Goal: Information Seeking & Learning: Learn about a topic

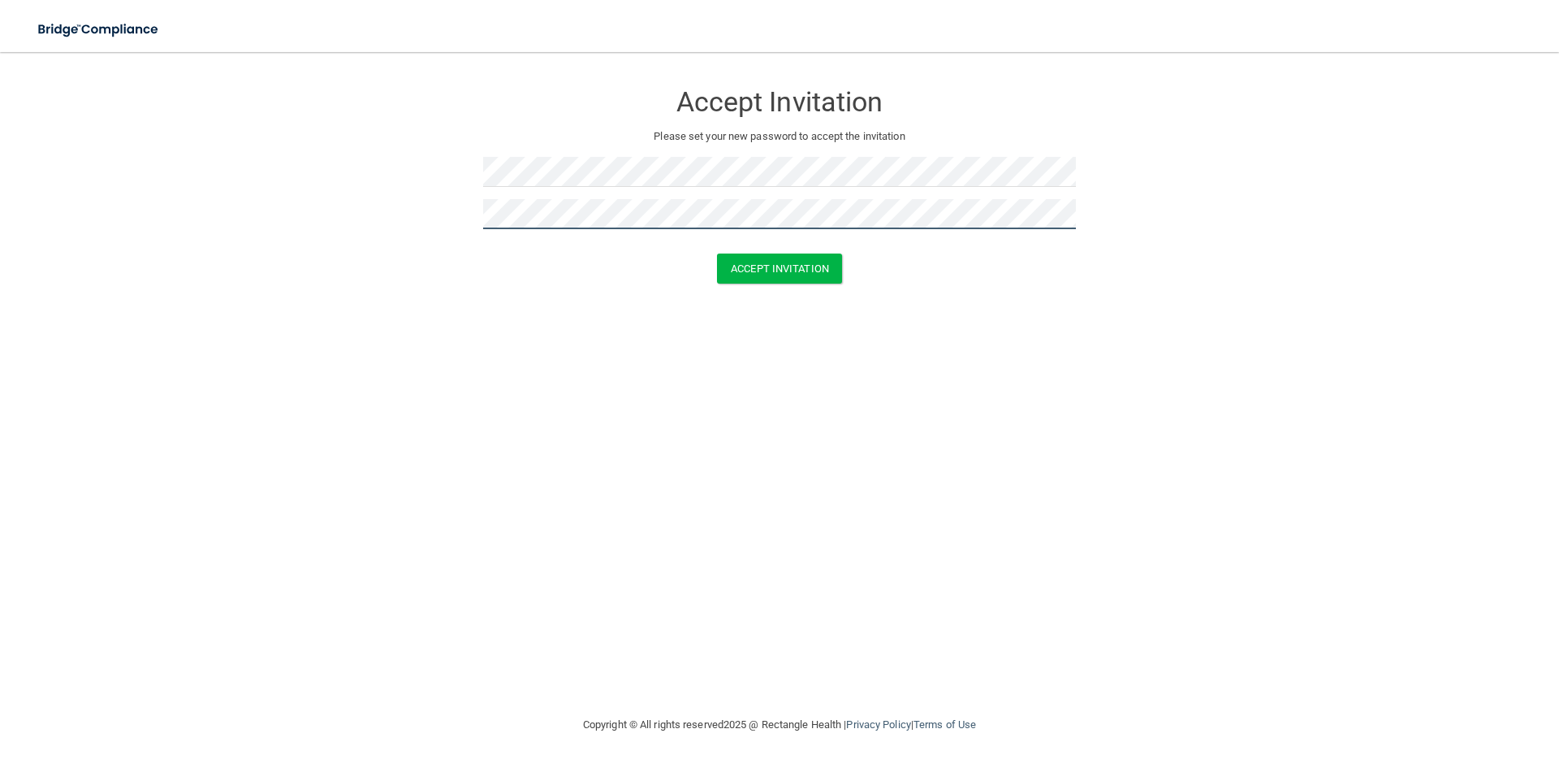
click at [717, 253] on button "Accept Invitation" at bounding box center [779, 268] width 125 height 30
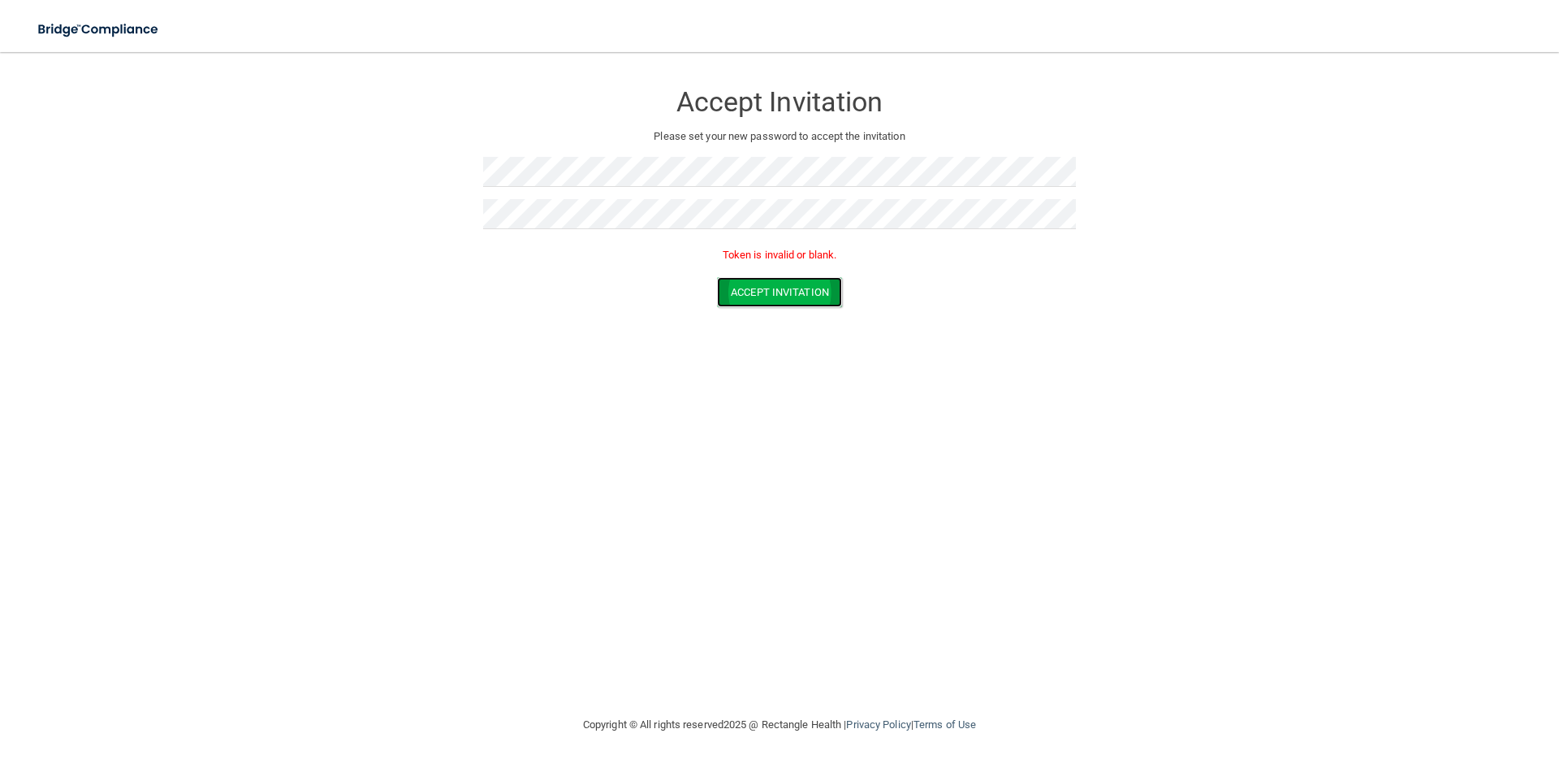
click at [755, 286] on button "Accept Invitation" at bounding box center [779, 292] width 125 height 30
drag, startPoint x: 1088, startPoint y: 365, endPoint x: 1076, endPoint y: 334, distance: 33.2
click at [1088, 353] on div "Accept Invitation Please set your new password to accept the invitation Token i…" at bounding box center [779, 383] width 1494 height 630
click at [245, 52] on div "Toggle navigation Manage My Enterprise Manage My Location Accept Invitation Ple…" at bounding box center [779, 410] width 1559 height 716
click at [488, 175] on div "Accept Invitation Please set your new password to accept the invitation Token i…" at bounding box center [779, 172] width 593 height 209
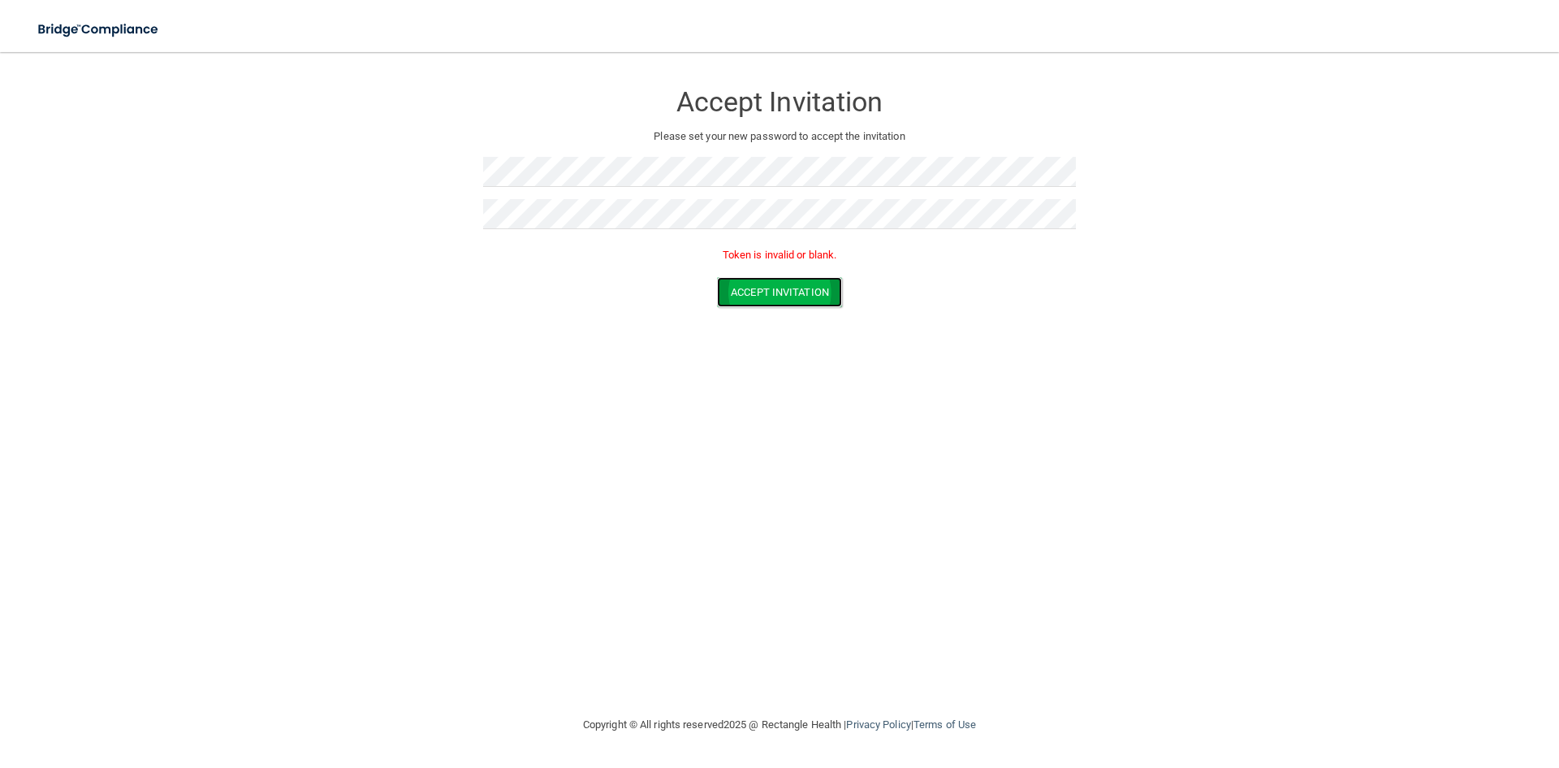
click at [841, 293] on button "Accept Invitation" at bounding box center [779, 292] width 125 height 30
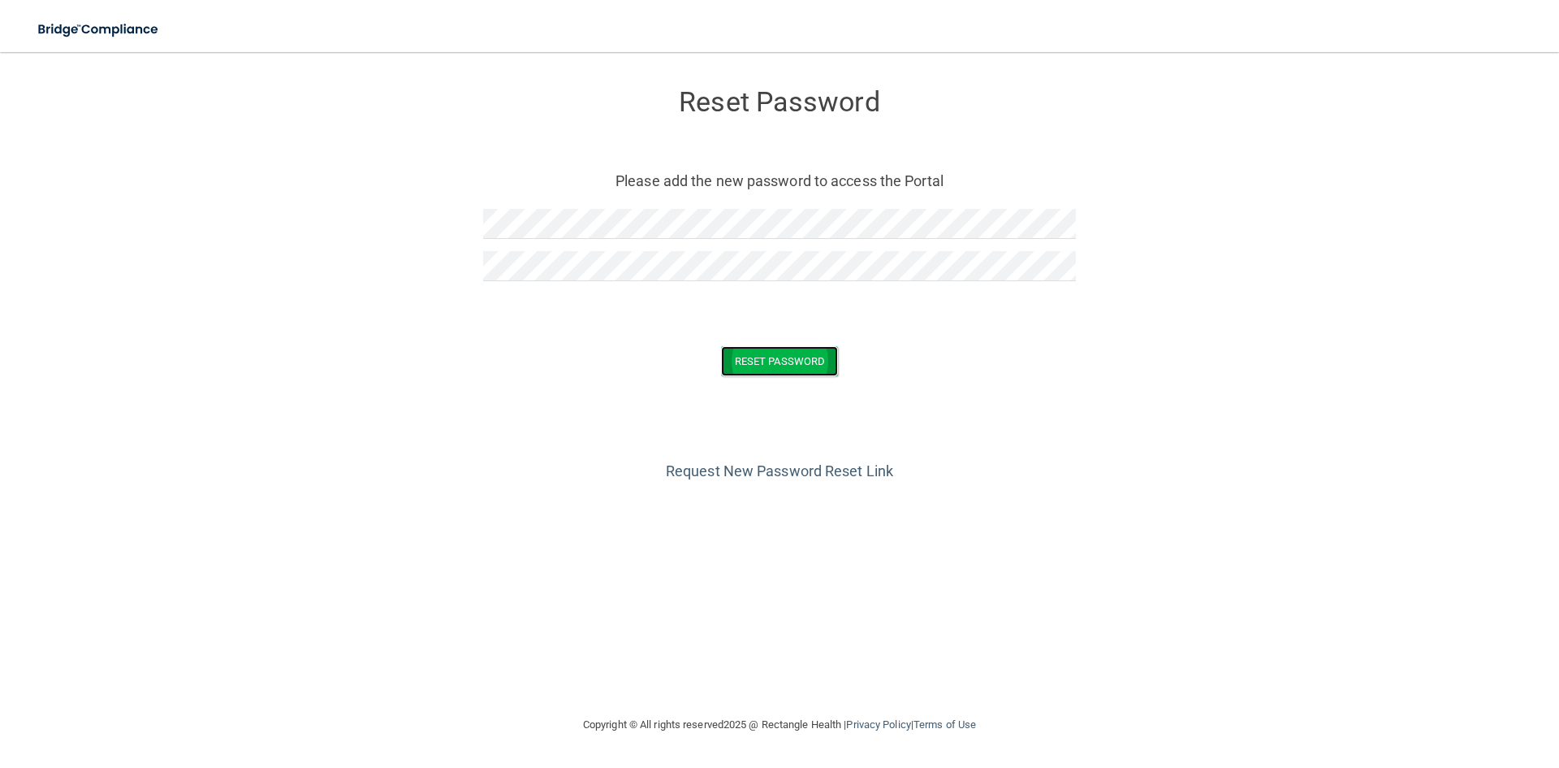
click at [793, 351] on button "Reset Password" at bounding box center [779, 361] width 117 height 30
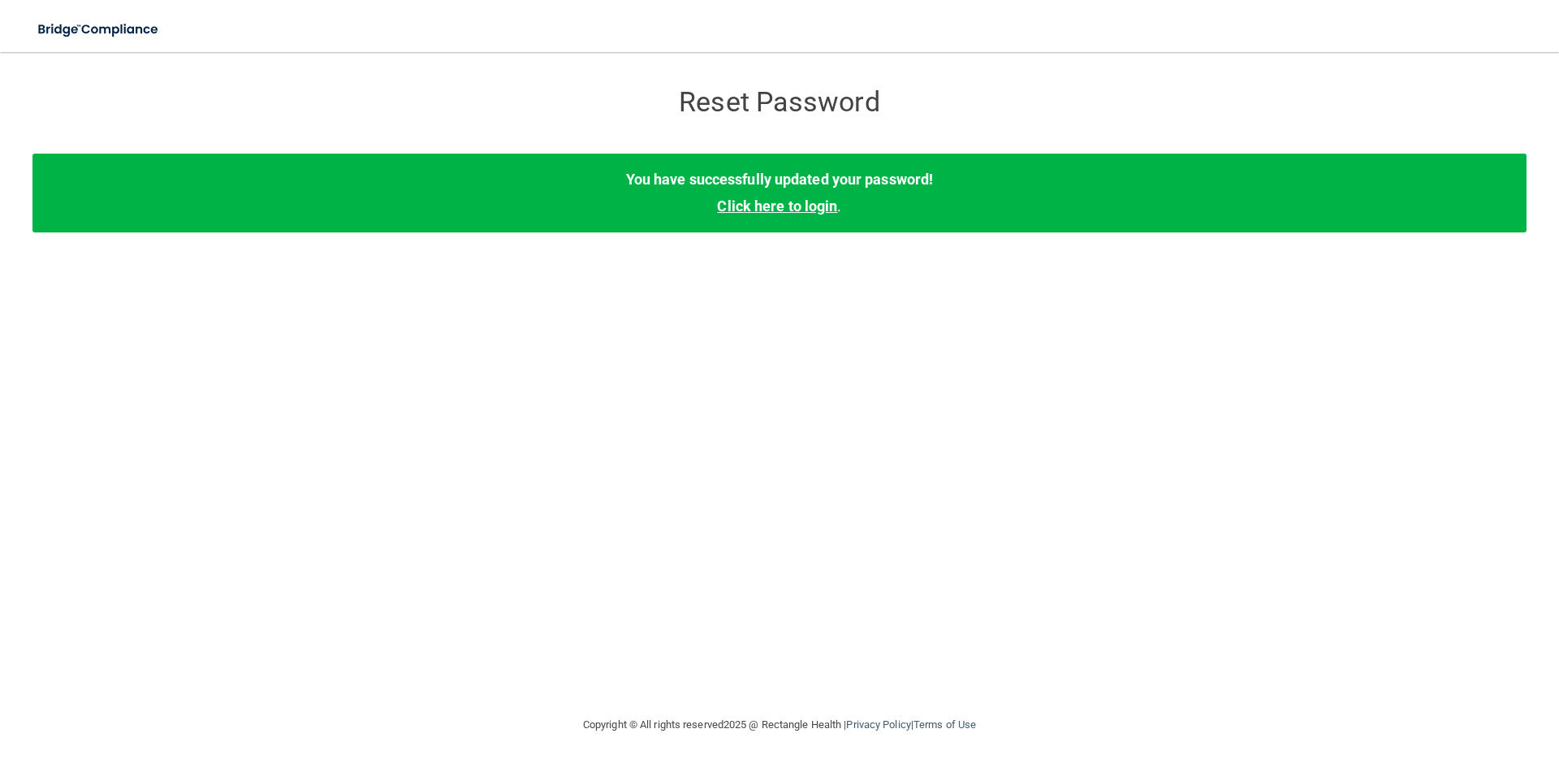
click at [782, 211] on link "Click here to login" at bounding box center [777, 205] width 120 height 17
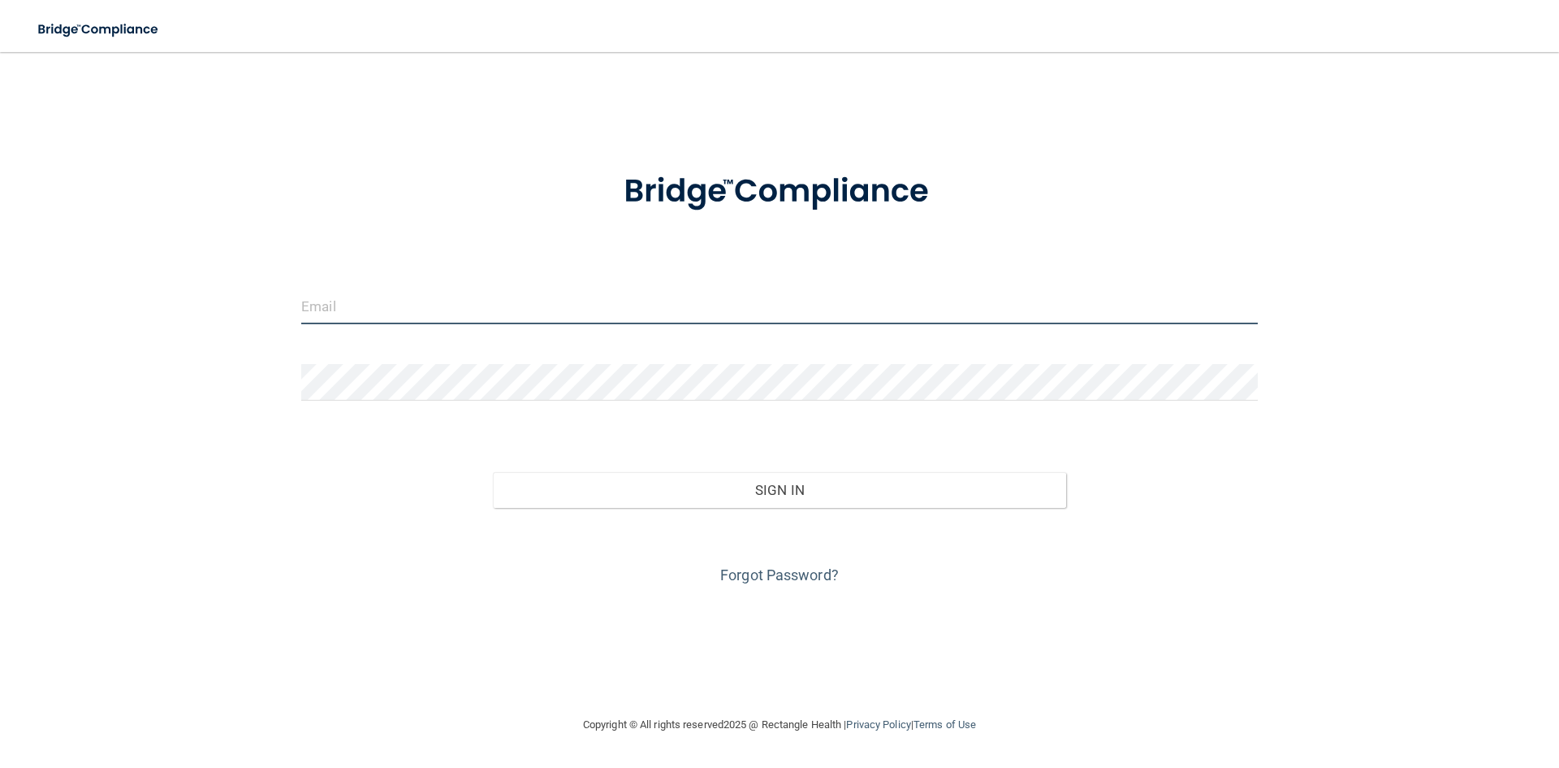
click at [611, 307] on input "email" at bounding box center [779, 306] width 957 height 37
type input "[DOMAIN_NAME][EMAIL_ADDRESS][DOMAIN_NAME]"
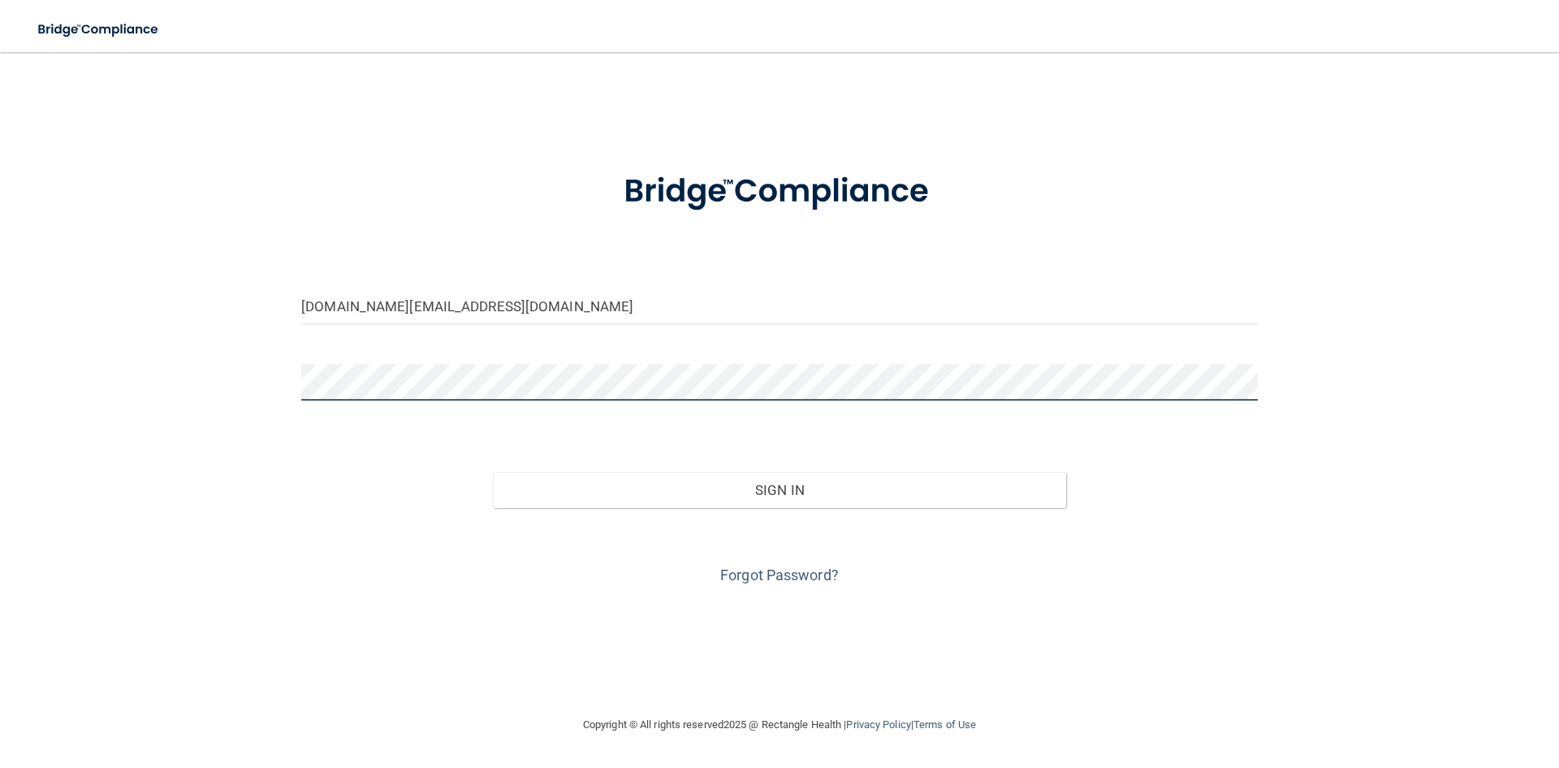
click at [493, 472] on button "Sign In" at bounding box center [780, 490] width 574 height 36
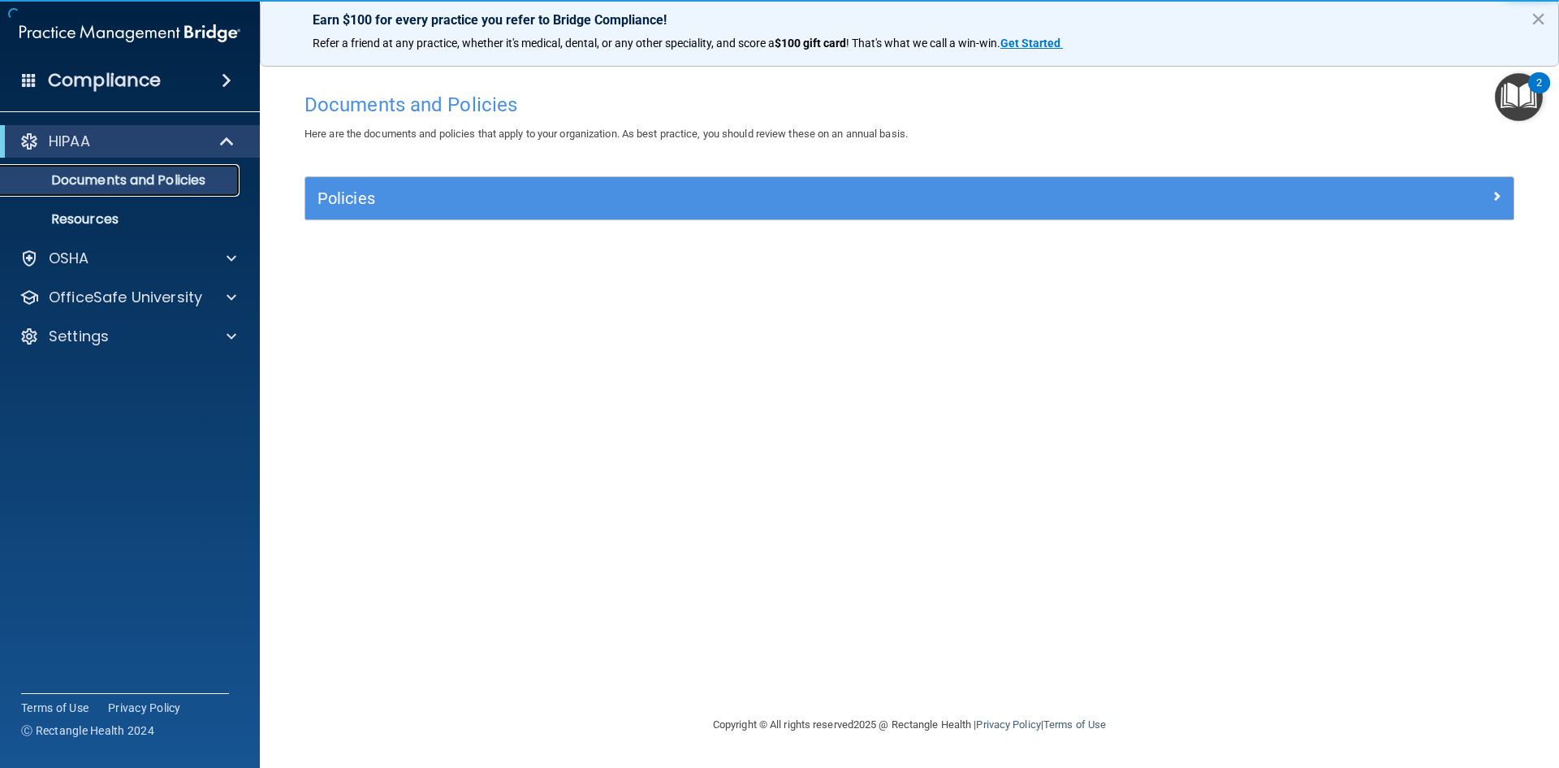
click at [192, 175] on p "Documents and Policies" at bounding box center [122, 180] width 222 height 16
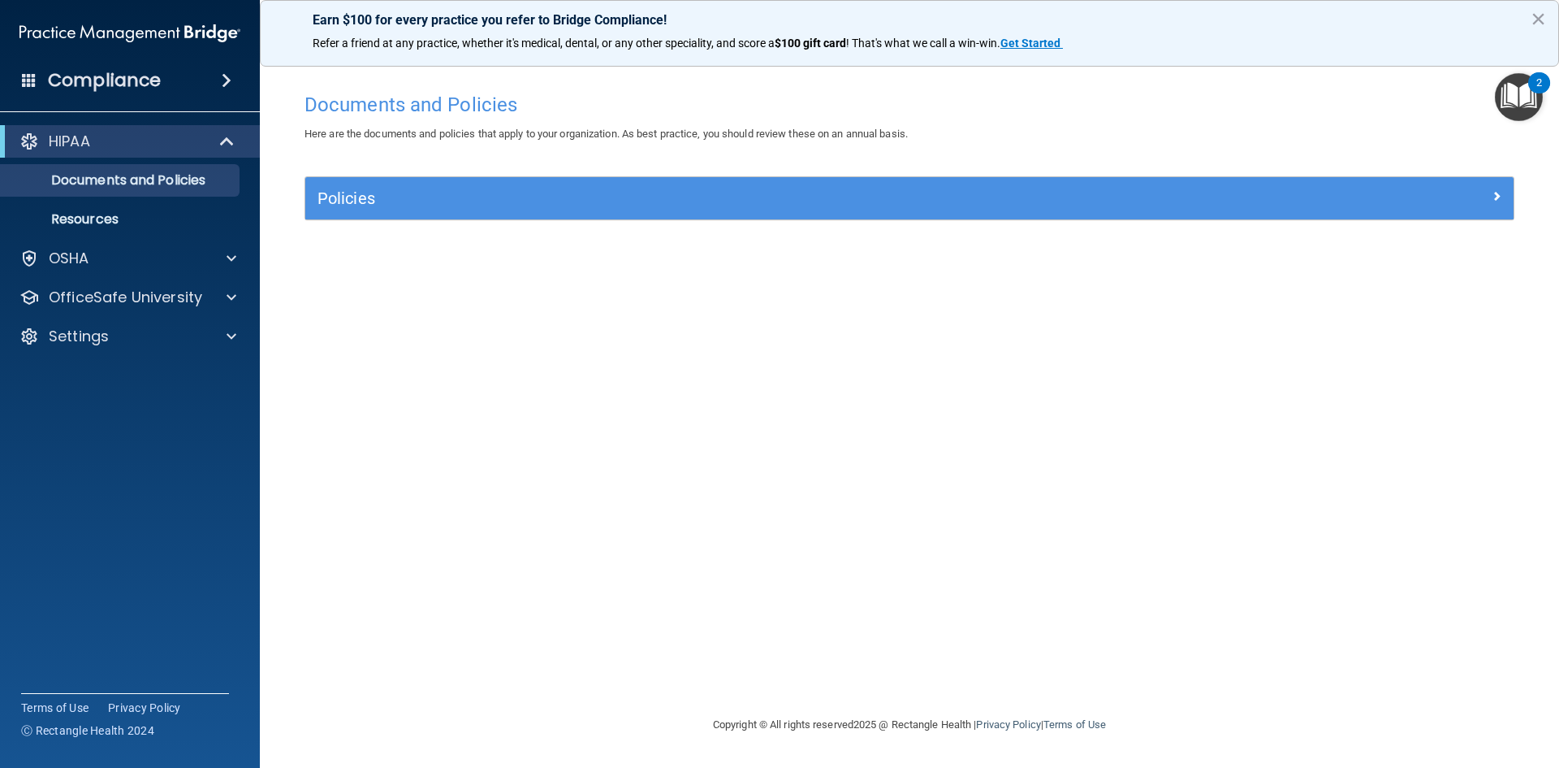
drag, startPoint x: 591, startPoint y: 214, endPoint x: 478, endPoint y: 197, distance: 115.0
click at [591, 214] on div "Policies" at bounding box center [909, 198] width 1209 height 42
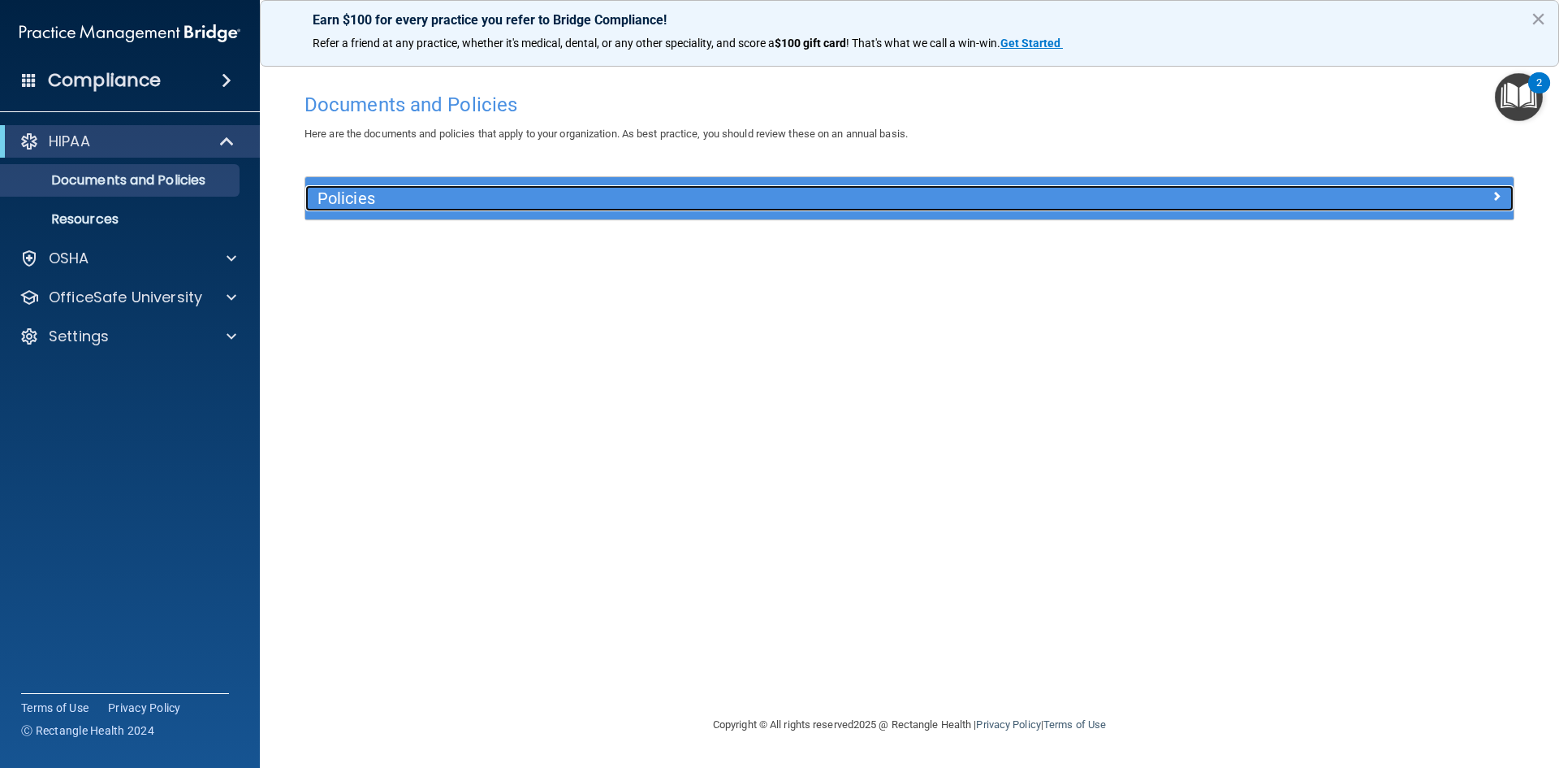
click at [450, 198] on h5 "Policies" at bounding box center [759, 198] width 882 height 18
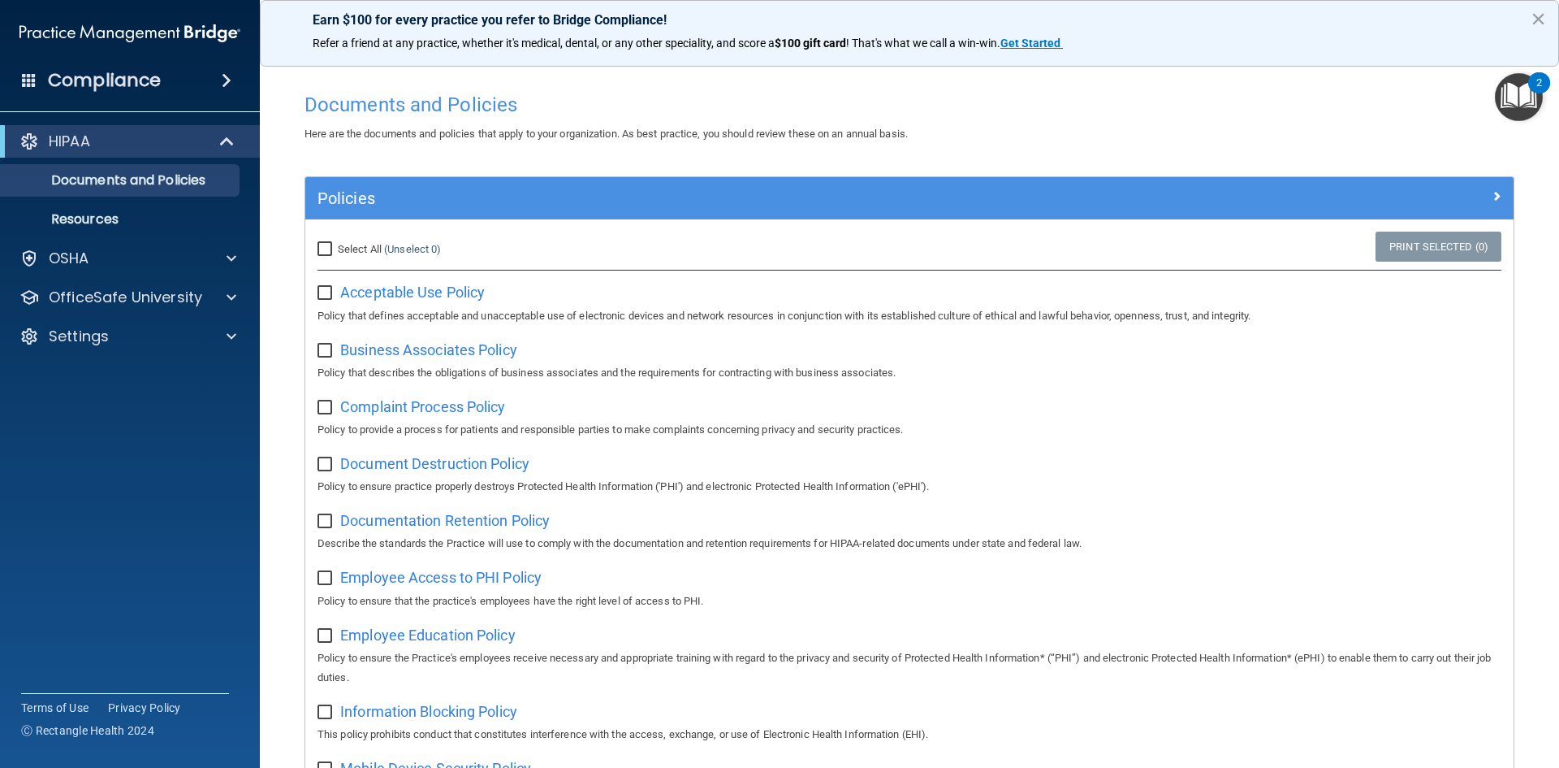
click at [318, 245] on input "Select All (Unselect 0) Unselect All" at bounding box center [327, 249] width 19 height 13
checkbox input "true"
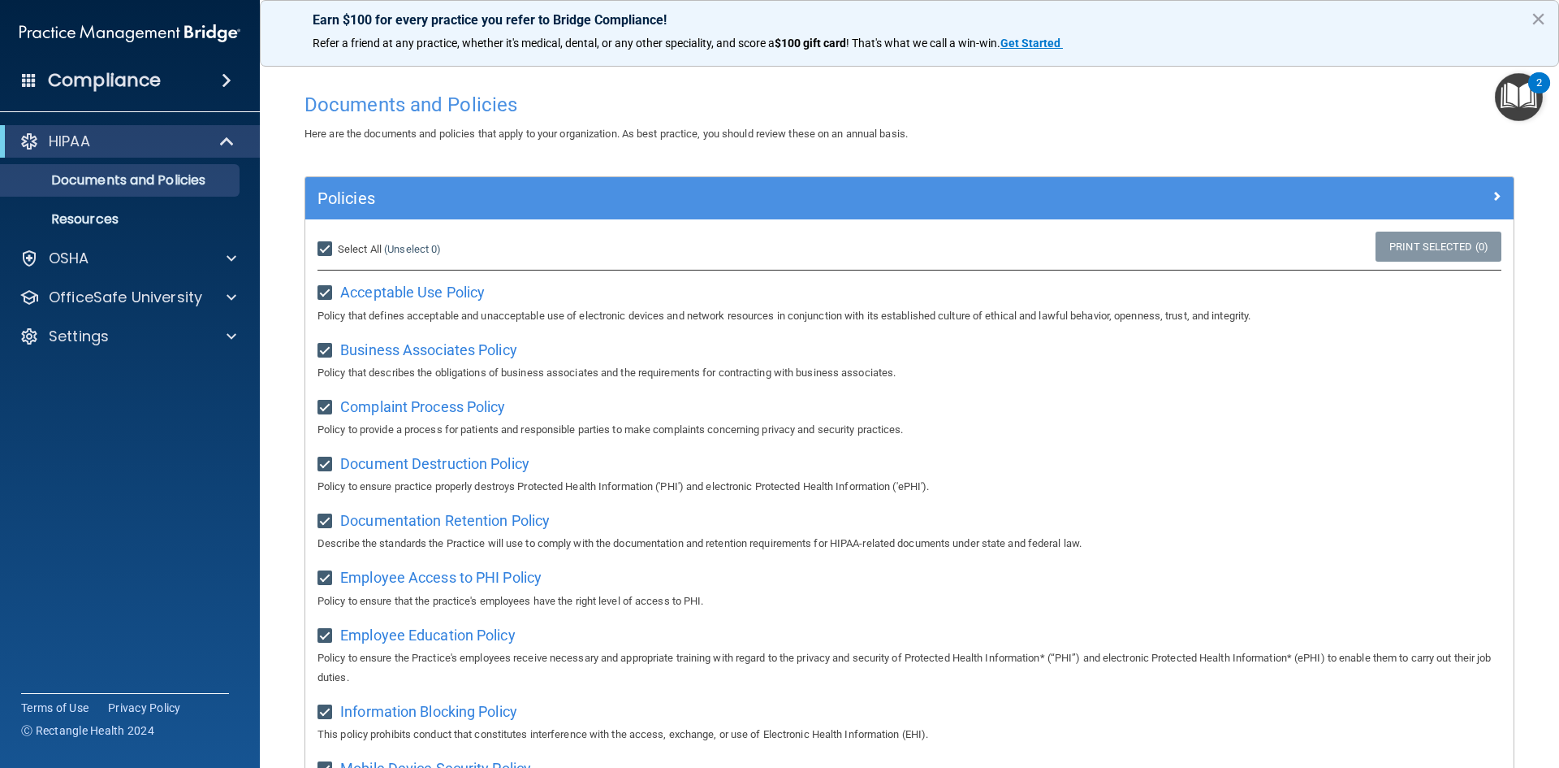
checkbox input "true"
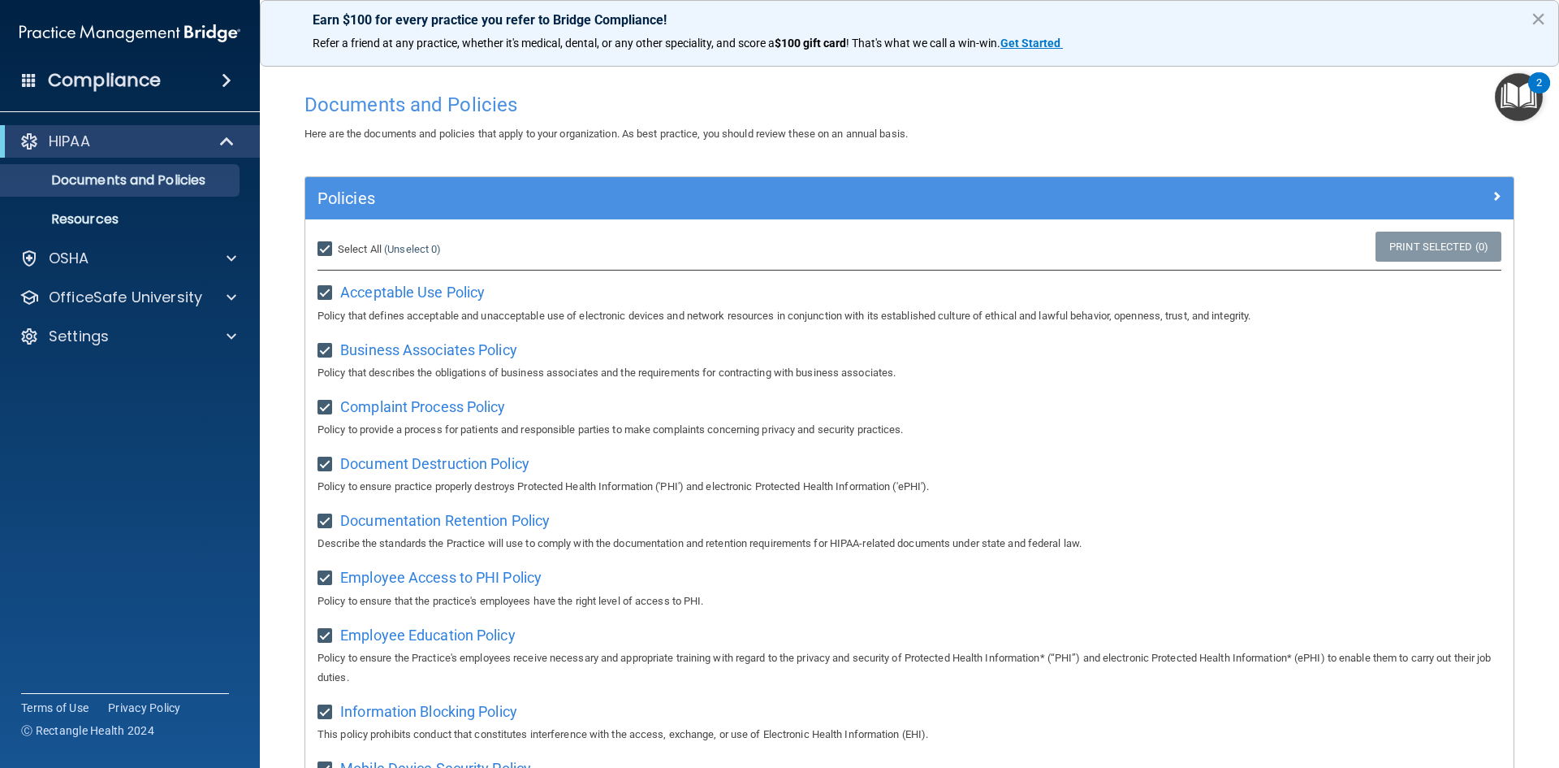
checkbox input "true"
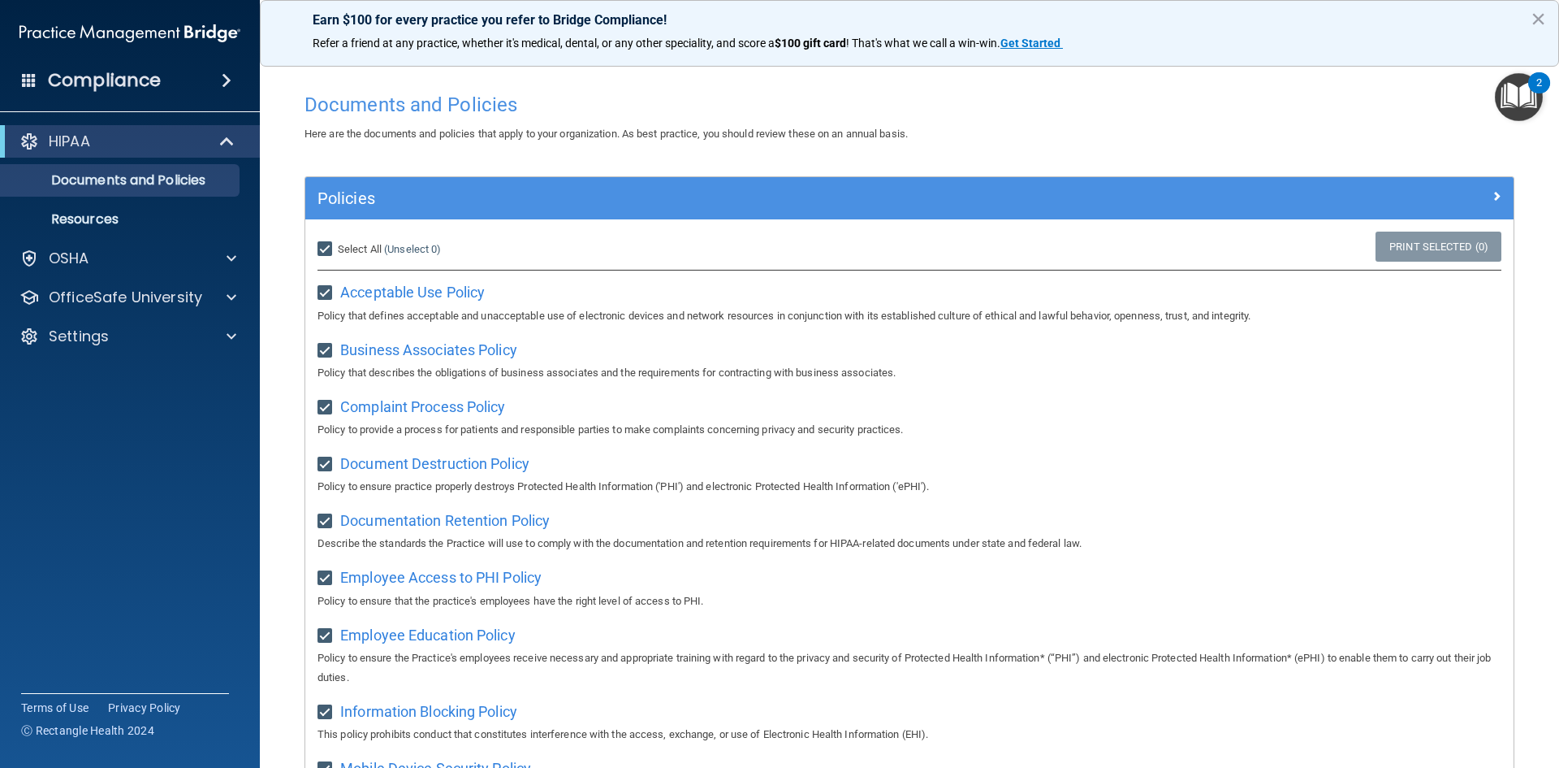
checkbox input "true"
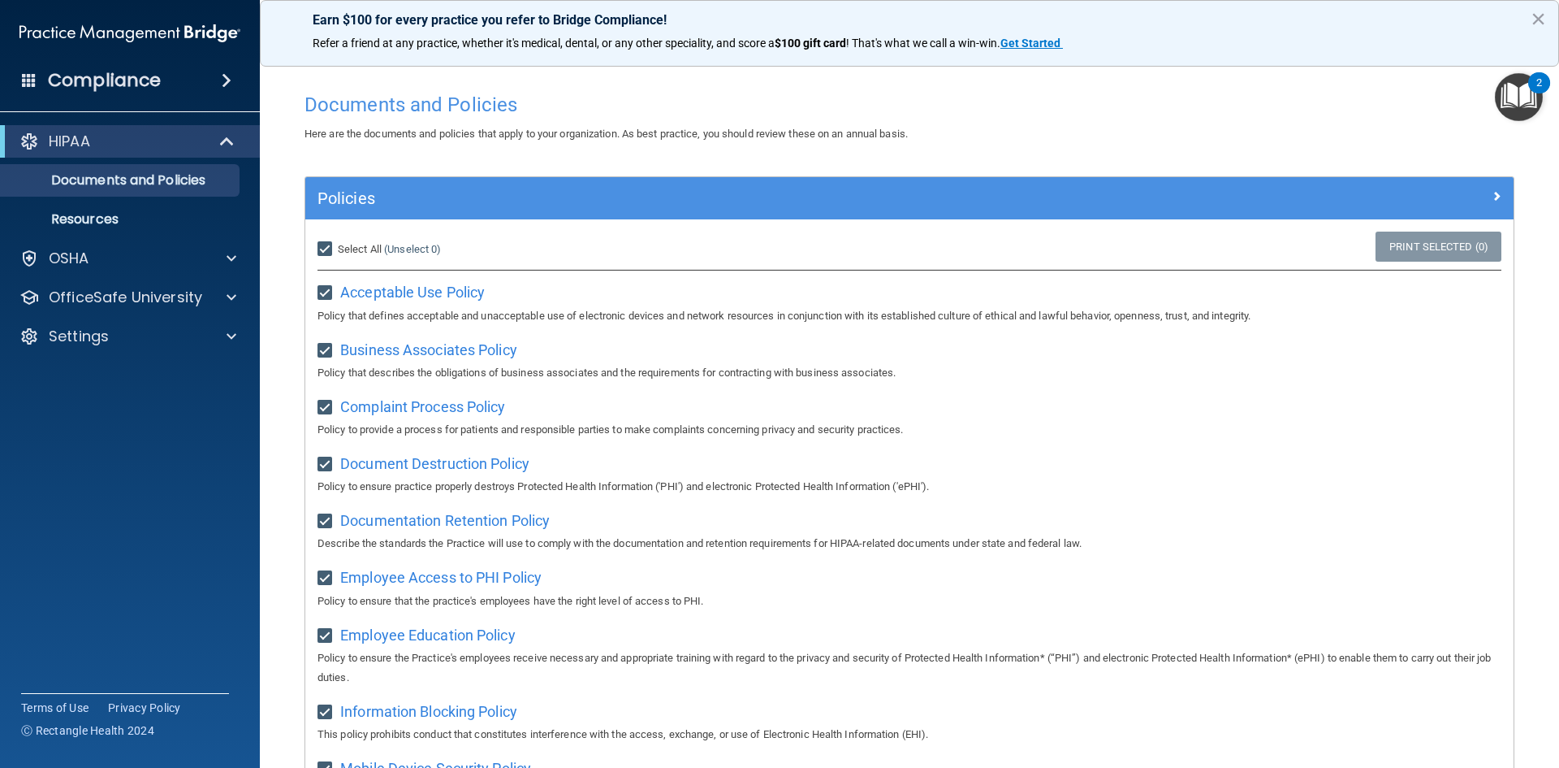
checkbox input "true"
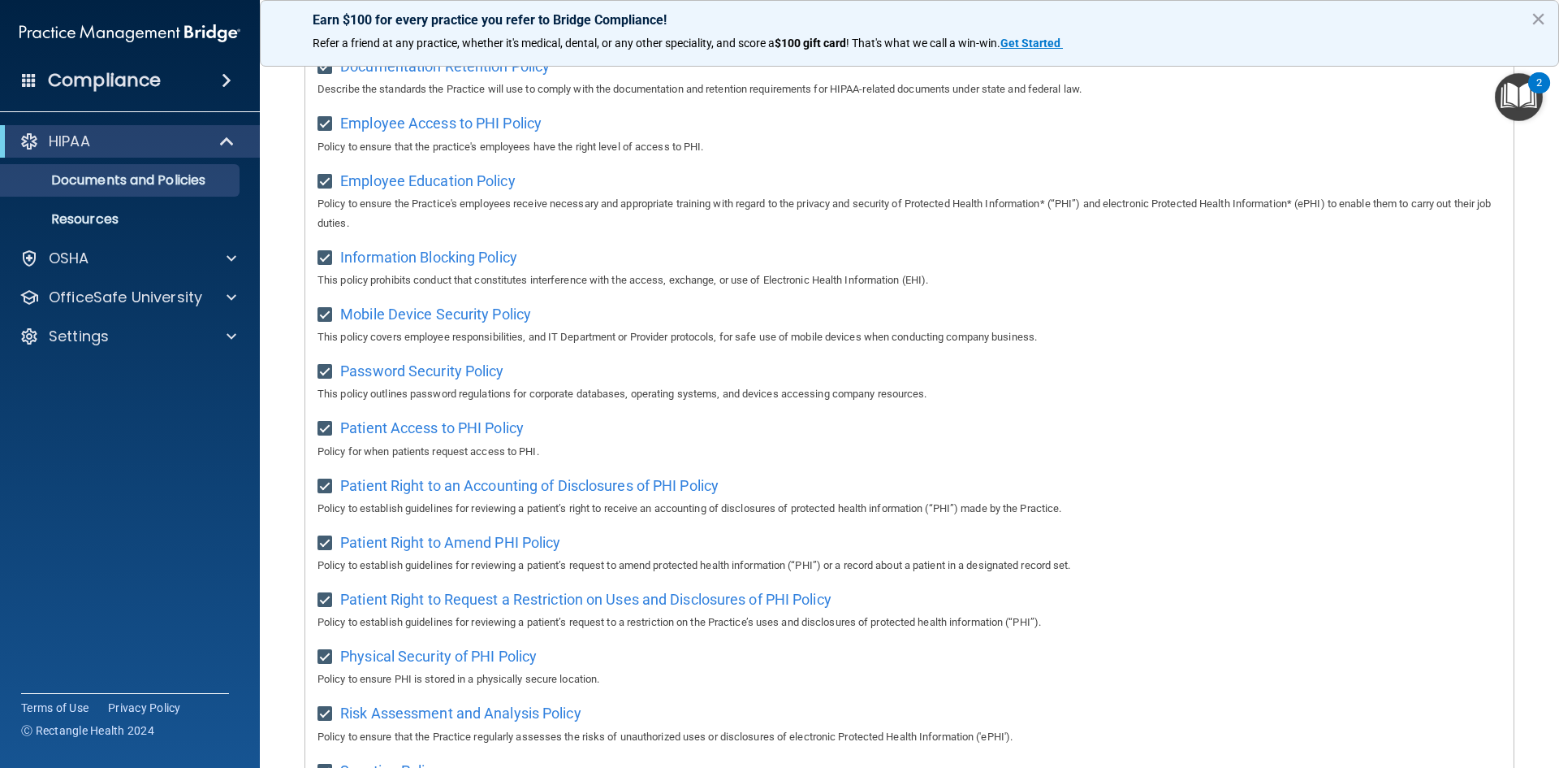
scroll to position [374, 0]
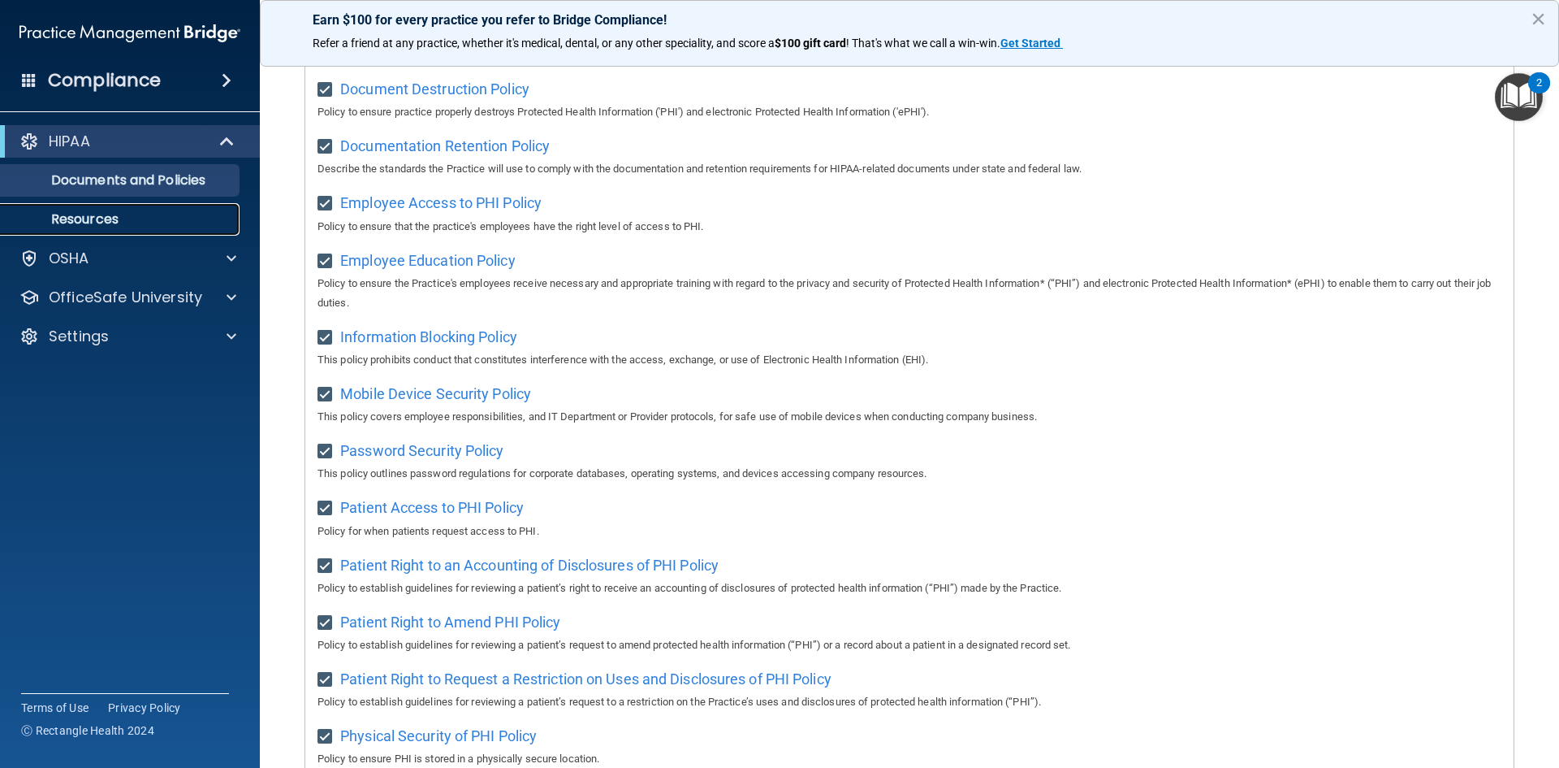
click at [158, 222] on p "Resources" at bounding box center [122, 219] width 222 height 16
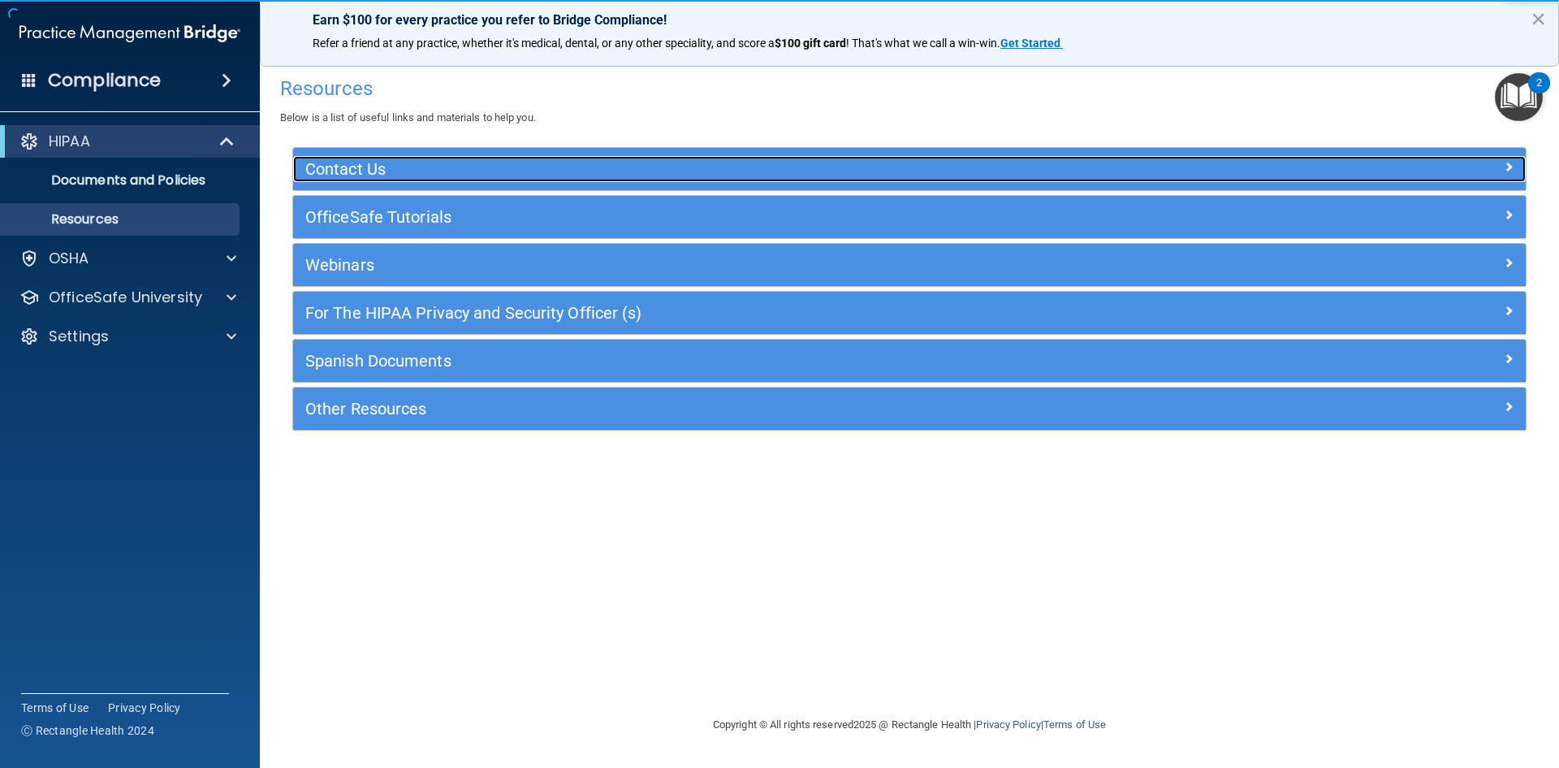
click at [439, 173] on h5 "Contact Us" at bounding box center [755, 169] width 901 height 18
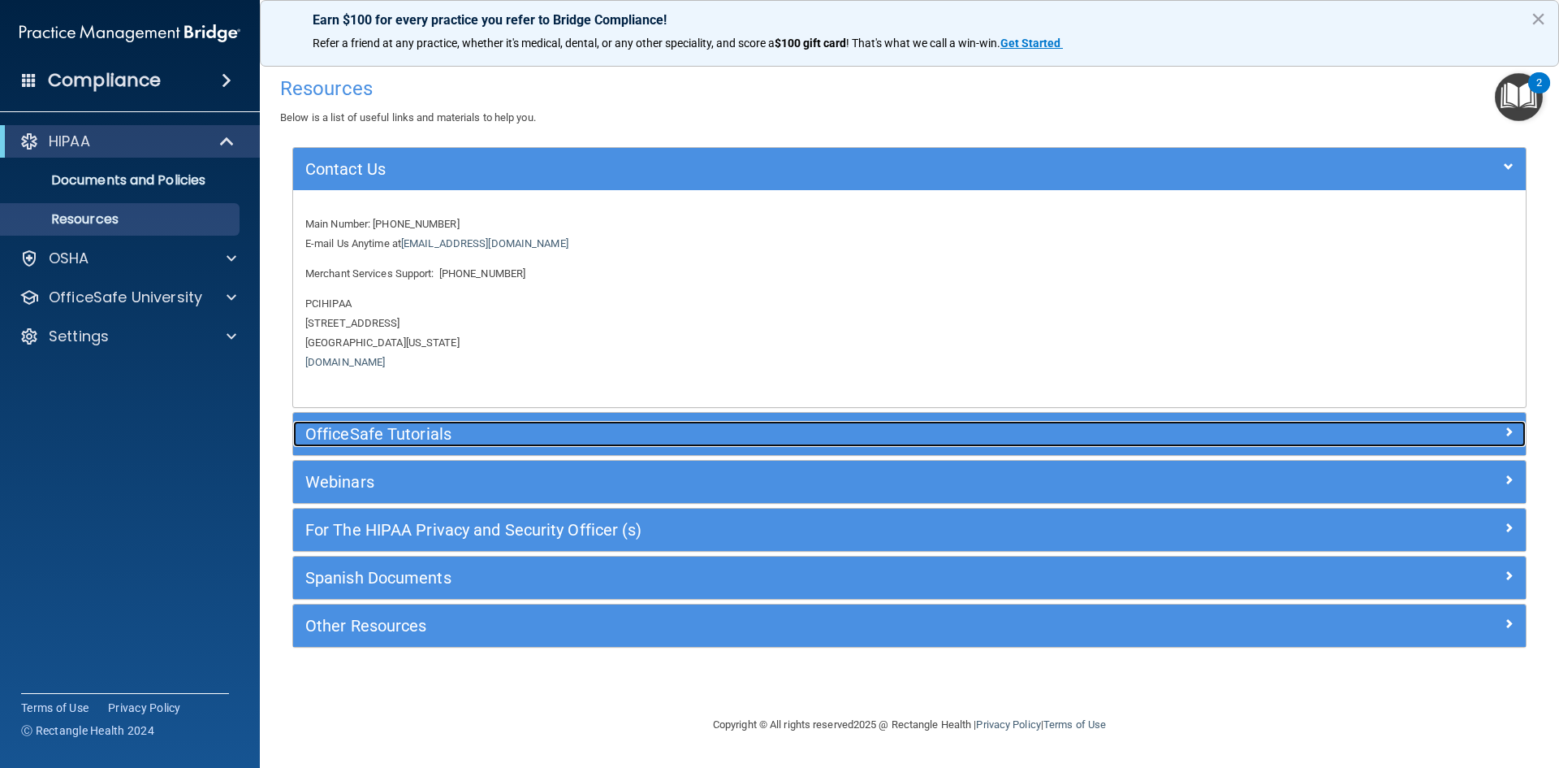
click at [456, 439] on h5 "OfficeSafe Tutorials" at bounding box center [755, 434] width 901 height 18
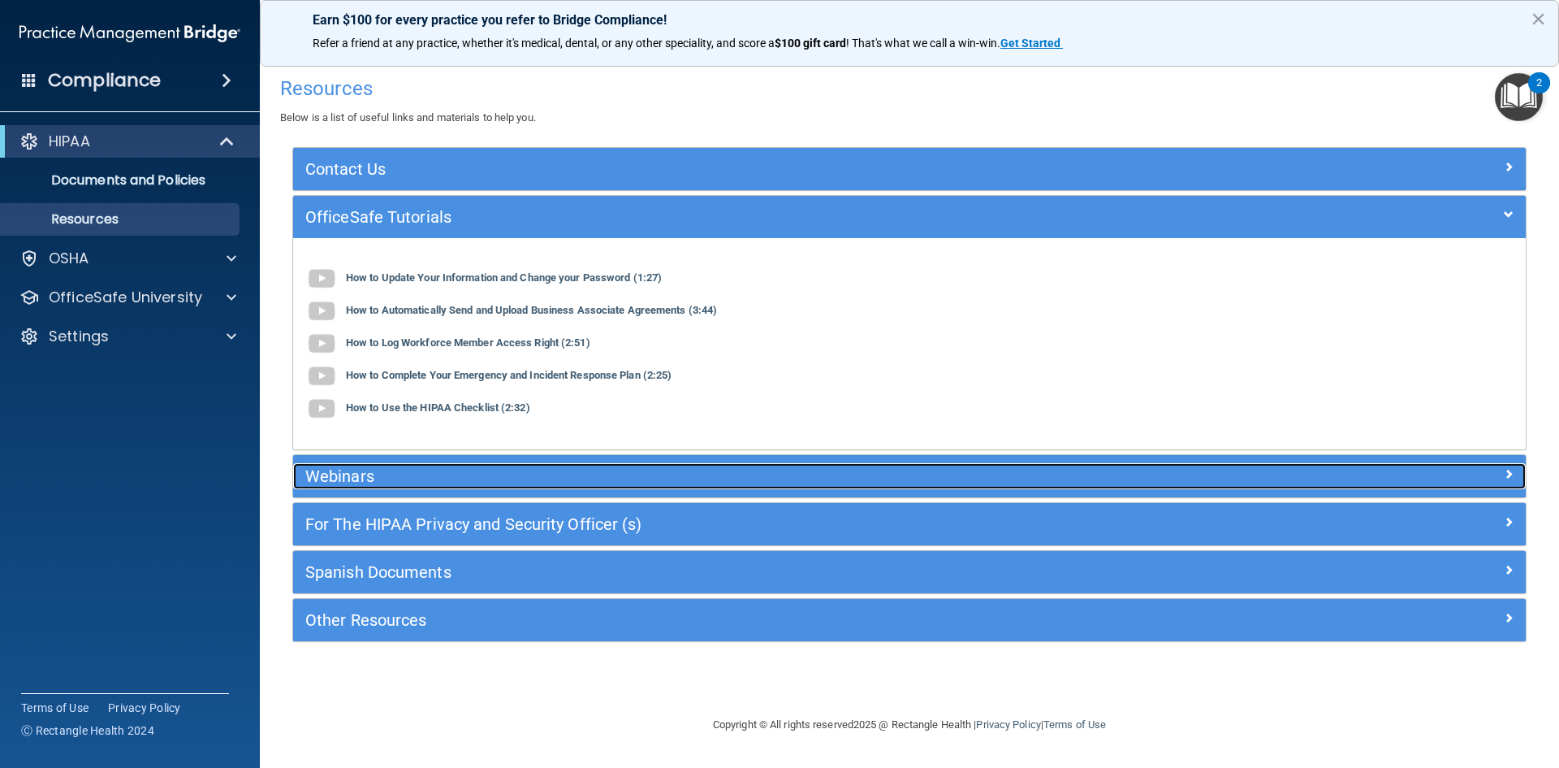
click at [526, 478] on h5 "Webinars" at bounding box center [755, 476] width 901 height 18
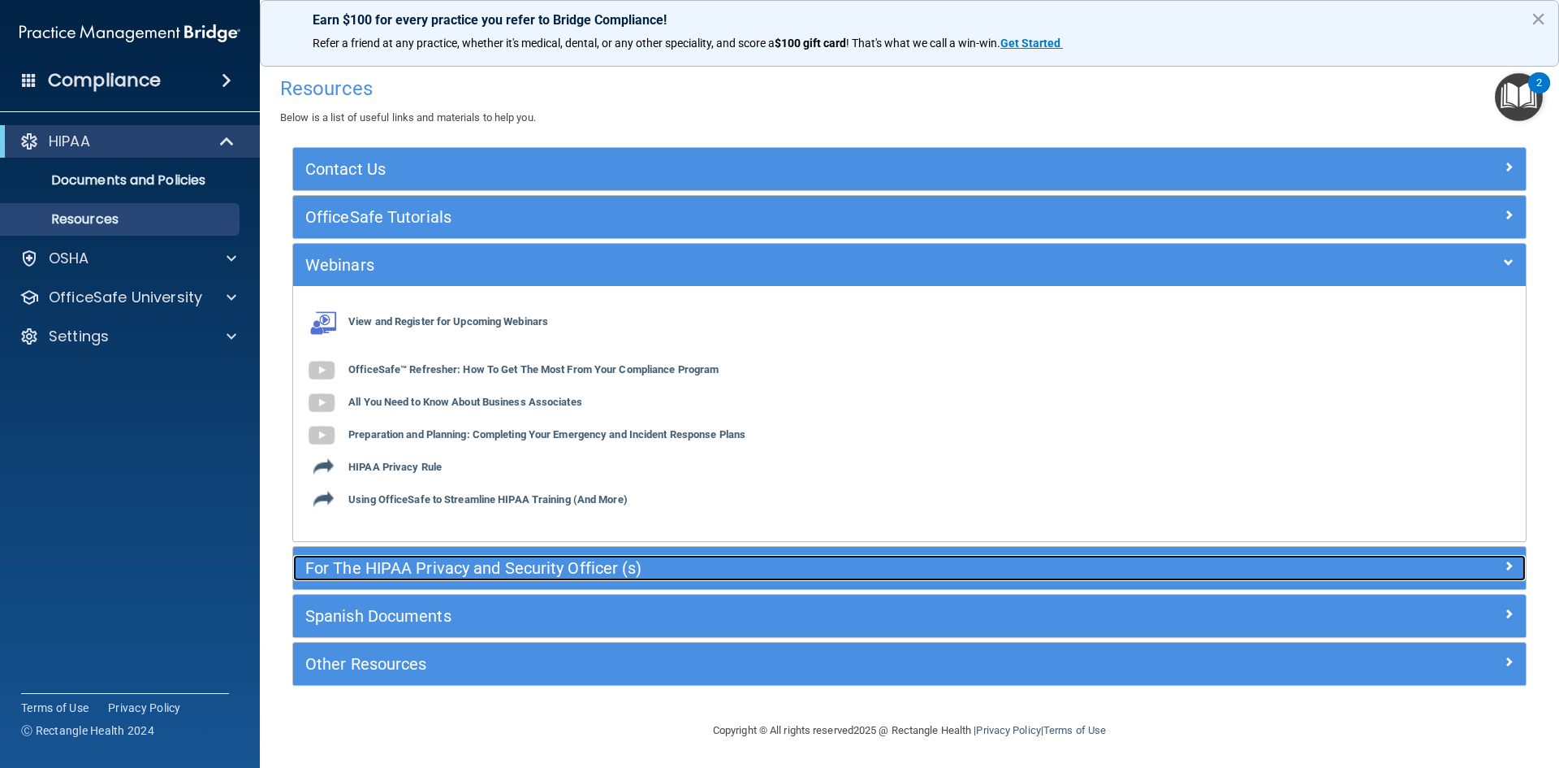
click at [553, 568] on h5 "For The HIPAA Privacy and Security Officer (s)" at bounding box center [755, 568] width 901 height 18
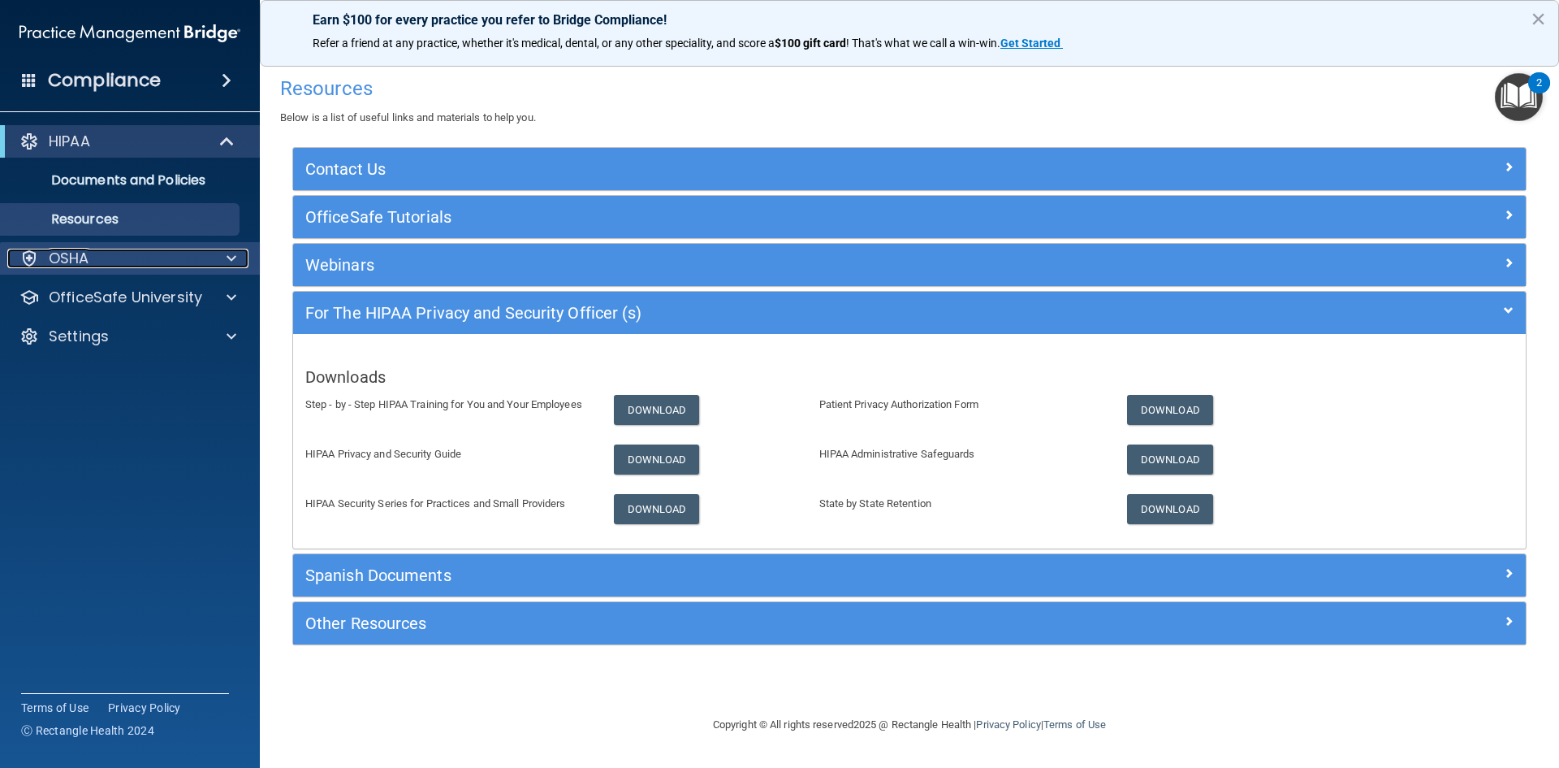
click at [154, 257] on div "OSHA" at bounding box center [107, 258] width 201 height 19
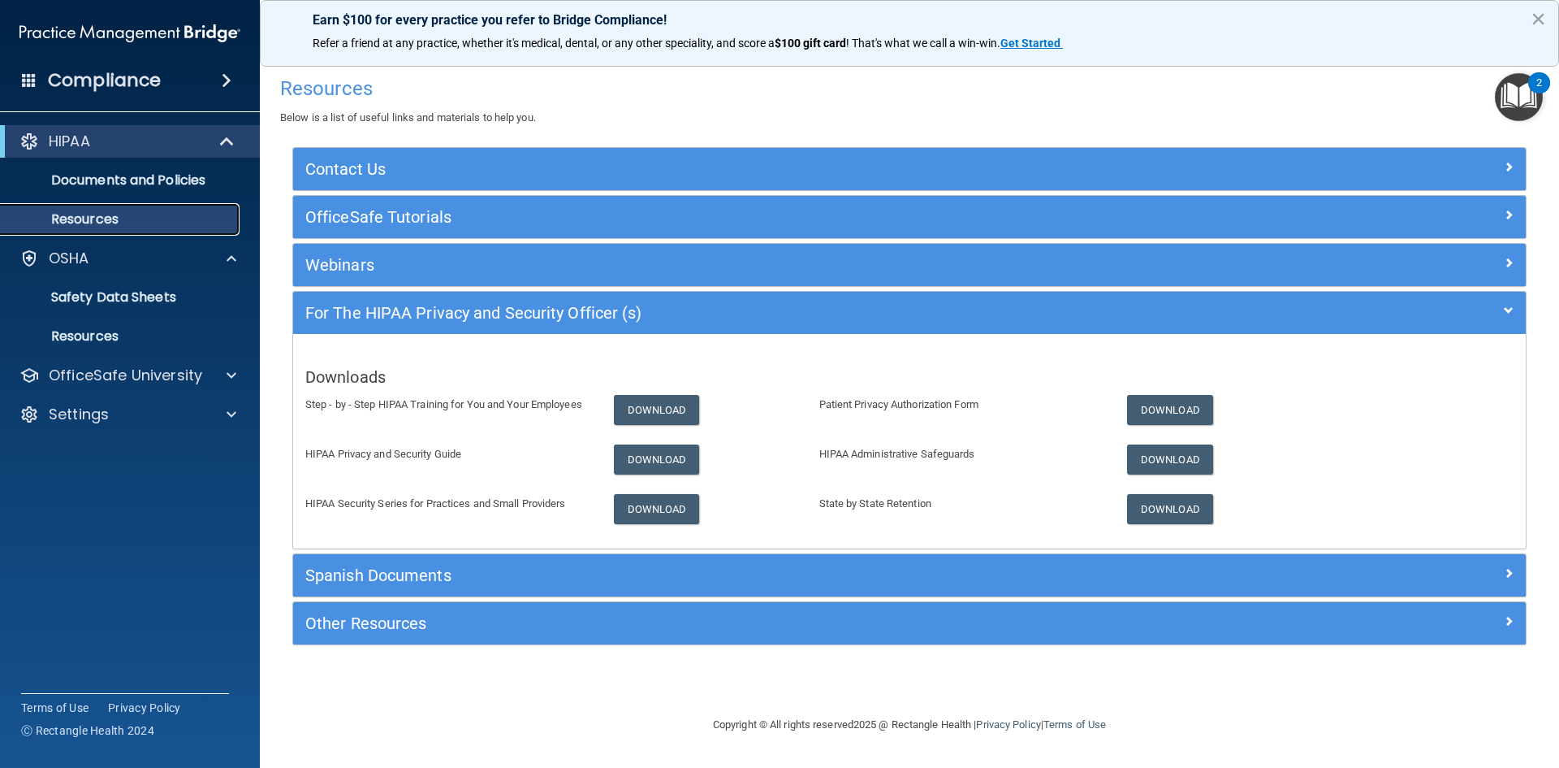
click at [162, 222] on p "Resources" at bounding box center [122, 219] width 222 height 16
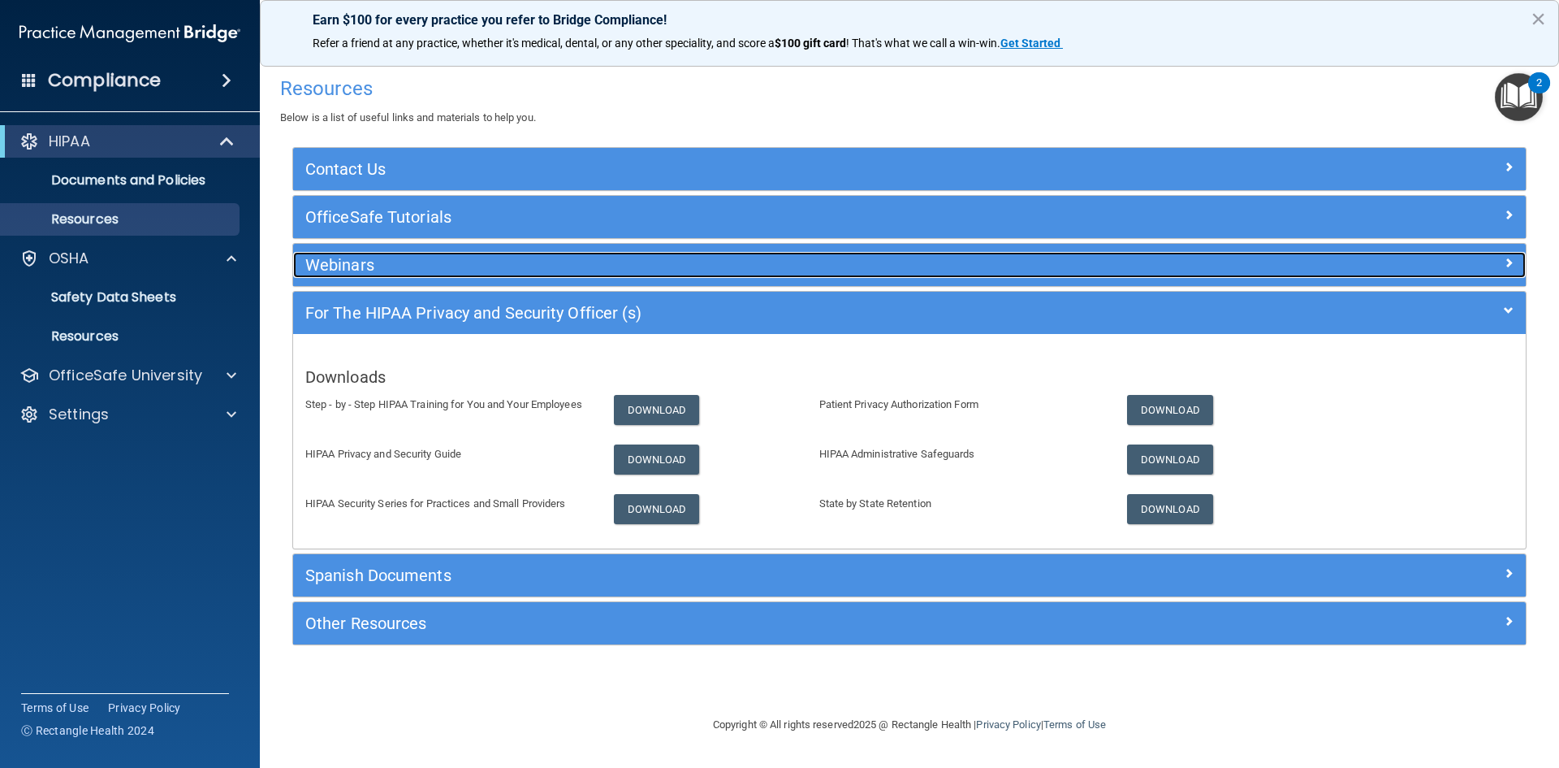
click at [433, 266] on h5 "Webinars" at bounding box center [755, 265] width 901 height 18
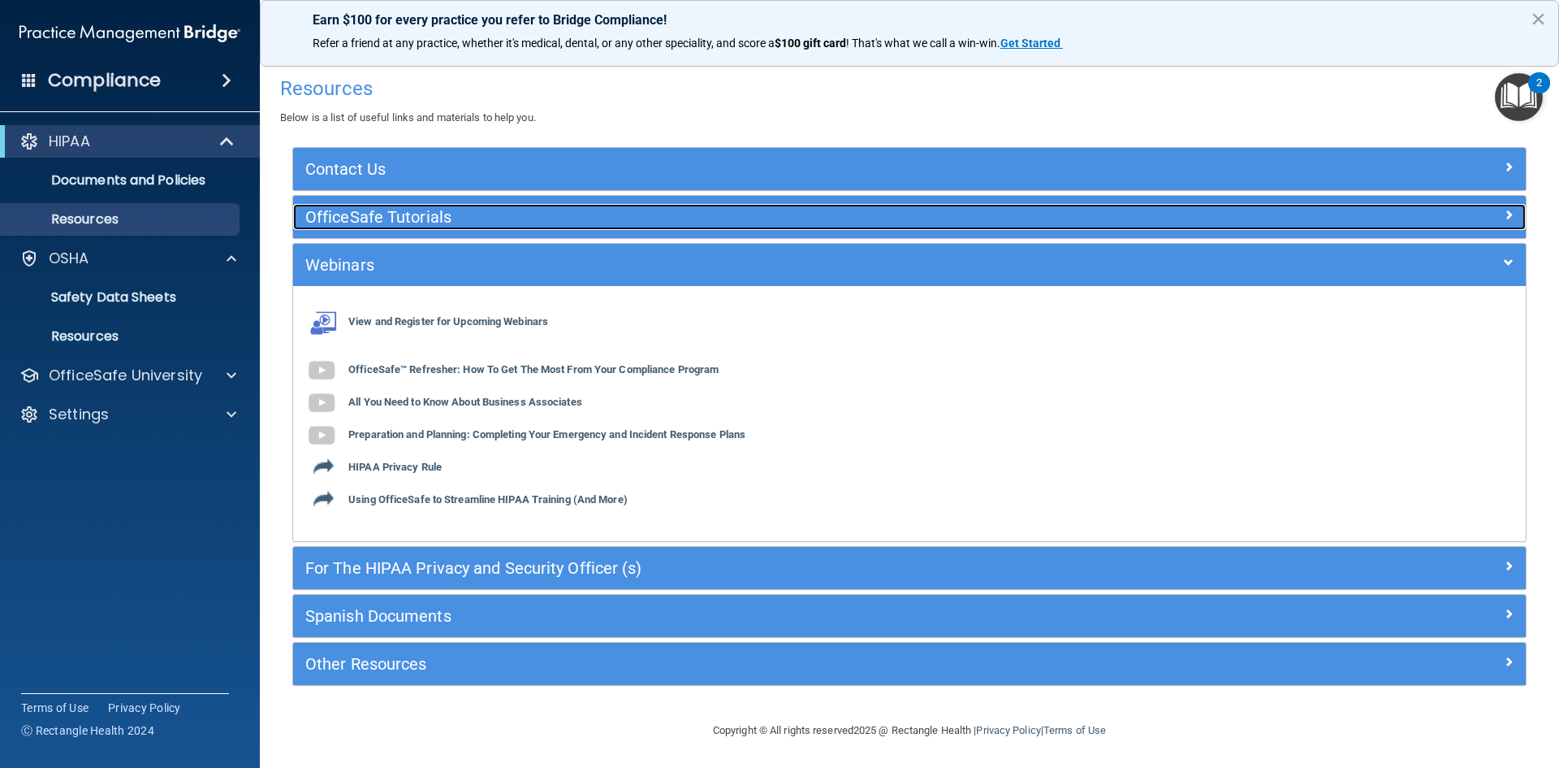
click at [496, 227] on div "OfficeSafe Tutorials" at bounding box center [755, 217] width 925 height 26
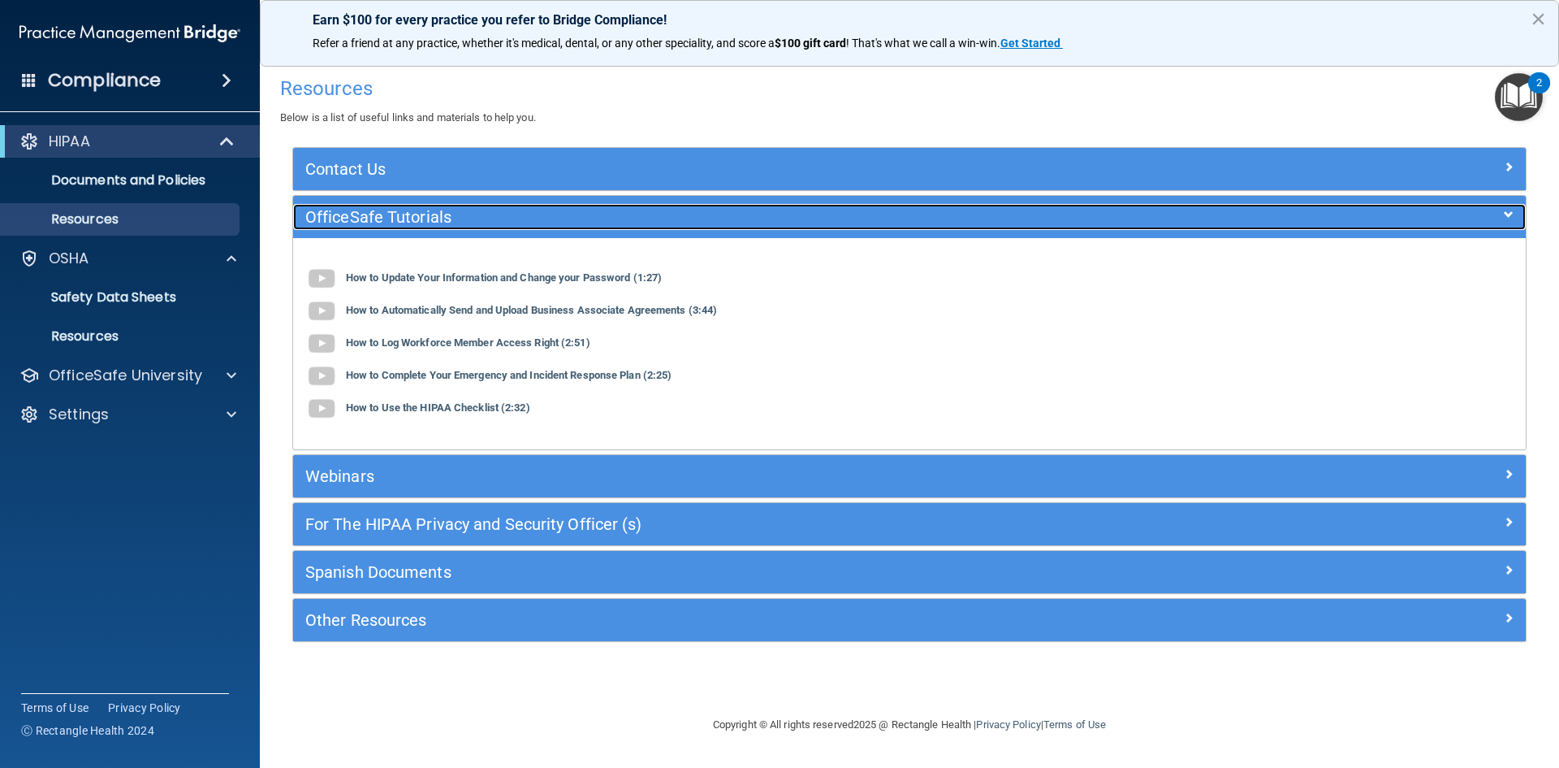
click at [524, 217] on h5 "OfficeSafe Tutorials" at bounding box center [755, 217] width 901 height 18
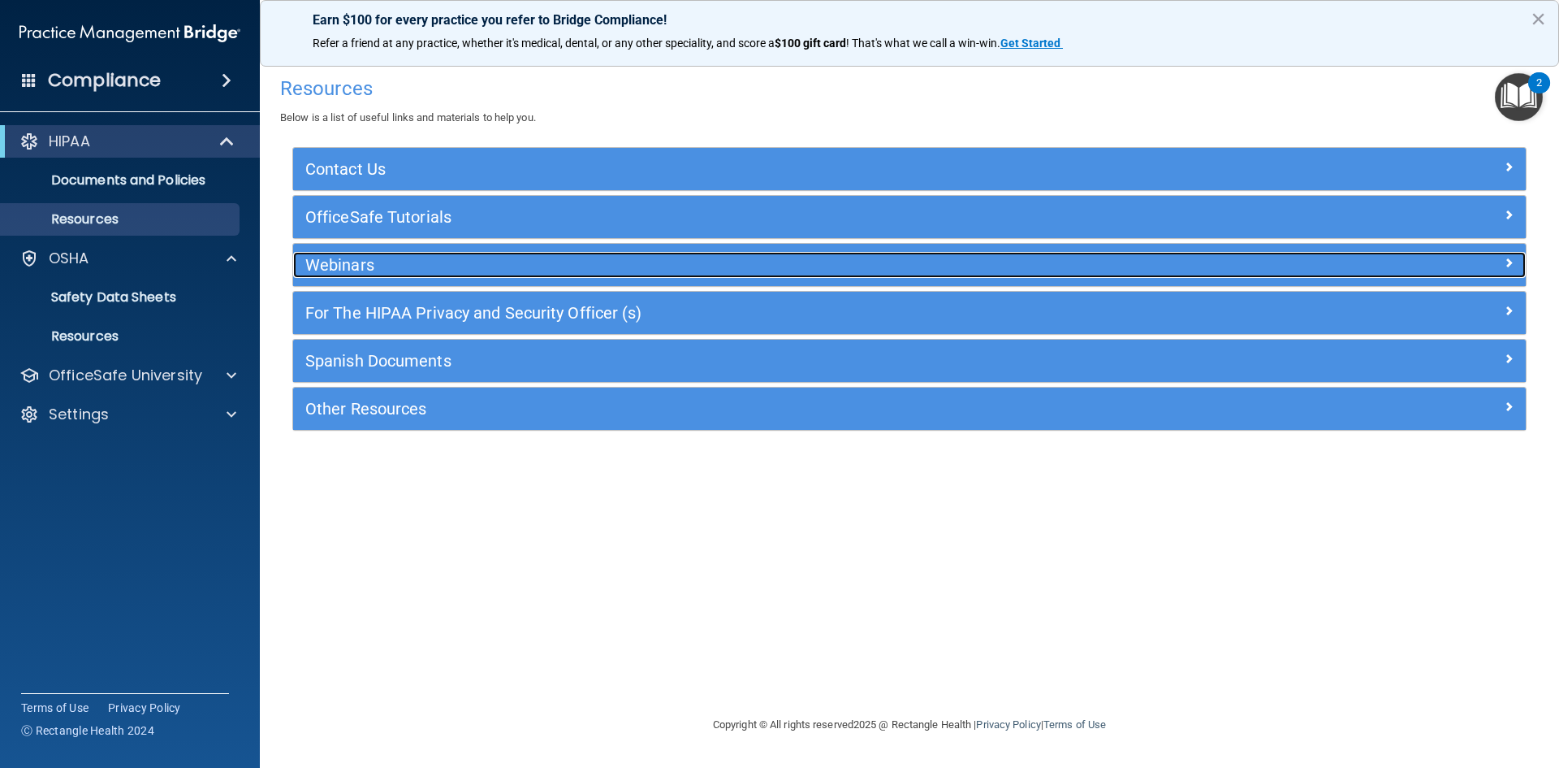
click at [514, 275] on div "Webinars" at bounding box center [755, 265] width 925 height 26
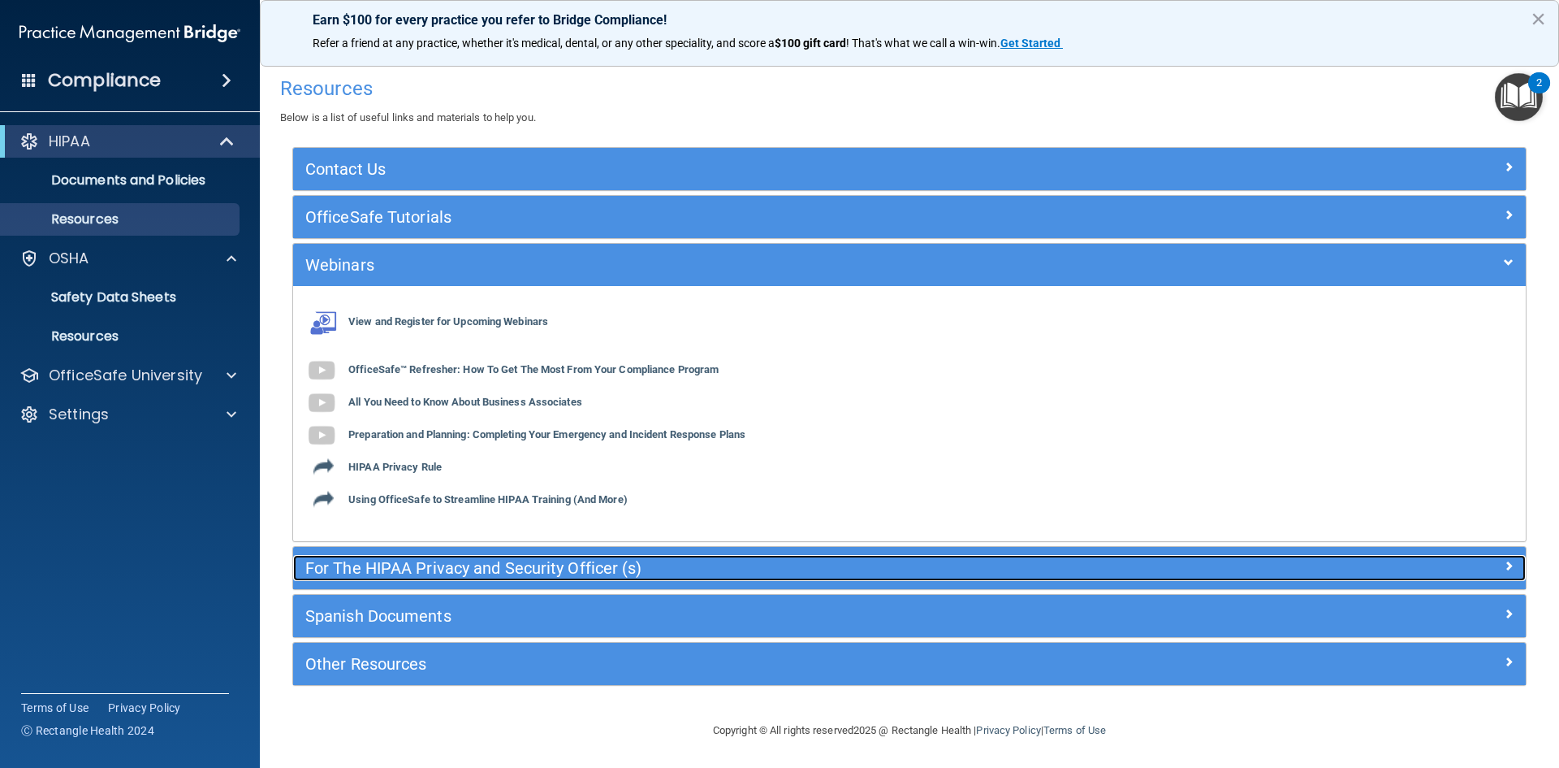
click at [577, 564] on h5 "For The HIPAA Privacy and Security Officer (s)" at bounding box center [755, 568] width 901 height 18
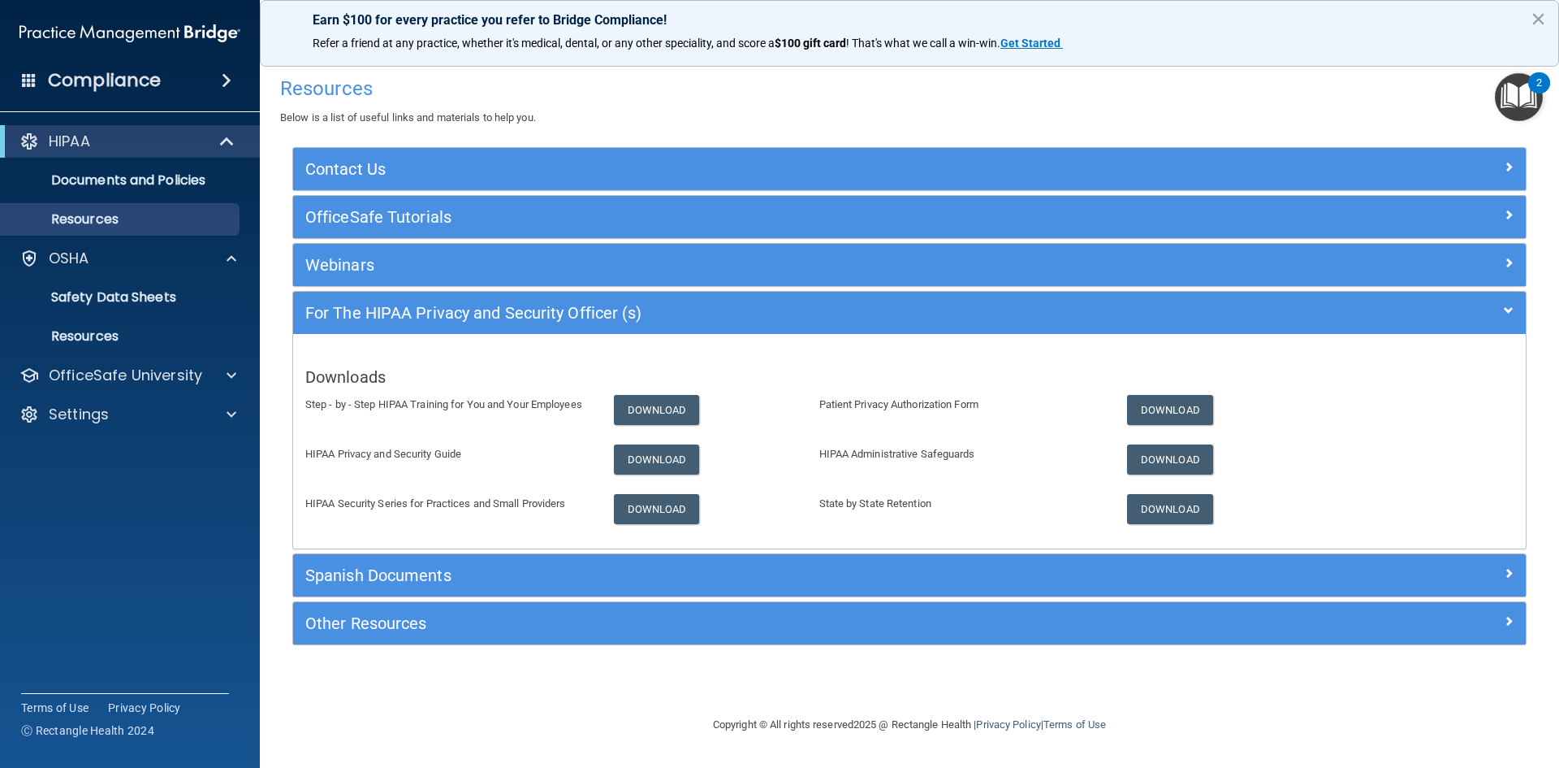
click at [735, 559] on div "Spanish Documents" at bounding box center [909, 575] width 1233 height 42
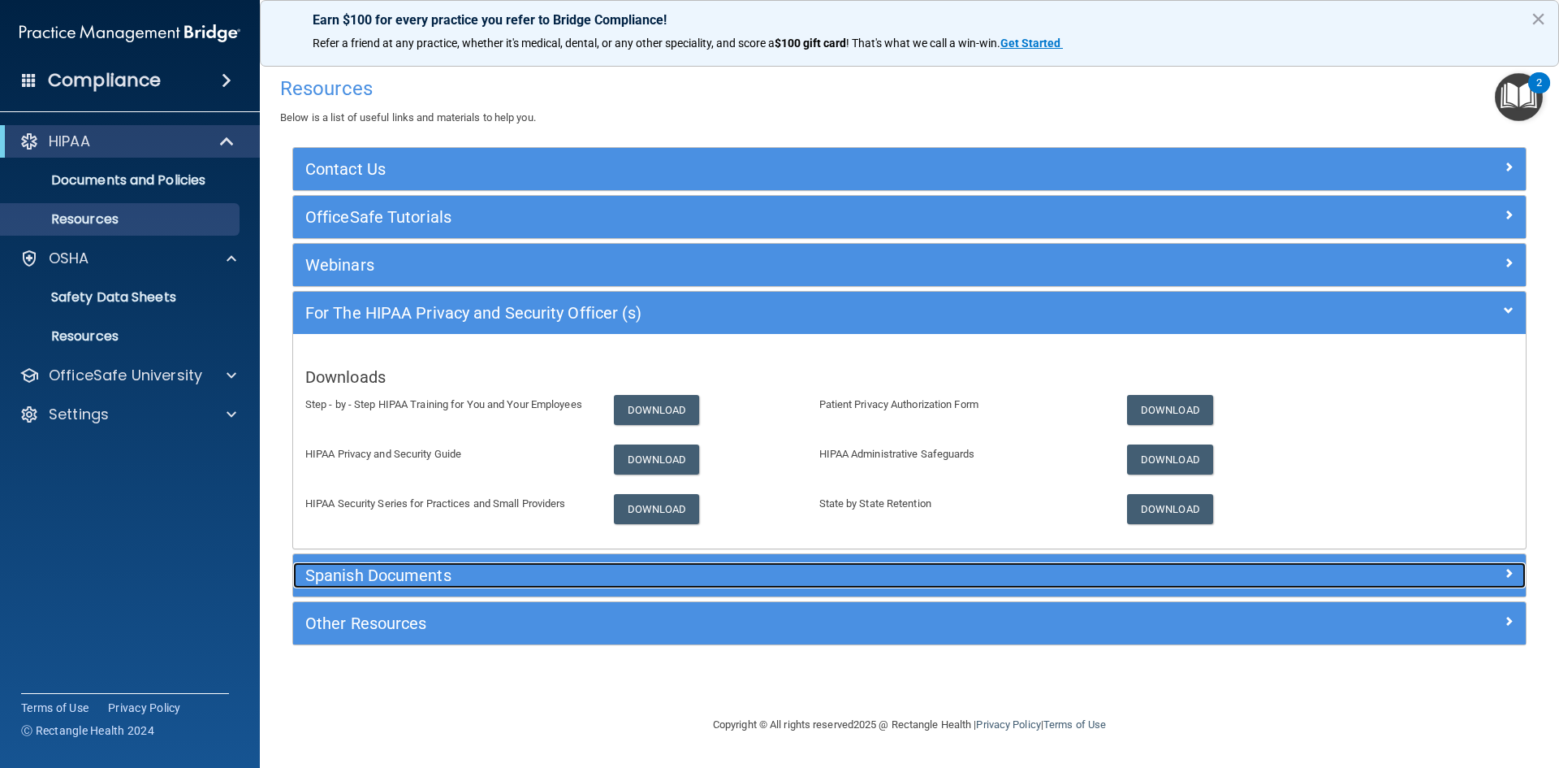
click at [711, 577] on h5 "Spanish Documents" at bounding box center [755, 575] width 901 height 18
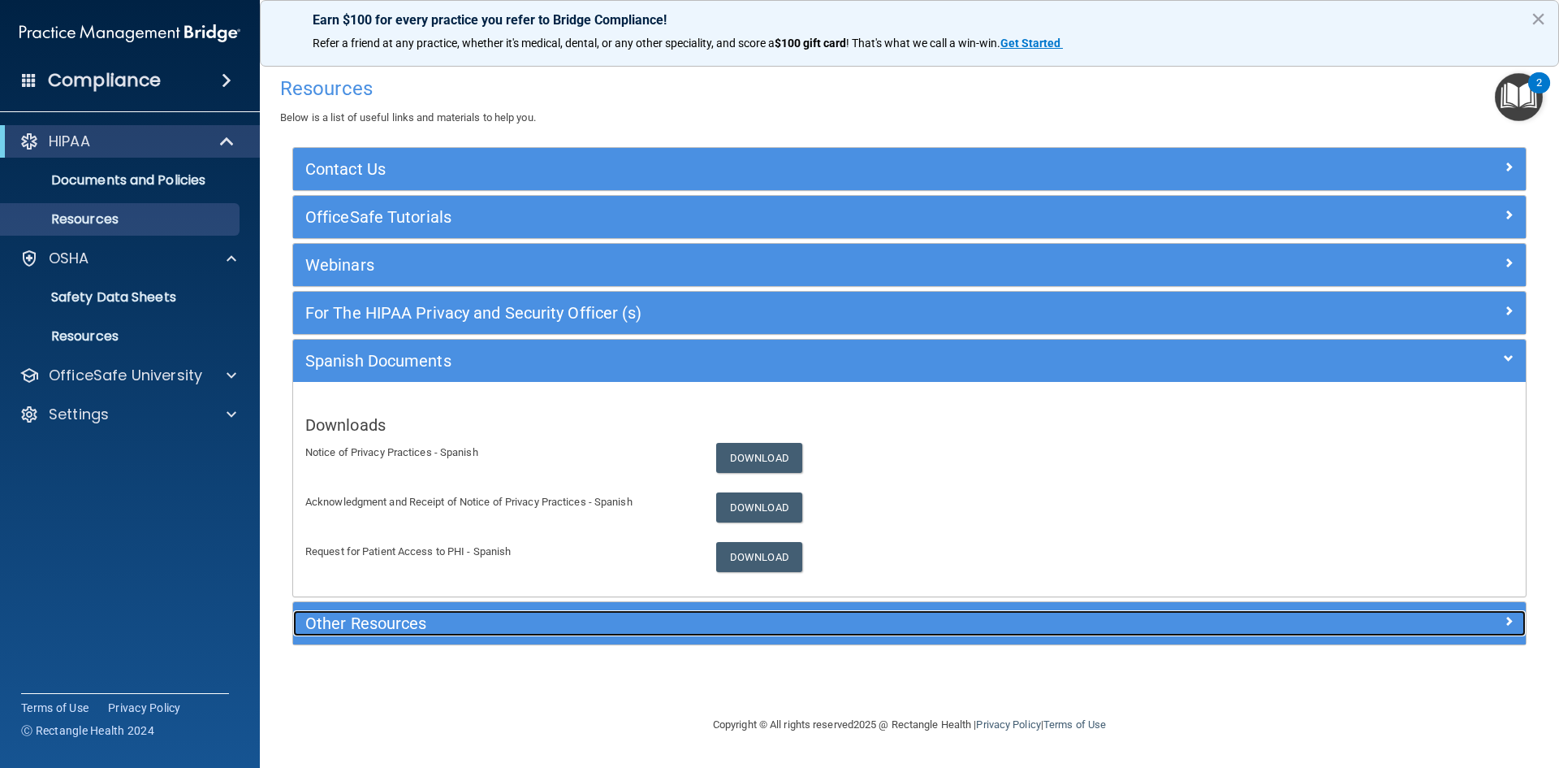
click at [725, 628] on h5 "Other Resources" at bounding box center [755, 623] width 901 height 18
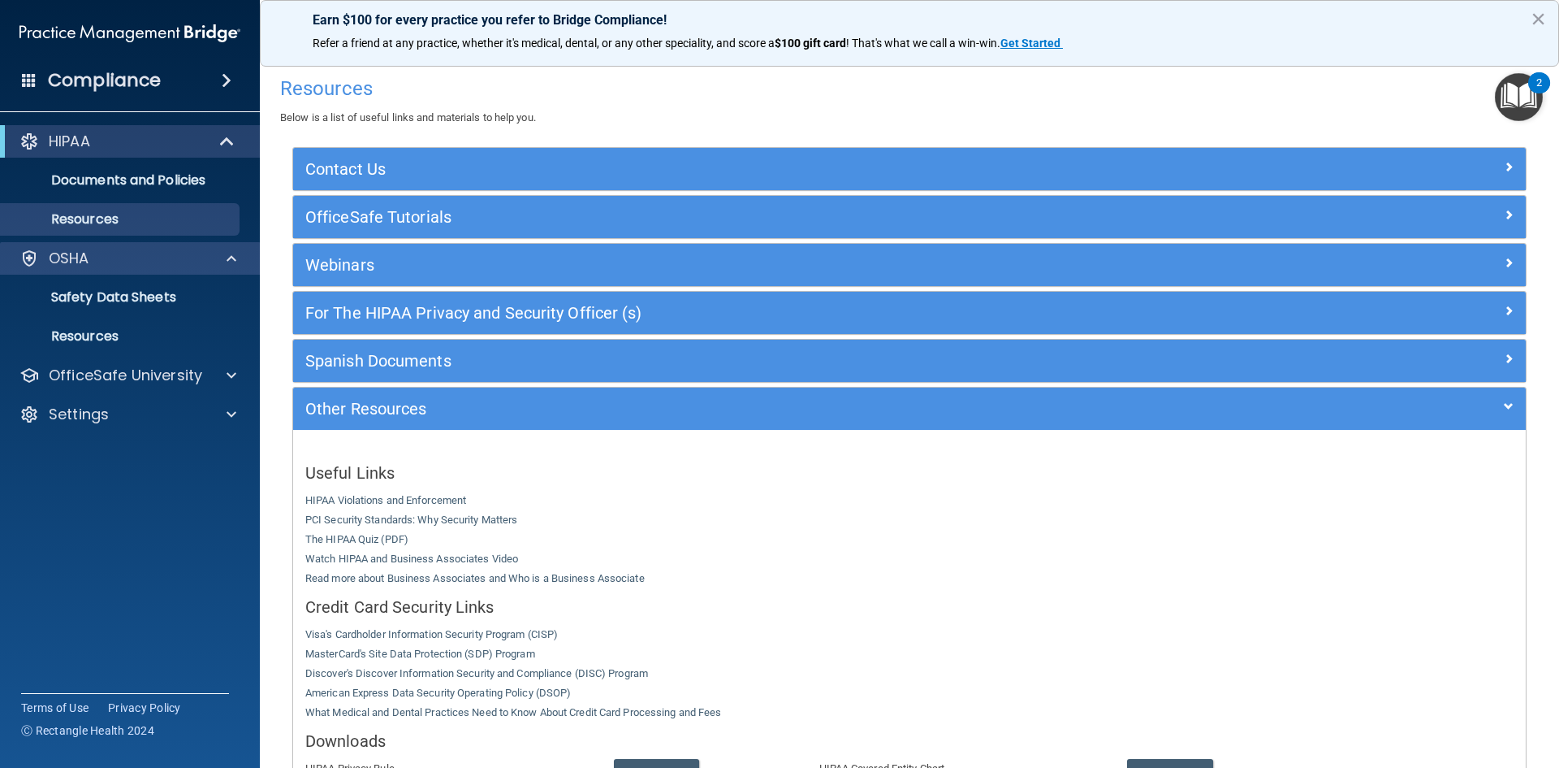
click at [149, 270] on div "OSHA" at bounding box center [130, 258] width 261 height 32
click at [169, 313] on link "Safety Data Sheets" at bounding box center [112, 297] width 256 height 32
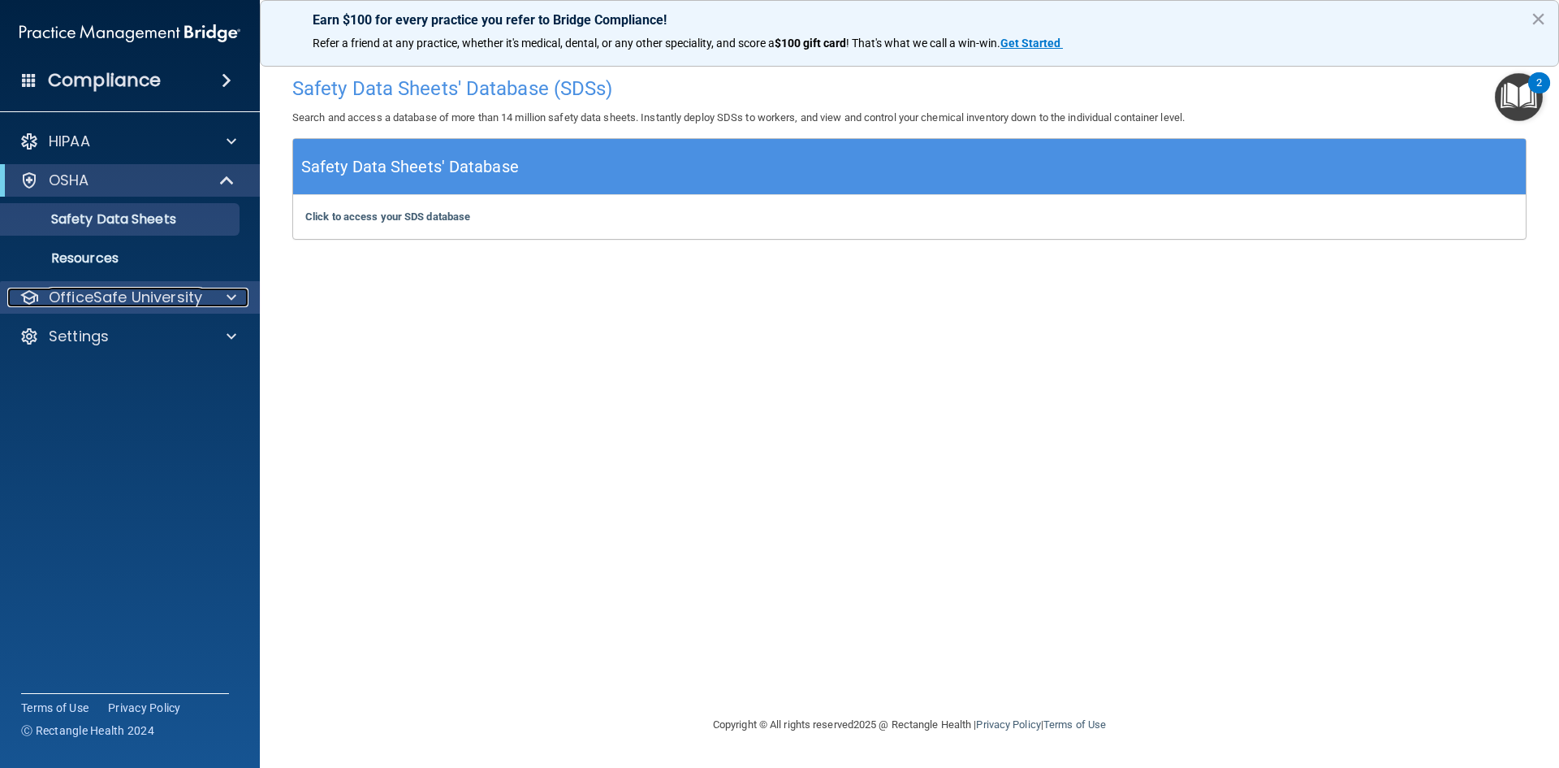
click at [162, 294] on p "OfficeSafe University" at bounding box center [126, 297] width 154 height 19
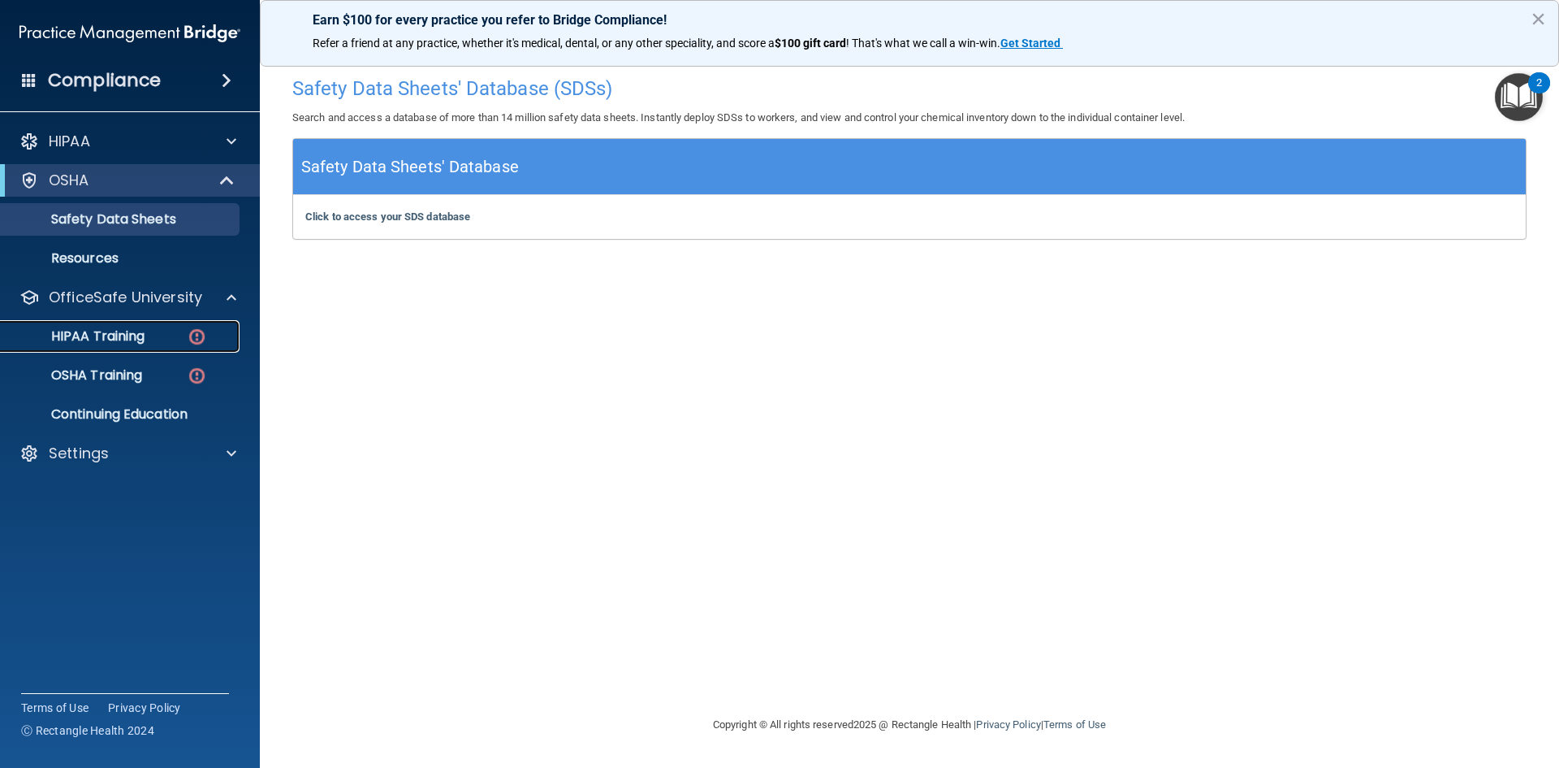
click at [101, 333] on p "HIPAA Training" at bounding box center [78, 336] width 134 height 16
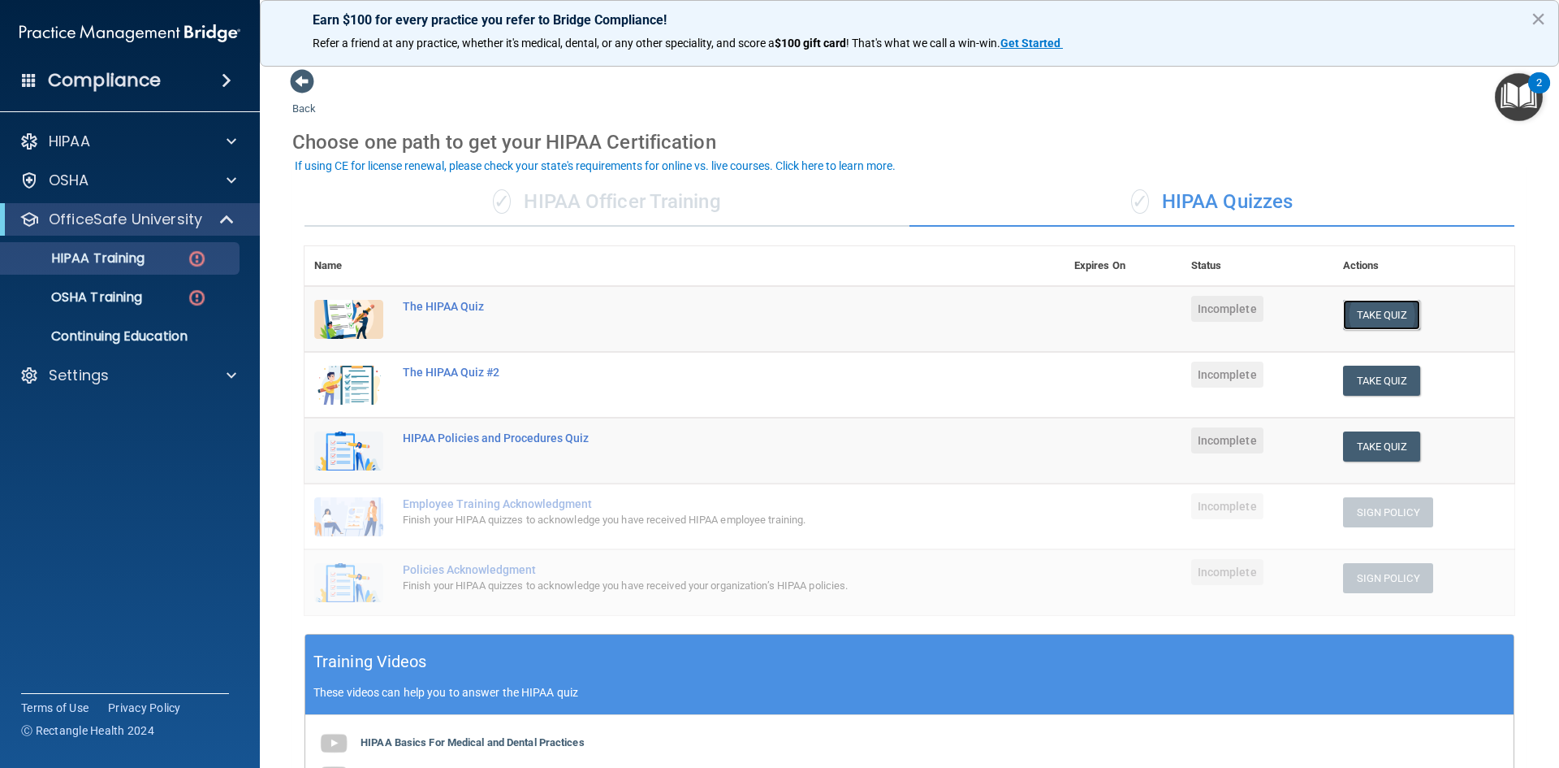
click at [1357, 318] on button "Take Quiz" at bounding box center [1382, 315] width 78 height 30
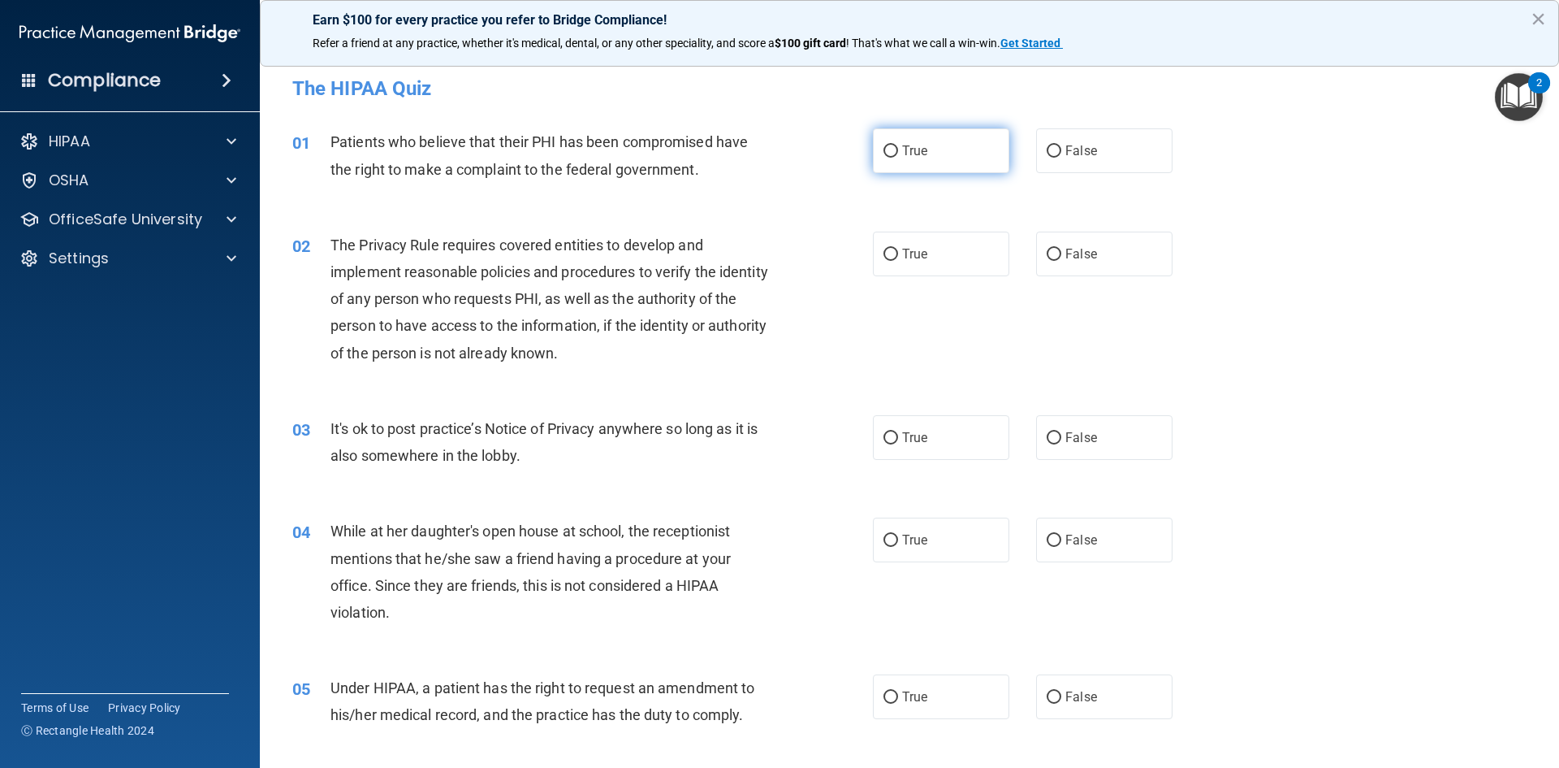
click at [941, 162] on label "True" at bounding box center [941, 150] width 136 height 45
click at [898, 158] on input "True" at bounding box center [891, 151] width 15 height 12
radio input "true"
click at [987, 264] on label "True" at bounding box center [941, 253] width 136 height 45
click at [898, 261] on input "True" at bounding box center [891, 255] width 15 height 12
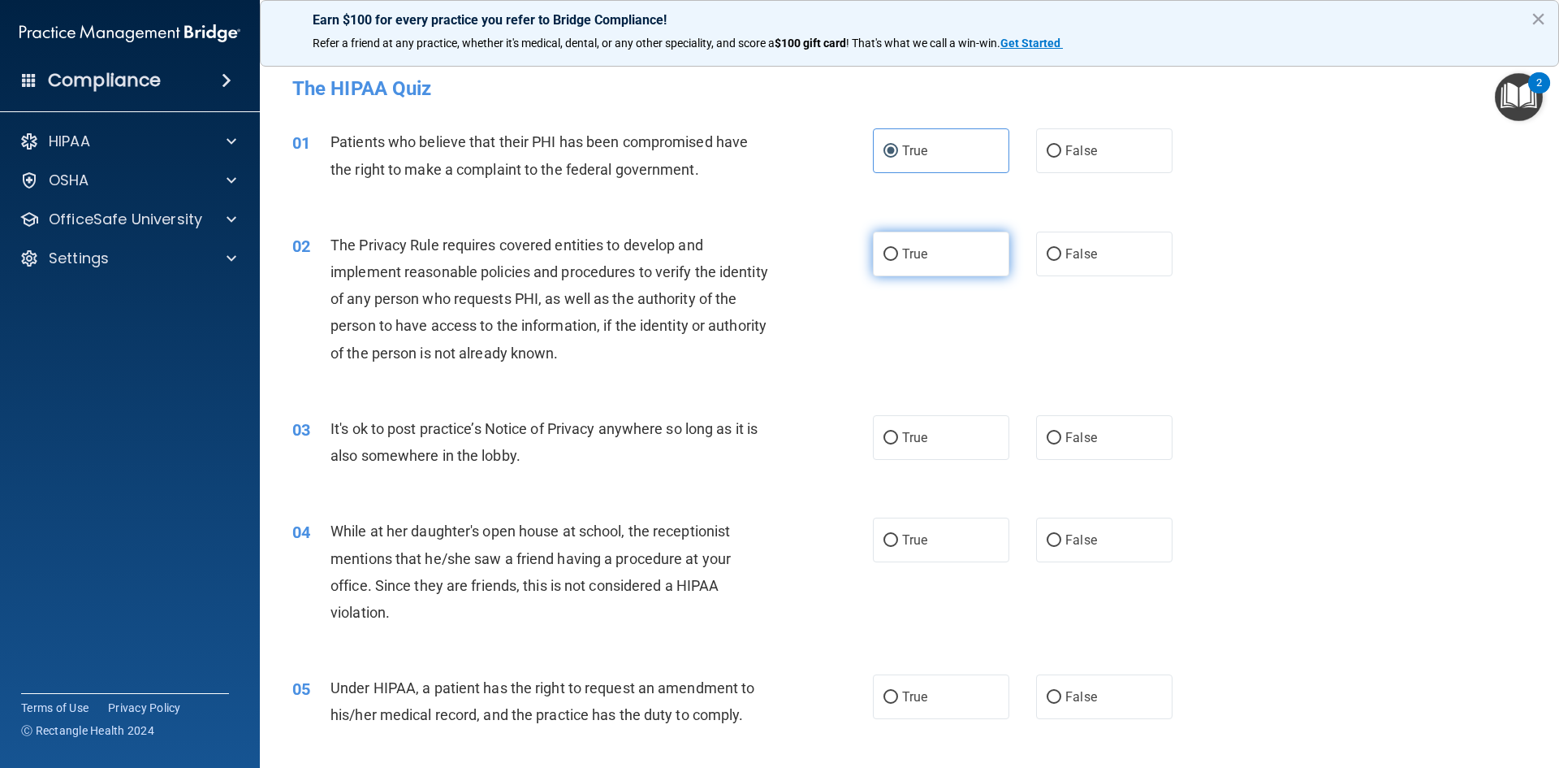
radio input "true"
click at [915, 456] on label "True" at bounding box center [941, 437] width 136 height 45
click at [898, 444] on input "True" at bounding box center [891, 438] width 15 height 12
radio input "true"
click at [919, 442] on span "True" at bounding box center [914, 437] width 25 height 15
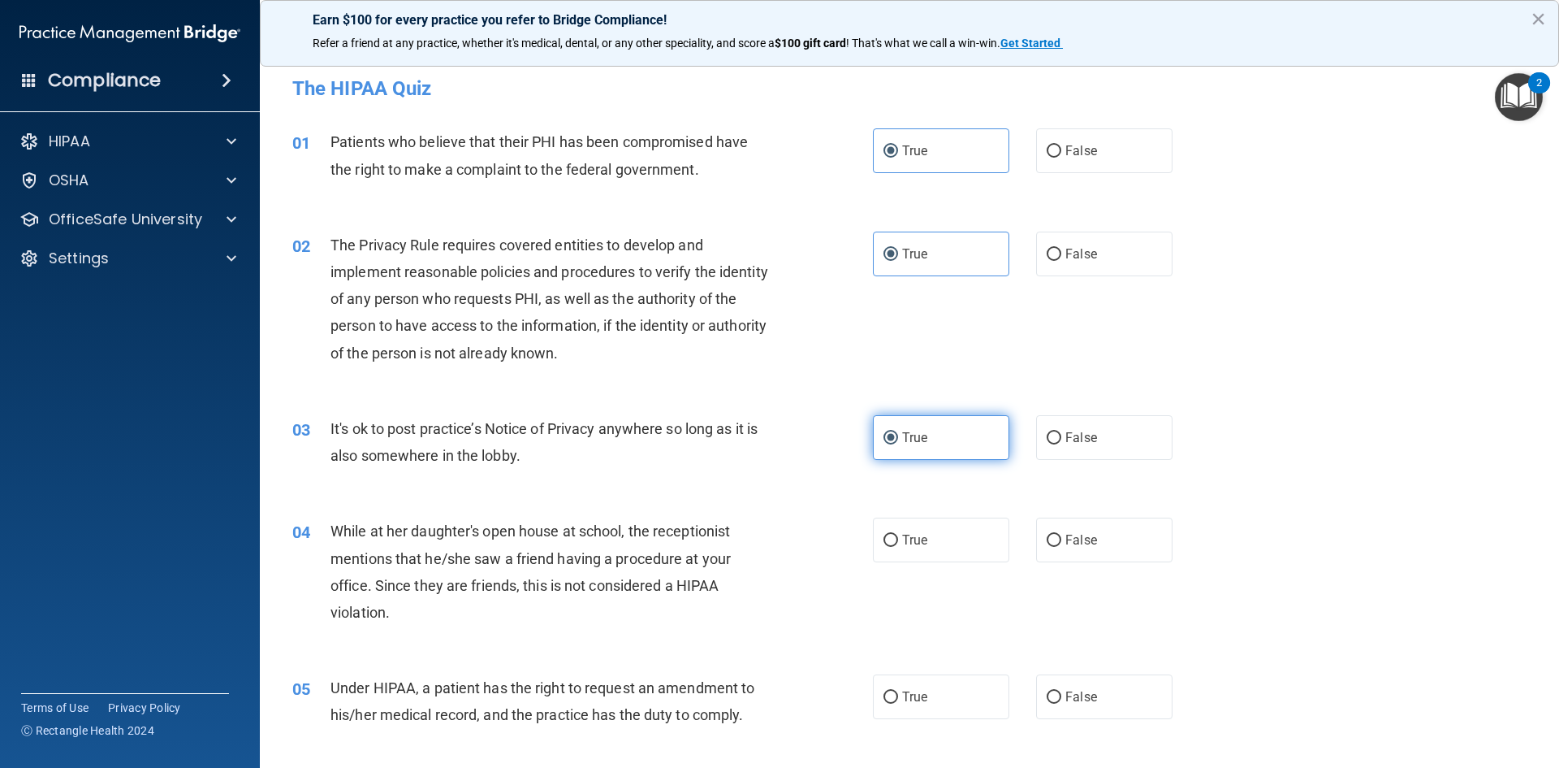
click at [898, 442] on input "True" at bounding box center [891, 438] width 15 height 12
click at [916, 255] on label "True" at bounding box center [941, 253] width 136 height 45
click at [925, 303] on div "02 The Privacy Rule requires covered entities to develop and implement reasonab…" at bounding box center [909, 303] width 1259 height 184
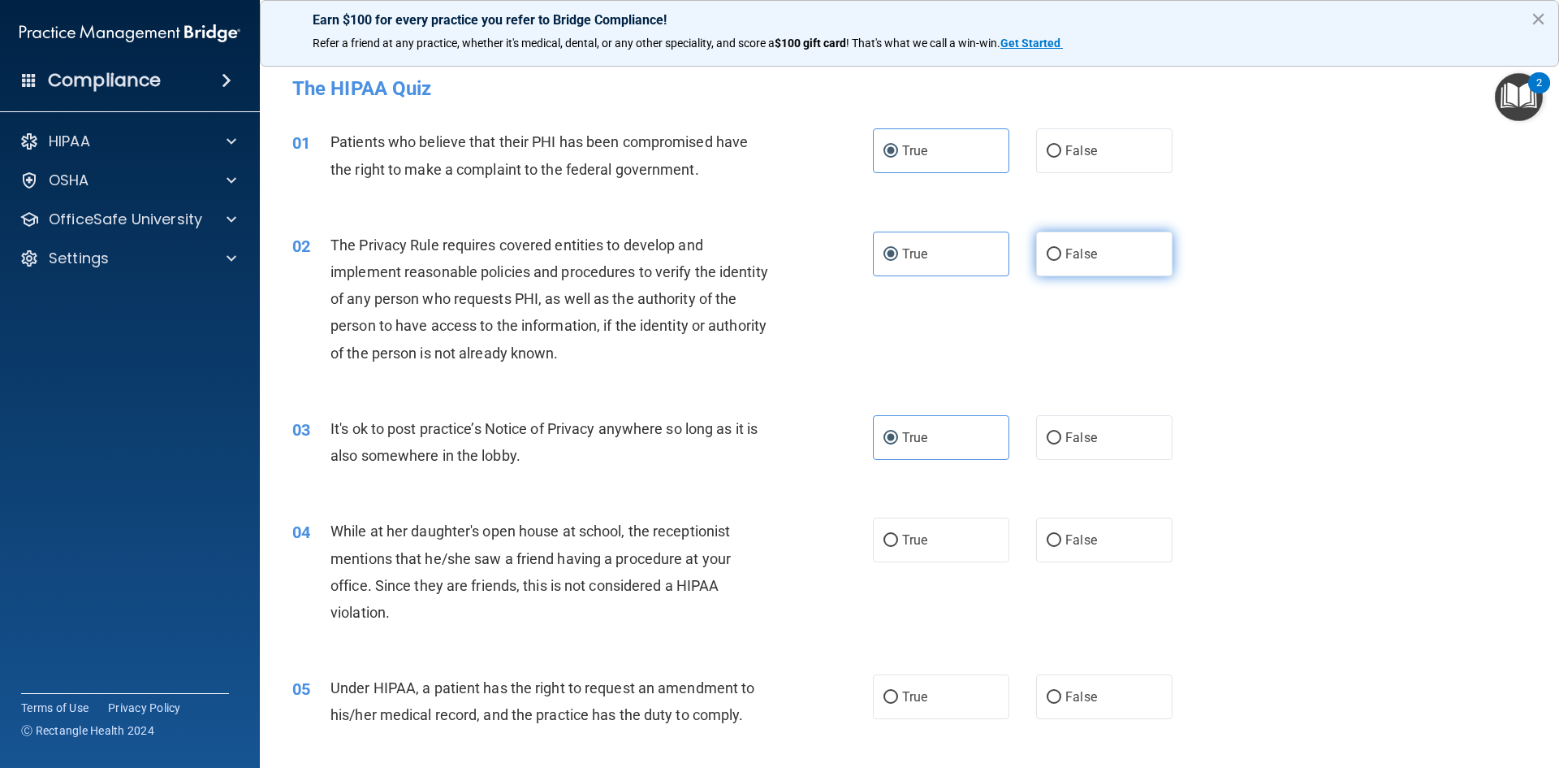
click at [1093, 264] on label "False" at bounding box center [1104, 253] width 136 height 45
click at [1062, 261] on input "False" at bounding box center [1054, 255] width 15 height 12
radio input "true"
click at [928, 273] on label "True" at bounding box center [941, 253] width 136 height 45
click at [898, 261] on input "True" at bounding box center [891, 255] width 15 height 12
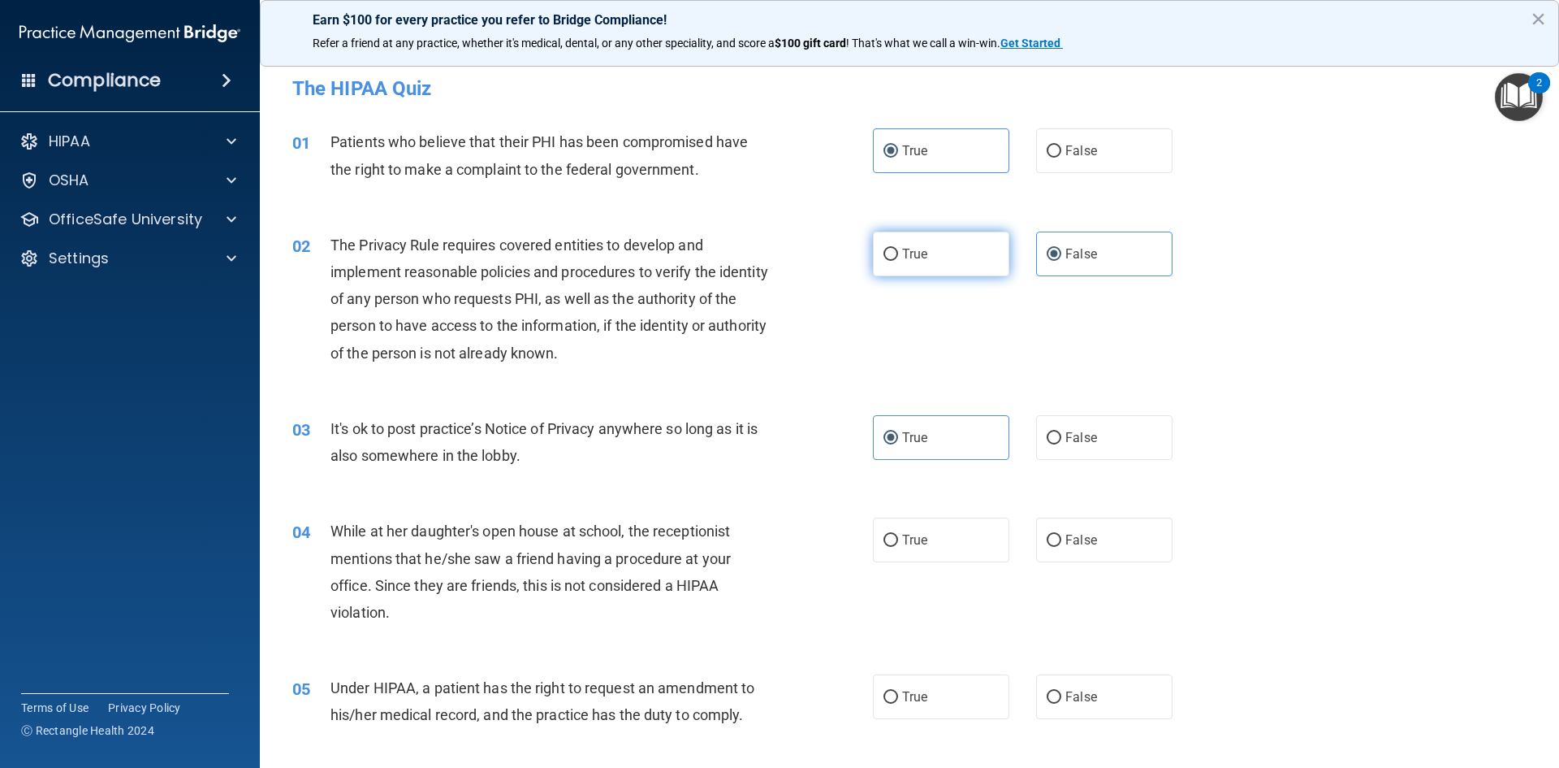
radio input "true"
radio input "false"
drag, startPoint x: 1040, startPoint y: 440, endPoint x: 1029, endPoint y: 475, distance: 36.7
click at [1047, 439] on input "False" at bounding box center [1054, 438] width 15 height 12
radio input "true"
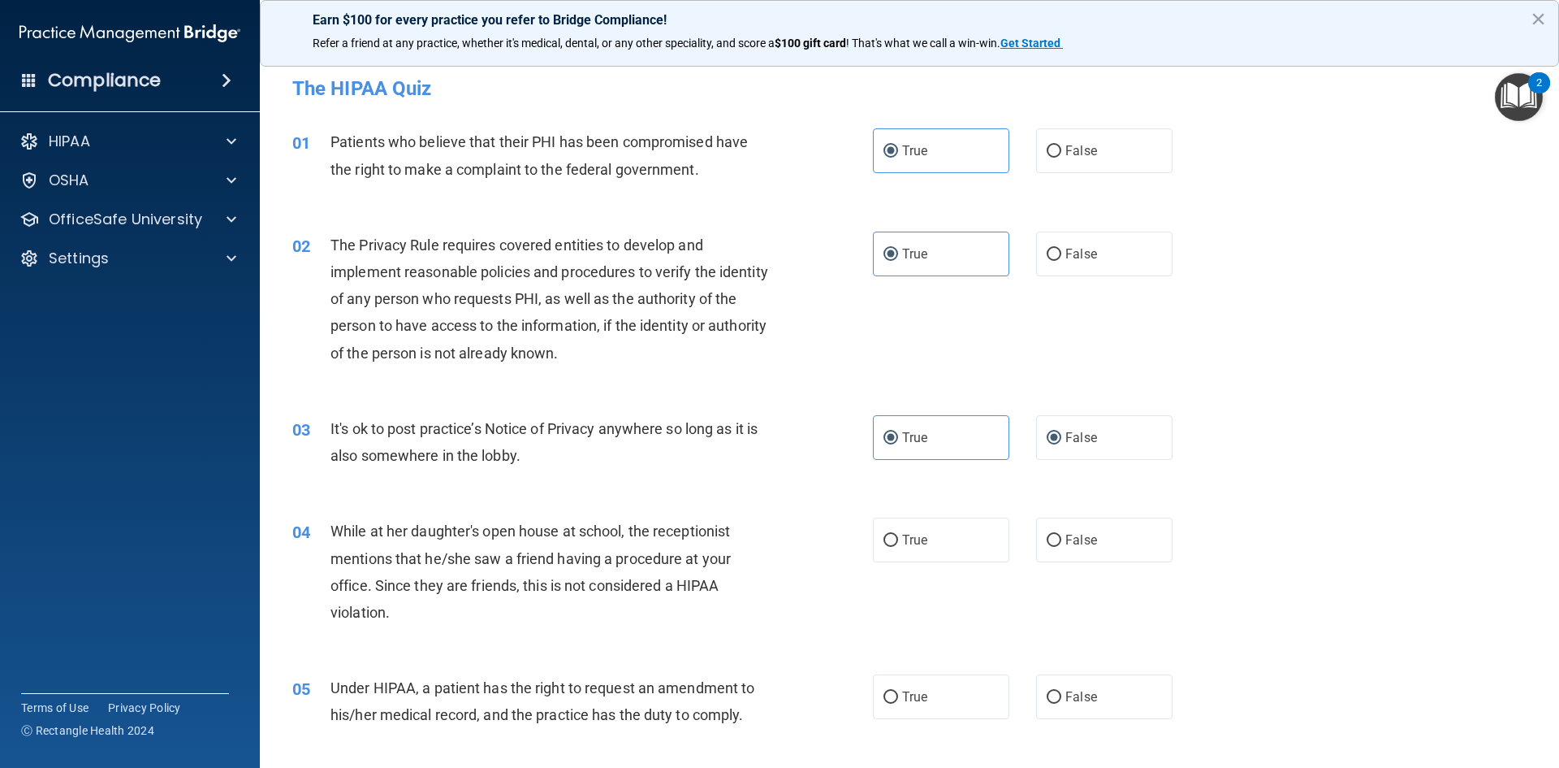
radio input "false"
click at [1058, 554] on label "False" at bounding box center [1104, 539] width 136 height 45
click at [1058, 547] on input "False" at bounding box center [1054, 540] width 15 height 12
radio input "true"
click at [942, 707] on label "True" at bounding box center [941, 696] width 136 height 45
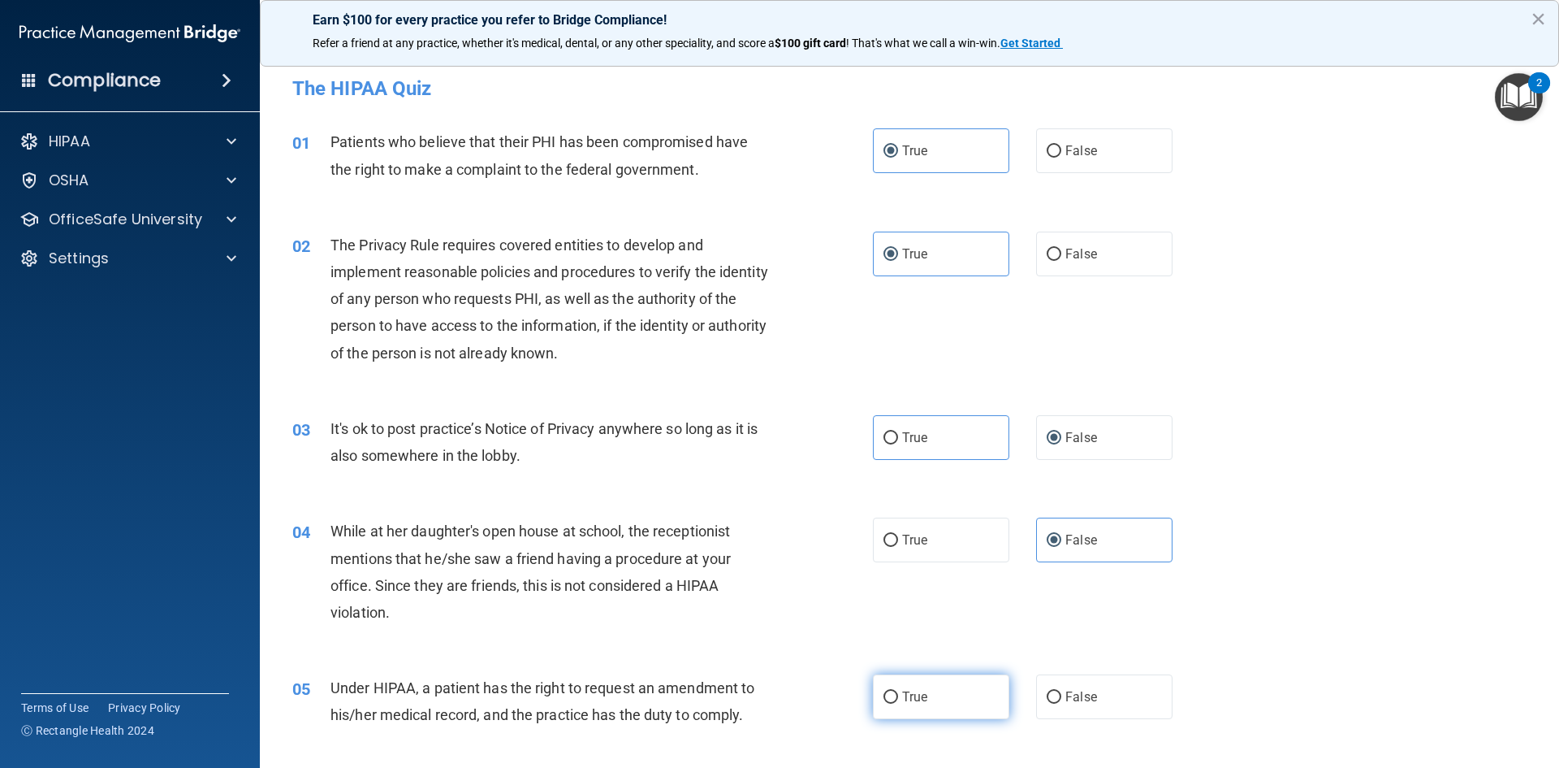
click at [898, 703] on input "True" at bounding box center [891, 697] width 15 height 12
radio input "true"
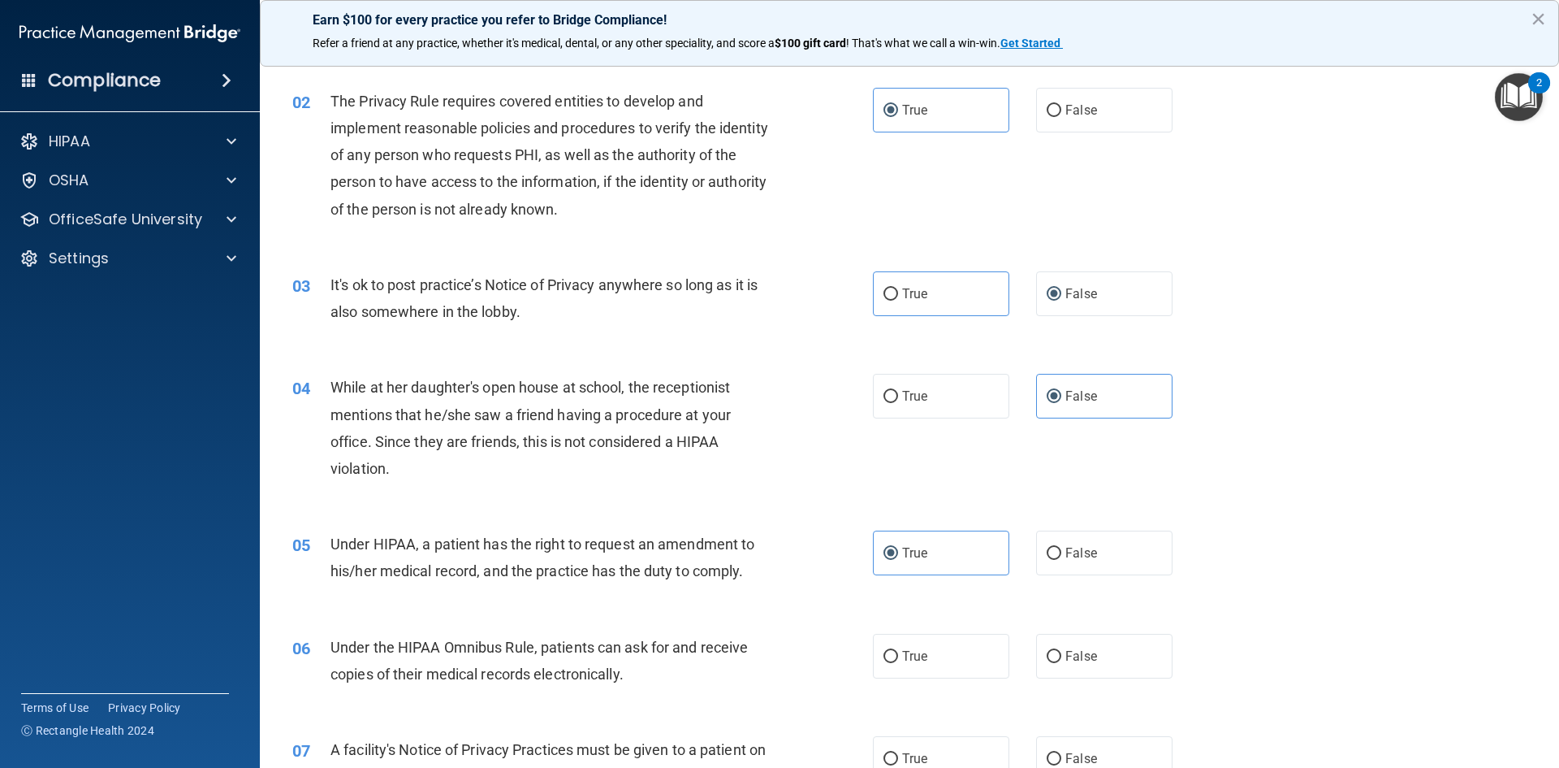
scroll to position [162, 0]
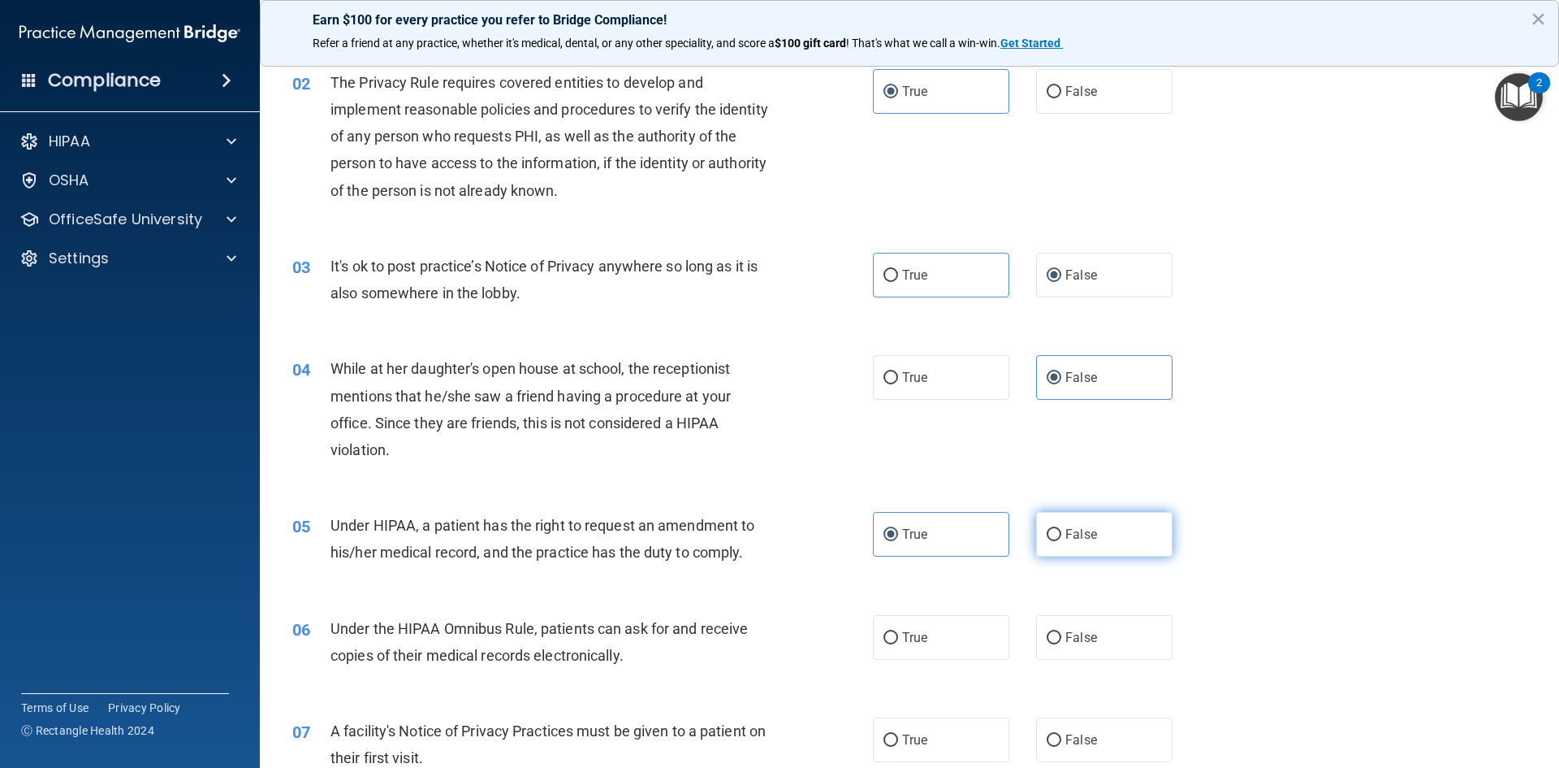
click at [1109, 549] on label "False" at bounding box center [1104, 534] width 136 height 45
click at [1062, 541] on input "False" at bounding box center [1054, 535] width 15 height 12
radio input "true"
click at [954, 550] on label "True" at bounding box center [941, 534] width 136 height 45
click at [898, 541] on input "True" at bounding box center [891, 535] width 15 height 12
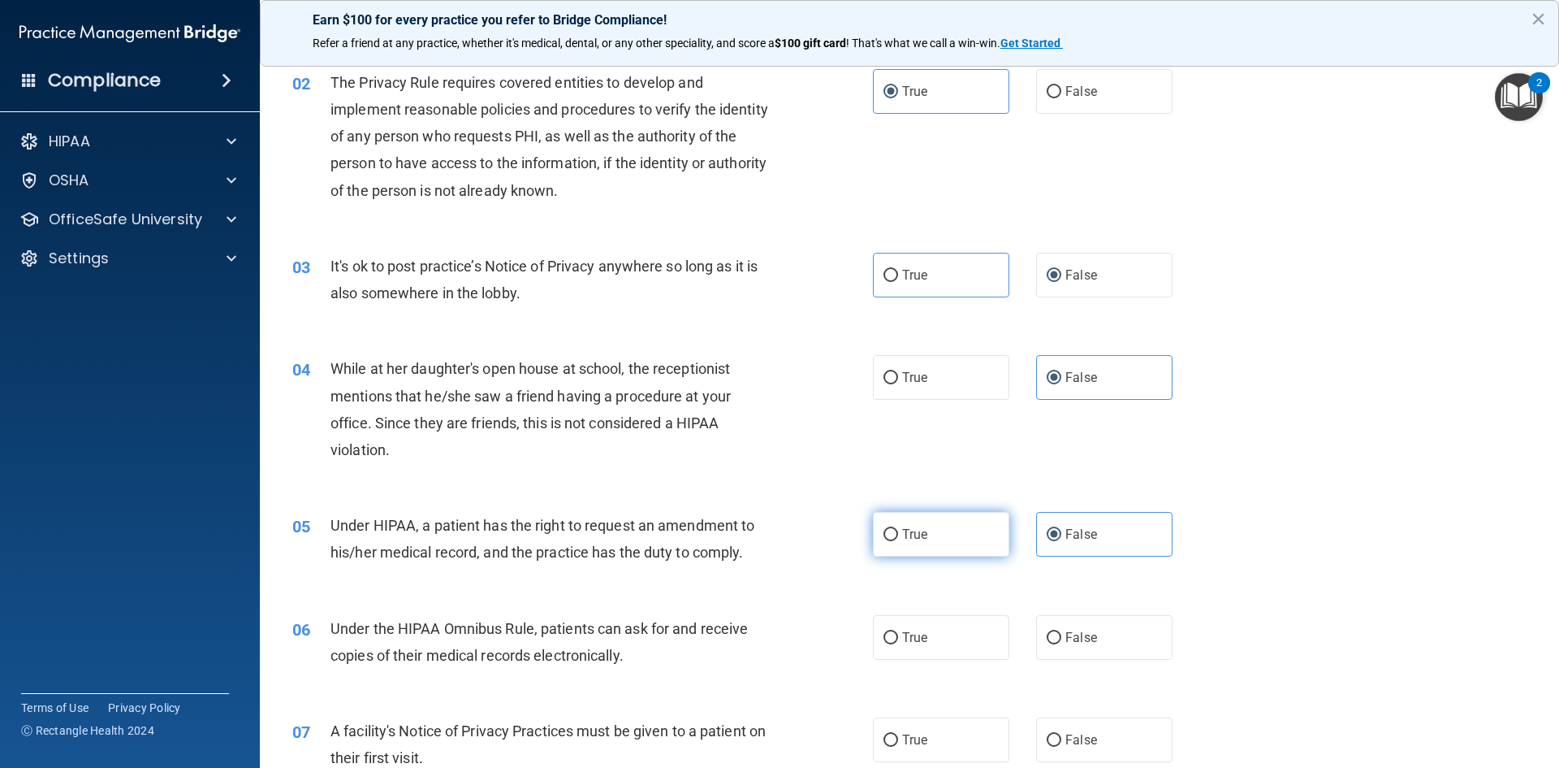
radio input "true"
click at [1105, 534] on label "False" at bounding box center [1104, 534] width 136 height 45
click at [1062, 534] on input "False" at bounding box center [1054, 535] width 15 height 12
radio input "true"
radio input "false"
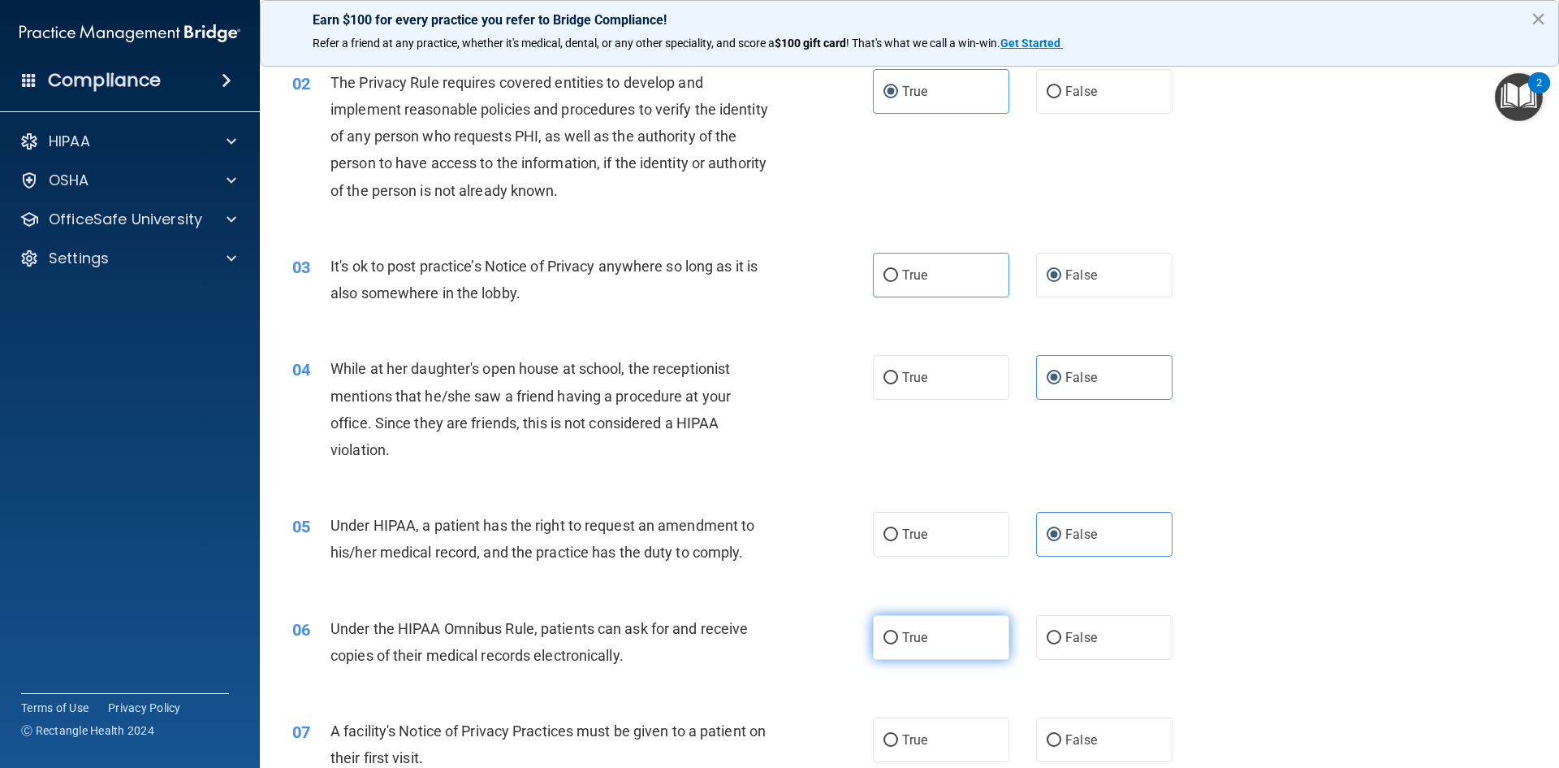
click at [938, 644] on label "True" at bounding box center [941, 637] width 136 height 45
click at [898, 644] on input "True" at bounding box center [891, 638] width 15 height 12
radio input "true"
click at [953, 738] on label "True" at bounding box center [941, 739] width 136 height 45
click at [898, 738] on input "True" at bounding box center [891, 740] width 15 height 12
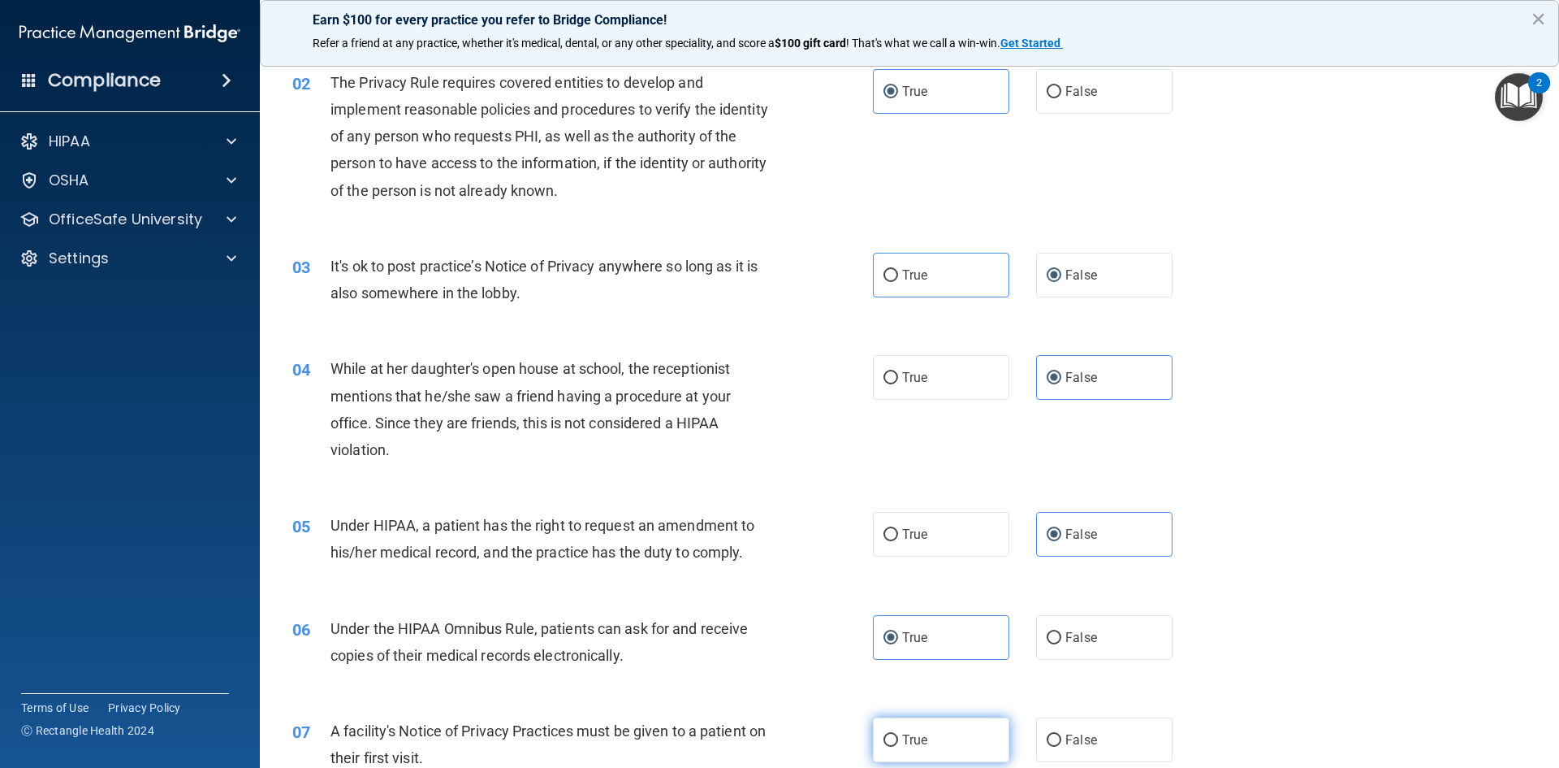
radio input "true"
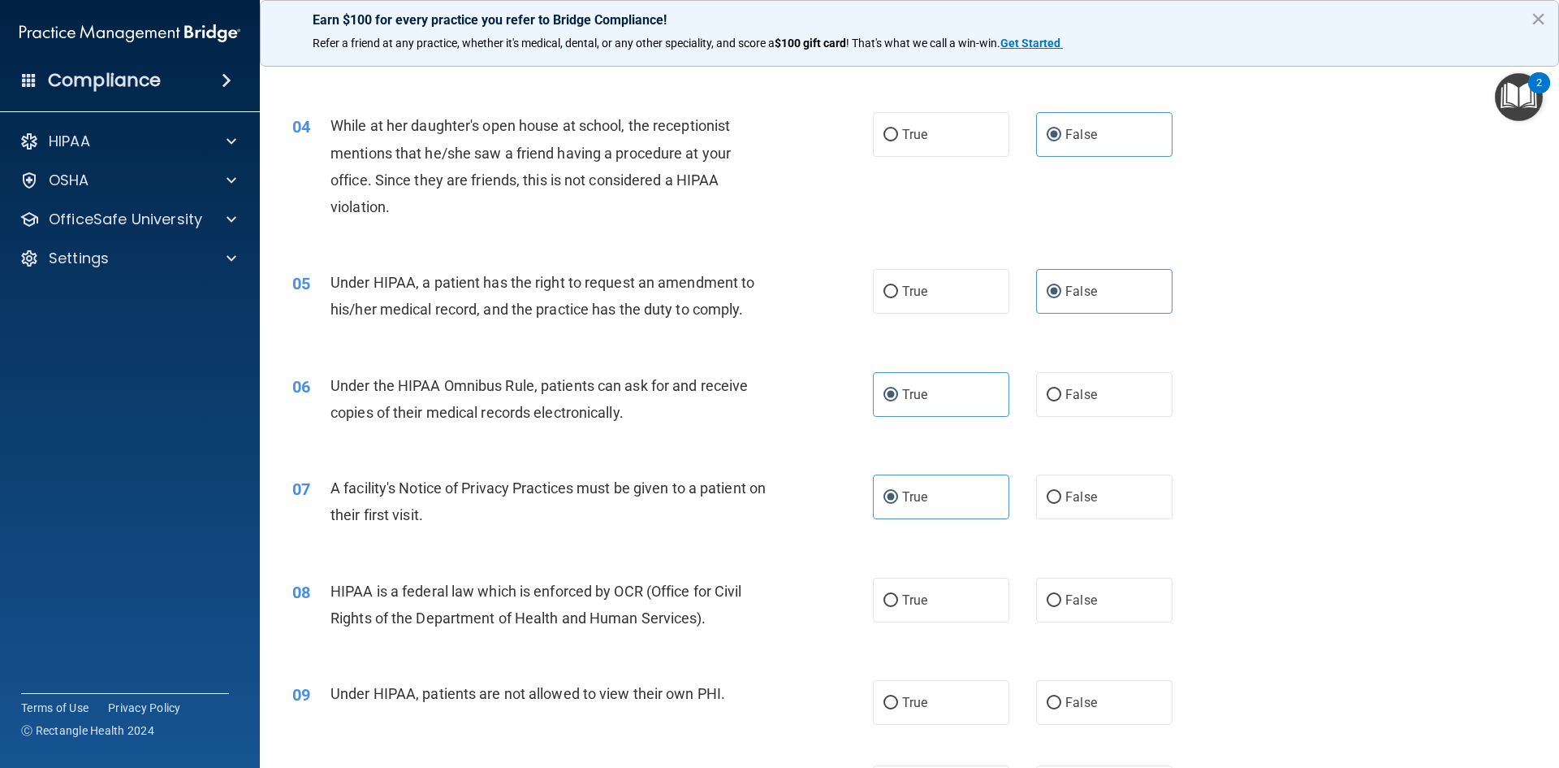
scroll to position [406, 0]
click at [955, 612] on label "True" at bounding box center [941, 599] width 136 height 45
click at [898, 606] on input "True" at bounding box center [891, 600] width 15 height 12
radio input "true"
click at [1111, 698] on label "False" at bounding box center [1104, 701] width 136 height 45
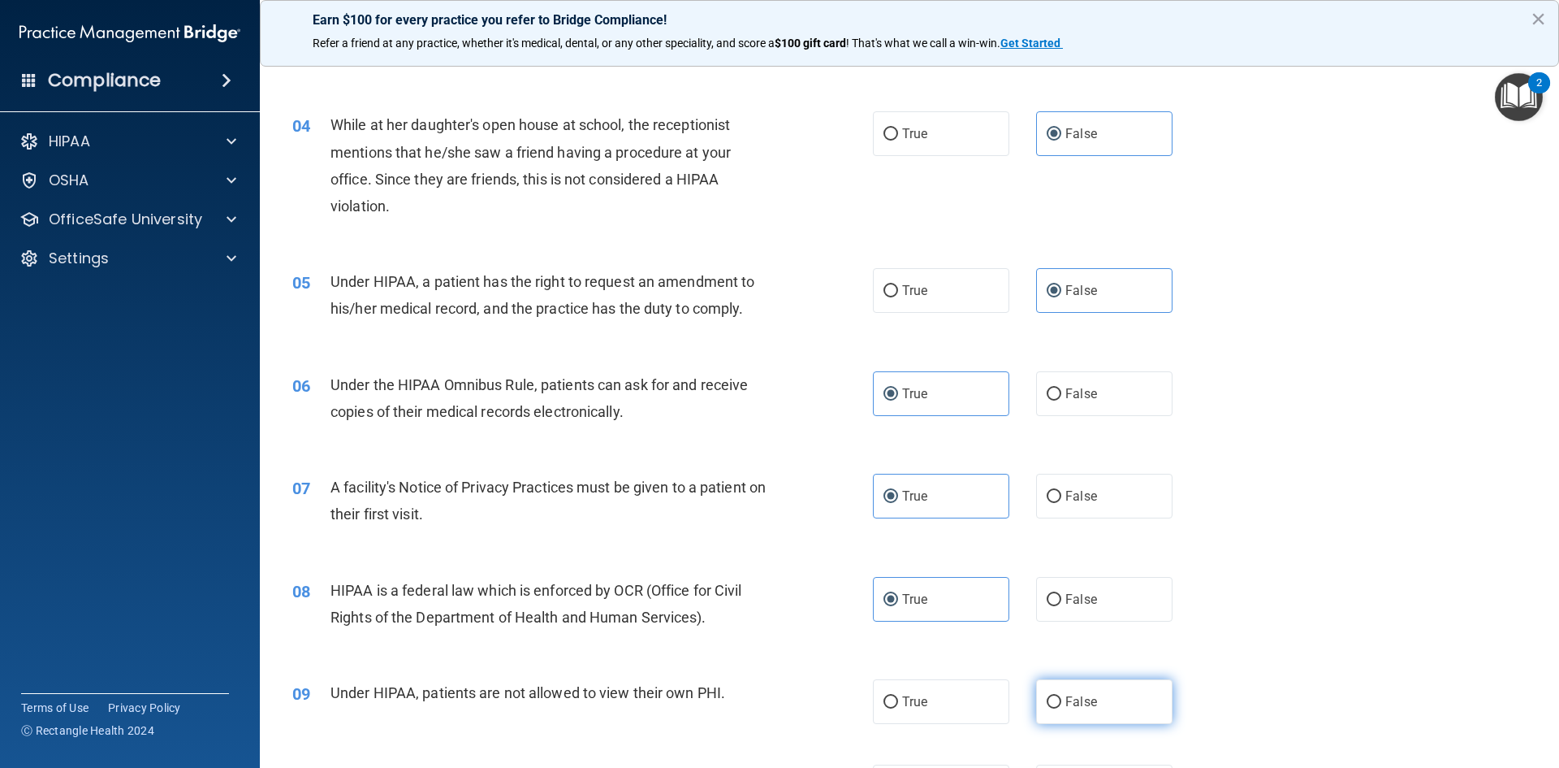
click at [1062, 698] on input "False" at bounding box center [1054, 702] width 15 height 12
radio input "true"
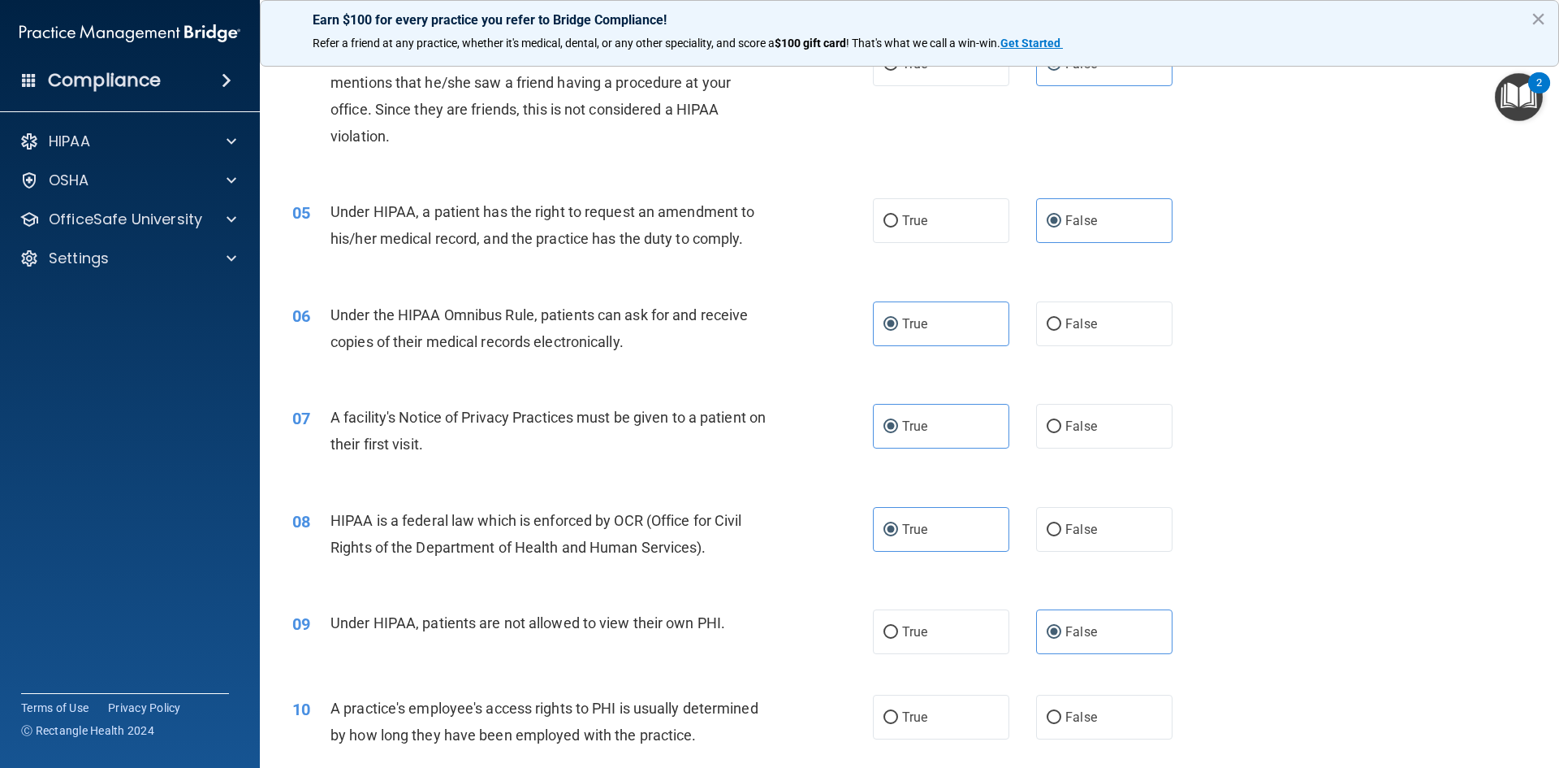
scroll to position [650, 0]
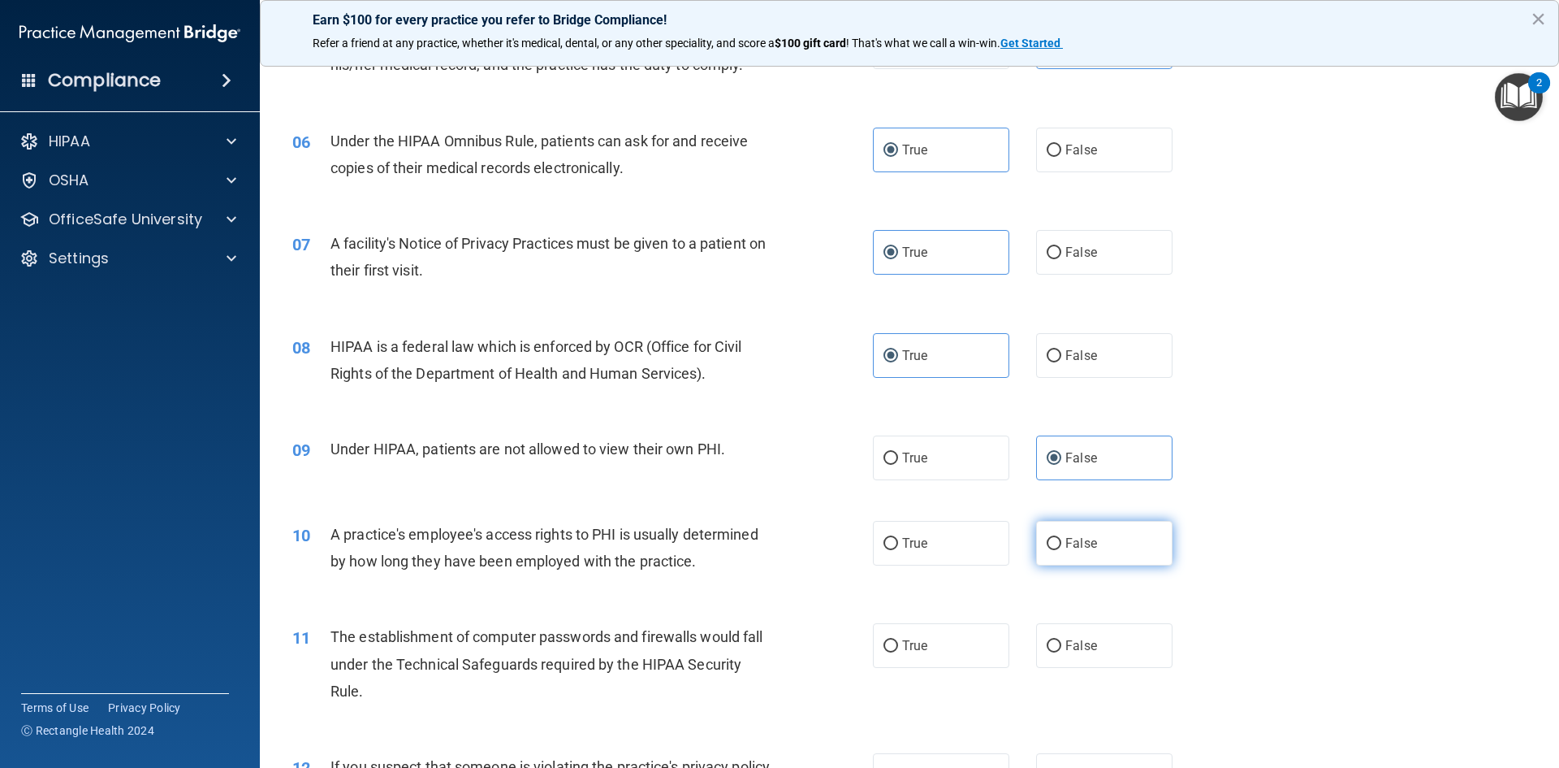
click at [1086, 558] on label "False" at bounding box center [1104, 543] width 136 height 45
click at [1062, 550] on input "False" at bounding box center [1054, 544] width 15 height 12
radio input "true"
click at [936, 640] on label "True" at bounding box center [941, 645] width 136 height 45
click at [898, 640] on input "True" at bounding box center [891, 646] width 15 height 12
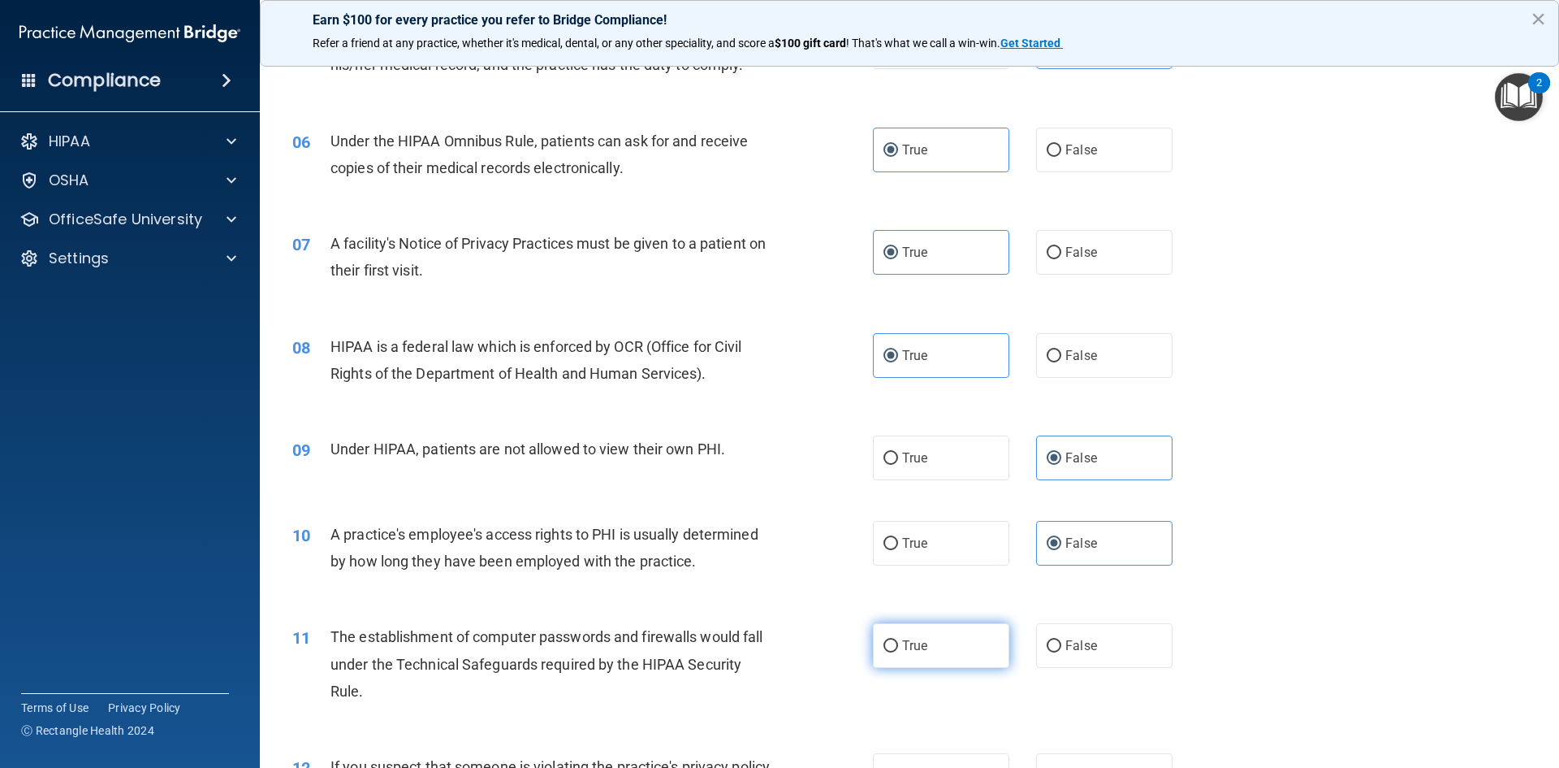
radio input "true"
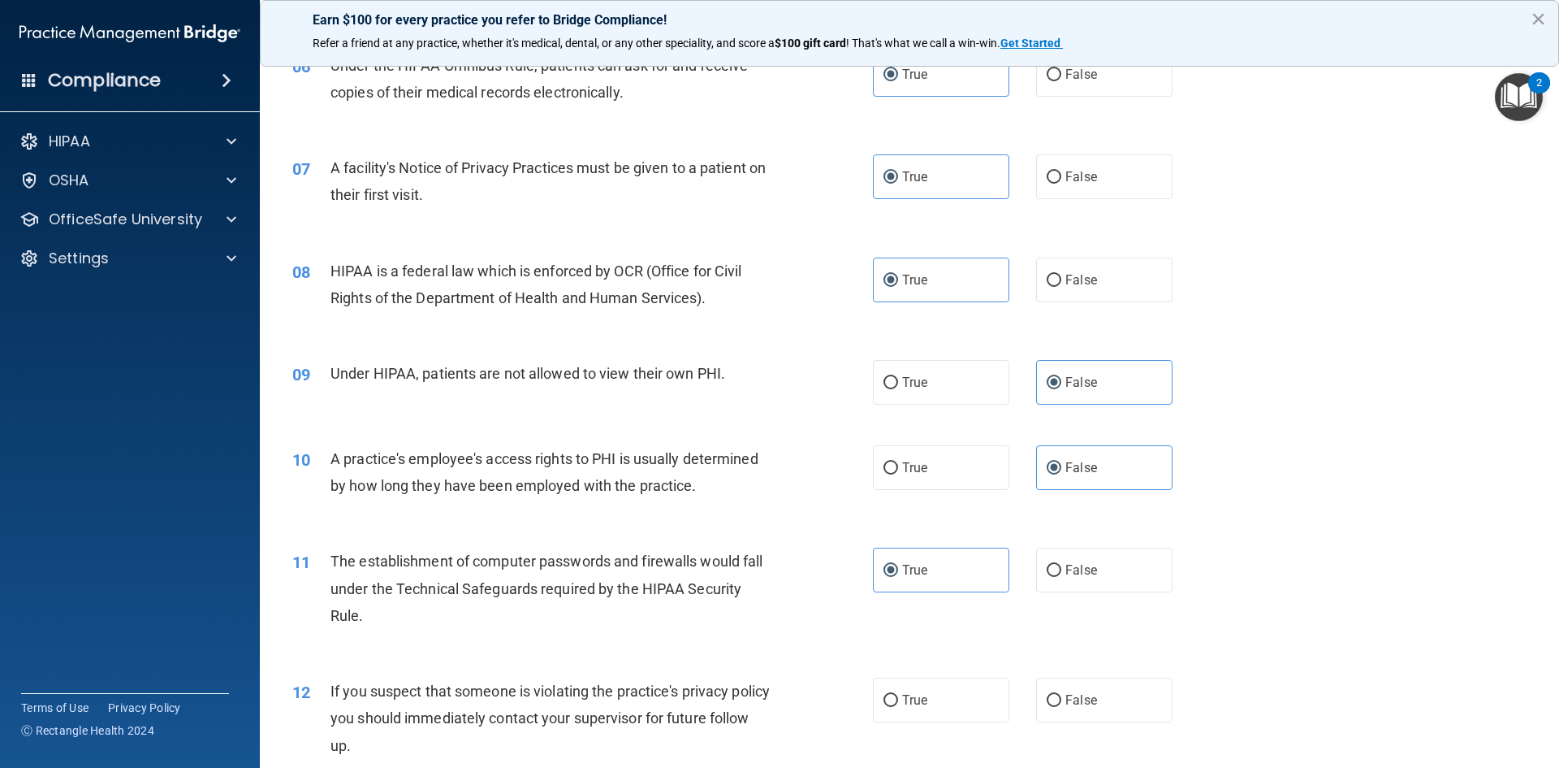
scroll to position [812, 0]
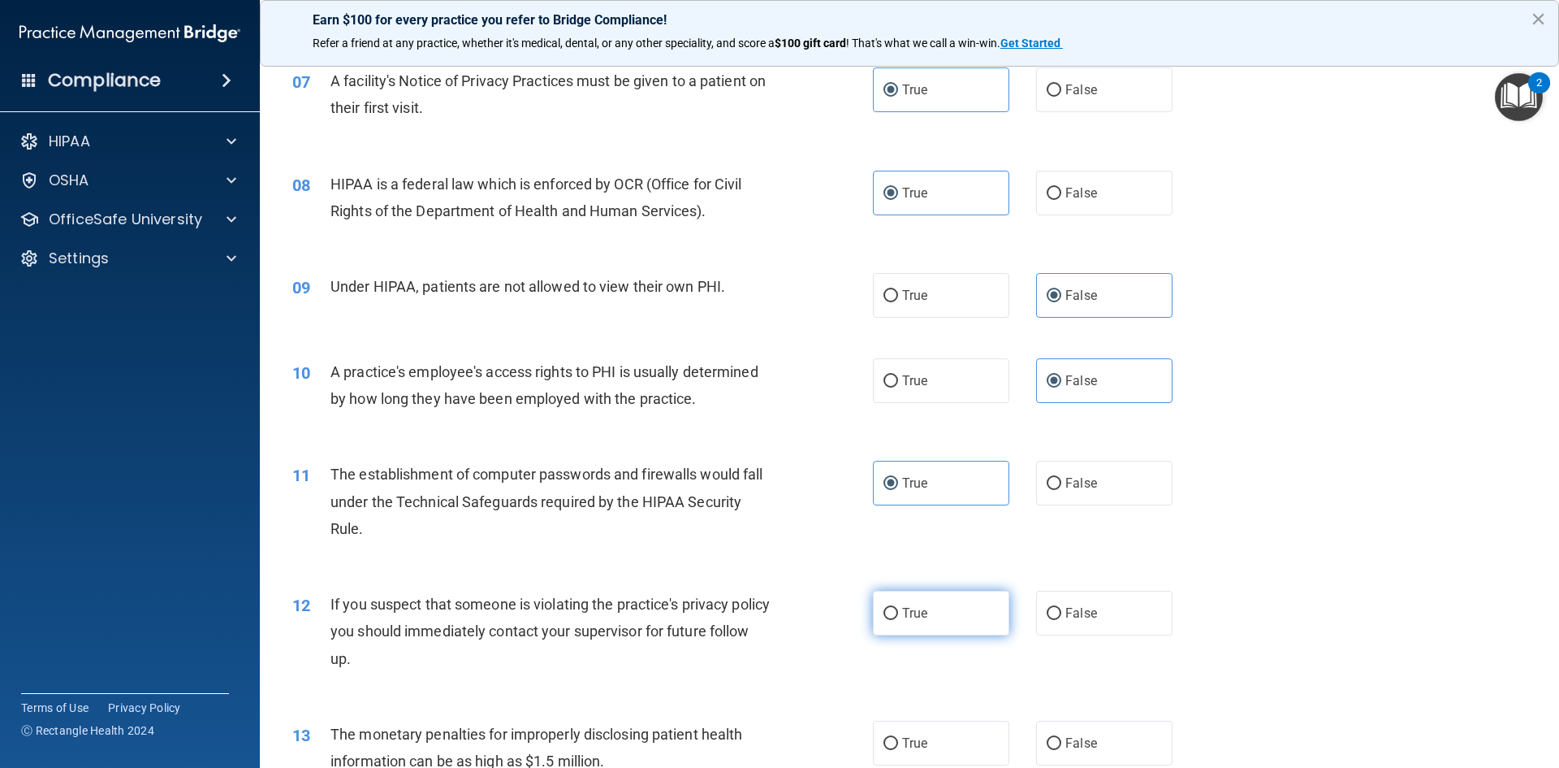
click at [944, 621] on label "True" at bounding box center [941, 612] width 136 height 45
click at [898, 620] on input "True" at bounding box center [891, 614] width 15 height 12
radio input "true"
click at [930, 728] on label "True" at bounding box center [941, 742] width 136 height 45
click at [898, 738] on input "True" at bounding box center [891, 744] width 15 height 12
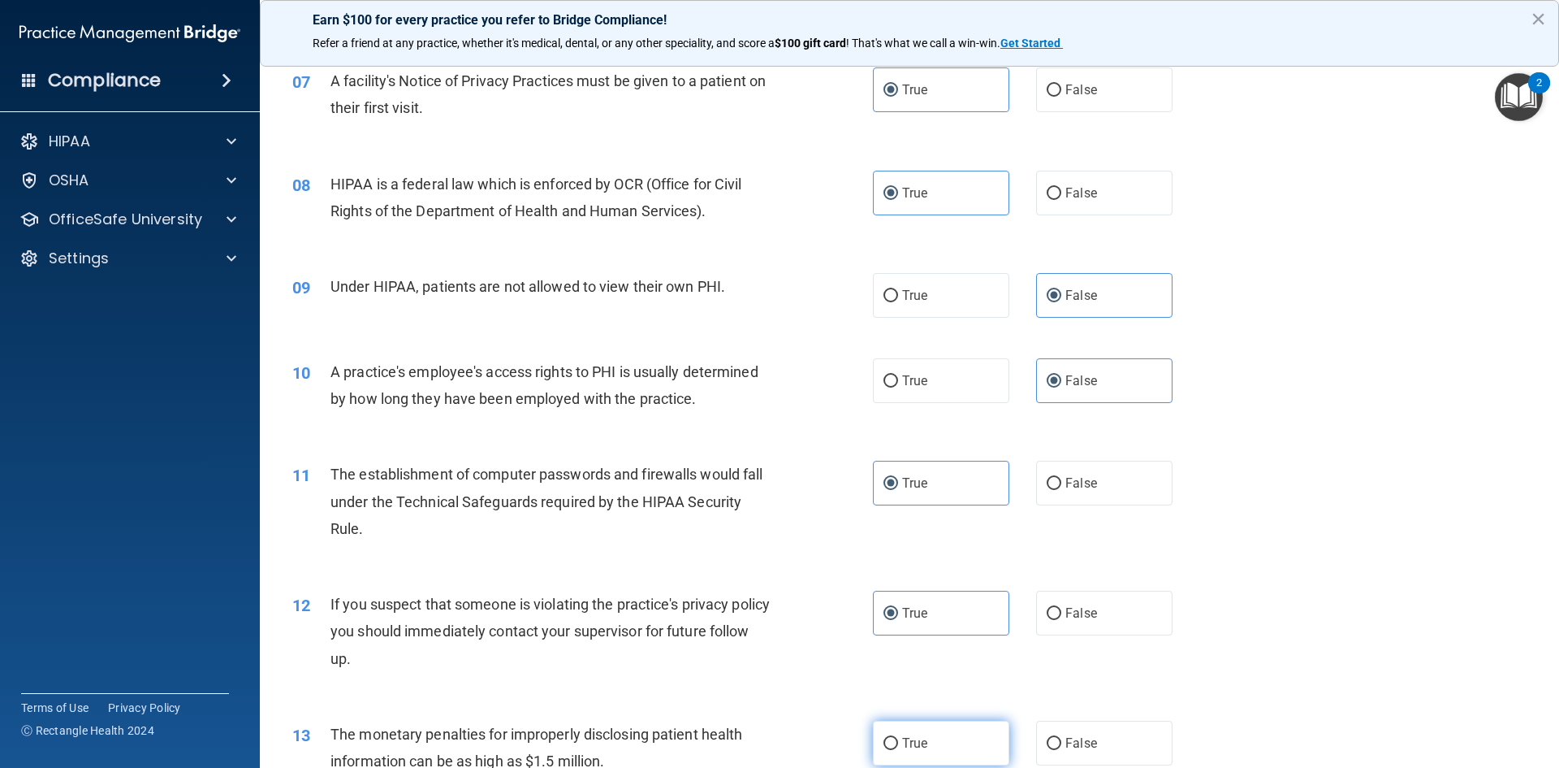
radio input "true"
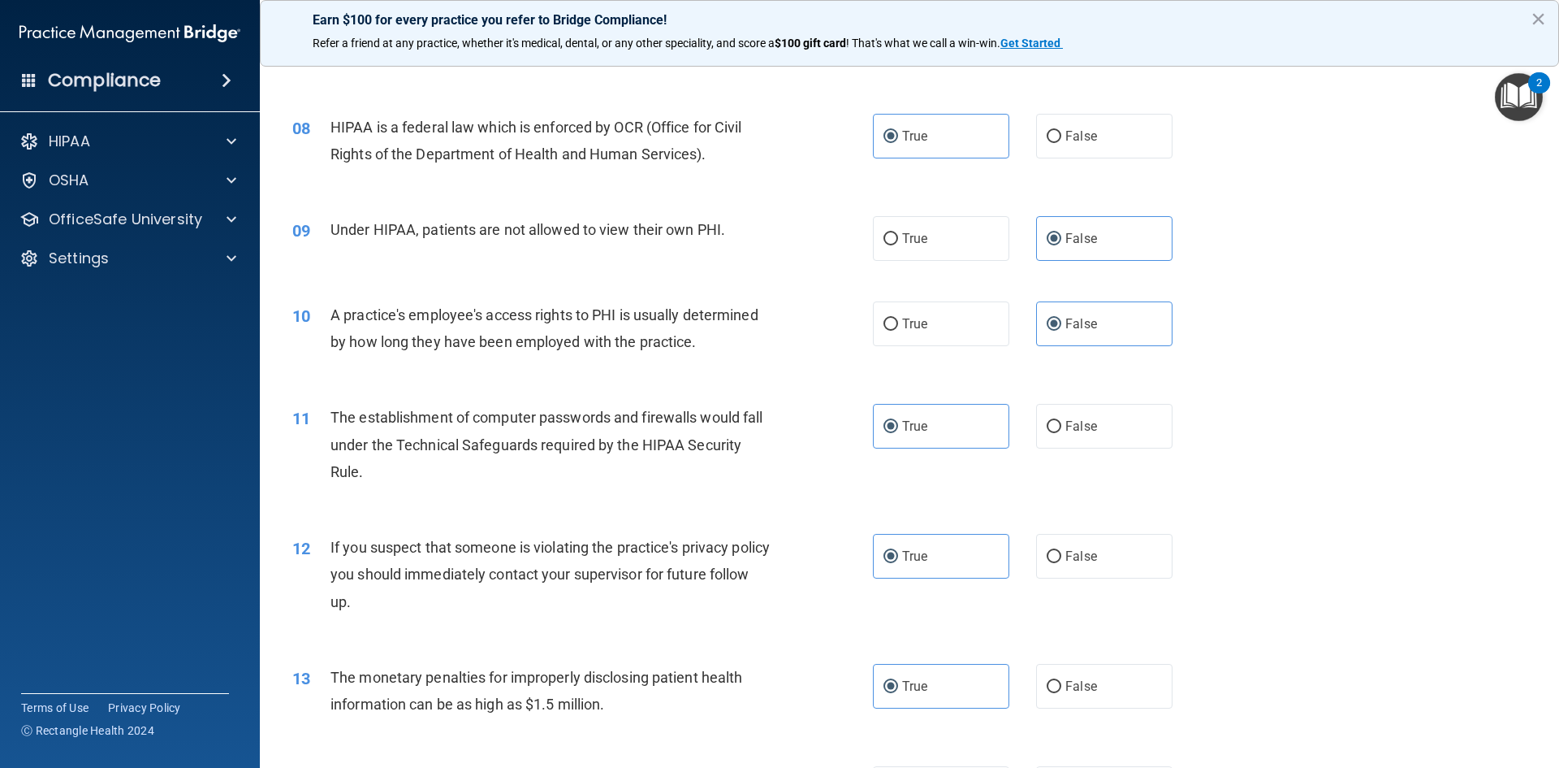
scroll to position [1056, 0]
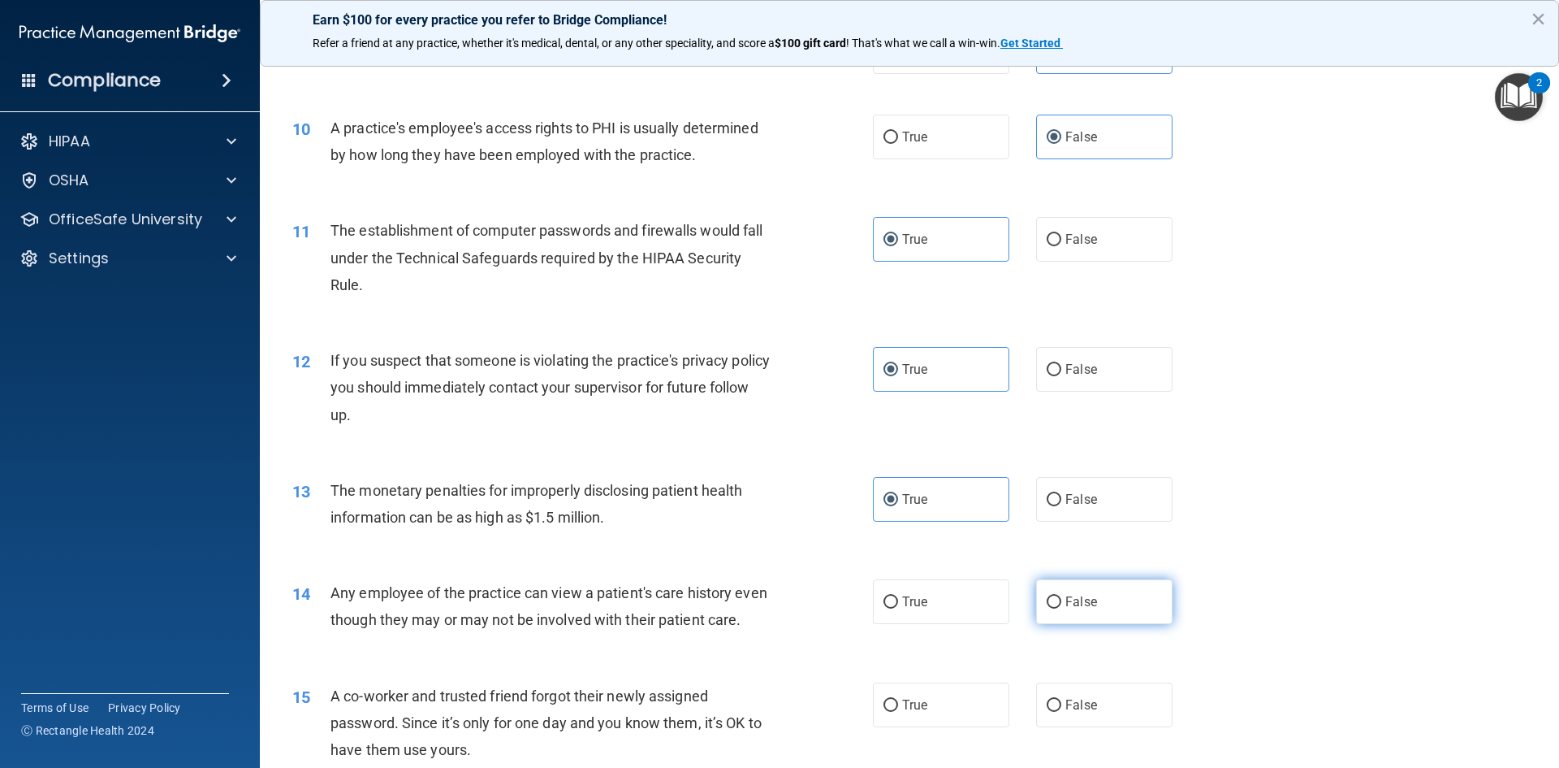
click at [1088, 606] on span "False" at bounding box center [1082, 601] width 32 height 15
click at [1062, 606] on input "False" at bounding box center [1054, 602] width 15 height 12
radio input "true"
click at [1098, 727] on label "False" at bounding box center [1104, 704] width 136 height 45
click at [1062, 712] on input "False" at bounding box center [1054, 705] width 15 height 12
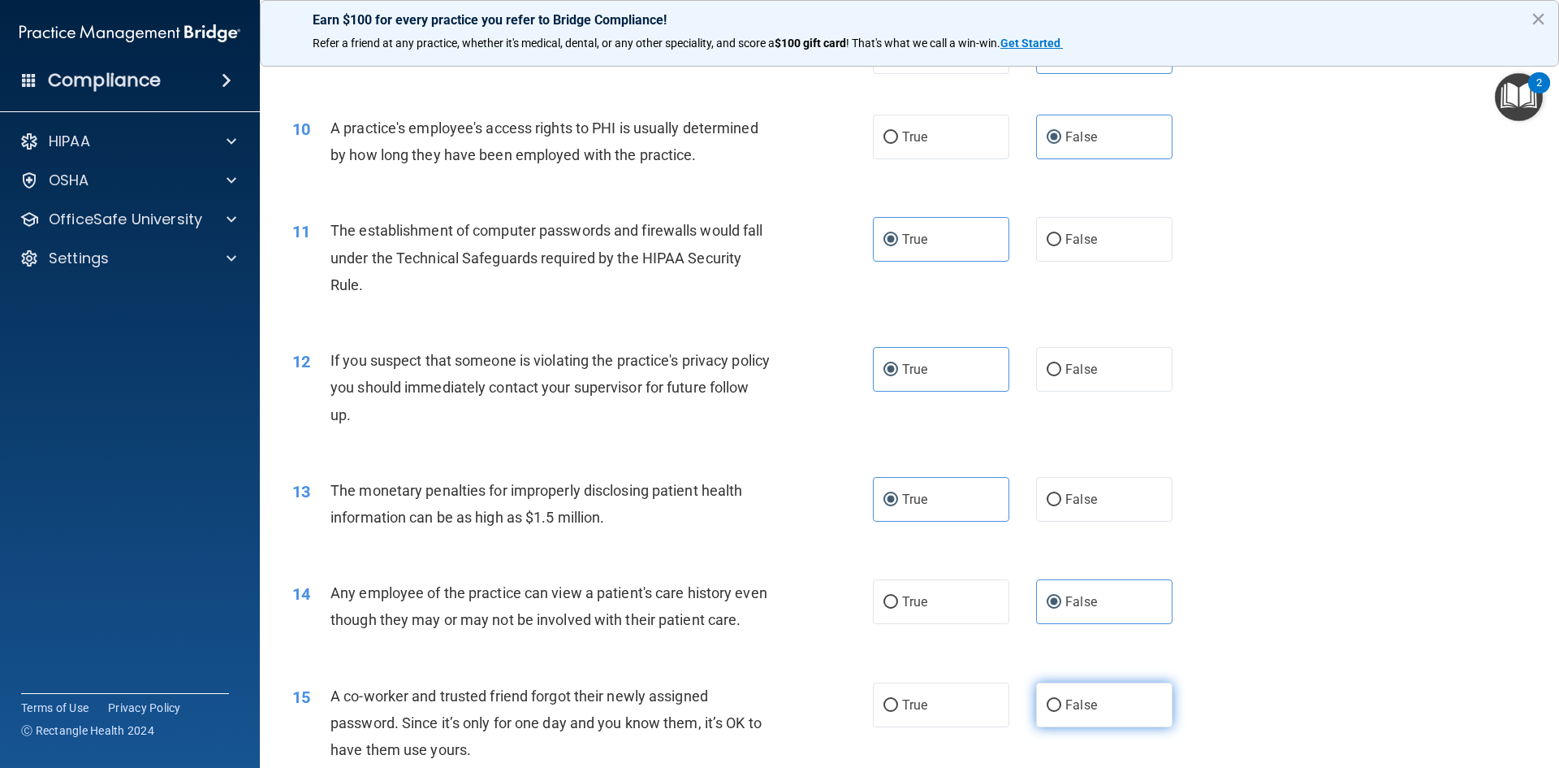
radio input "true"
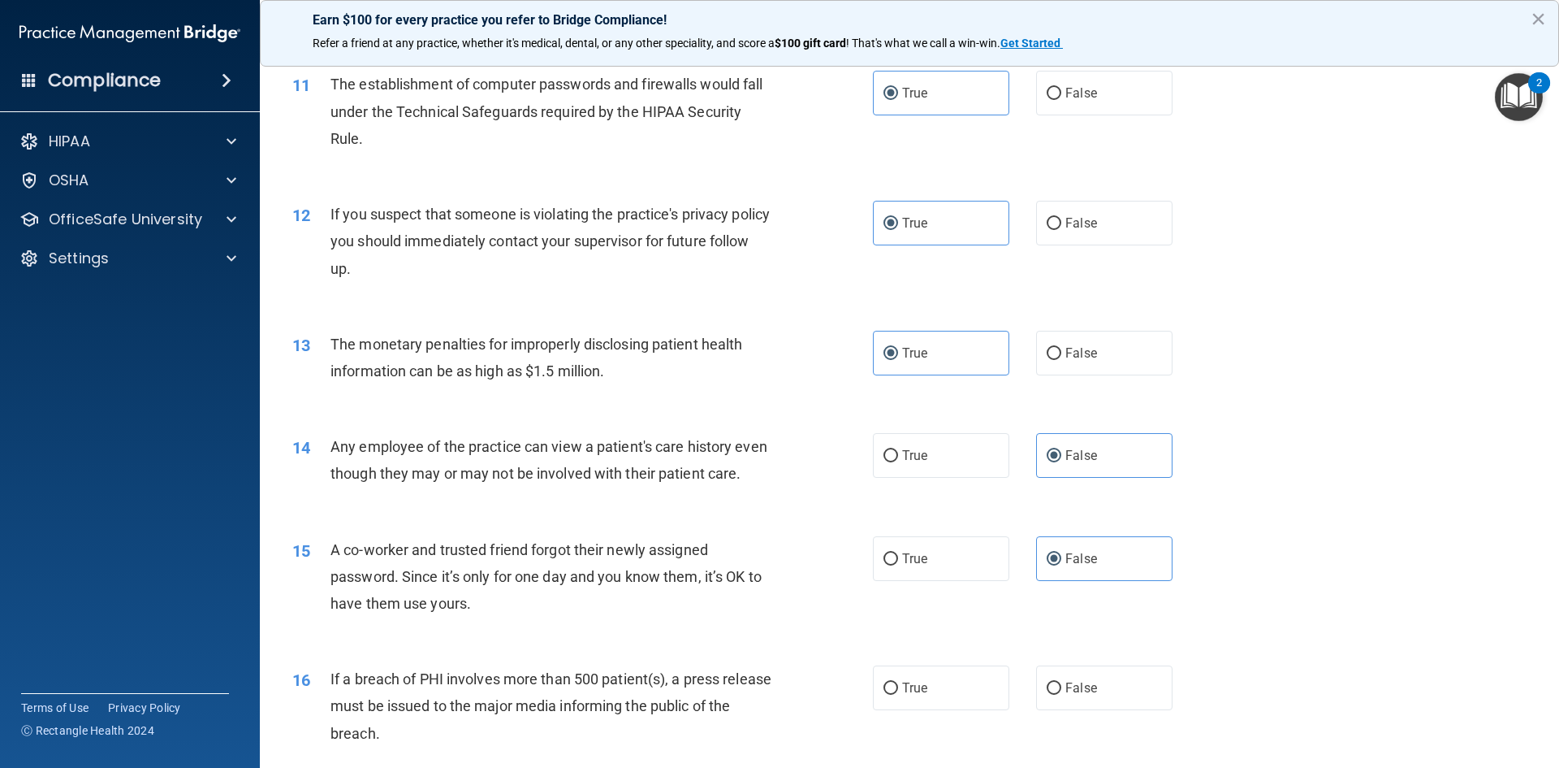
scroll to position [1218, 0]
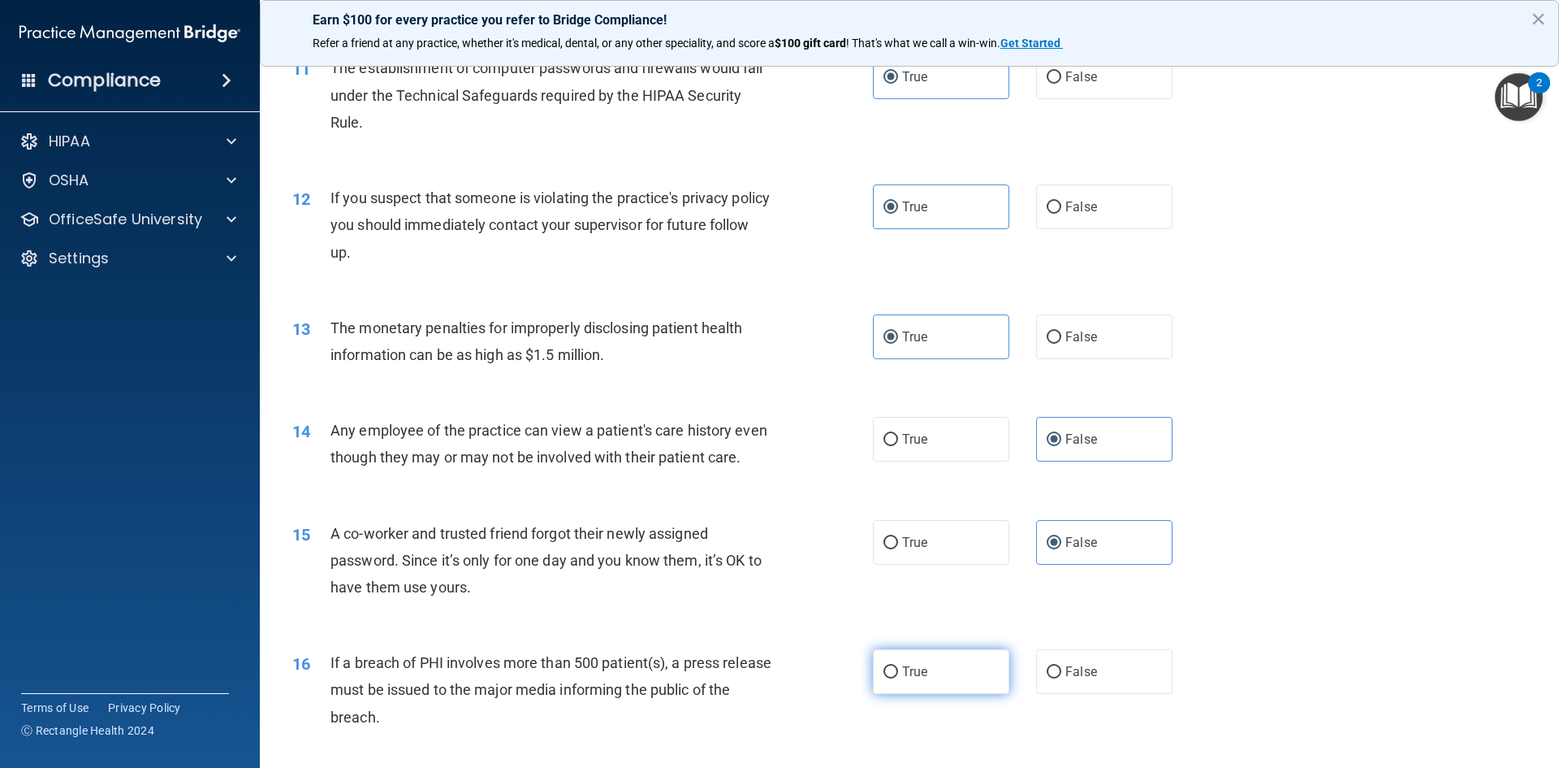
click at [940, 694] on label "True" at bounding box center [941, 671] width 136 height 45
click at [898, 678] on input "True" at bounding box center [891, 672] width 15 height 12
radio input "true"
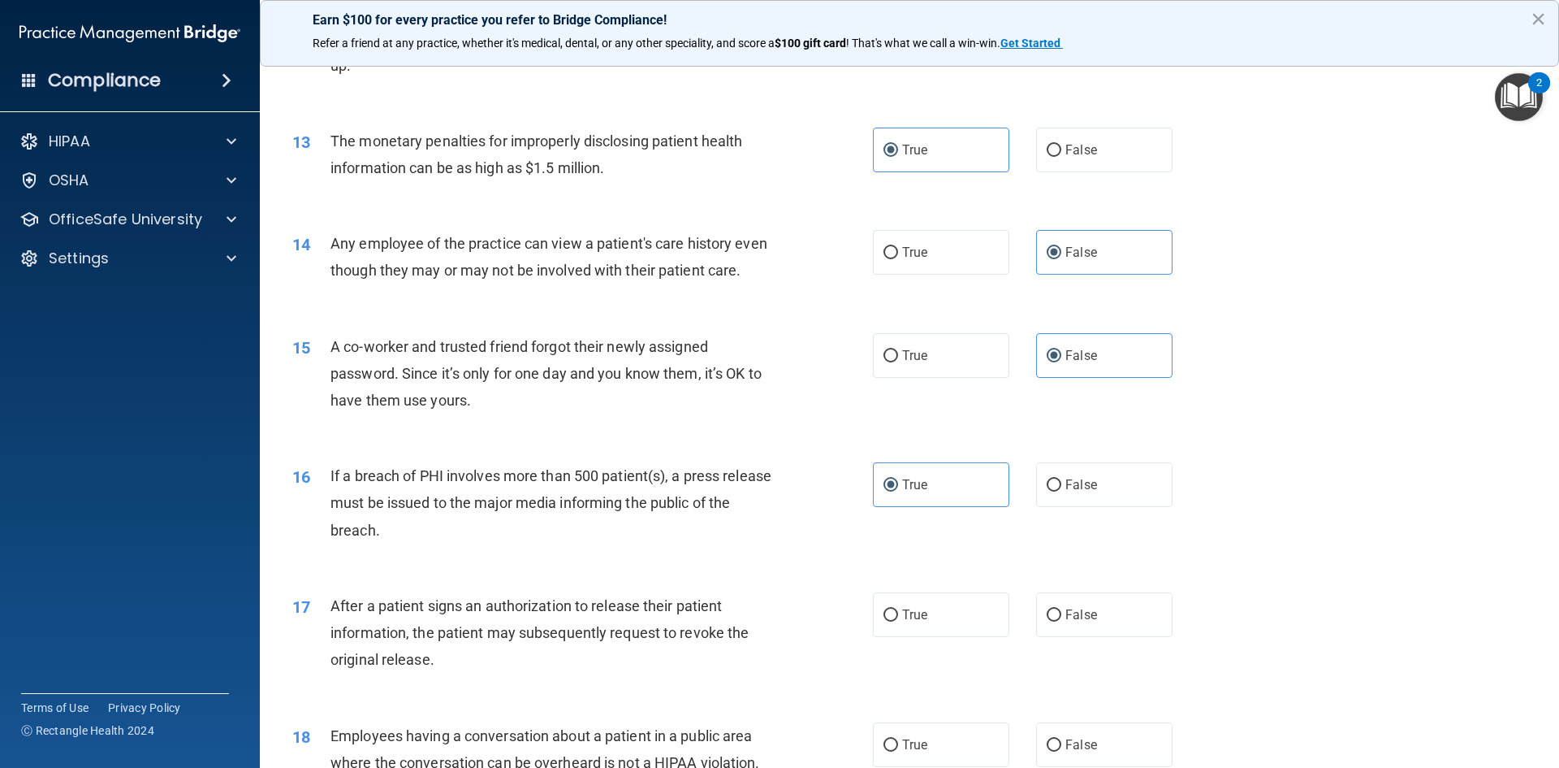
scroll to position [1462, 0]
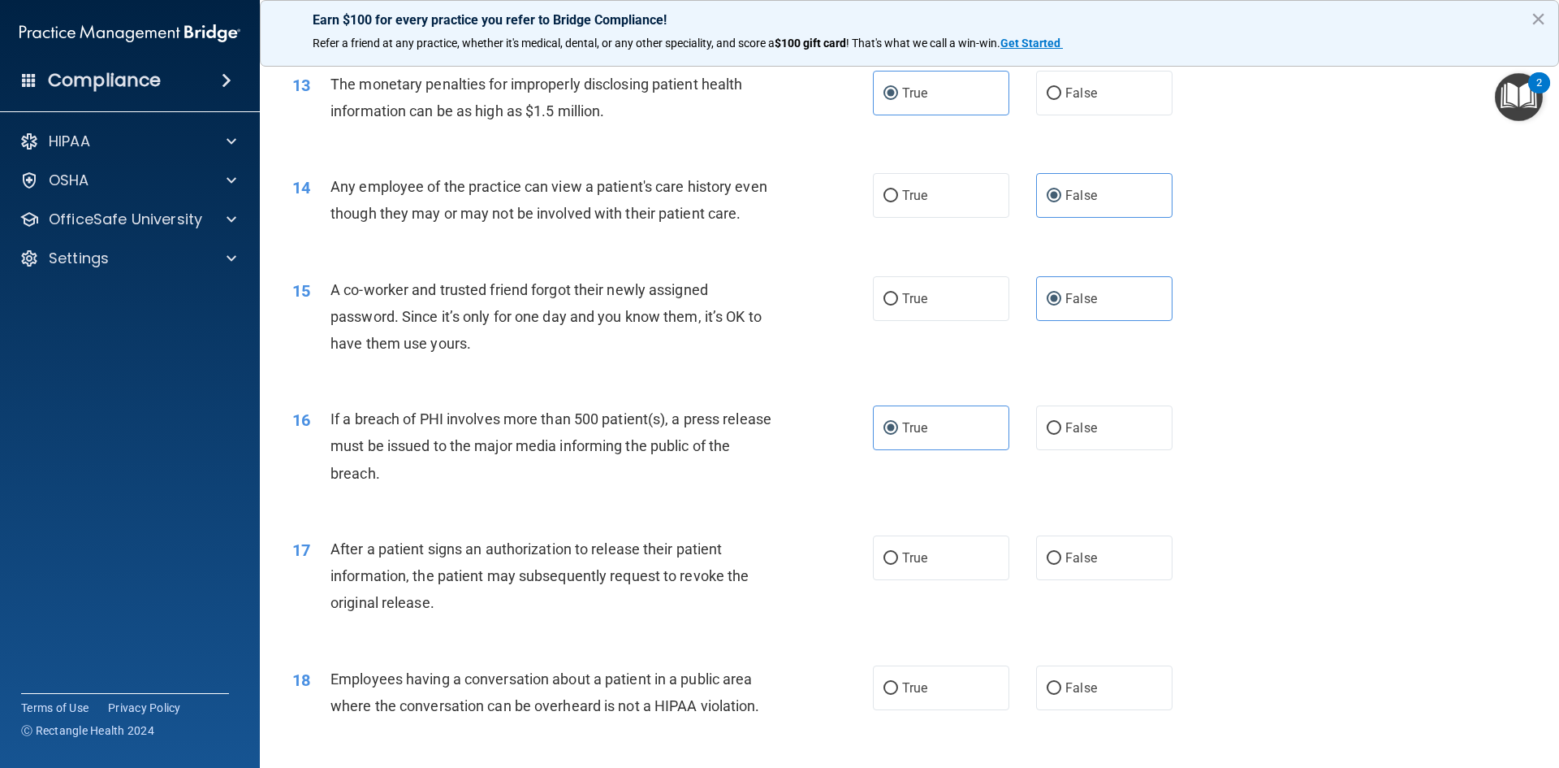
click at [965, 609] on div "17 After a patient signs an authorization to release their patient information,…" at bounding box center [909, 580] width 1259 height 130
click at [961, 580] on label "True" at bounding box center [941, 557] width 136 height 45
click at [898, 564] on input "True" at bounding box center [891, 558] width 15 height 12
radio input "true"
click at [1083, 695] on span "False" at bounding box center [1082, 687] width 32 height 15
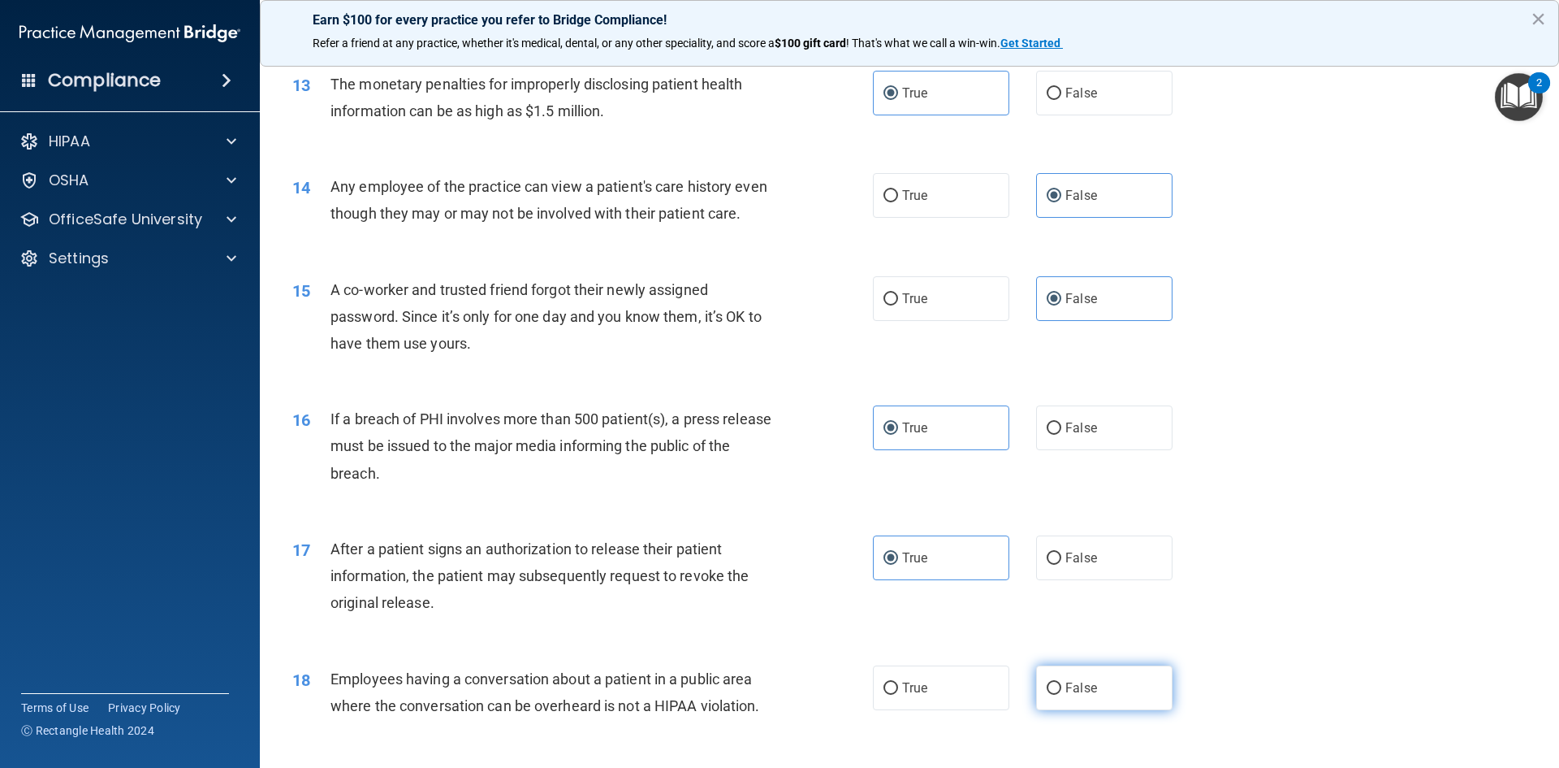
click at [1062, 694] on input "False" at bounding box center [1054, 688] width 15 height 12
radio input "true"
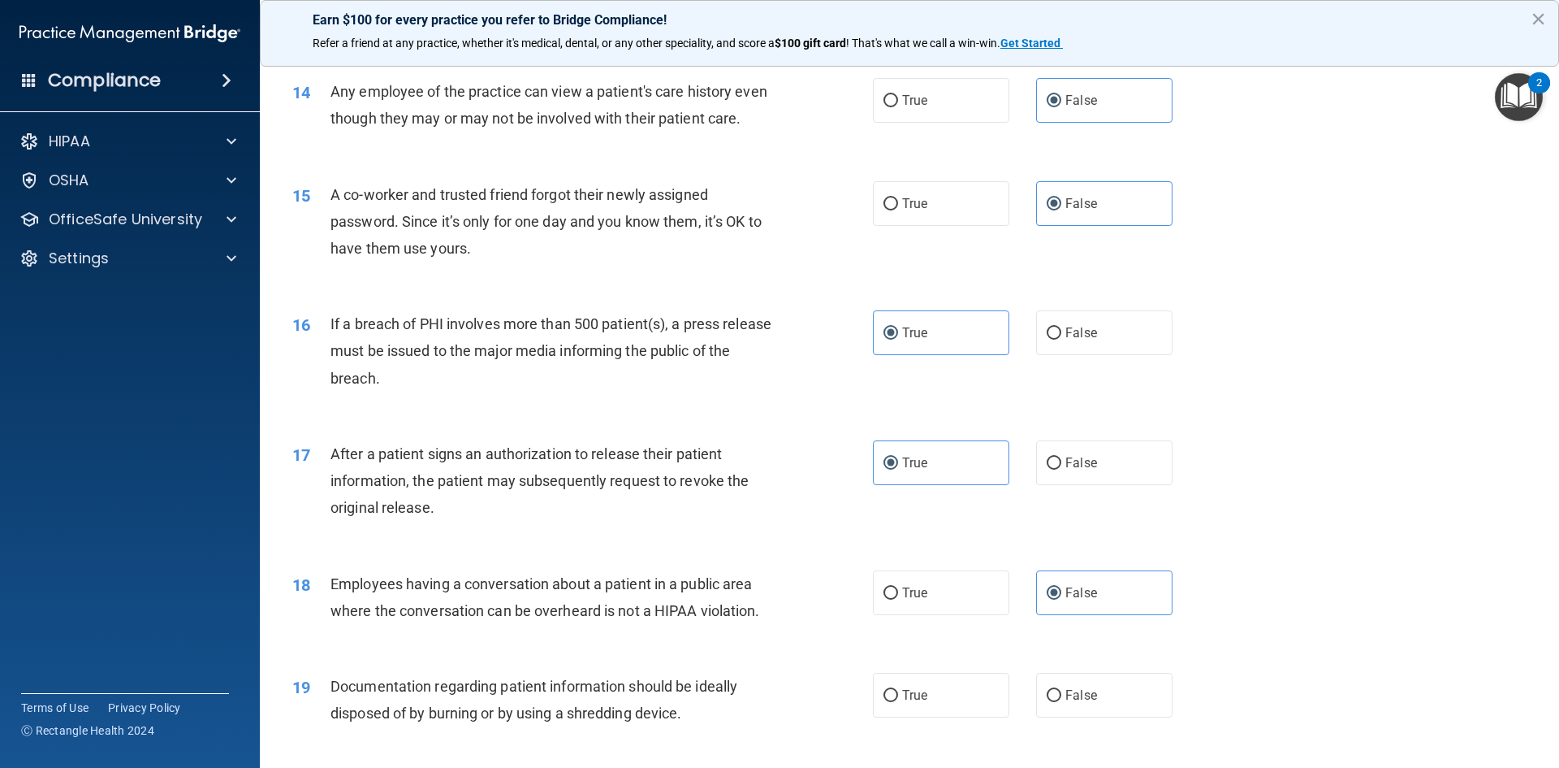
scroll to position [1706, 0]
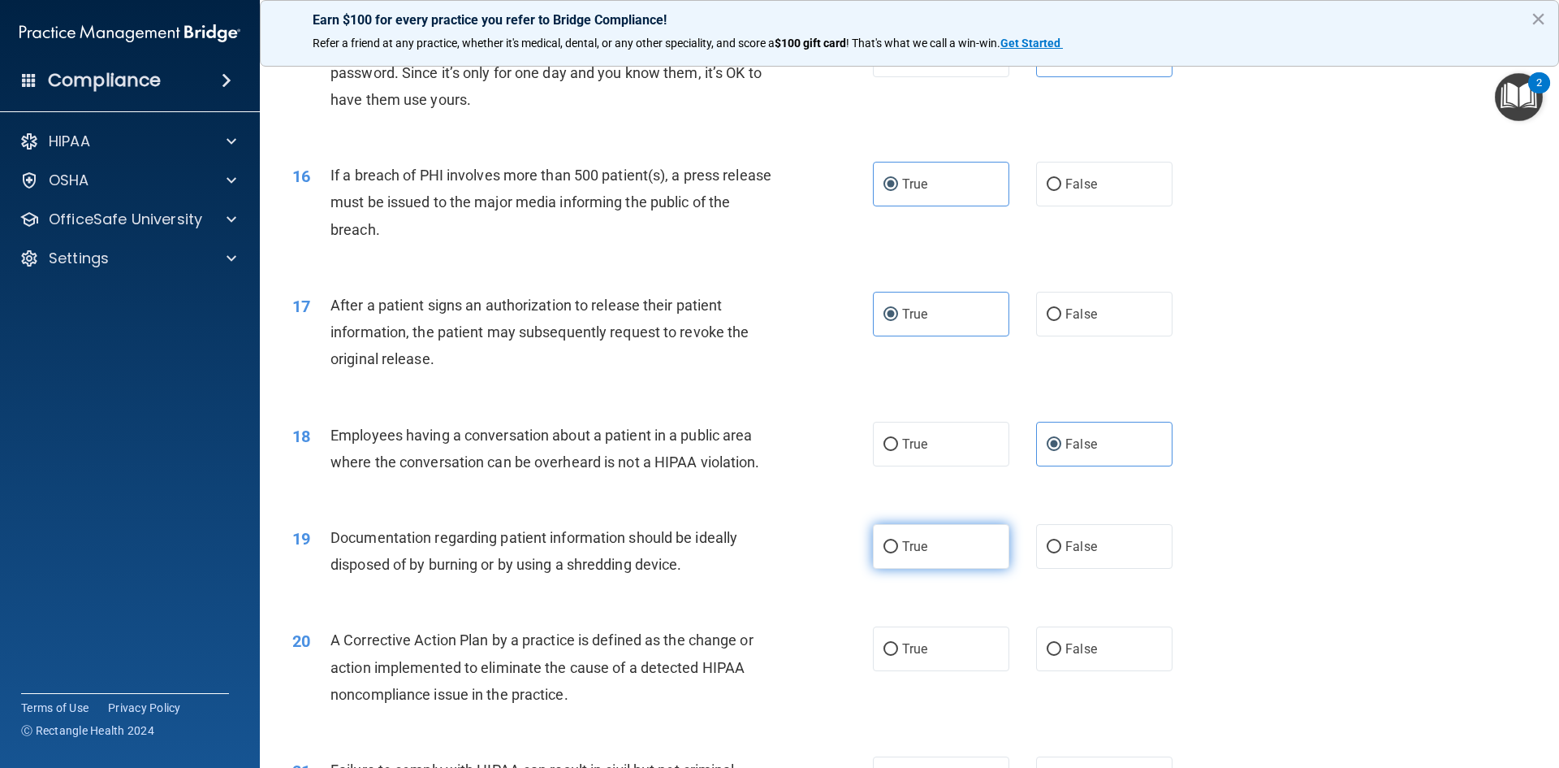
click at [996, 569] on label "True" at bounding box center [941, 546] width 136 height 45
click at [898, 553] on input "True" at bounding box center [891, 547] width 15 height 12
radio input "true"
click at [984, 670] on label "True" at bounding box center [941, 648] width 136 height 45
click at [898, 655] on input "True" at bounding box center [891, 649] width 15 height 12
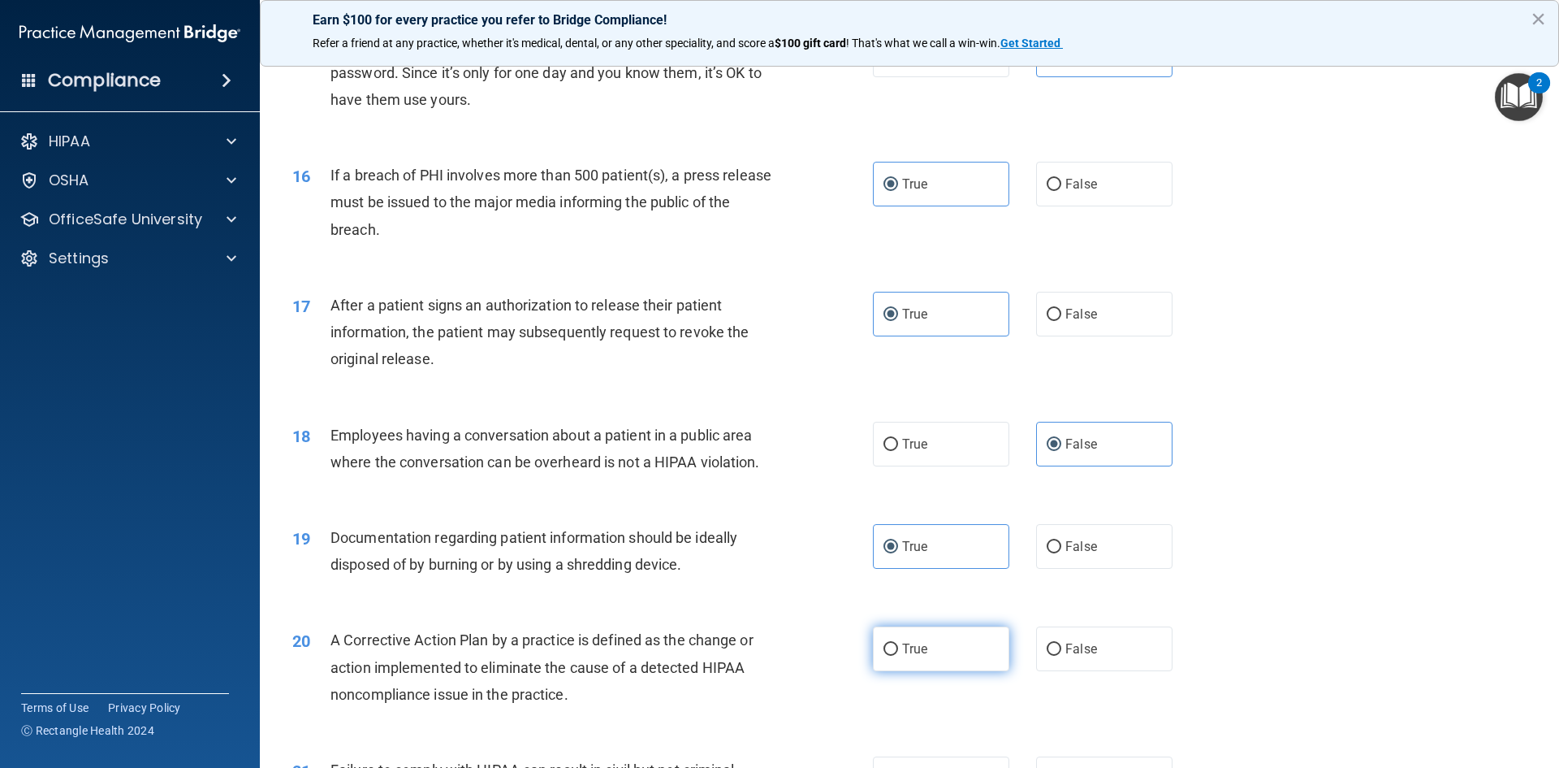
radio input "true"
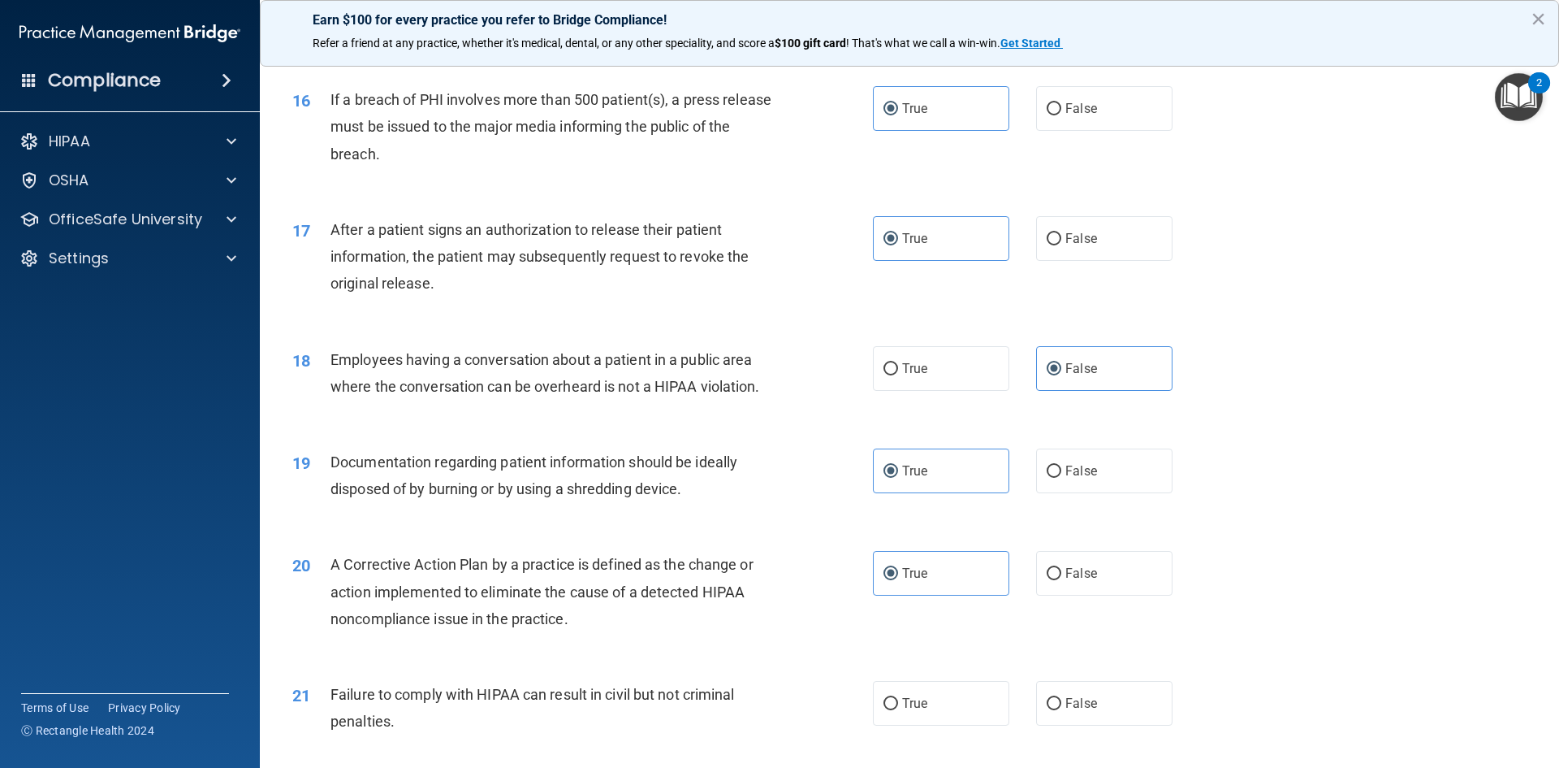
scroll to position [2031, 0]
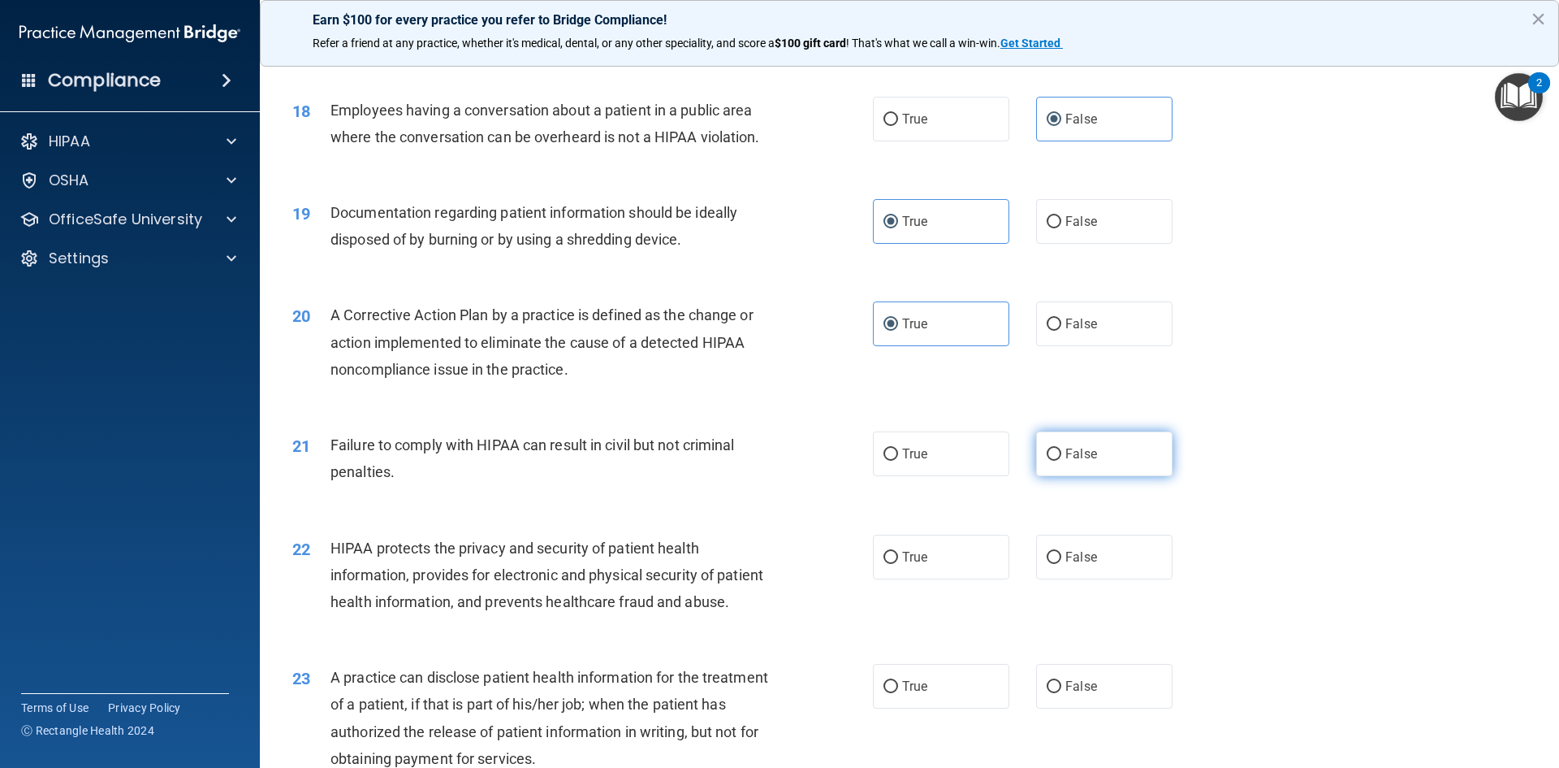
click at [1097, 476] on label "False" at bounding box center [1104, 453] width 136 height 45
click at [1062, 461] on input "False" at bounding box center [1054, 454] width 15 height 12
radio input "true"
click at [905, 564] on span "True" at bounding box center [914, 556] width 25 height 15
click at [898, 564] on input "True" at bounding box center [891, 558] width 15 height 12
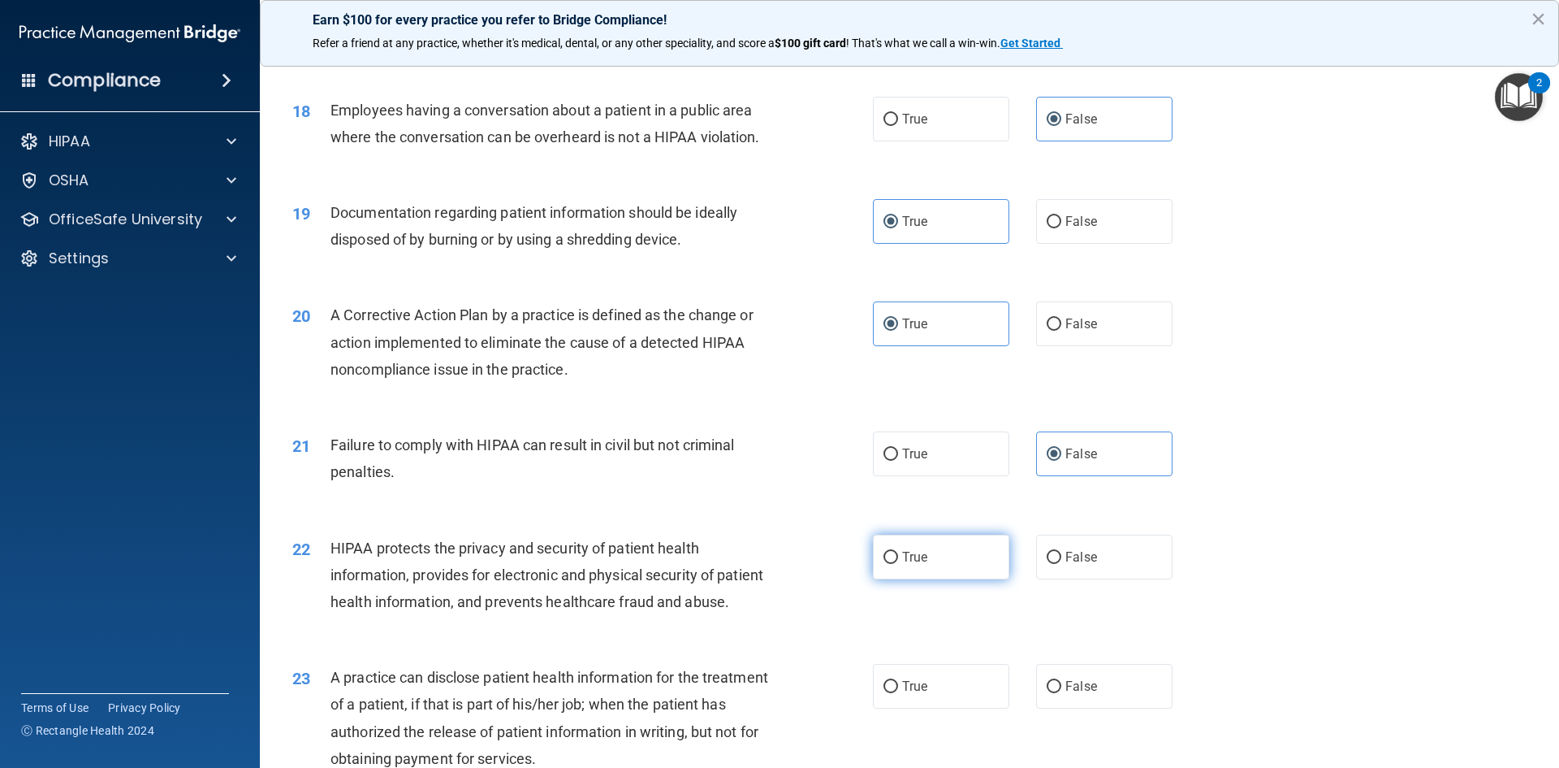
radio input "true"
click at [1108, 708] on label "False" at bounding box center [1104, 686] width 136 height 45
click at [1062, 693] on input "False" at bounding box center [1054, 687] width 15 height 12
radio input "true"
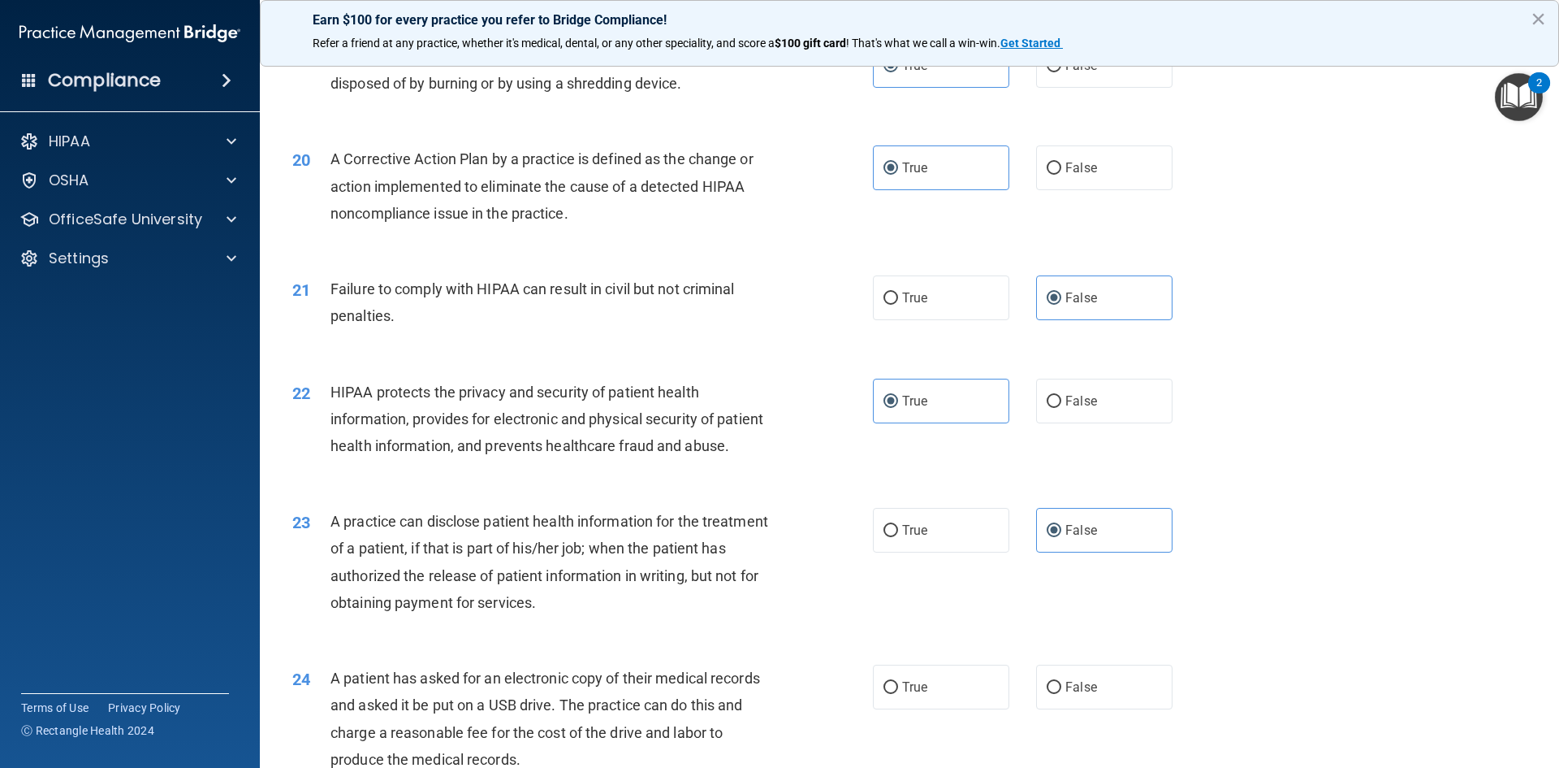
scroll to position [2193, 0]
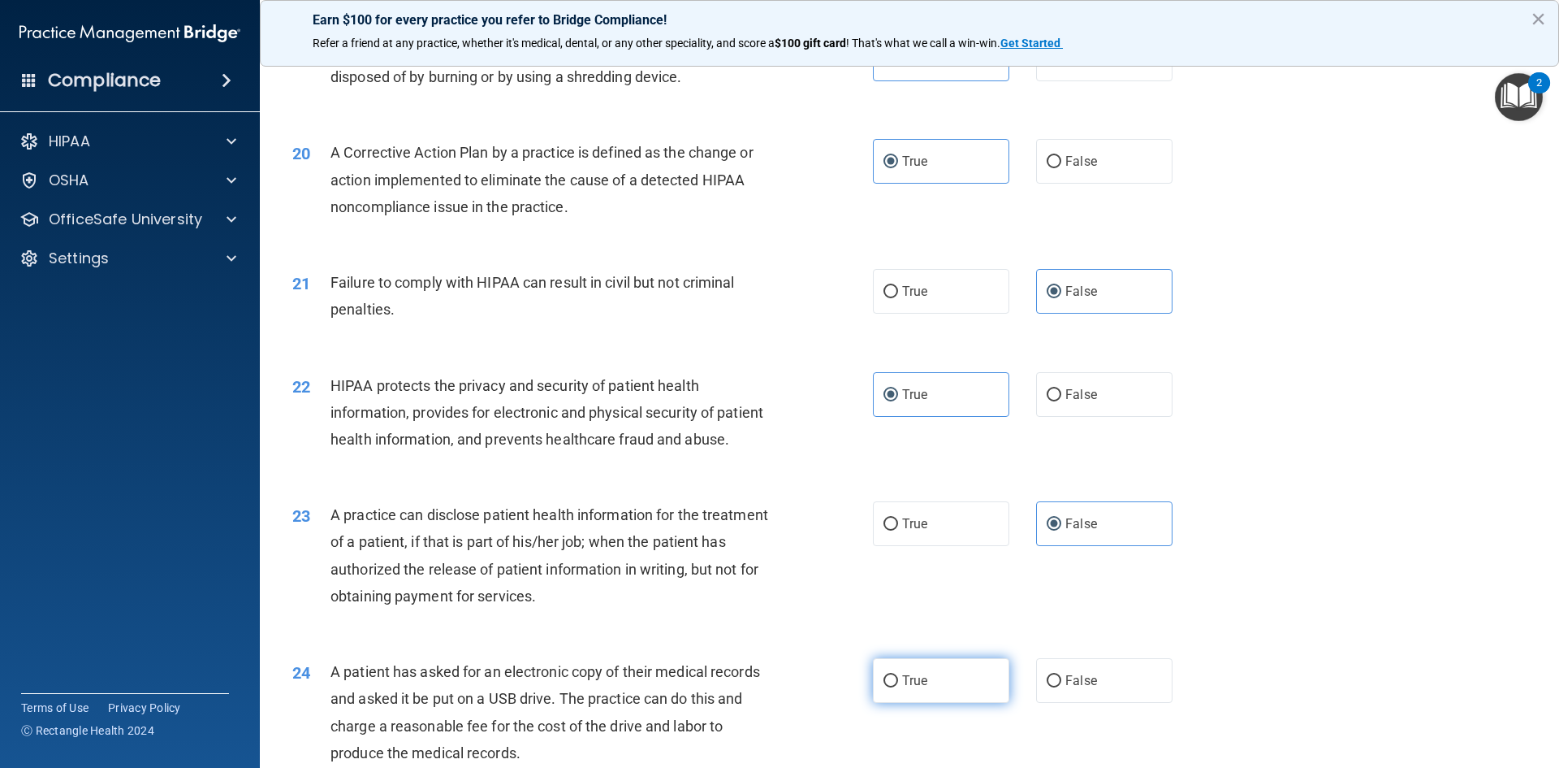
click at [953, 703] on label "True" at bounding box center [941, 680] width 136 height 45
click at [898, 687] on input "True" at bounding box center [891, 681] width 15 height 12
radio input "true"
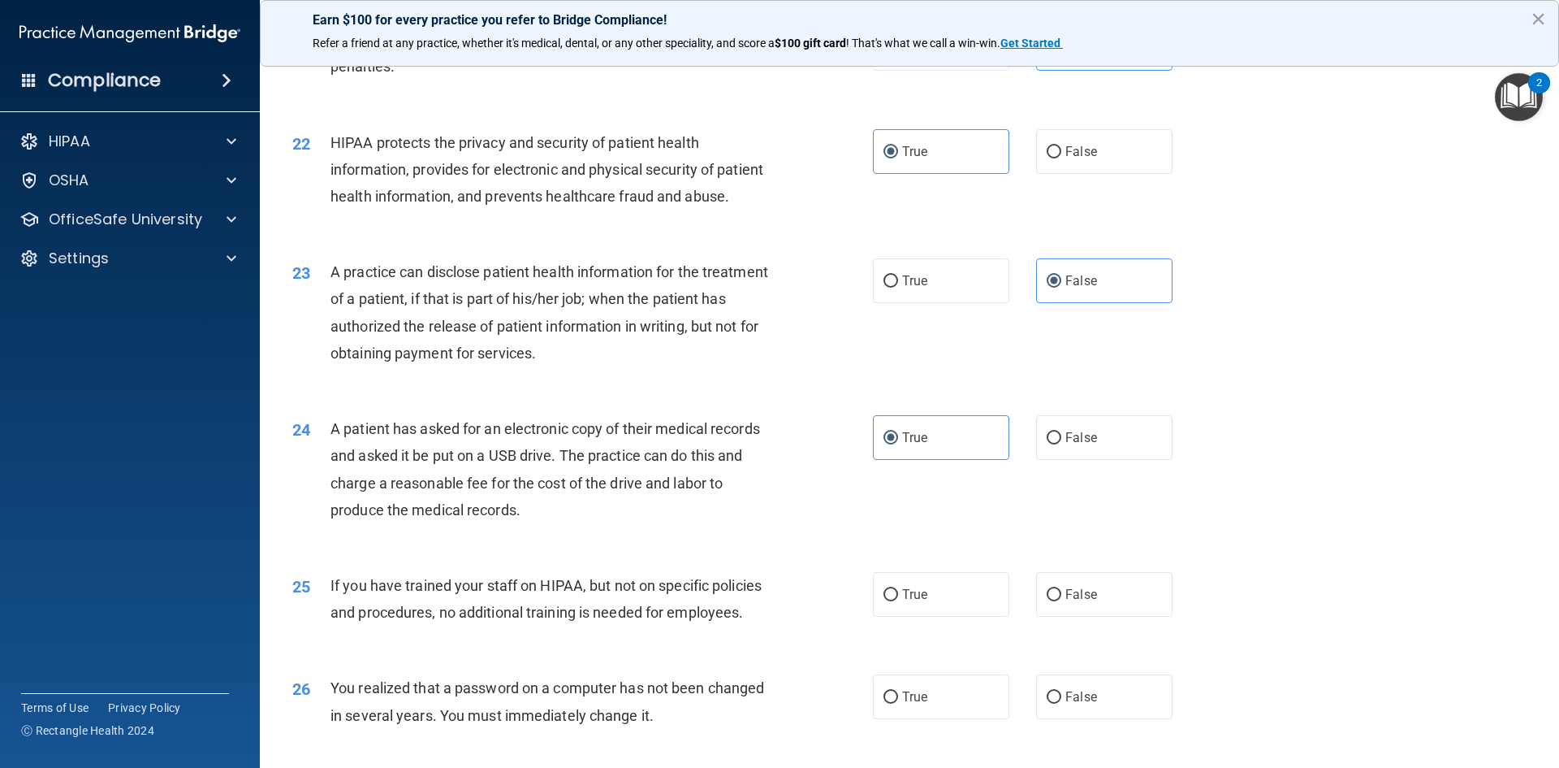
scroll to position [2437, 0]
click at [1090, 616] on label "False" at bounding box center [1104, 593] width 136 height 45
click at [1062, 600] on input "False" at bounding box center [1054, 594] width 15 height 12
radio input "true"
click at [915, 703] on span "True" at bounding box center [914, 695] width 25 height 15
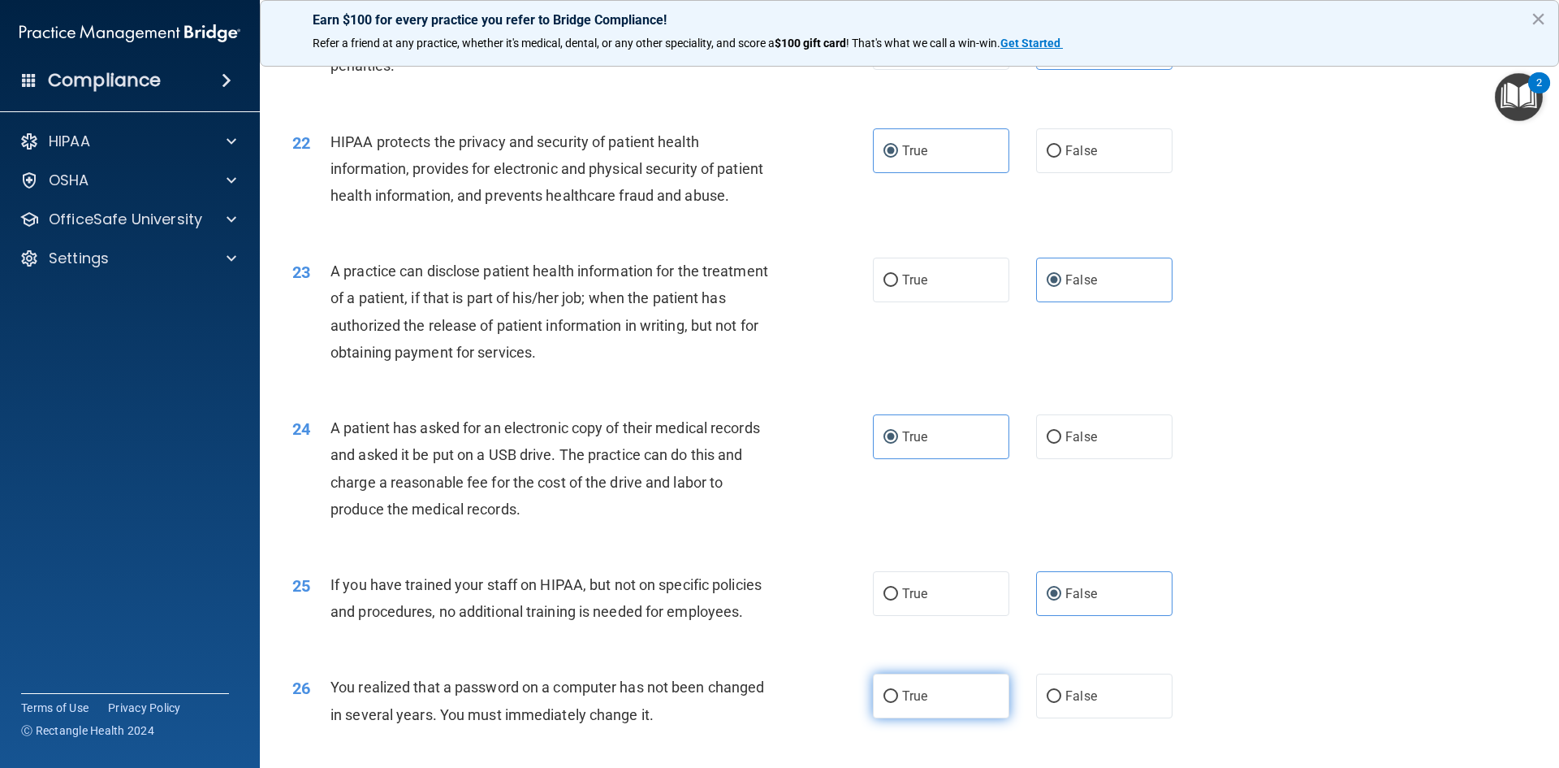
click at [898, 703] on input "True" at bounding box center [891, 696] width 15 height 12
radio input "true"
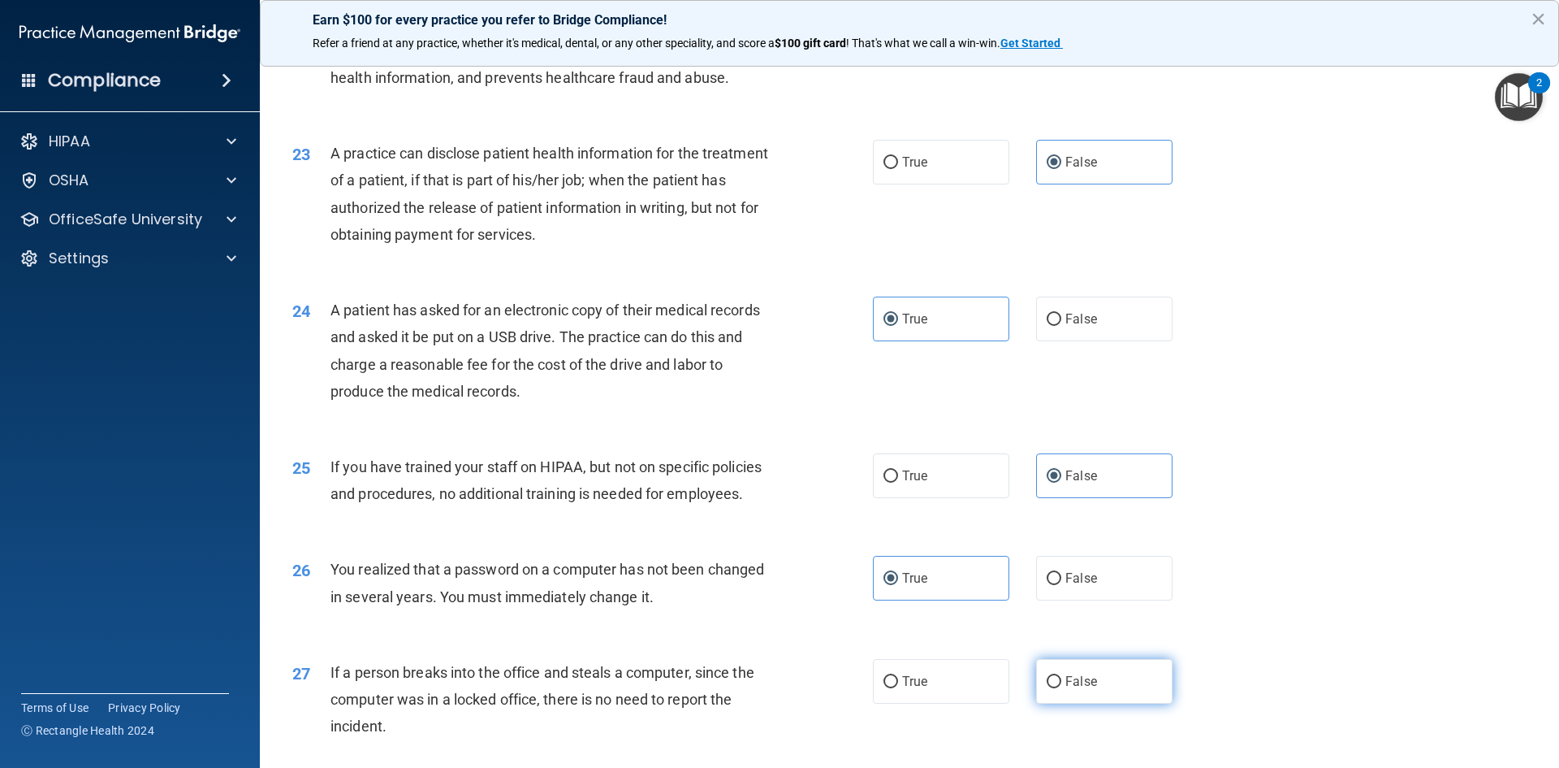
scroll to position [2599, 0]
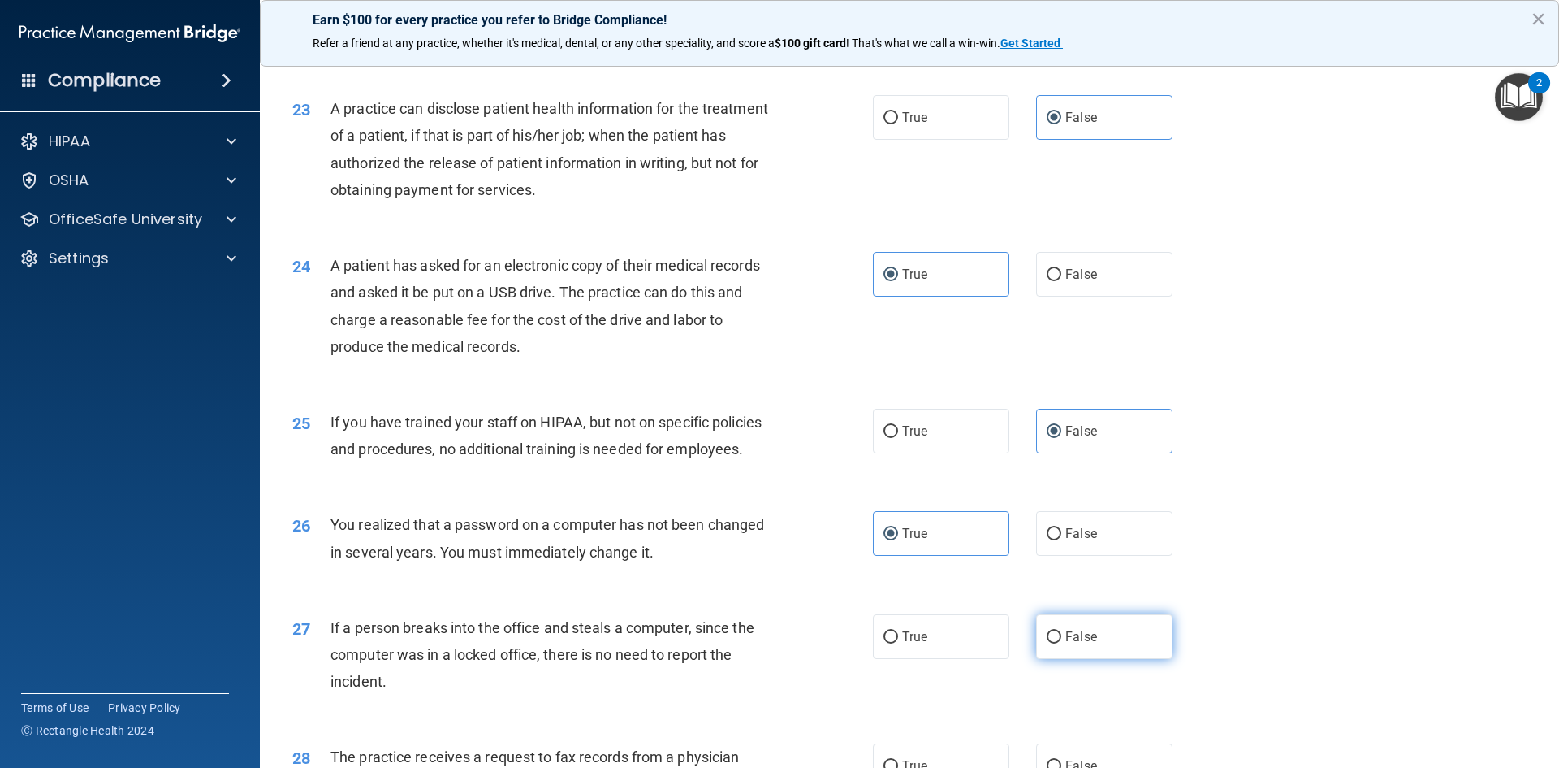
click at [1088, 644] on span "False" at bounding box center [1082, 636] width 32 height 15
click at [1062, 643] on input "False" at bounding box center [1054, 637] width 15 height 12
radio input "true"
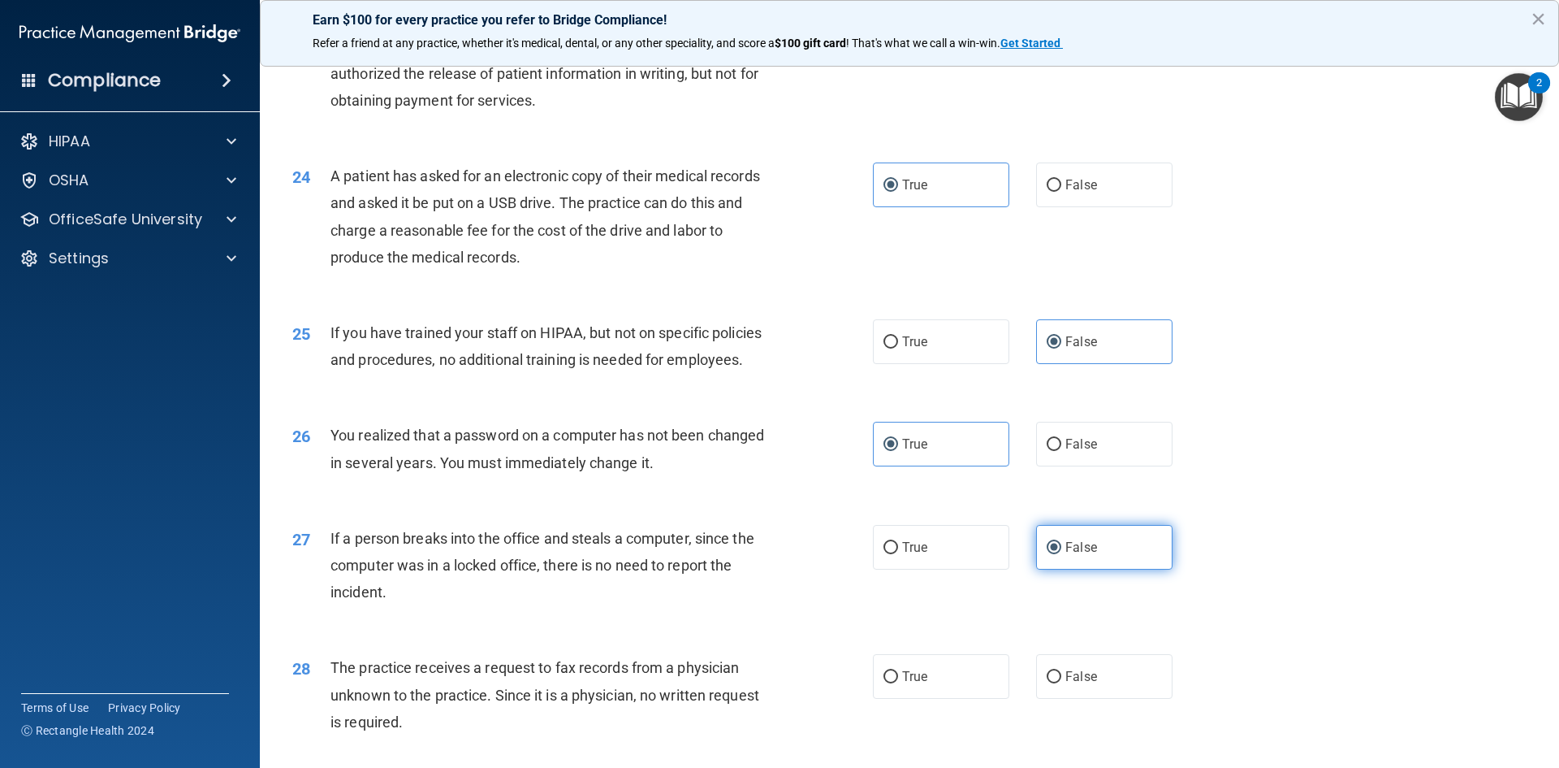
scroll to position [2762, 0]
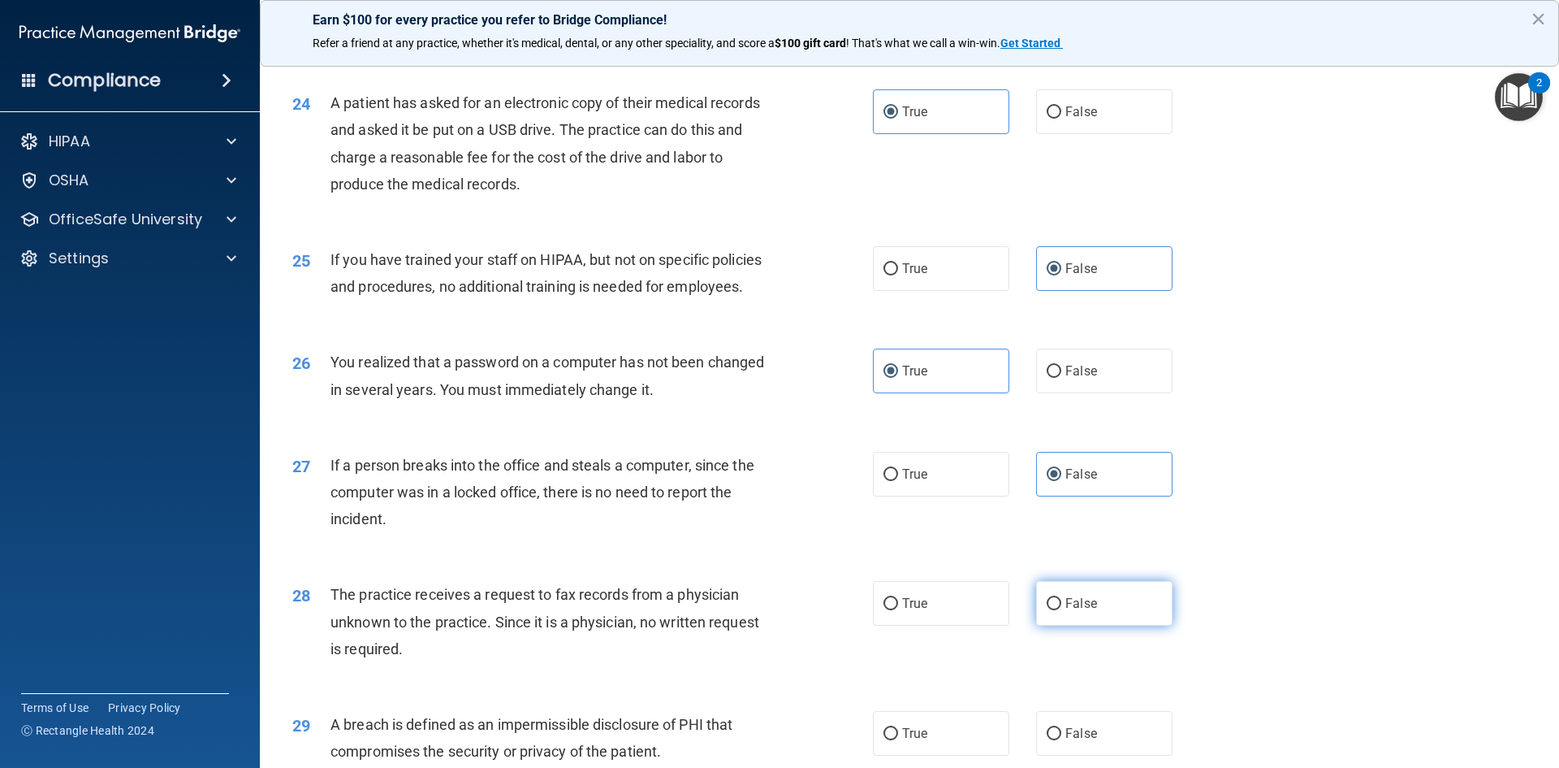
click at [1088, 625] on label "False" at bounding box center [1104, 603] width 136 height 45
click at [1062, 610] on input "False" at bounding box center [1054, 604] width 15 height 12
radio input "true"
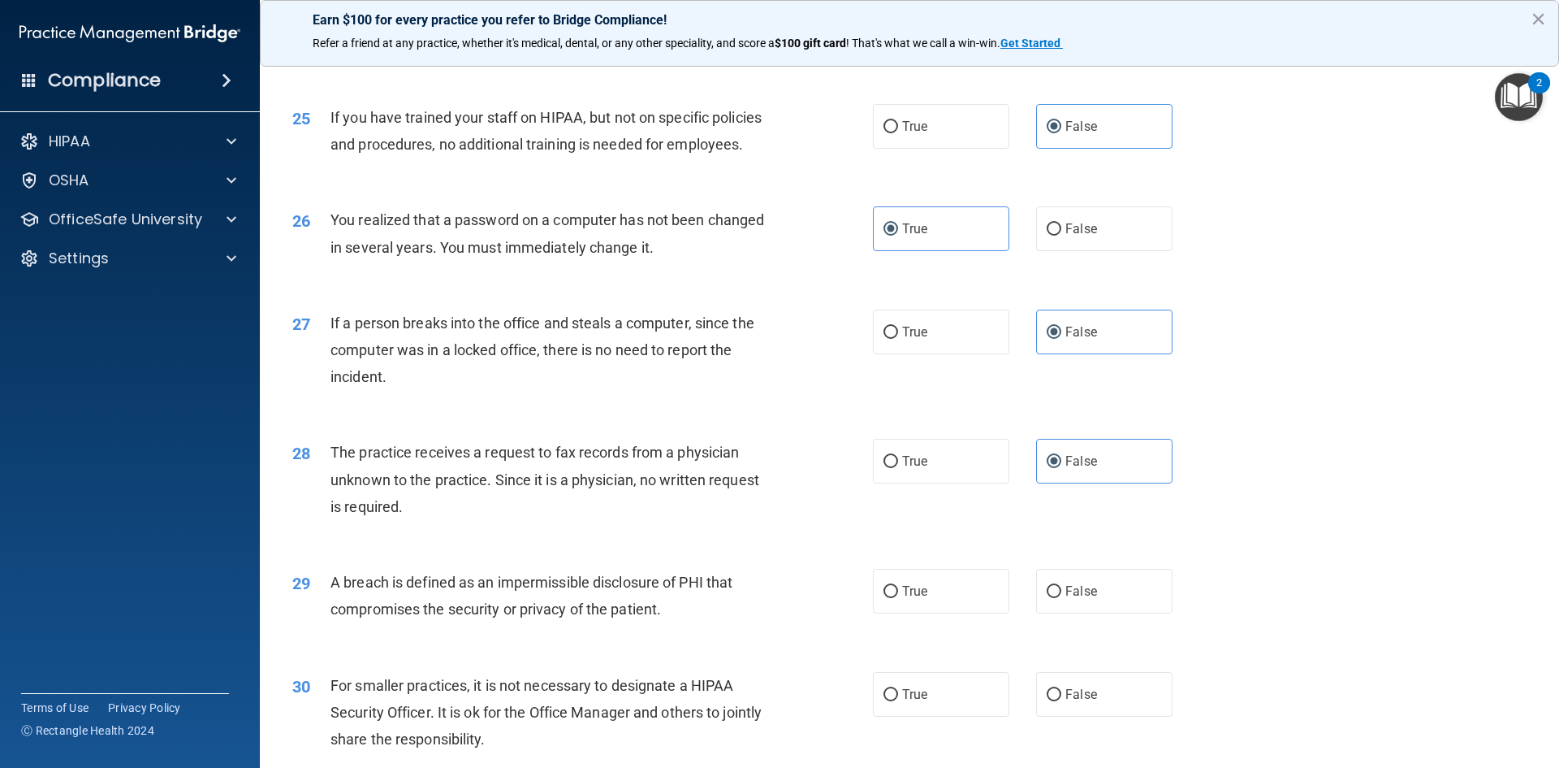
scroll to position [2924, 0]
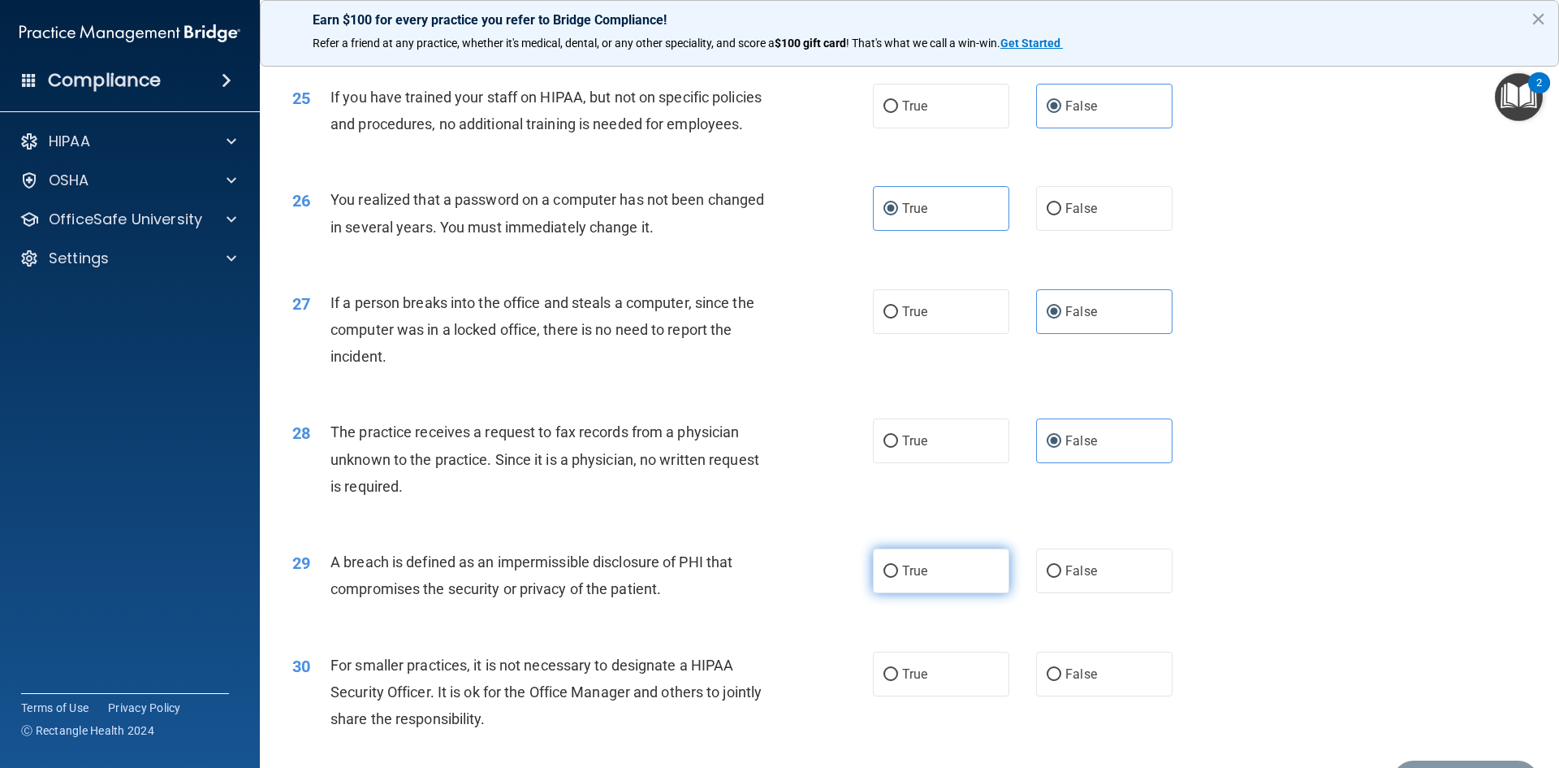
click at [957, 593] on label "True" at bounding box center [941, 570] width 136 height 45
click at [898, 577] on input "True" at bounding box center [891, 571] width 15 height 12
radio input "true"
click at [1074, 681] on span "False" at bounding box center [1082, 673] width 32 height 15
click at [1062, 681] on input "False" at bounding box center [1054, 674] width 15 height 12
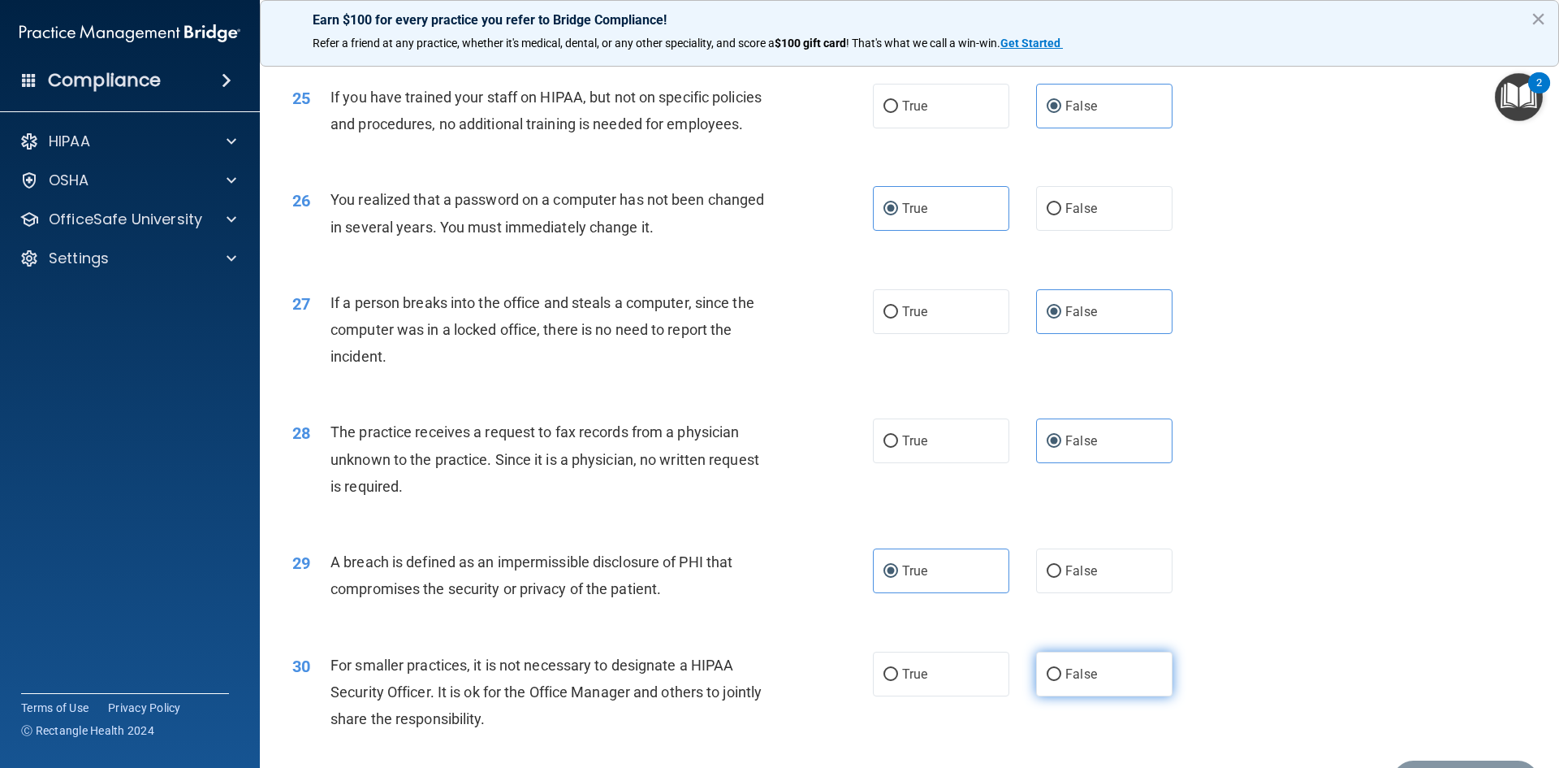
radio input "true"
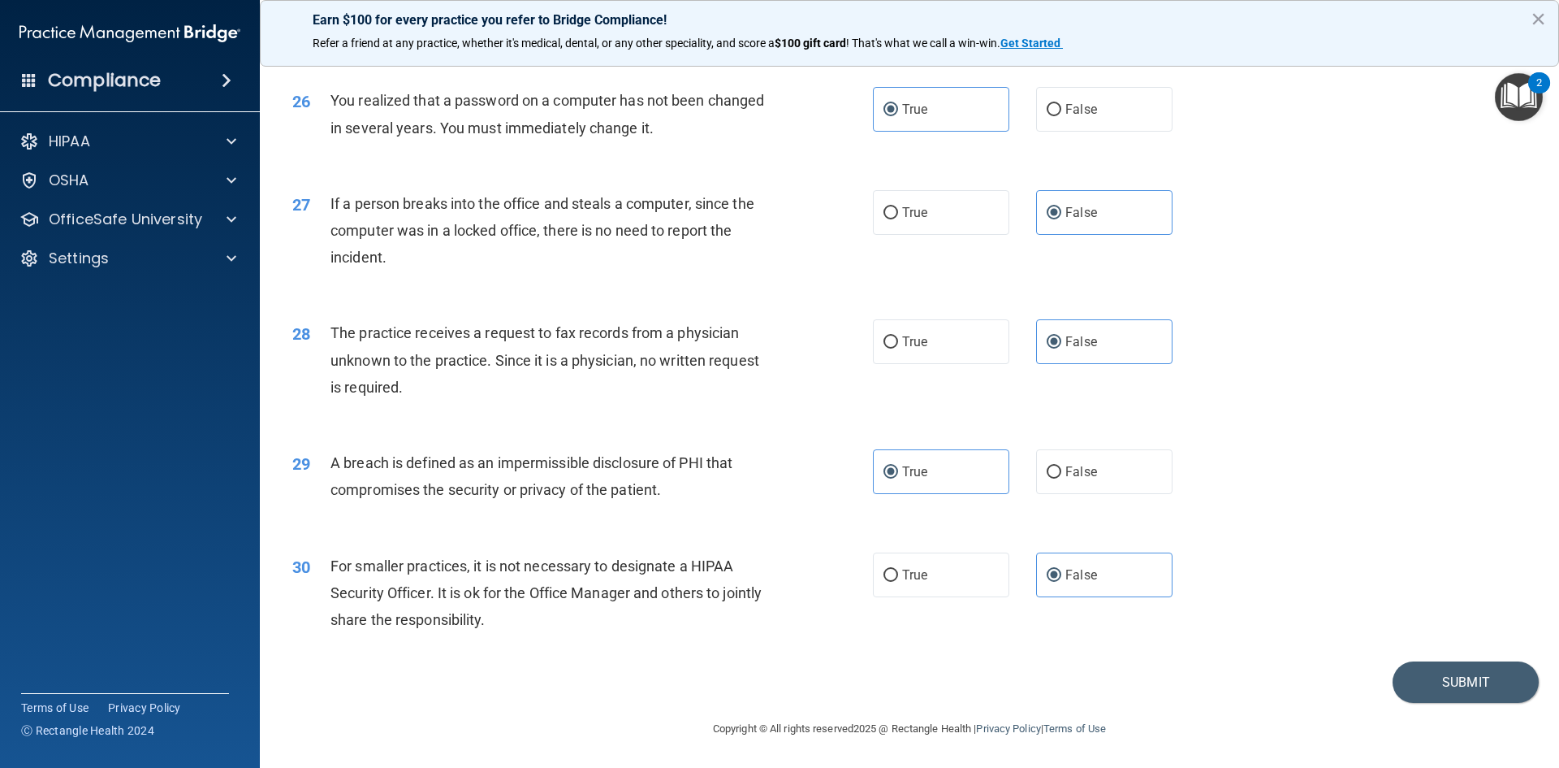
scroll to position [3077, 0]
drag, startPoint x: 1426, startPoint y: 686, endPoint x: 1327, endPoint y: 673, distance: 99.9
click at [1426, 684] on button "Submit" at bounding box center [1466, 681] width 146 height 41
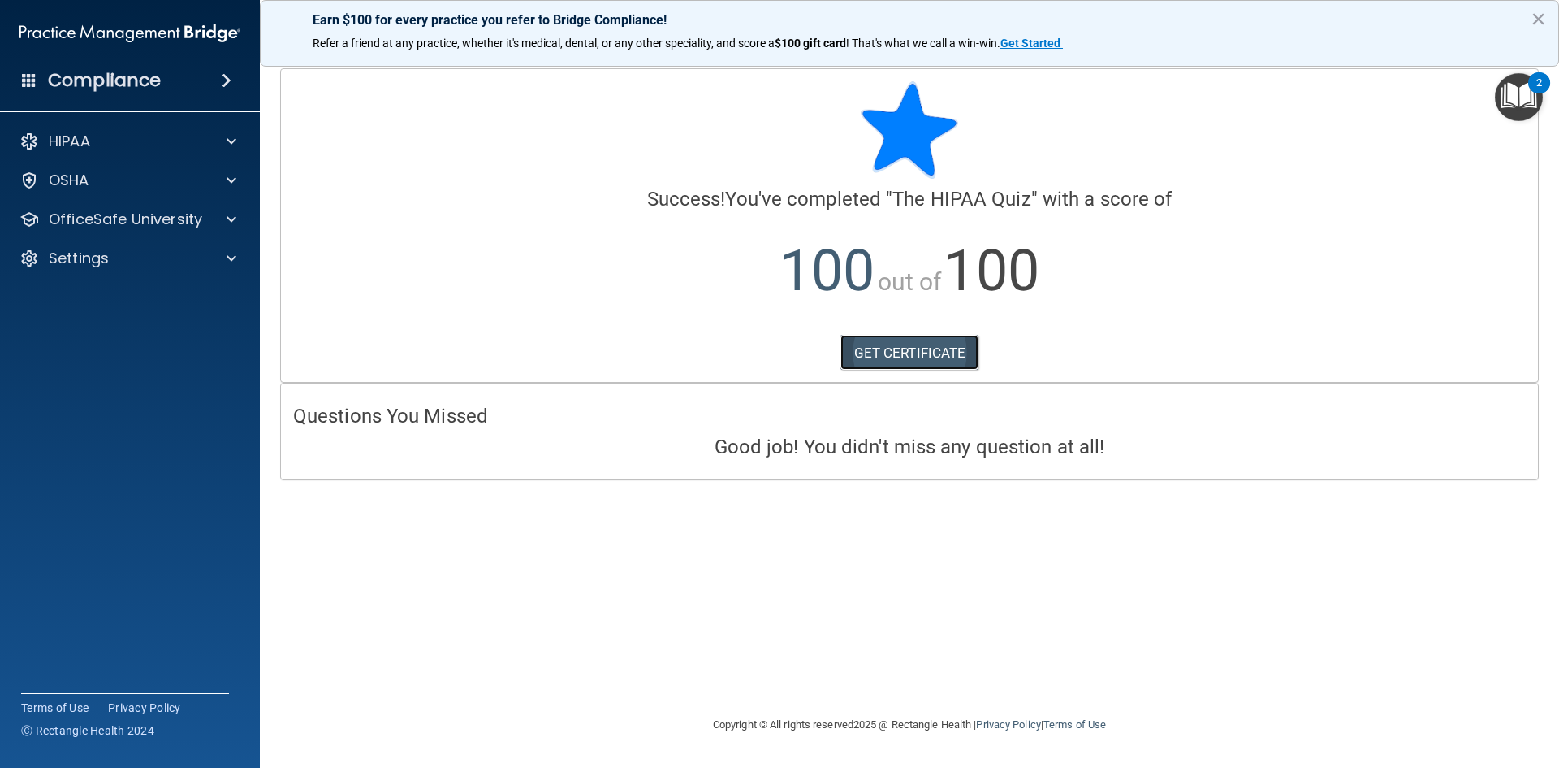
click at [942, 358] on link "GET CERTIFICATE" at bounding box center [910, 353] width 139 height 36
click at [179, 222] on p "OfficeSafe University" at bounding box center [126, 219] width 154 height 19
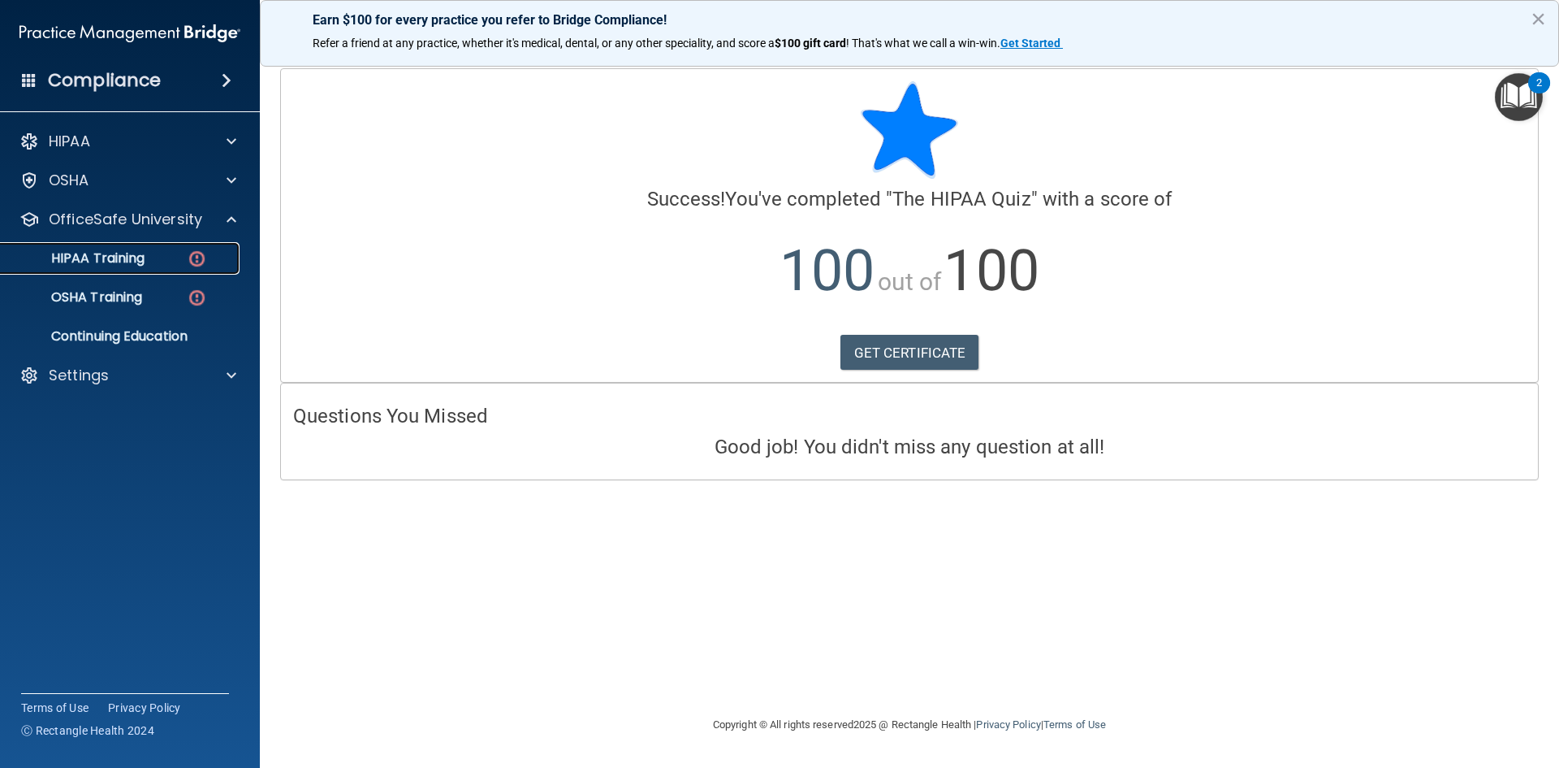
click at [169, 258] on div "HIPAA Training" at bounding box center [122, 258] width 222 height 16
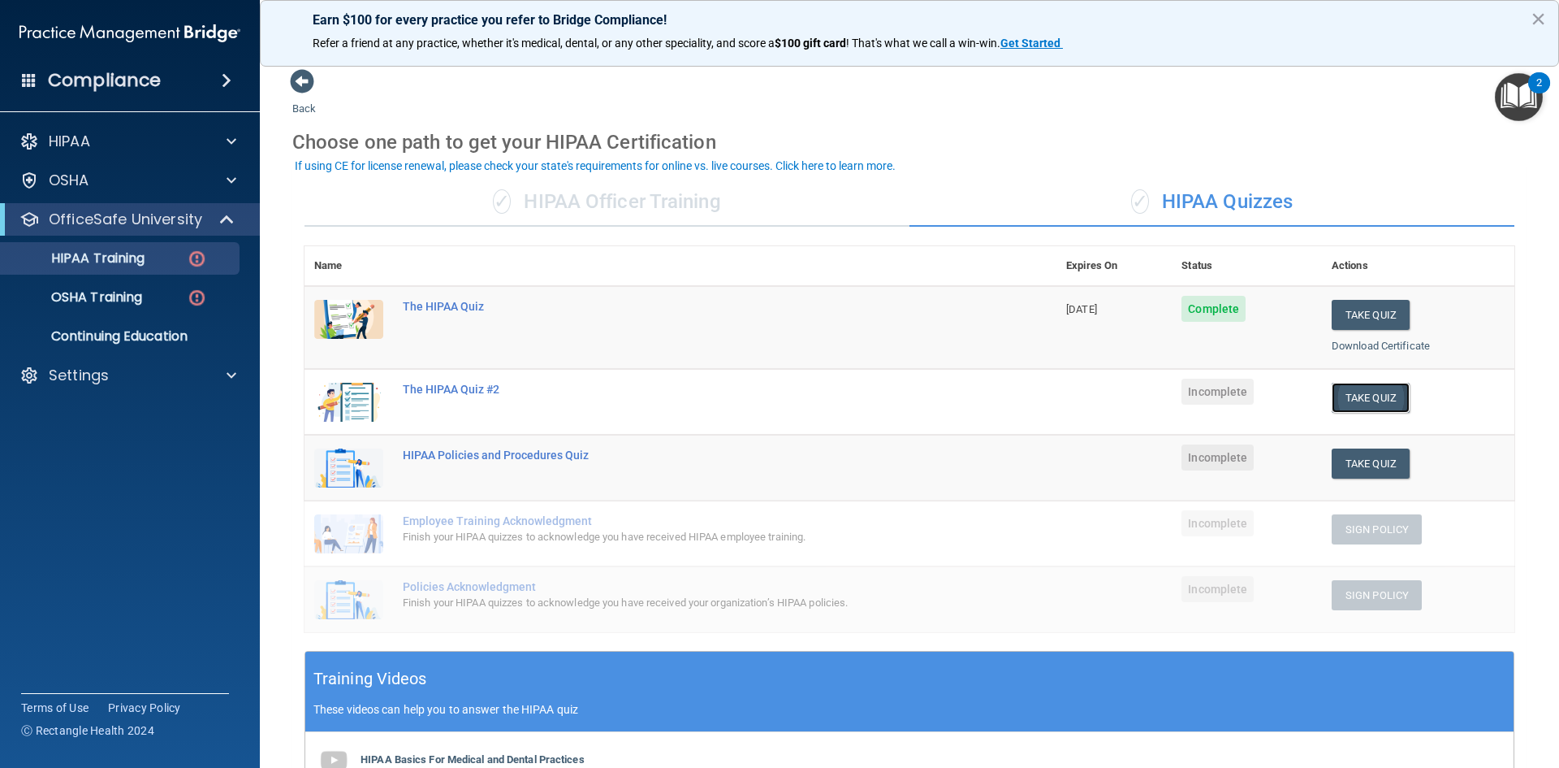
click at [1352, 398] on button "Take Quiz" at bounding box center [1371, 398] width 78 height 30
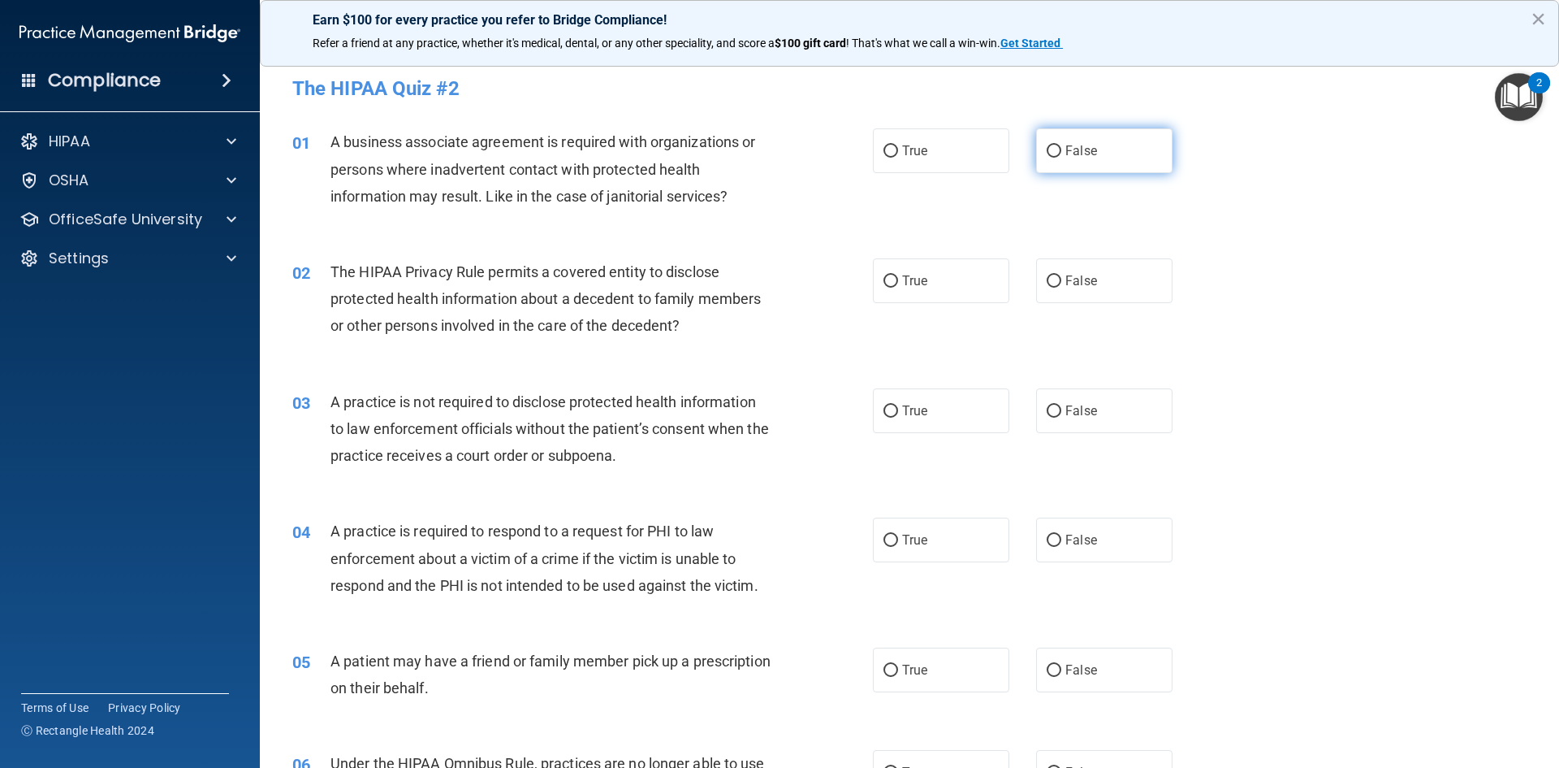
drag, startPoint x: 1112, startPoint y: 145, endPoint x: 1116, endPoint y: 154, distance: 9.1
click at [1114, 146] on label "False" at bounding box center [1104, 150] width 136 height 45
click at [1062, 146] on input "False" at bounding box center [1054, 151] width 15 height 12
radio input "true"
click at [969, 276] on label "True" at bounding box center [941, 280] width 136 height 45
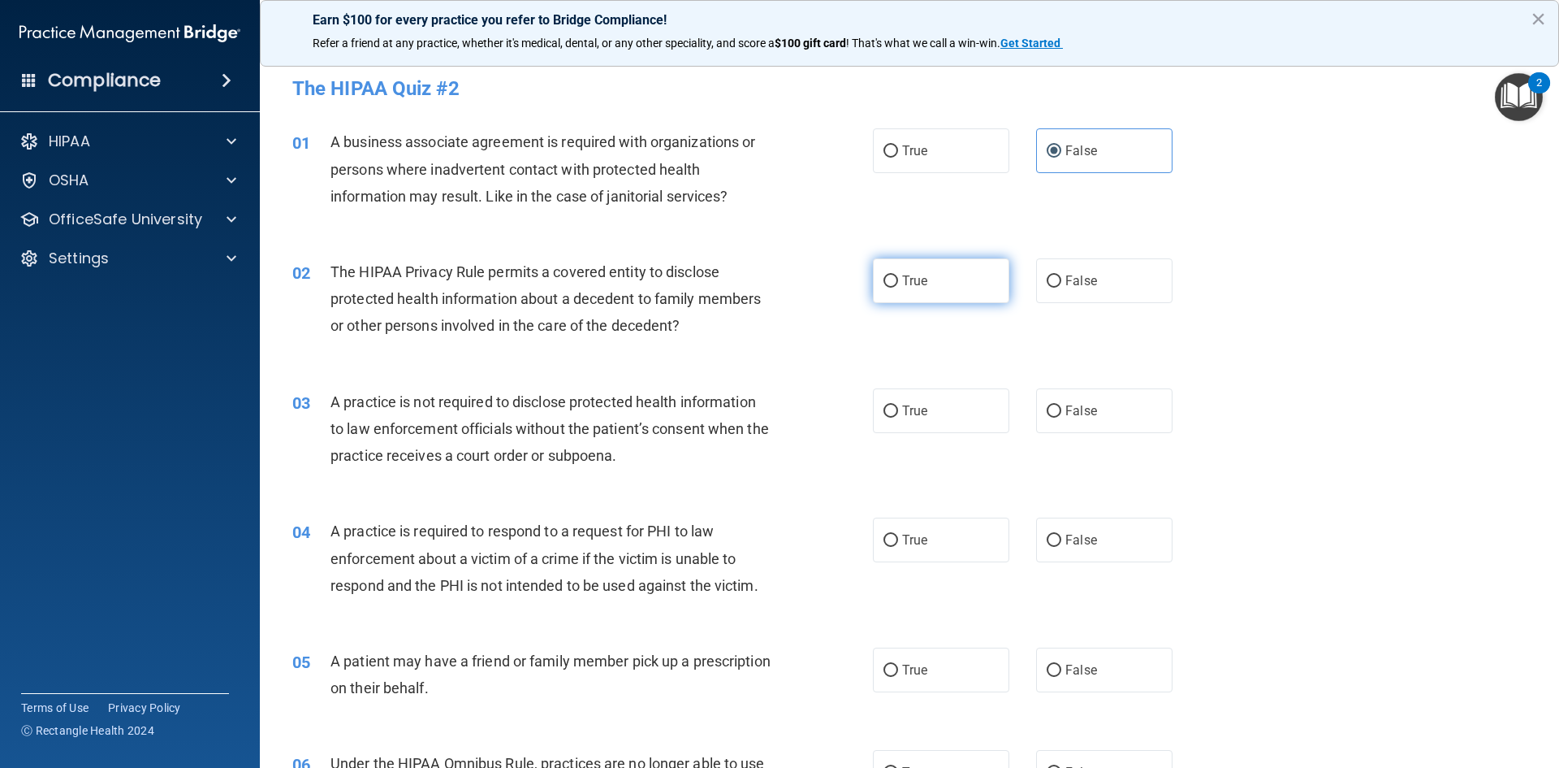
click at [898, 276] on input "True" at bounding box center [891, 281] width 15 height 12
radio input "true"
click at [1126, 404] on label "False" at bounding box center [1104, 410] width 136 height 45
click at [1062, 405] on input "False" at bounding box center [1054, 411] width 15 height 12
radio input "true"
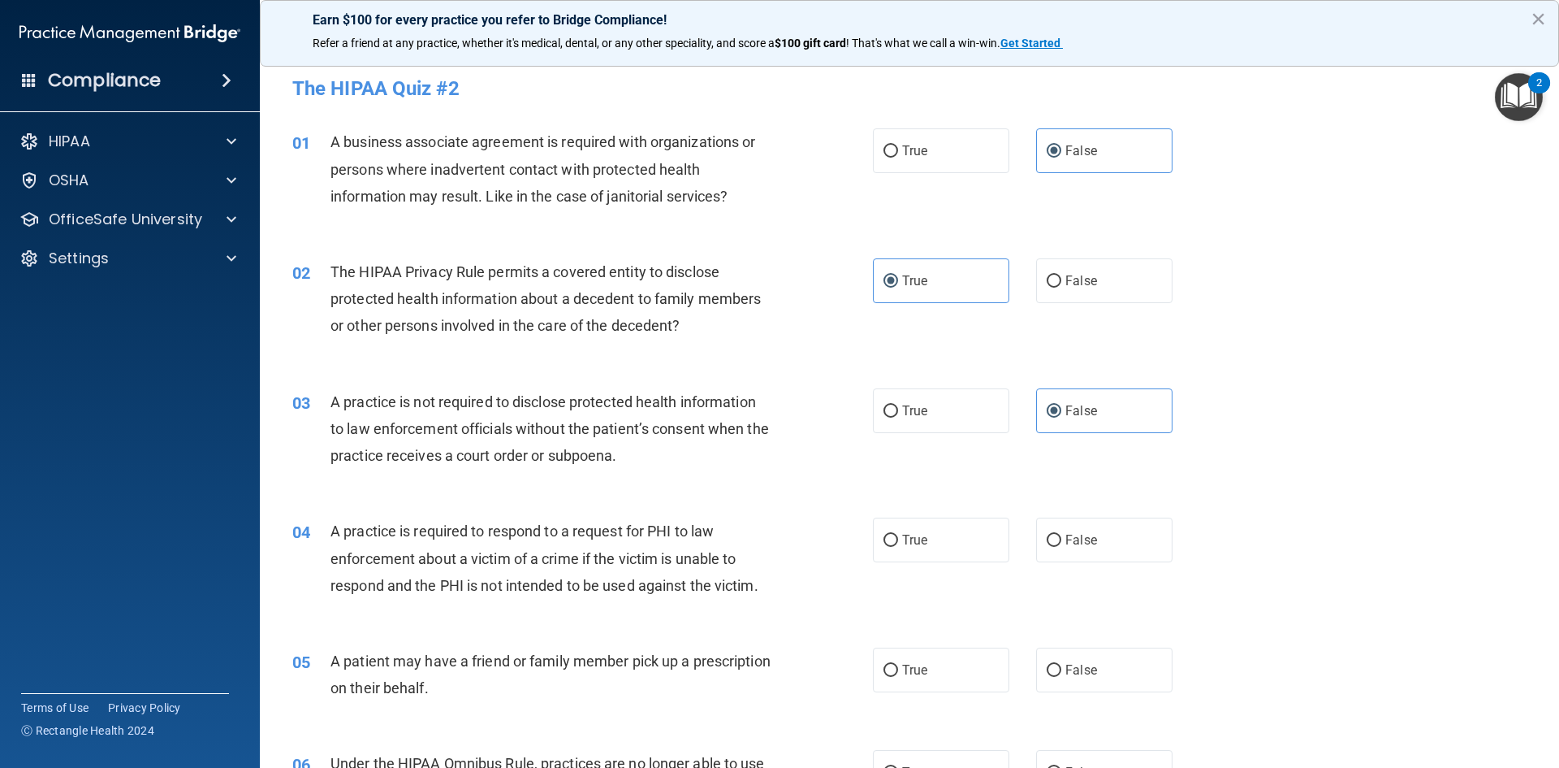
drag, startPoint x: 936, startPoint y: 526, endPoint x: 967, endPoint y: 621, distance: 99.9
click at [936, 527] on label "True" at bounding box center [941, 539] width 136 height 45
click at [898, 534] on input "True" at bounding box center [891, 540] width 15 height 12
radio input "true"
click at [972, 669] on label "True" at bounding box center [941, 669] width 136 height 45
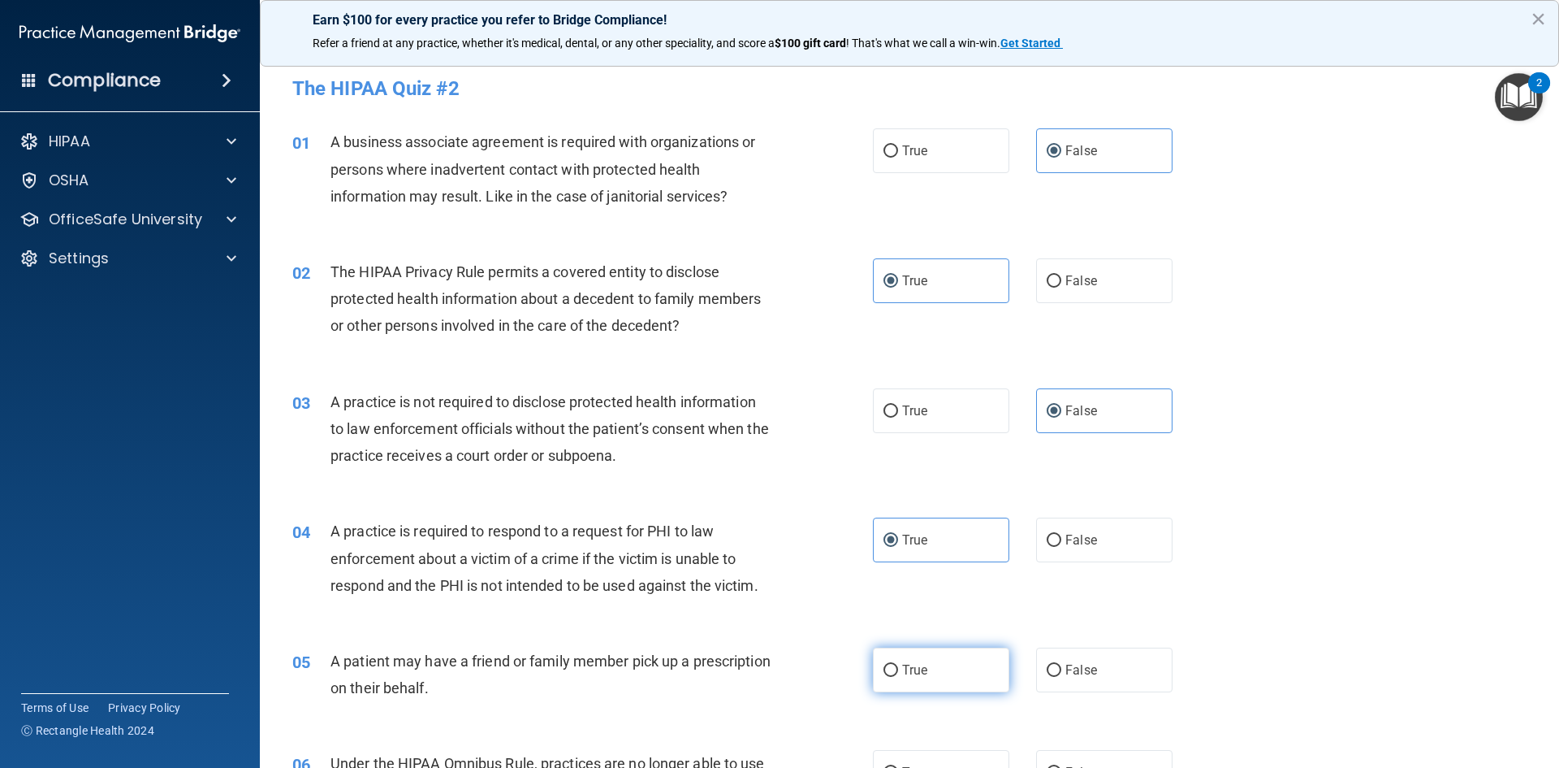
click at [898, 669] on input "True" at bounding box center [891, 670] width 15 height 12
radio input "true"
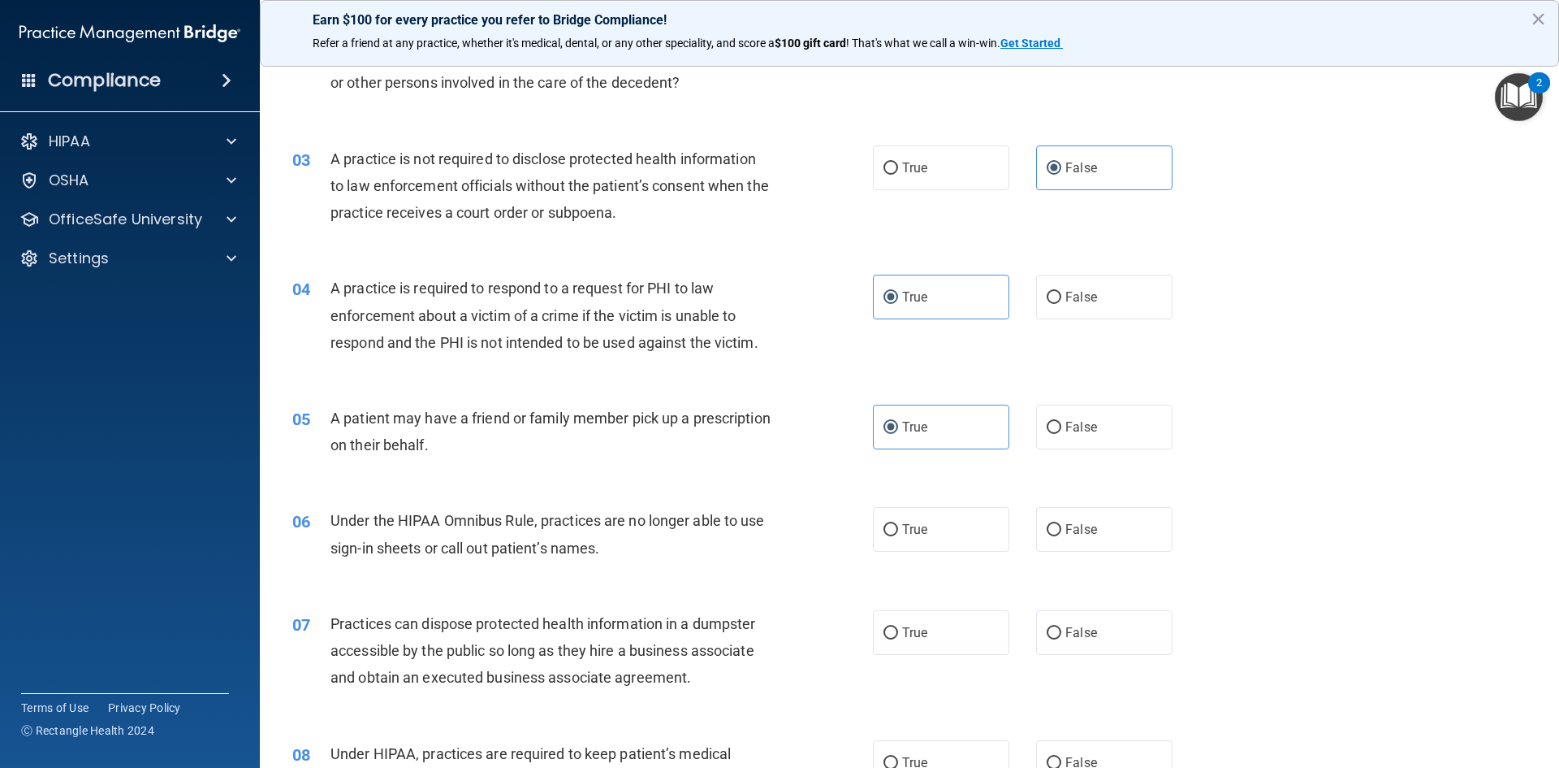
scroll to position [244, 0]
click at [1112, 534] on label "False" at bounding box center [1104, 528] width 136 height 45
click at [1062, 534] on input "False" at bounding box center [1054, 529] width 15 height 12
radio input "true"
click at [1093, 638] on label "False" at bounding box center [1104, 631] width 136 height 45
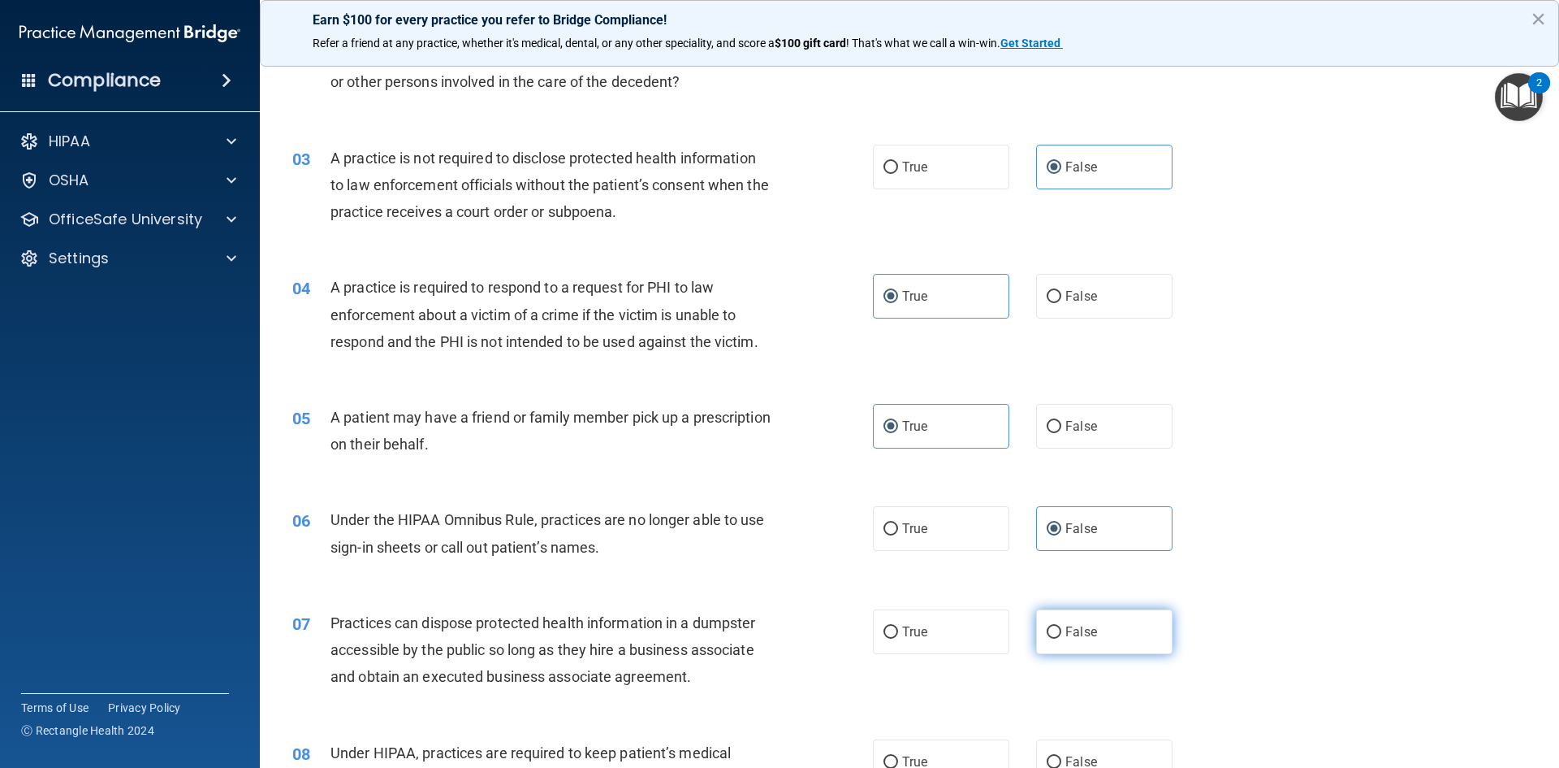
click at [1062, 638] on input "False" at bounding box center [1054, 632] width 15 height 12
radio input "true"
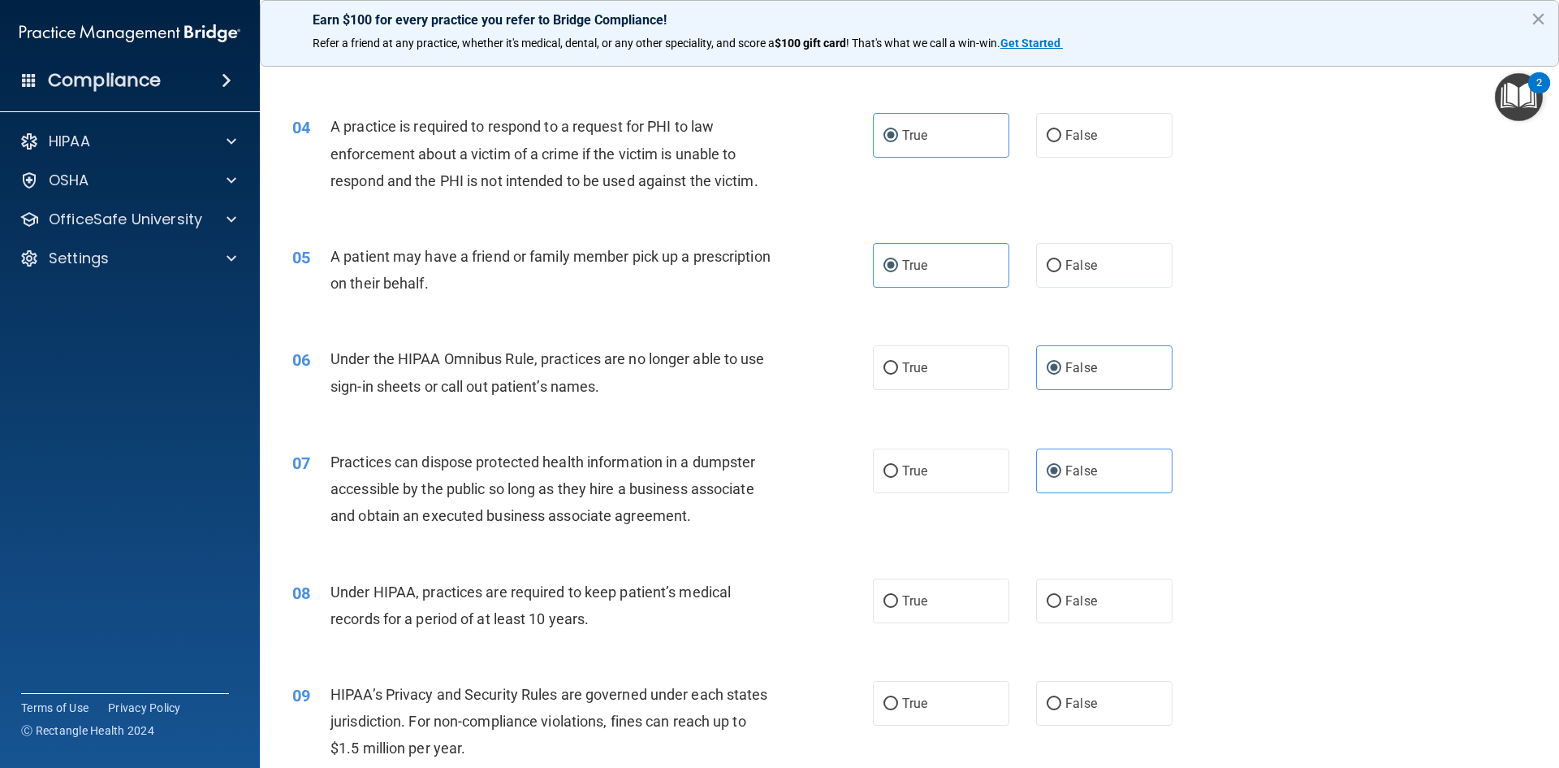
scroll to position [406, 0]
click at [1114, 602] on label "False" at bounding box center [1104, 599] width 136 height 45
click at [1062, 602] on input "False" at bounding box center [1054, 600] width 15 height 12
radio input "true"
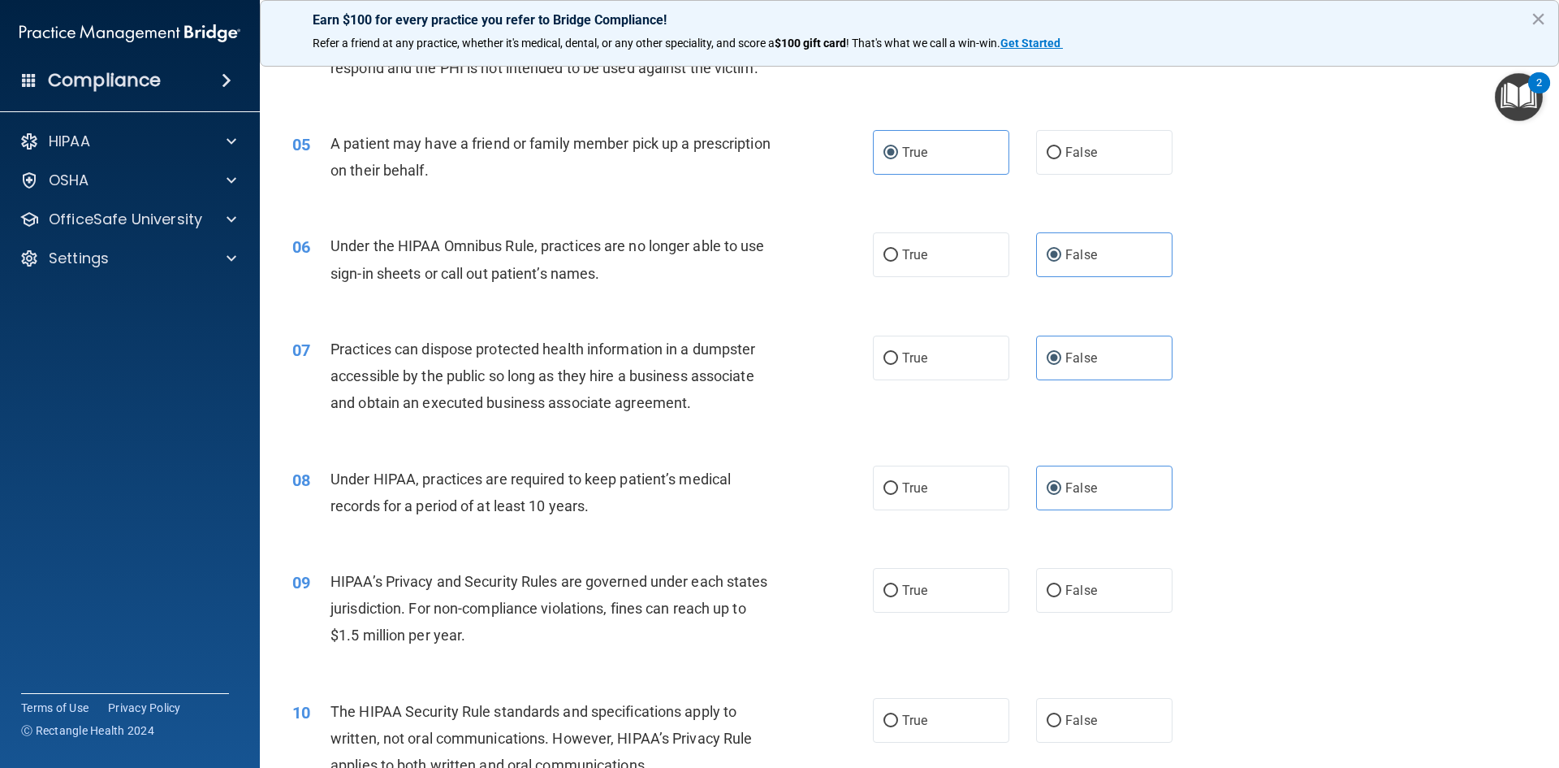
scroll to position [569, 0]
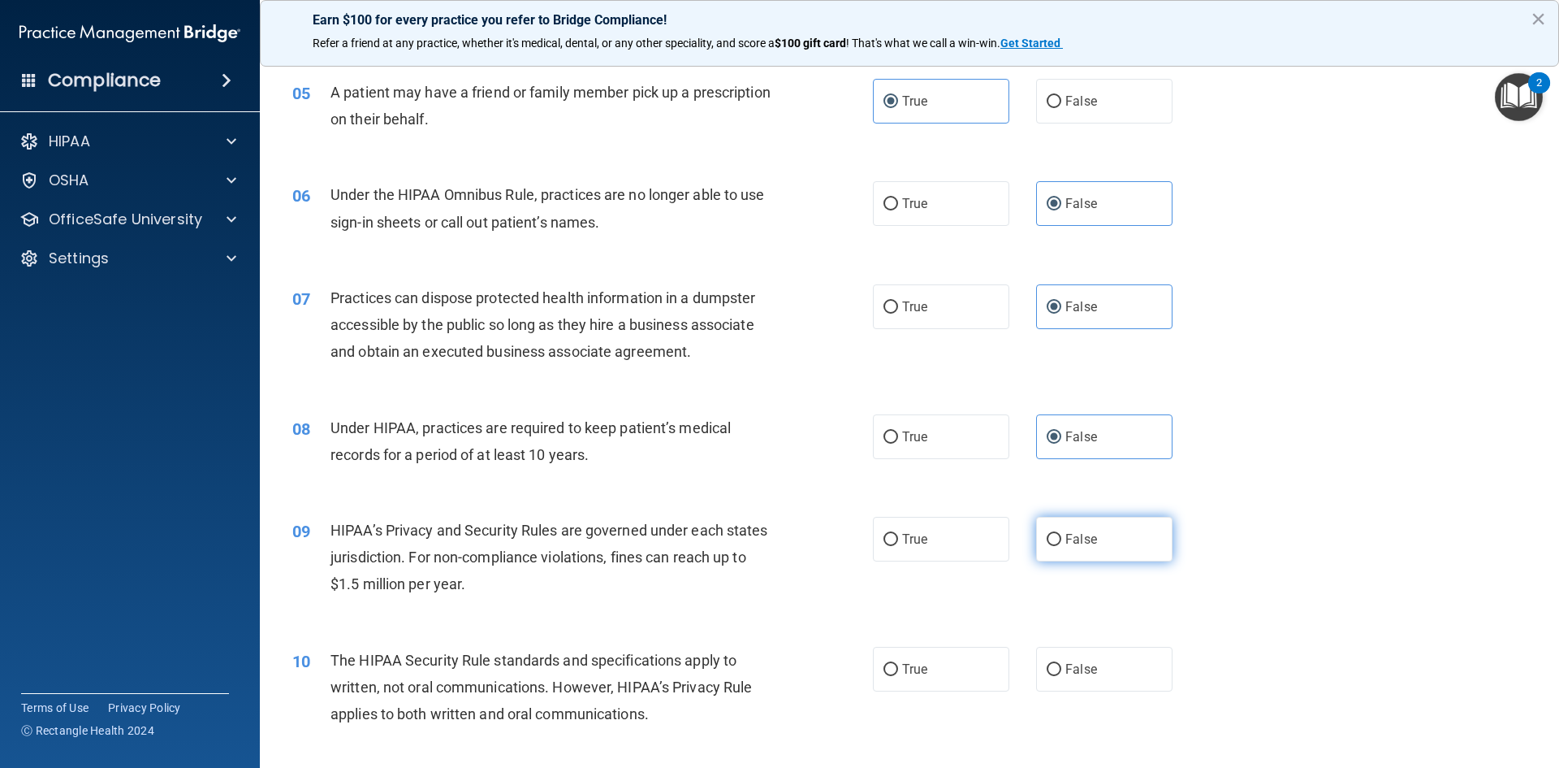
click at [1115, 530] on label "False" at bounding box center [1104, 539] width 136 height 45
click at [1062, 534] on input "False" at bounding box center [1054, 540] width 15 height 12
radio input "true"
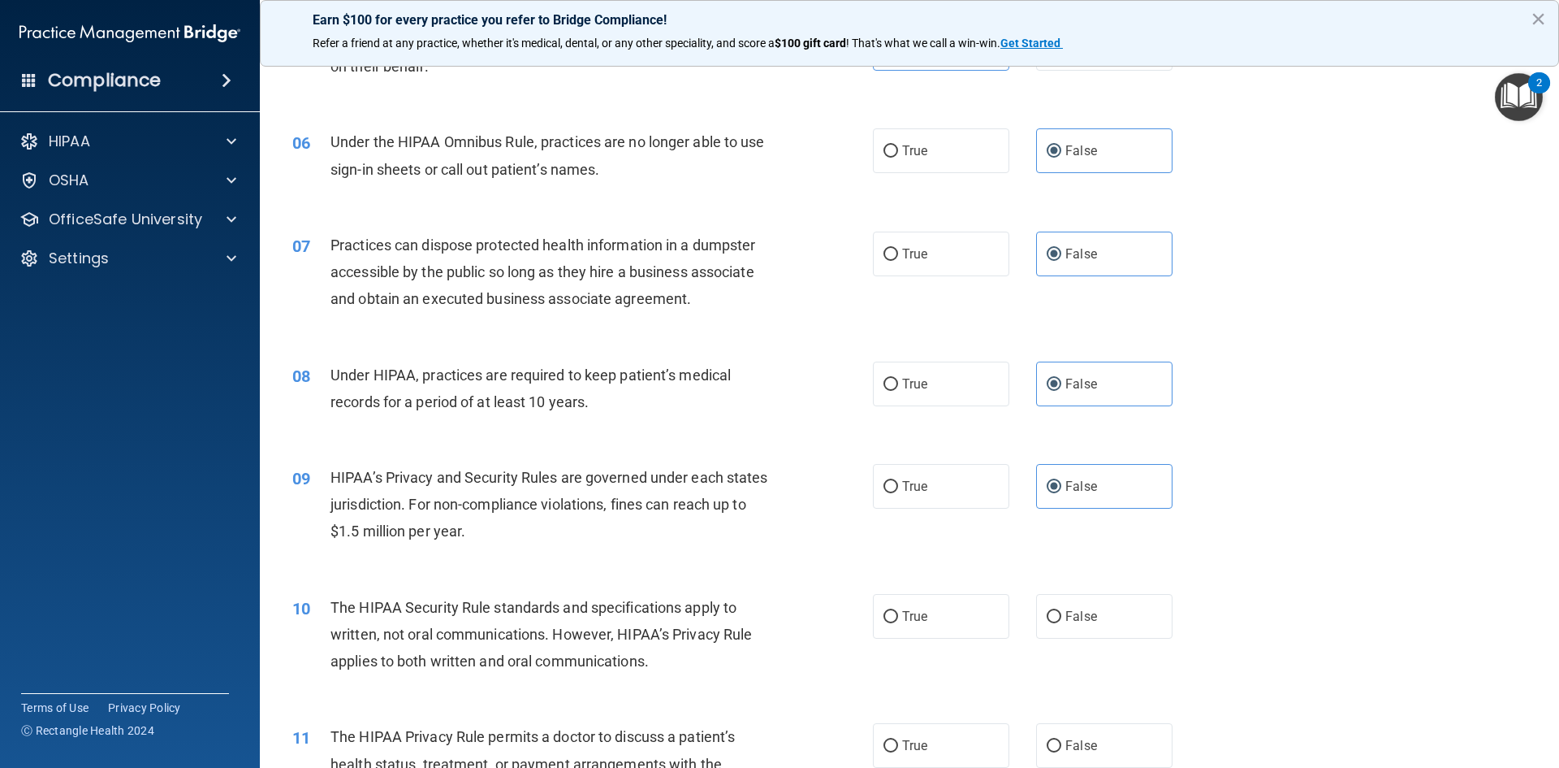
scroll to position [650, 0]
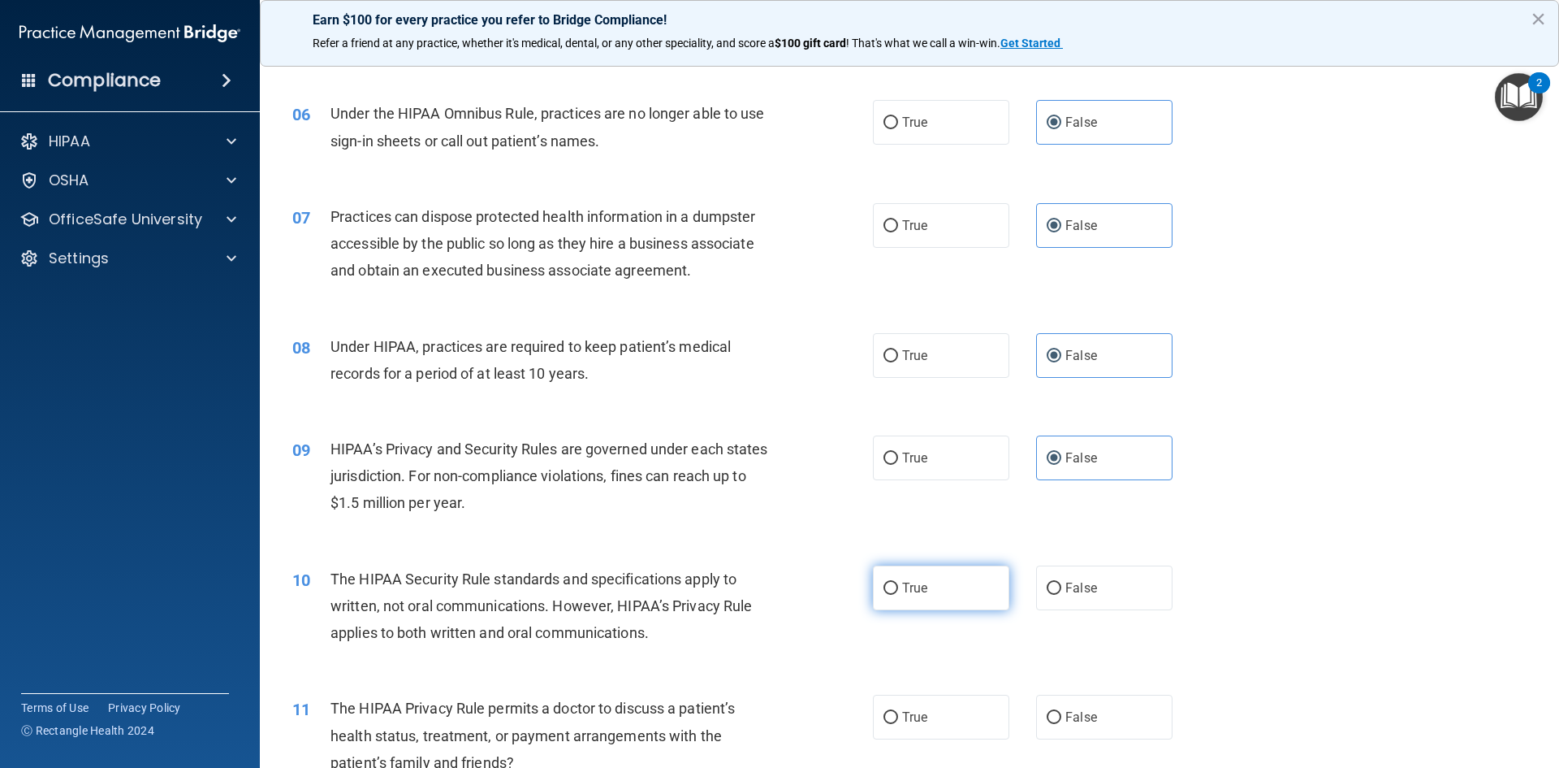
click at [928, 597] on label "True" at bounding box center [941, 587] width 136 height 45
click at [898, 595] on input "True" at bounding box center [891, 588] width 15 height 12
radio input "true"
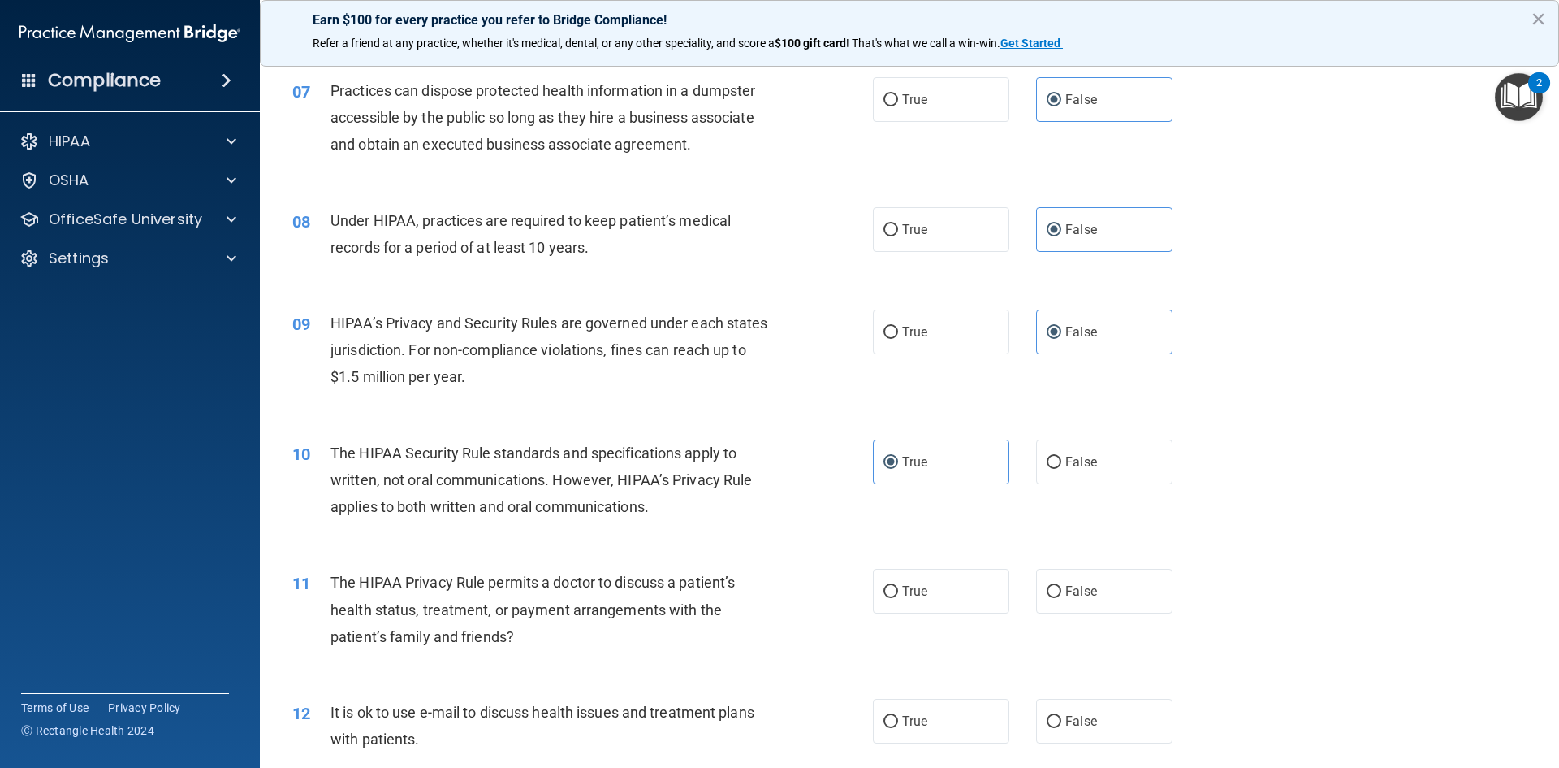
scroll to position [812, 0]
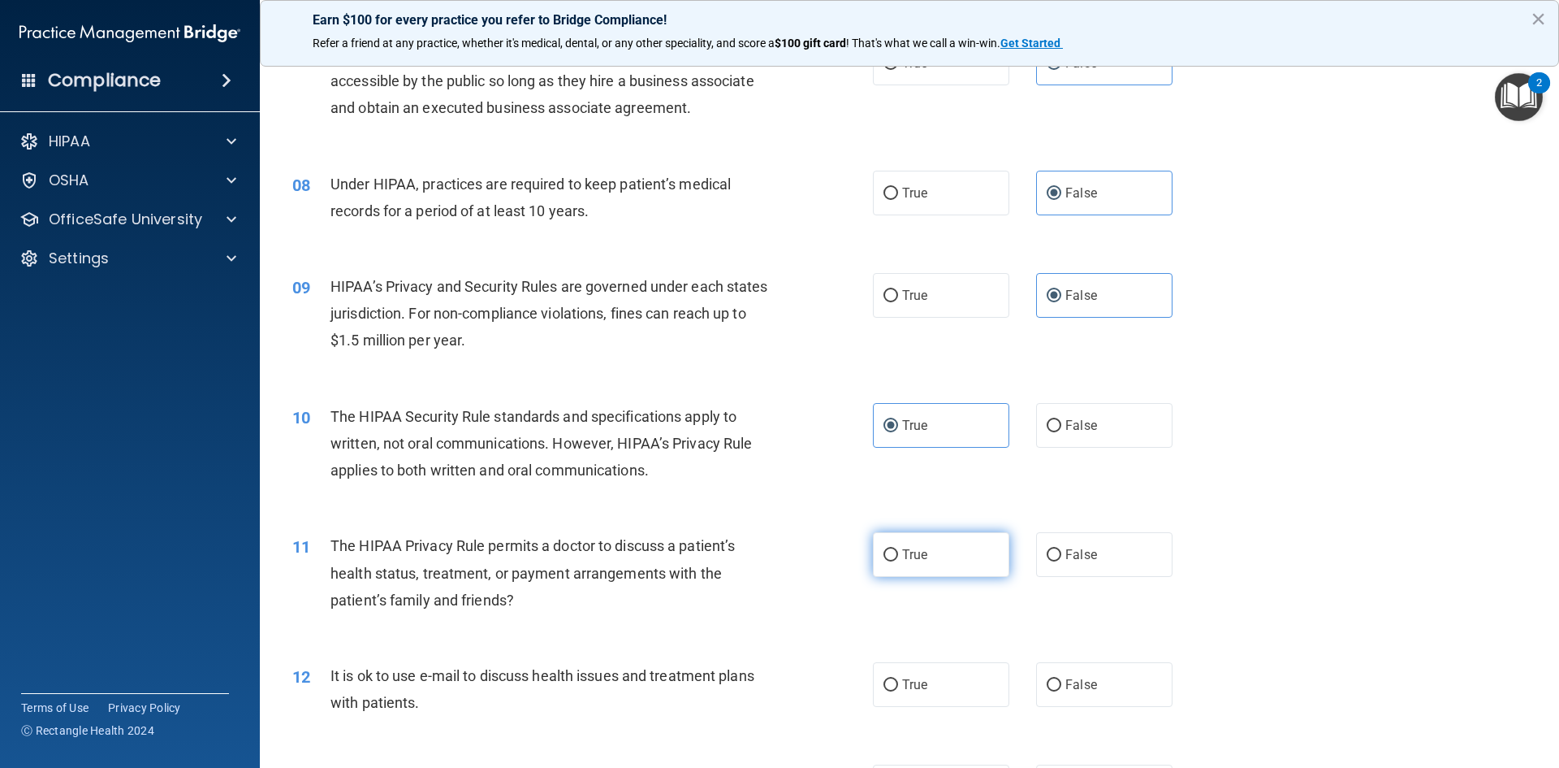
click at [967, 571] on label "True" at bounding box center [941, 554] width 136 height 45
click at [898, 561] on input "True" at bounding box center [891, 555] width 15 height 12
radio input "true"
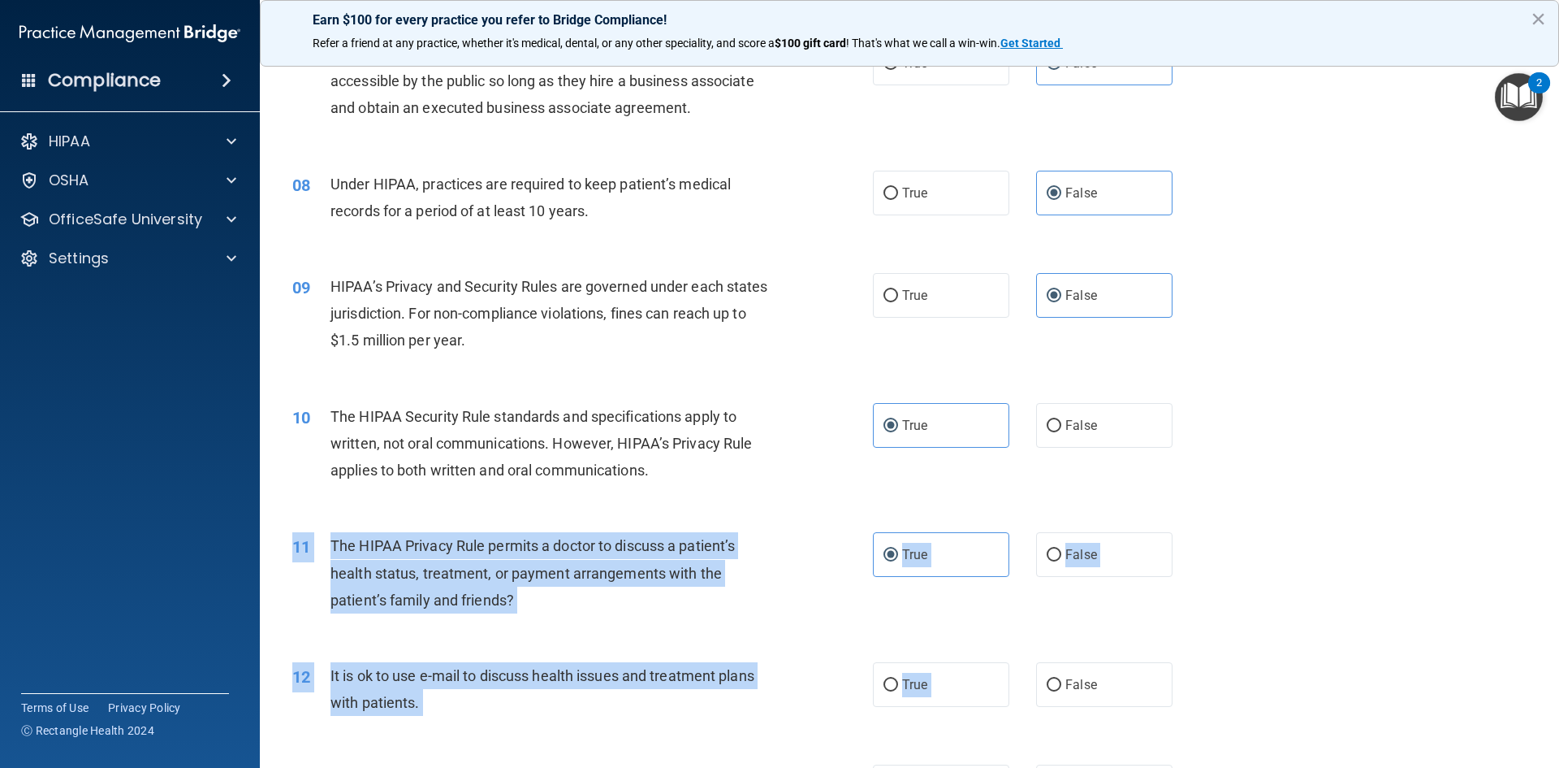
drag, startPoint x: 1059, startPoint y: 690, endPoint x: 1220, endPoint y: 590, distance: 189.8
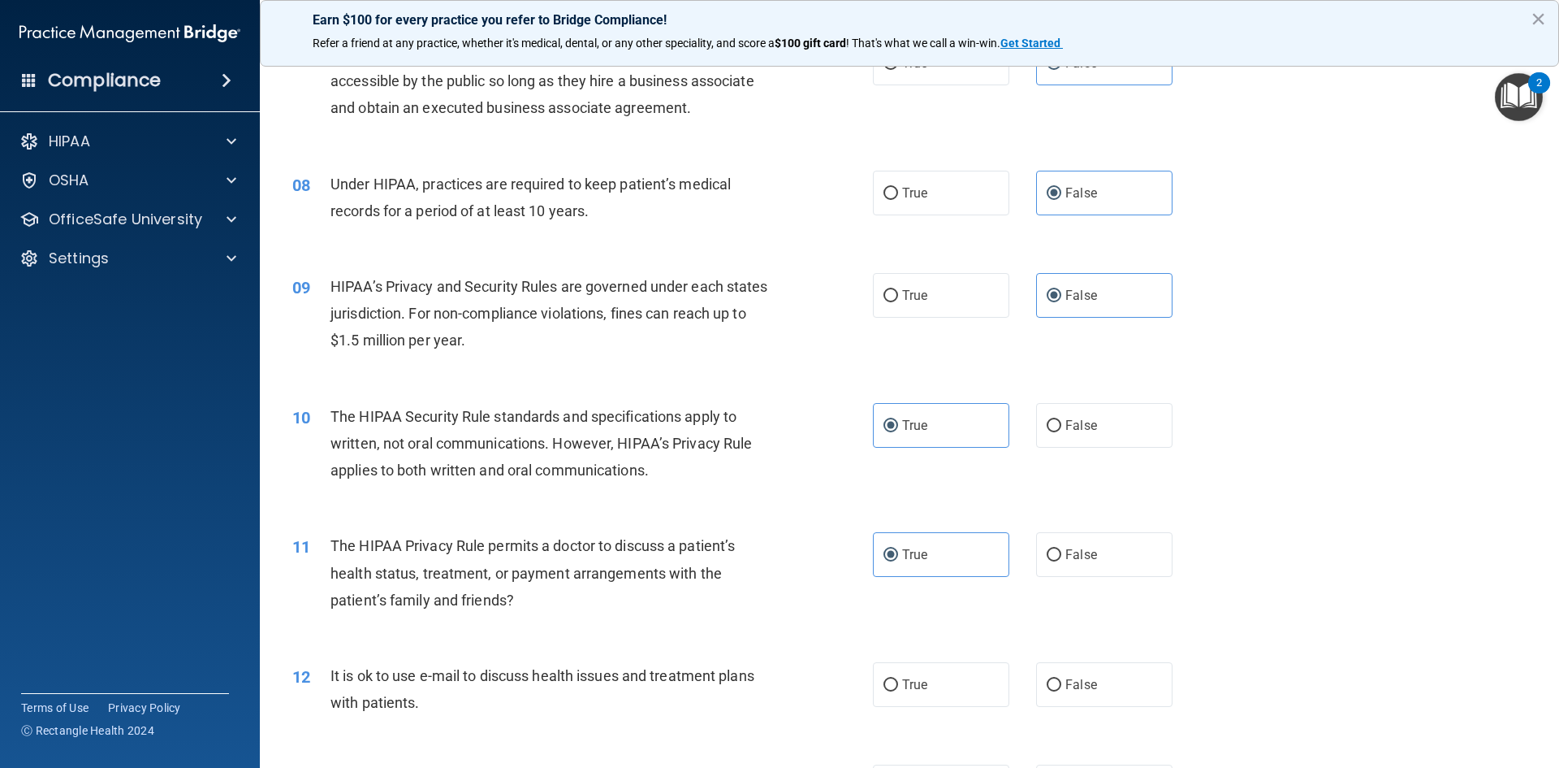
click at [1224, 593] on div "11 The HIPAA Privacy Rule permits a doctor to discuss a patient’s health status…" at bounding box center [909, 577] width 1259 height 130
click at [967, 686] on label "True" at bounding box center [941, 684] width 136 height 45
click at [898, 686] on input "True" at bounding box center [891, 685] width 15 height 12
radio input "true"
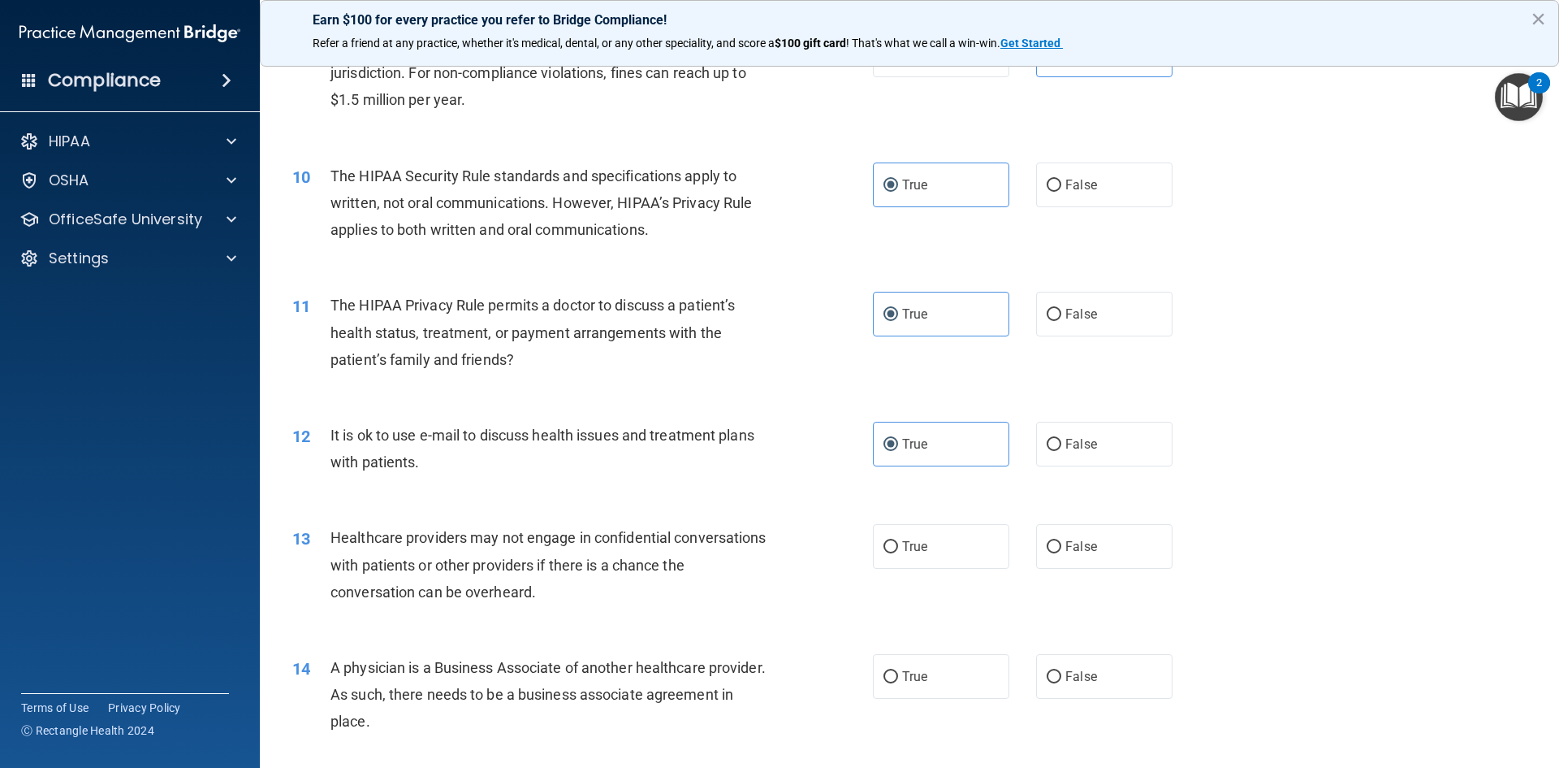
scroll to position [1056, 0]
click at [1057, 549] on label "False" at bounding box center [1104, 543] width 136 height 45
click at [1057, 549] on input "False" at bounding box center [1054, 544] width 15 height 12
radio input "true"
click at [1108, 669] on label "False" at bounding box center [1104, 673] width 136 height 45
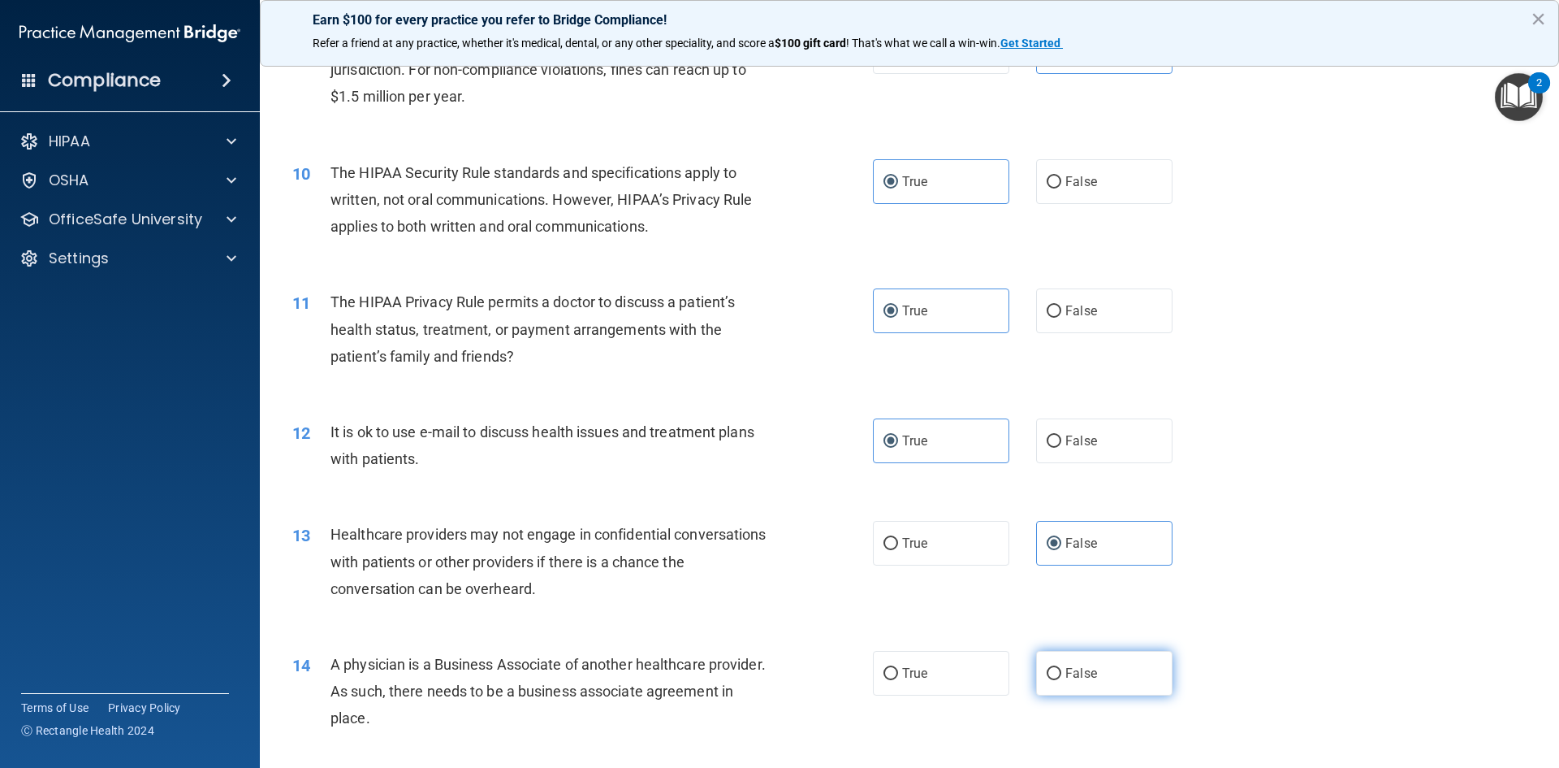
click at [1062, 669] on input "False" at bounding box center [1054, 674] width 15 height 12
radio input "true"
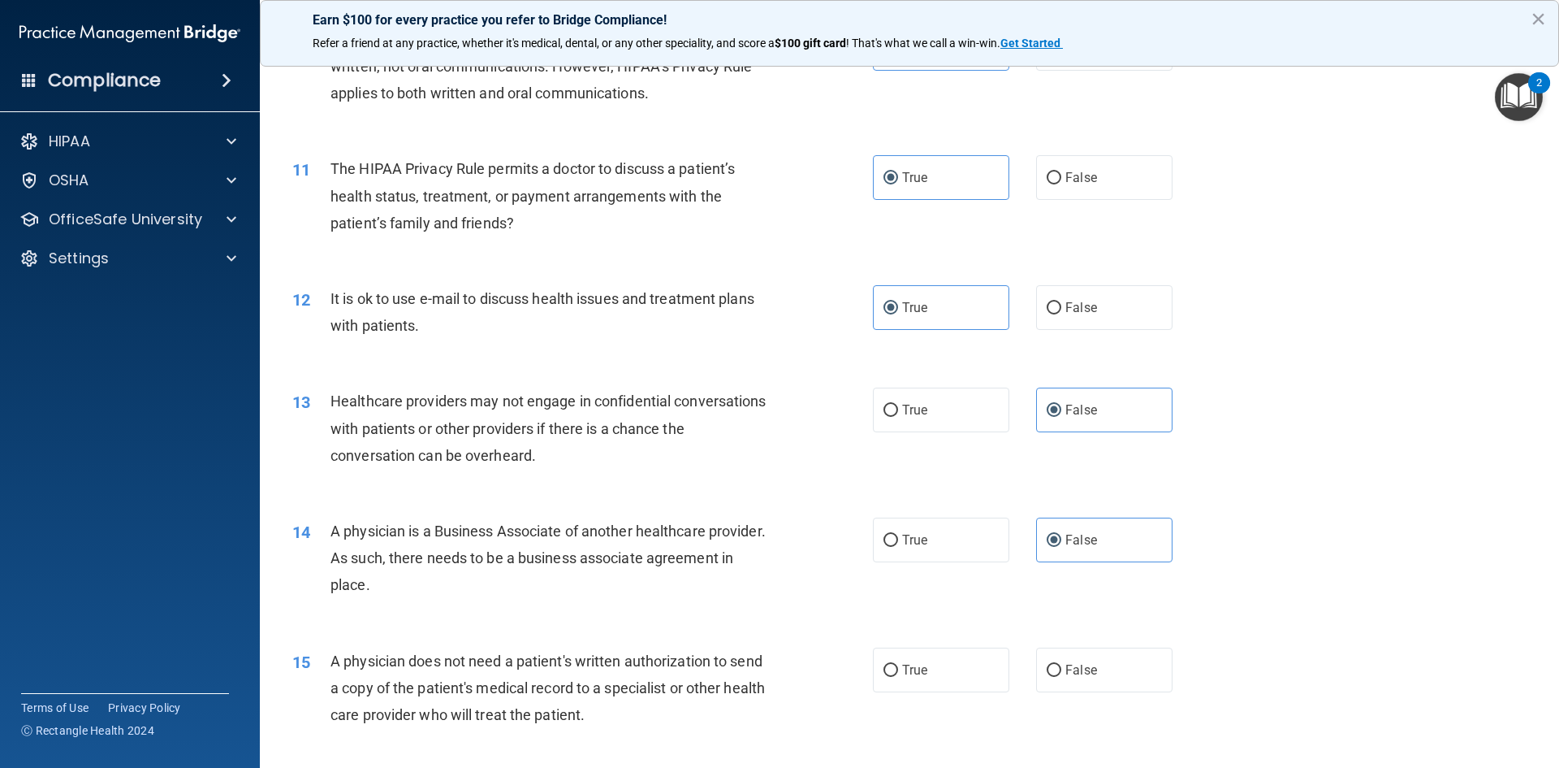
scroll to position [1218, 0]
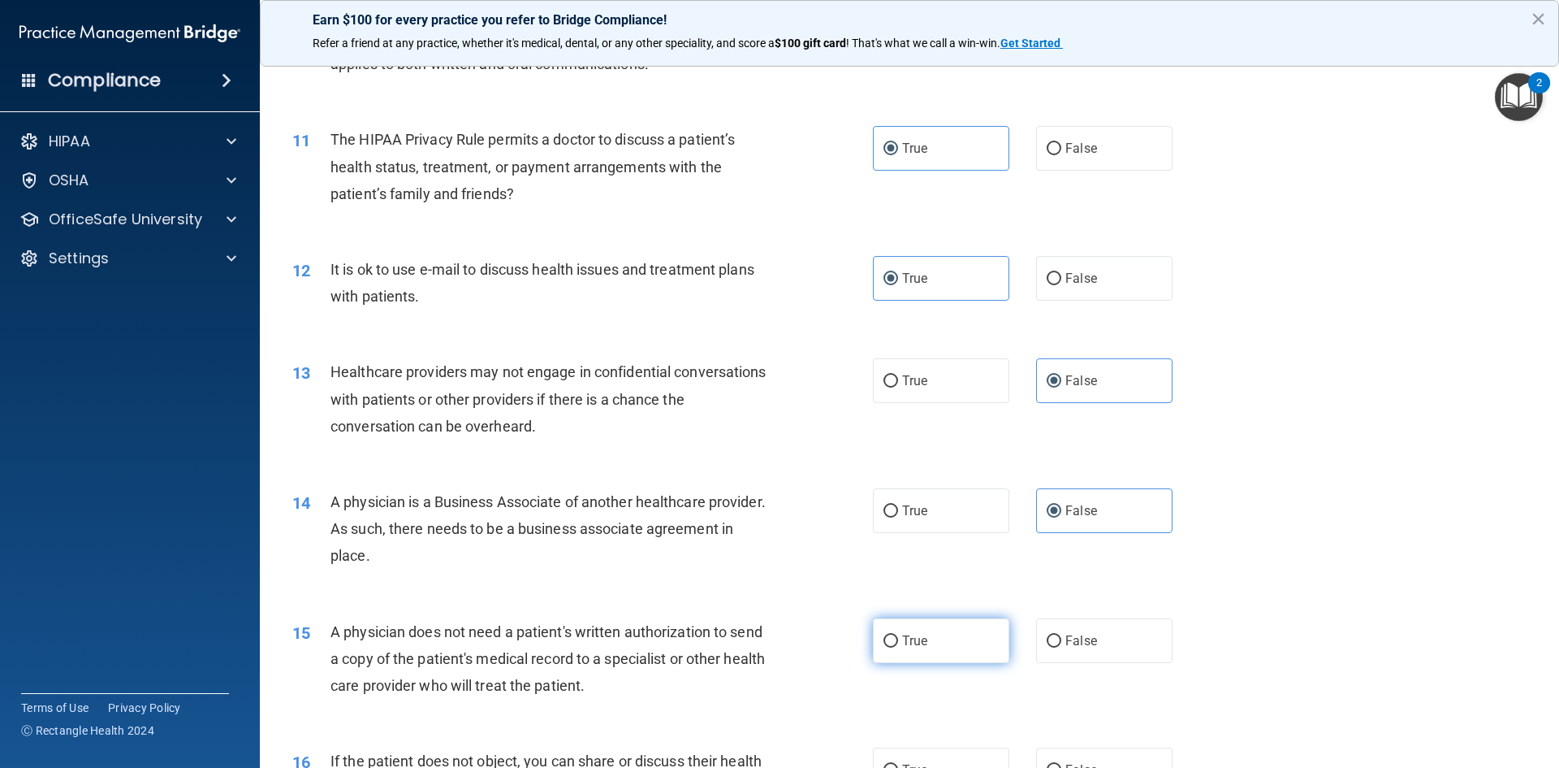
click at [967, 642] on label "True" at bounding box center [941, 640] width 136 height 45
click at [898, 642] on input "True" at bounding box center [891, 641] width 15 height 12
radio input "true"
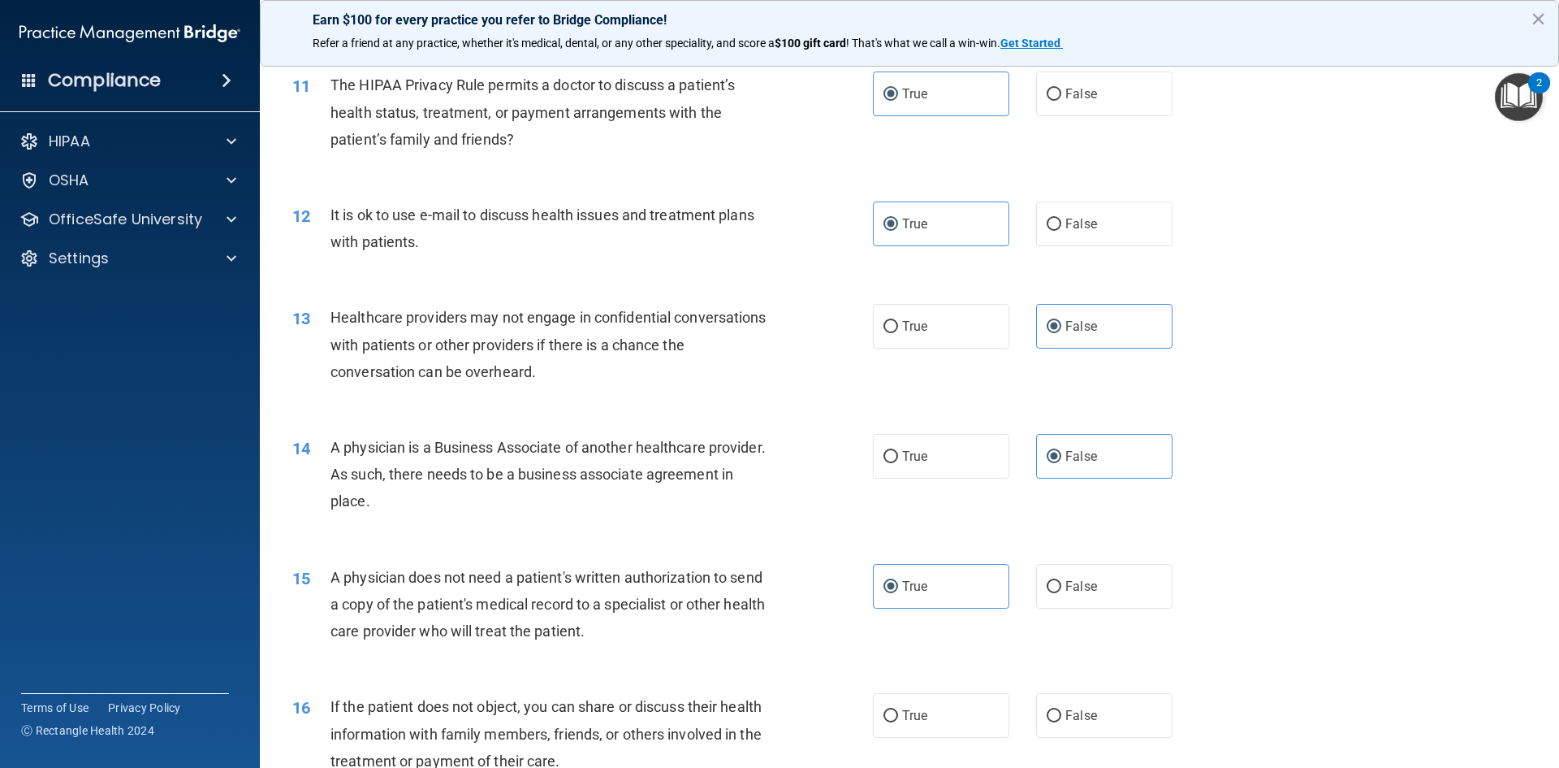
scroll to position [1462, 0]
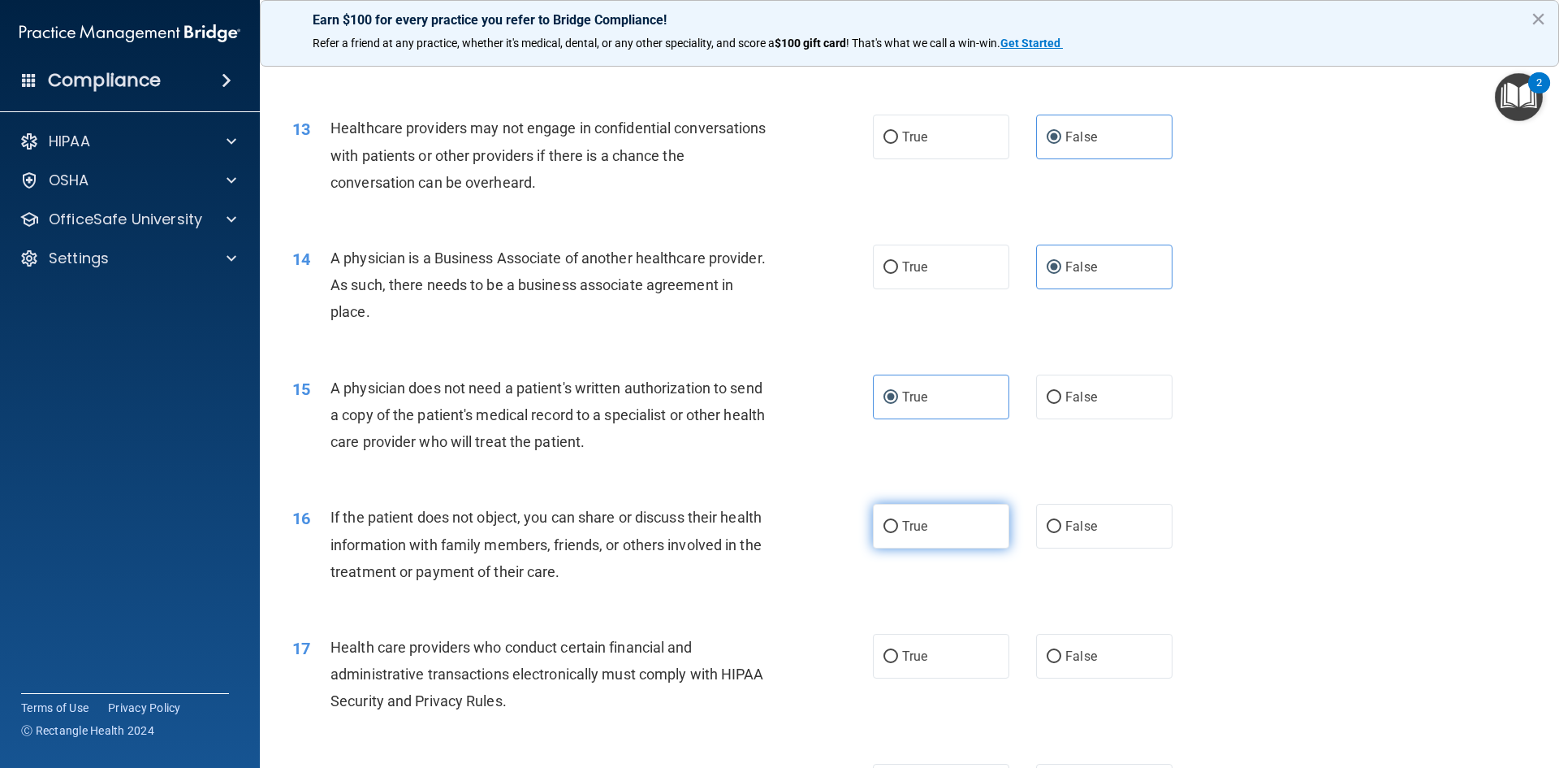
click at [962, 522] on label "True" at bounding box center [941, 526] width 136 height 45
click at [898, 522] on input "True" at bounding box center [891, 527] width 15 height 12
radio input "true"
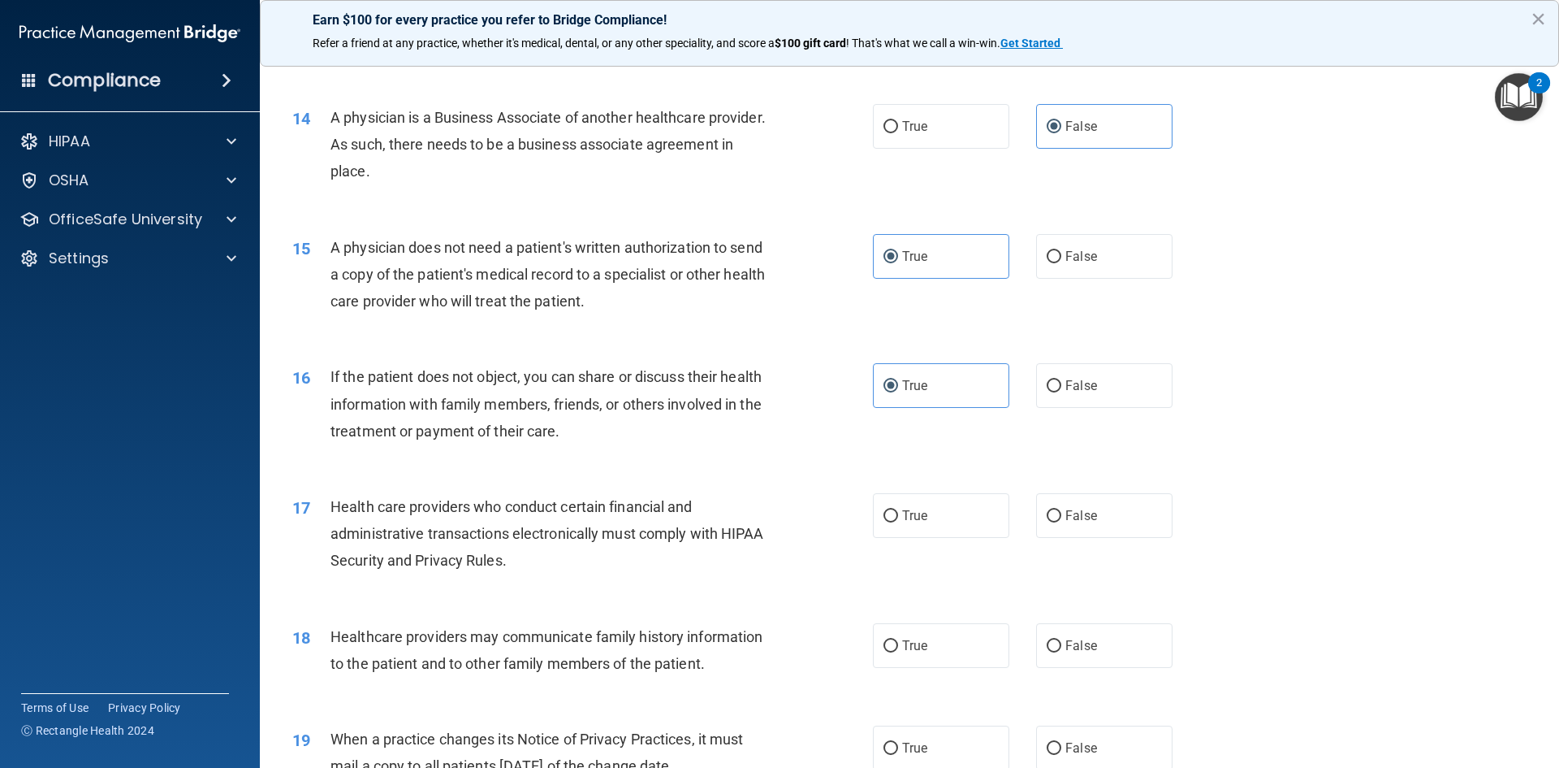
scroll to position [1624, 0]
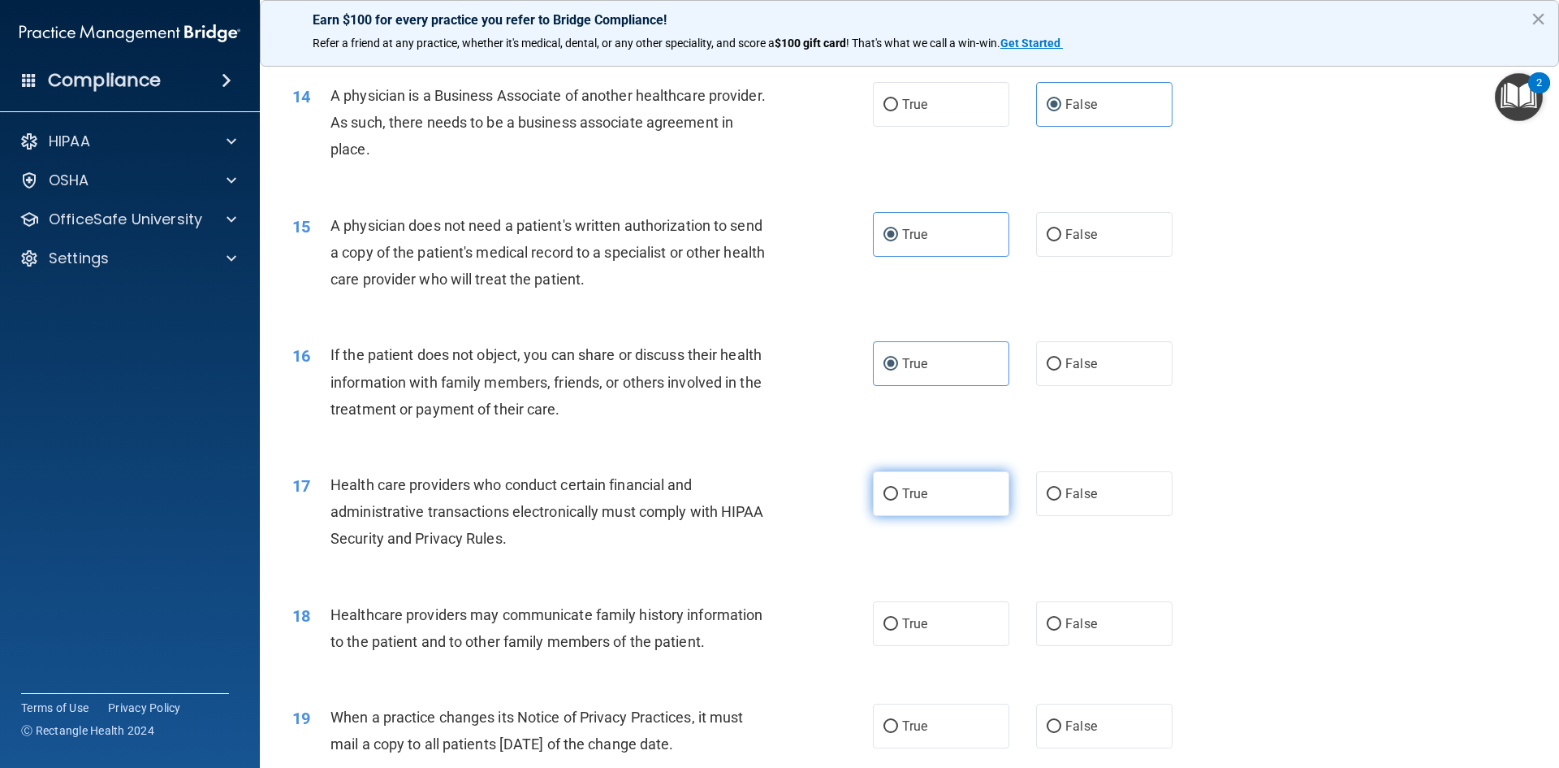
click at [944, 494] on label "True" at bounding box center [941, 493] width 136 height 45
click at [898, 494] on input "True" at bounding box center [891, 494] width 15 height 12
radio input "true"
click at [1120, 638] on label "False" at bounding box center [1104, 623] width 136 height 45
click at [1062, 630] on input "False" at bounding box center [1054, 624] width 15 height 12
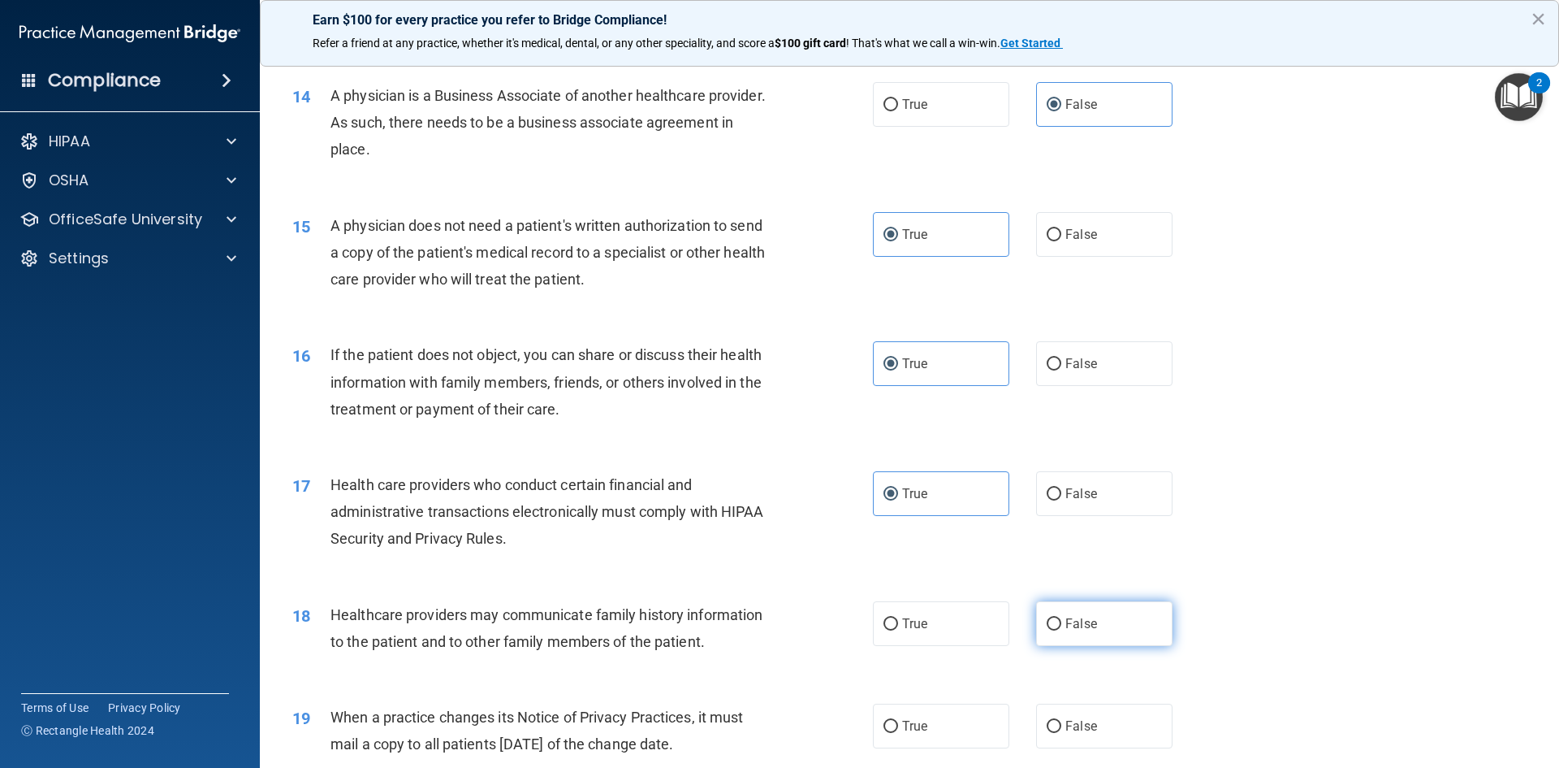
radio input "true"
click at [1077, 716] on label "False" at bounding box center [1104, 725] width 136 height 45
click at [1062, 720] on input "False" at bounding box center [1054, 726] width 15 height 12
radio input "true"
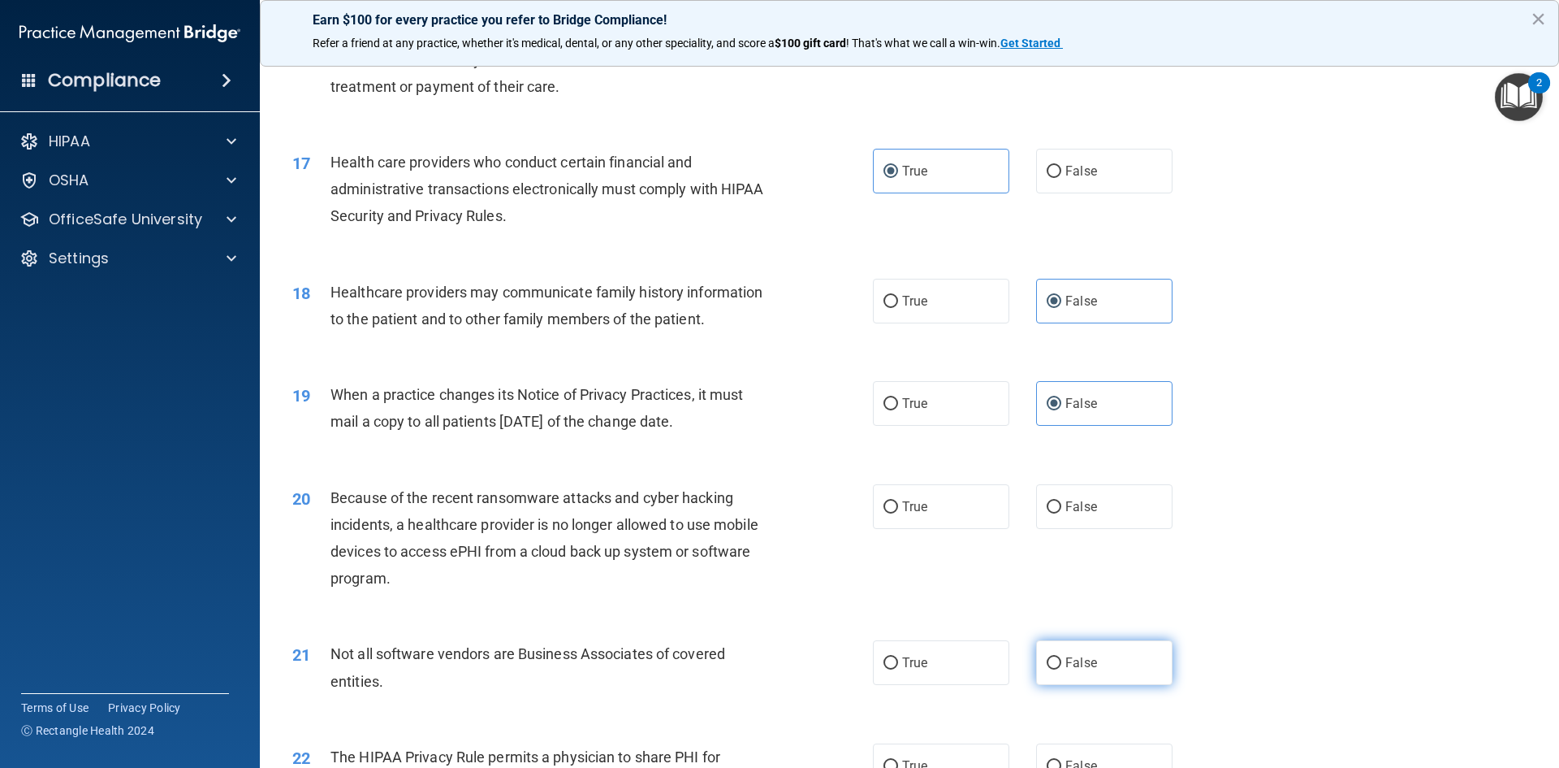
scroll to position [1949, 0]
click at [1077, 510] on label "False" at bounding box center [1104, 504] width 136 height 45
click at [1062, 510] on input "False" at bounding box center [1054, 505] width 15 height 12
radio input "true"
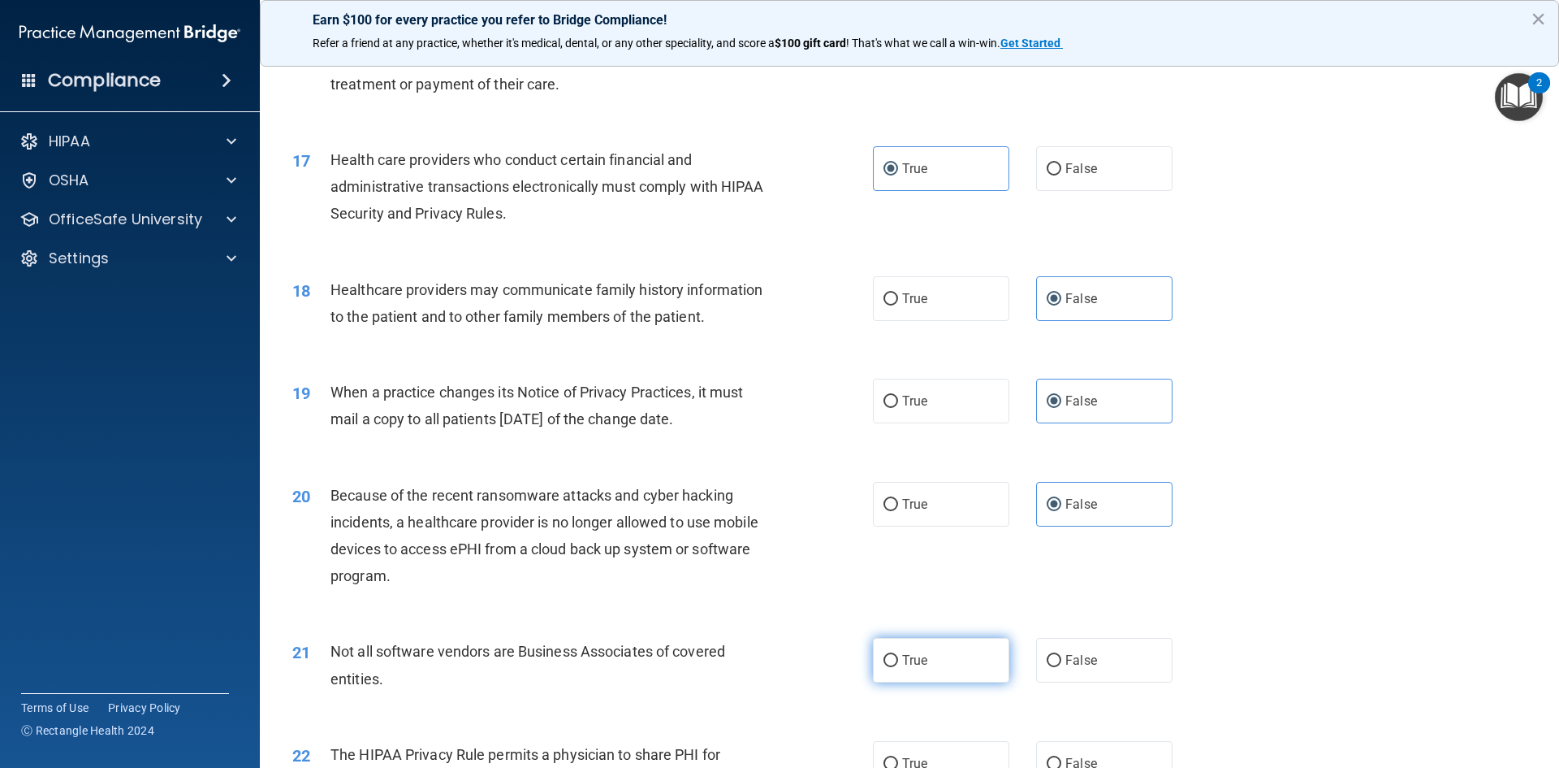
click at [946, 653] on label "True" at bounding box center [941, 660] width 136 height 45
click at [898, 655] on input "True" at bounding box center [891, 661] width 15 height 12
radio input "true"
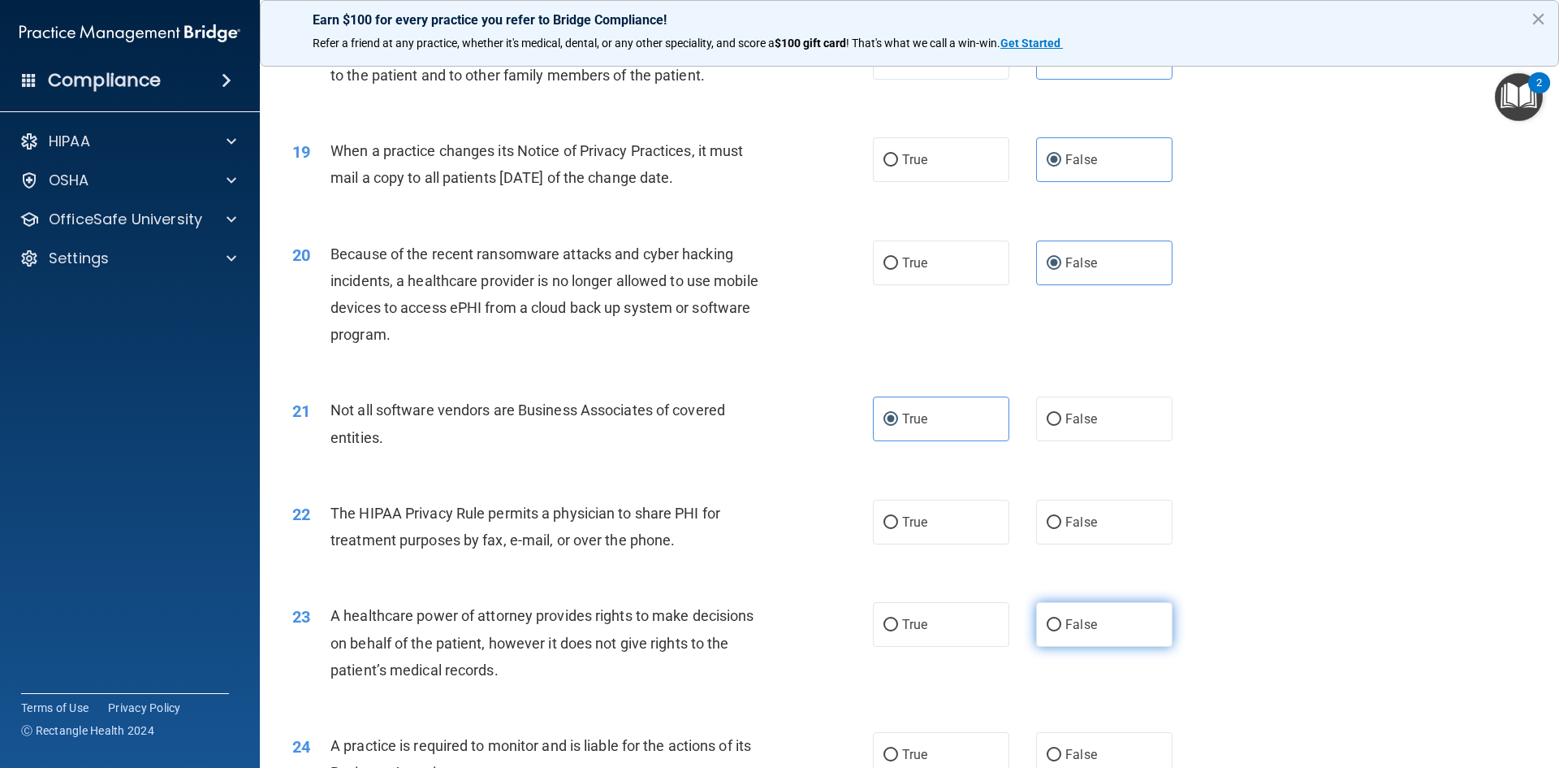
scroll to position [2193, 0]
click at [962, 540] on label "True" at bounding box center [941, 519] width 136 height 45
click at [898, 526] on input "True" at bounding box center [891, 520] width 15 height 12
radio input "true"
click at [1078, 634] on label "False" at bounding box center [1104, 621] width 136 height 45
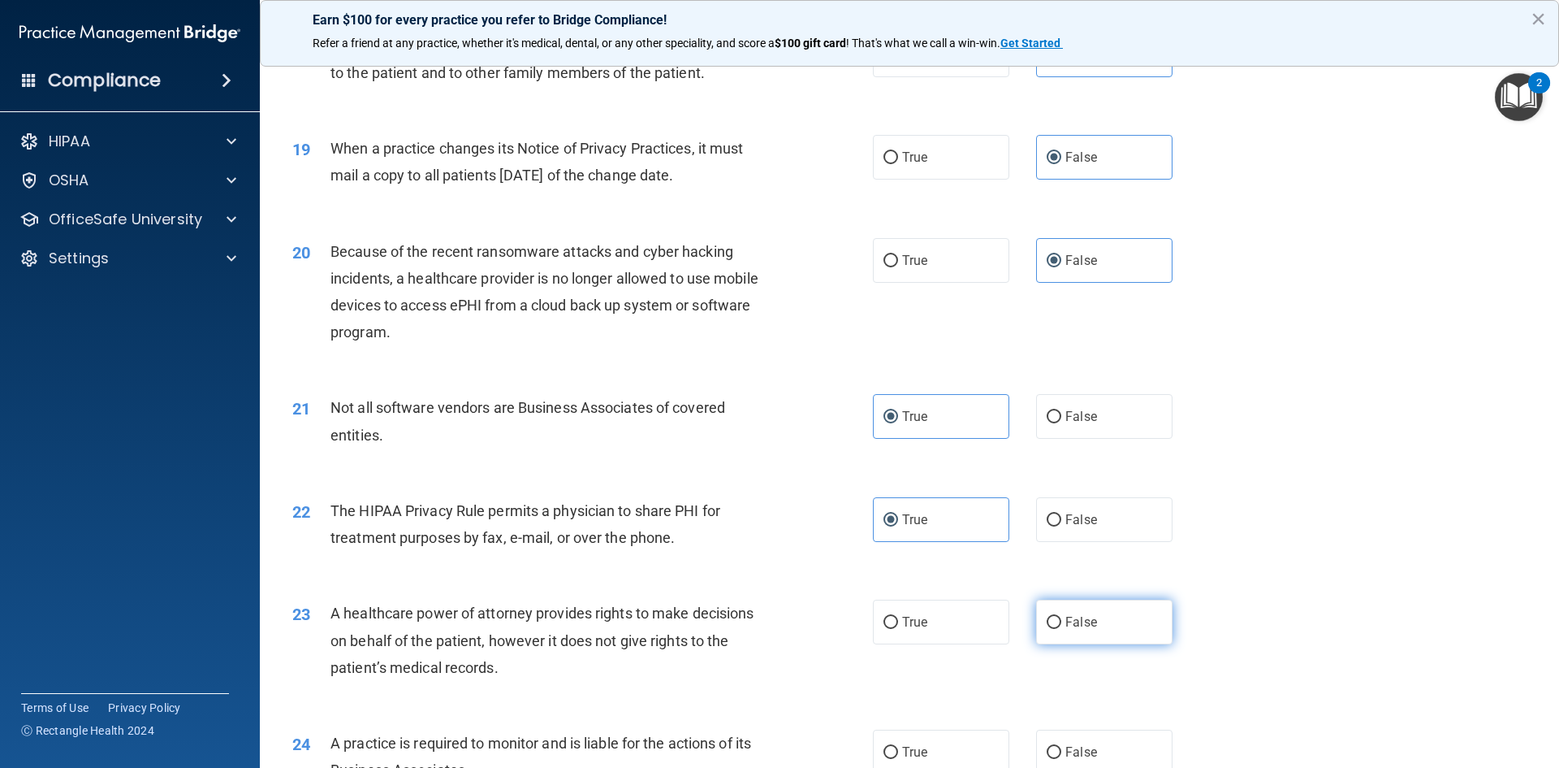
click at [1062, 629] on input "False" at bounding box center [1054, 622] width 15 height 12
radio input "true"
click at [1122, 742] on label "False" at bounding box center [1104, 751] width 136 height 45
click at [1062, 746] on input "False" at bounding box center [1054, 752] width 15 height 12
radio input "true"
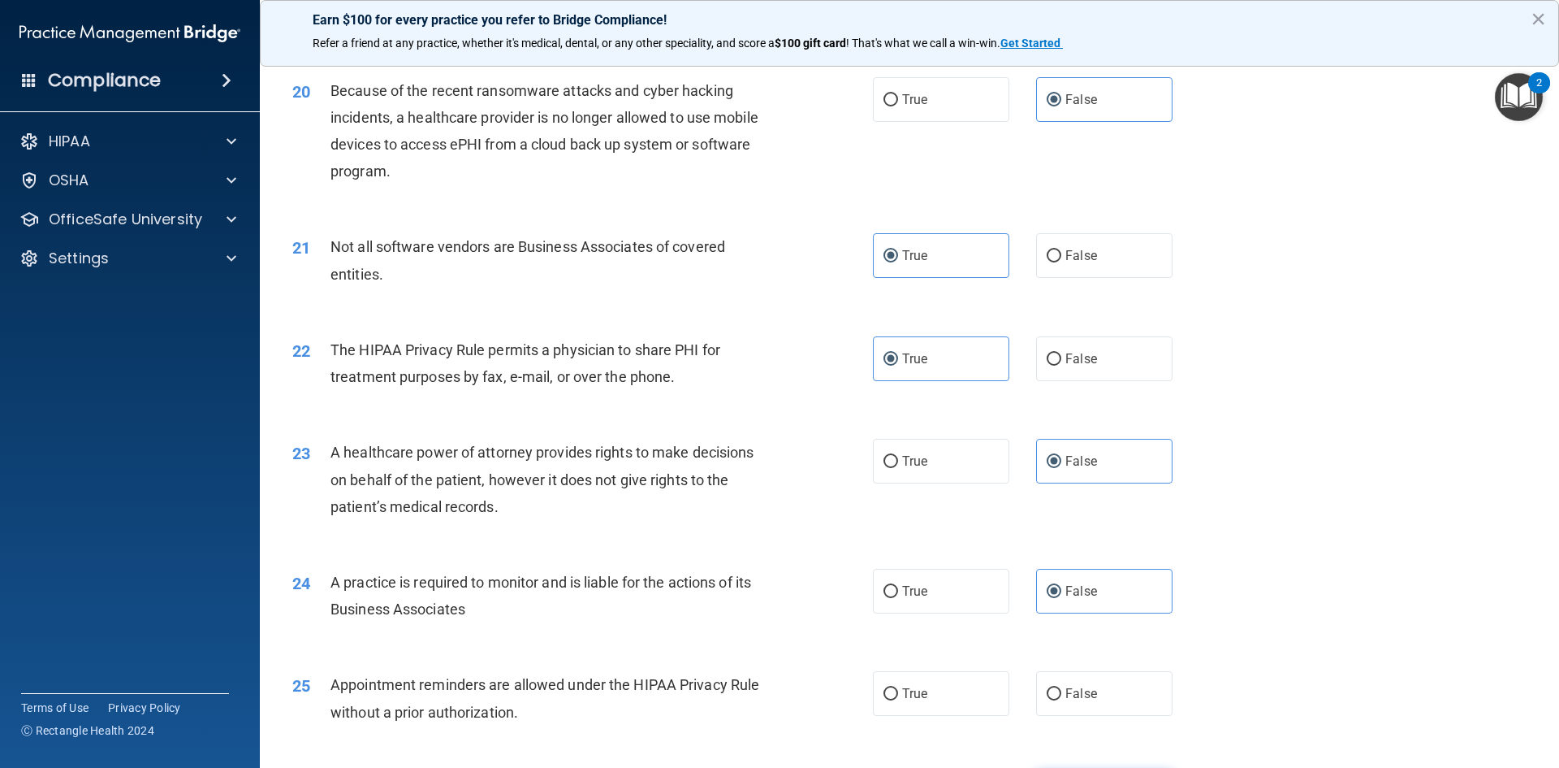
scroll to position [2518, 0]
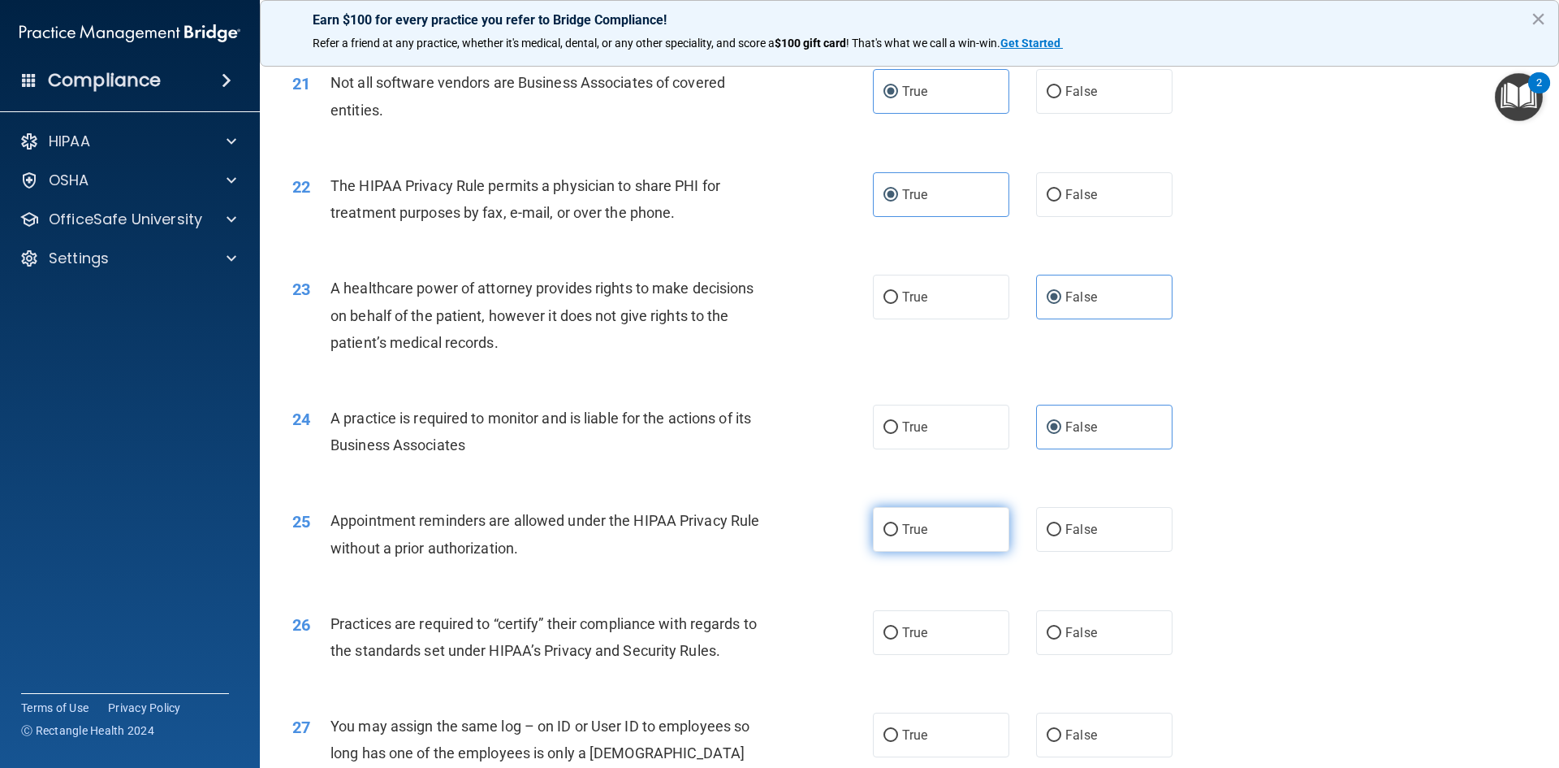
click at [920, 539] on label "True" at bounding box center [941, 529] width 136 height 45
click at [898, 536] on input "True" at bounding box center [891, 530] width 15 height 12
radio input "true"
drag, startPoint x: 1047, startPoint y: 642, endPoint x: 1085, endPoint y: 687, distance: 58.8
click at [1048, 641] on label "False" at bounding box center [1104, 632] width 136 height 45
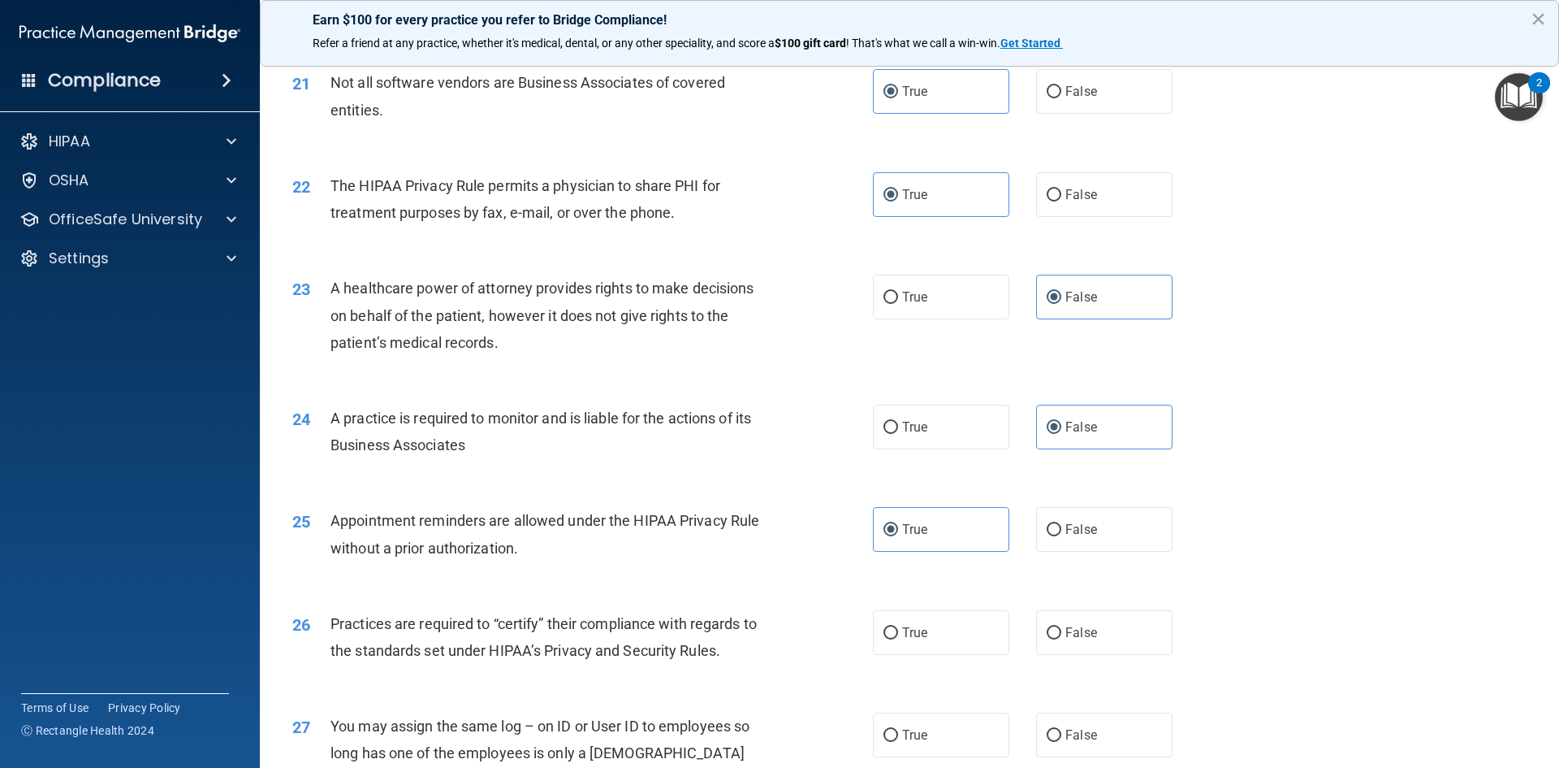
click at [1048, 639] on input "False" at bounding box center [1054, 633] width 15 height 12
radio input "true"
click at [1109, 757] on label "False" at bounding box center [1104, 734] width 136 height 45
click at [1062, 742] on input "False" at bounding box center [1054, 735] width 15 height 12
radio input "true"
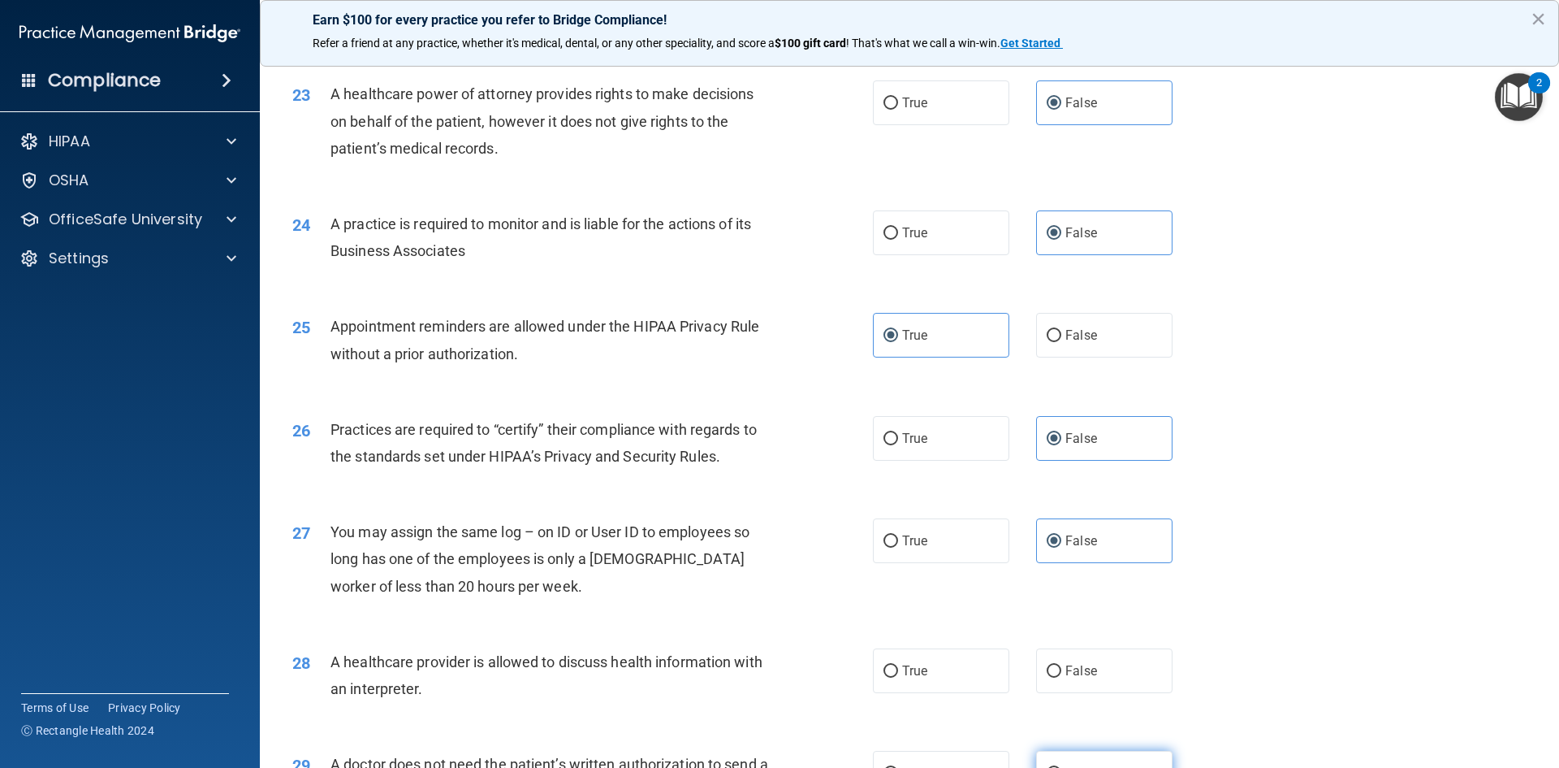
scroll to position [2762, 0]
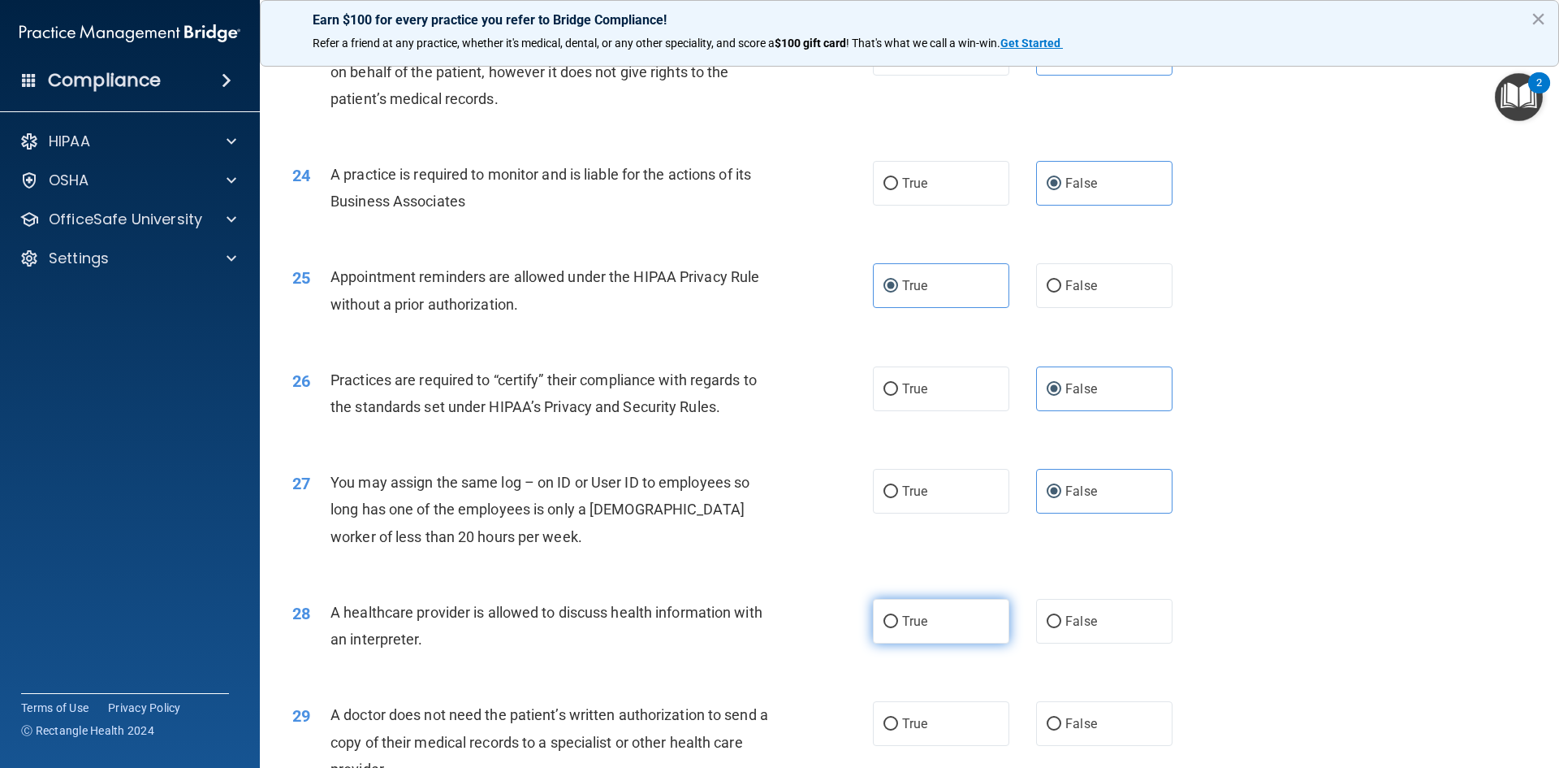
click at [978, 621] on label "True" at bounding box center [941, 621] width 136 height 45
click at [898, 621] on input "True" at bounding box center [891, 622] width 15 height 12
radio input "true"
click at [963, 729] on label "True" at bounding box center [941, 723] width 136 height 45
click at [898, 729] on input "True" at bounding box center [891, 724] width 15 height 12
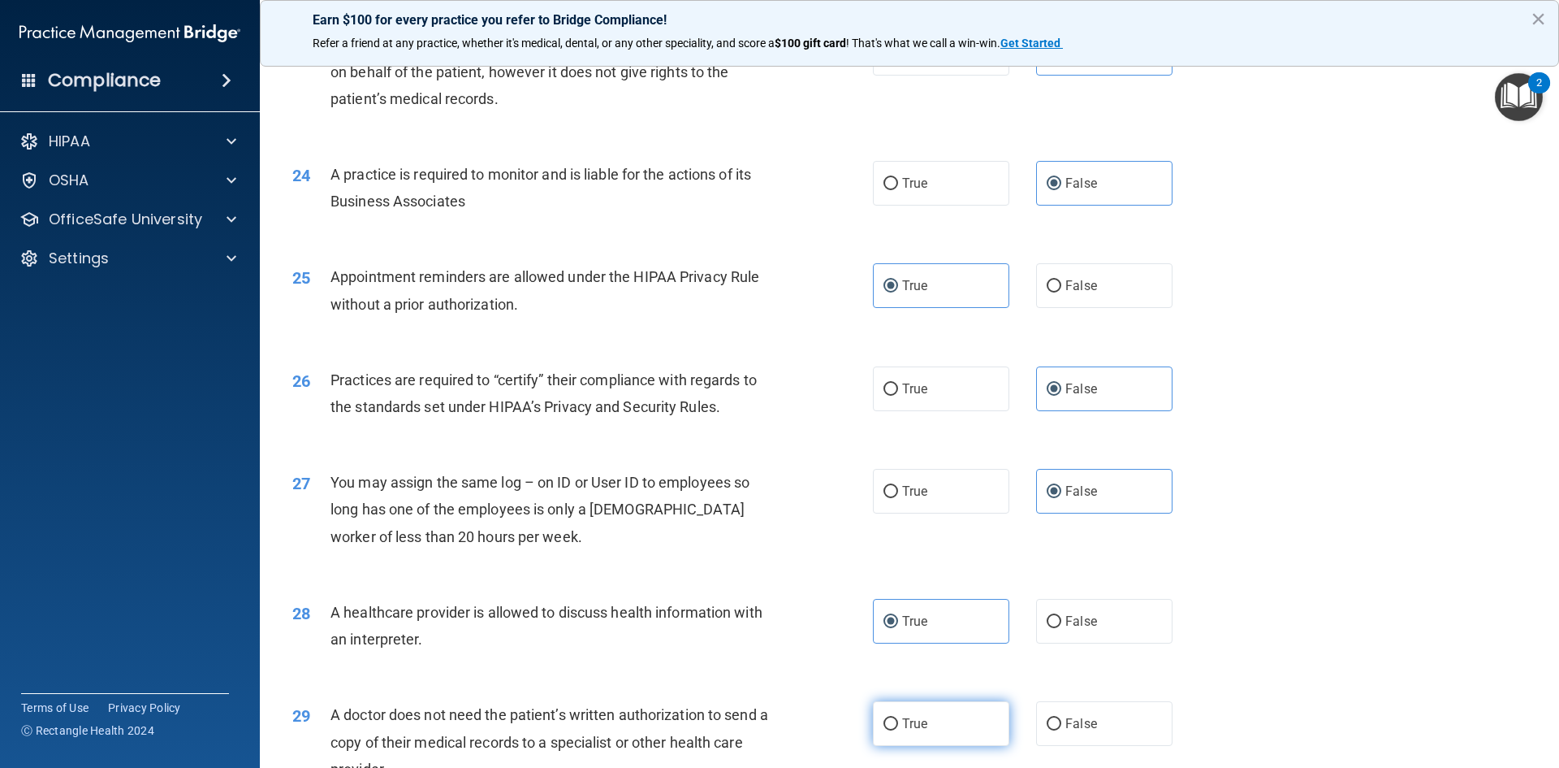
radio input "true"
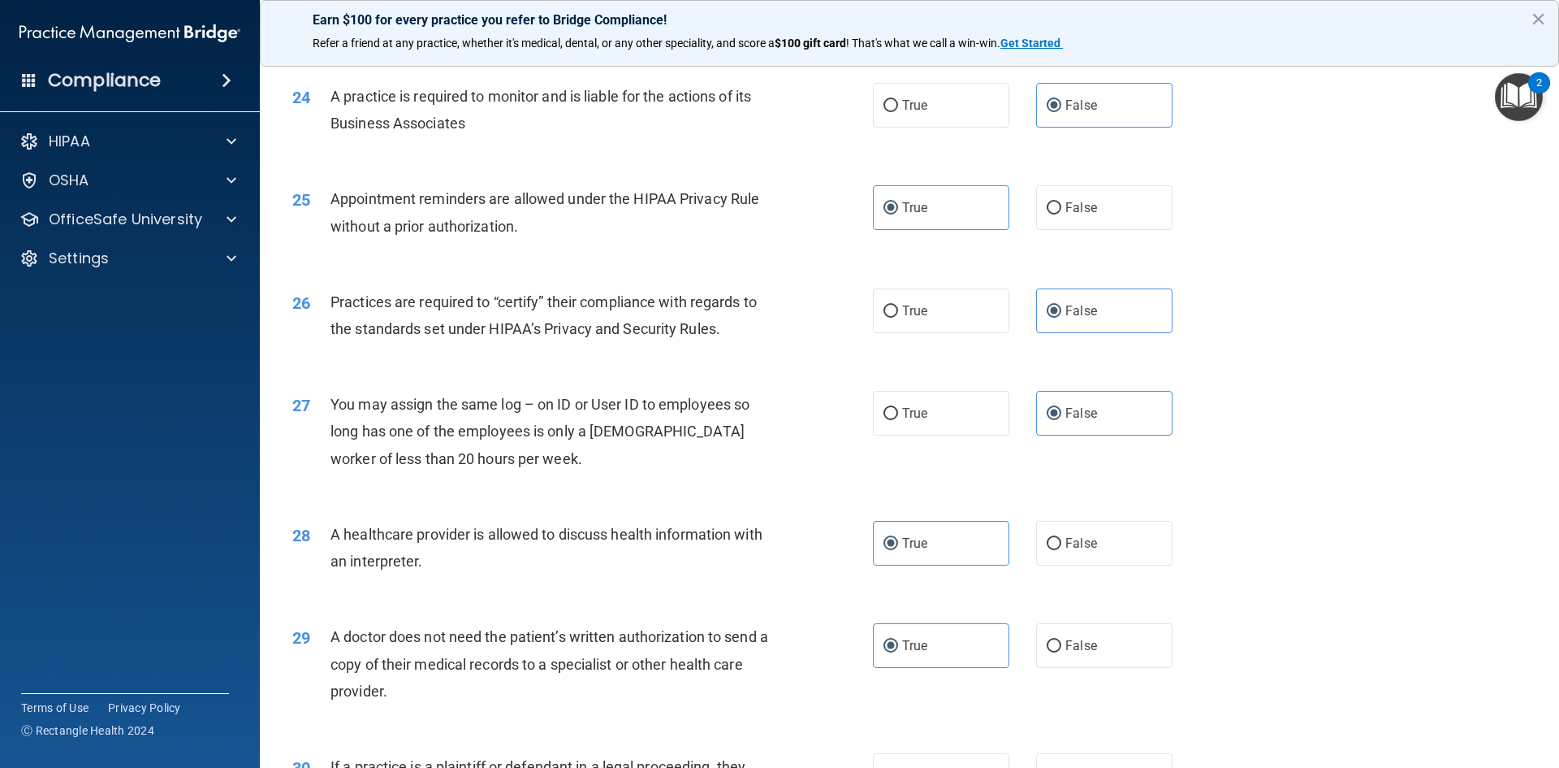
scroll to position [3005, 0]
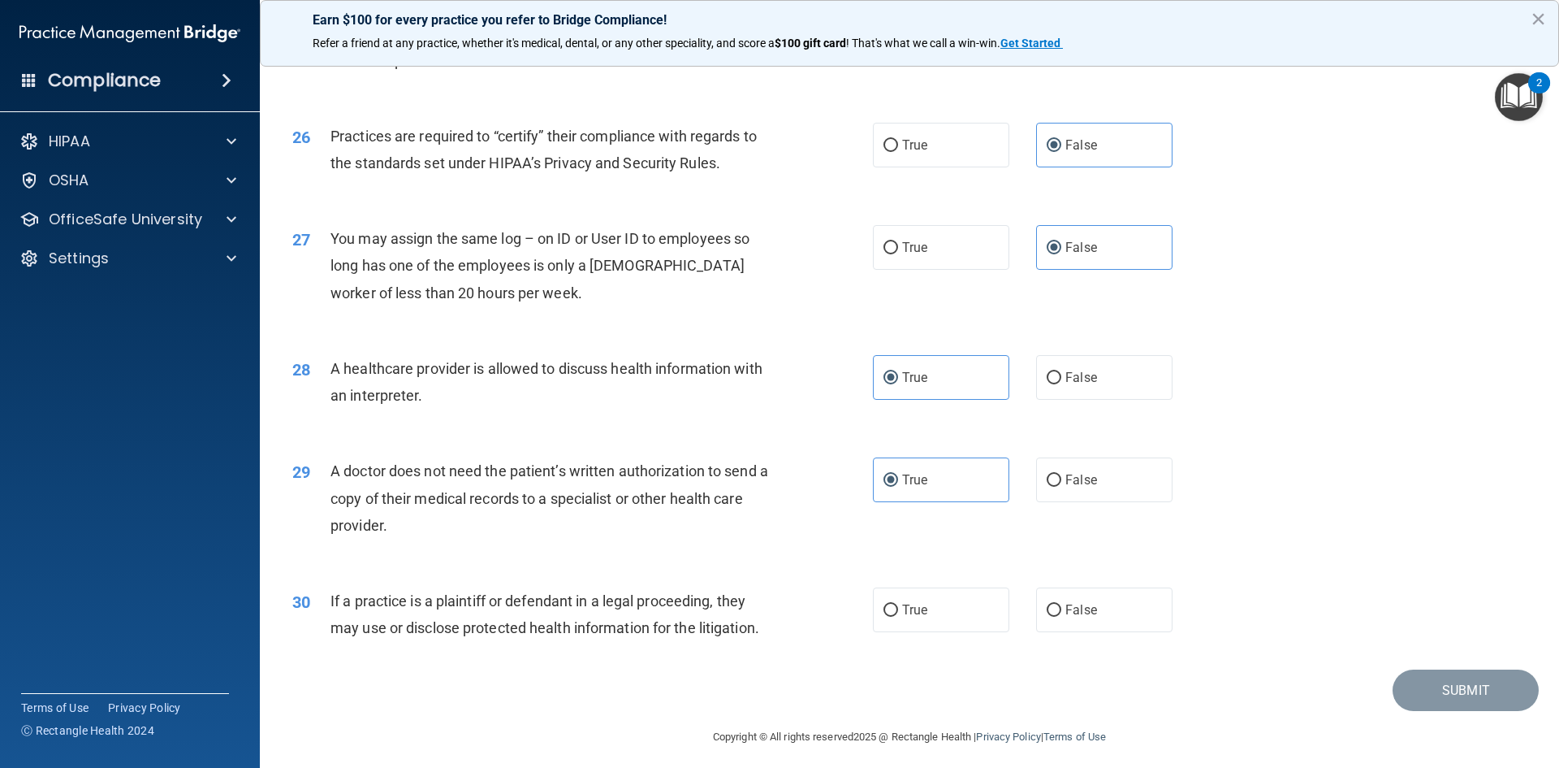
drag, startPoint x: 949, startPoint y: 622, endPoint x: 1261, endPoint y: 604, distance: 313.2
click at [949, 621] on label "True" at bounding box center [941, 609] width 136 height 45
click at [898, 616] on input "True" at bounding box center [891, 610] width 15 height 12
radio input "true"
click at [1456, 697] on button "Submit" at bounding box center [1466, 689] width 146 height 41
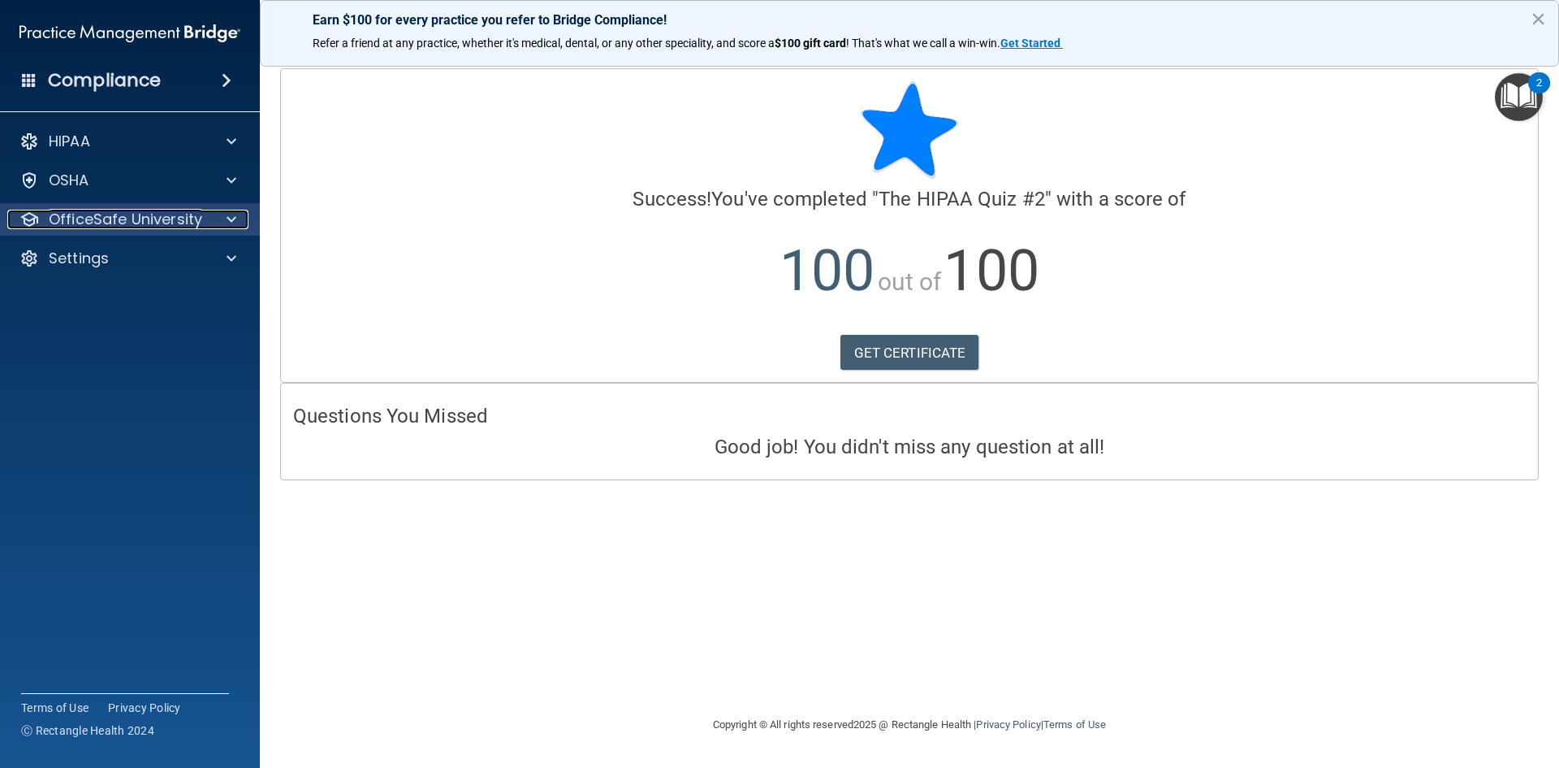
click at [123, 221] on p "OfficeSafe University" at bounding box center [126, 219] width 154 height 19
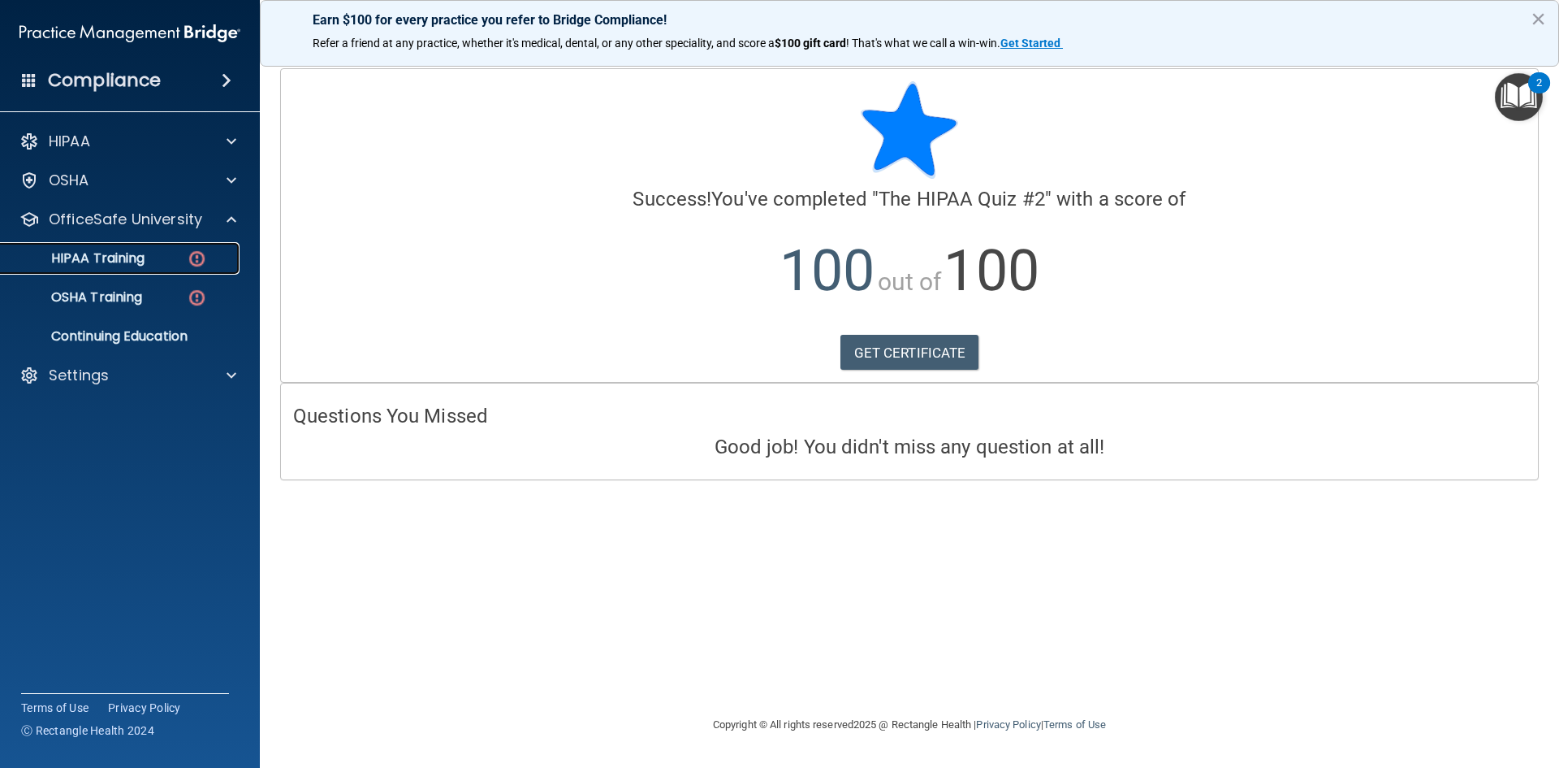
click at [165, 263] on div "HIPAA Training" at bounding box center [122, 258] width 222 height 16
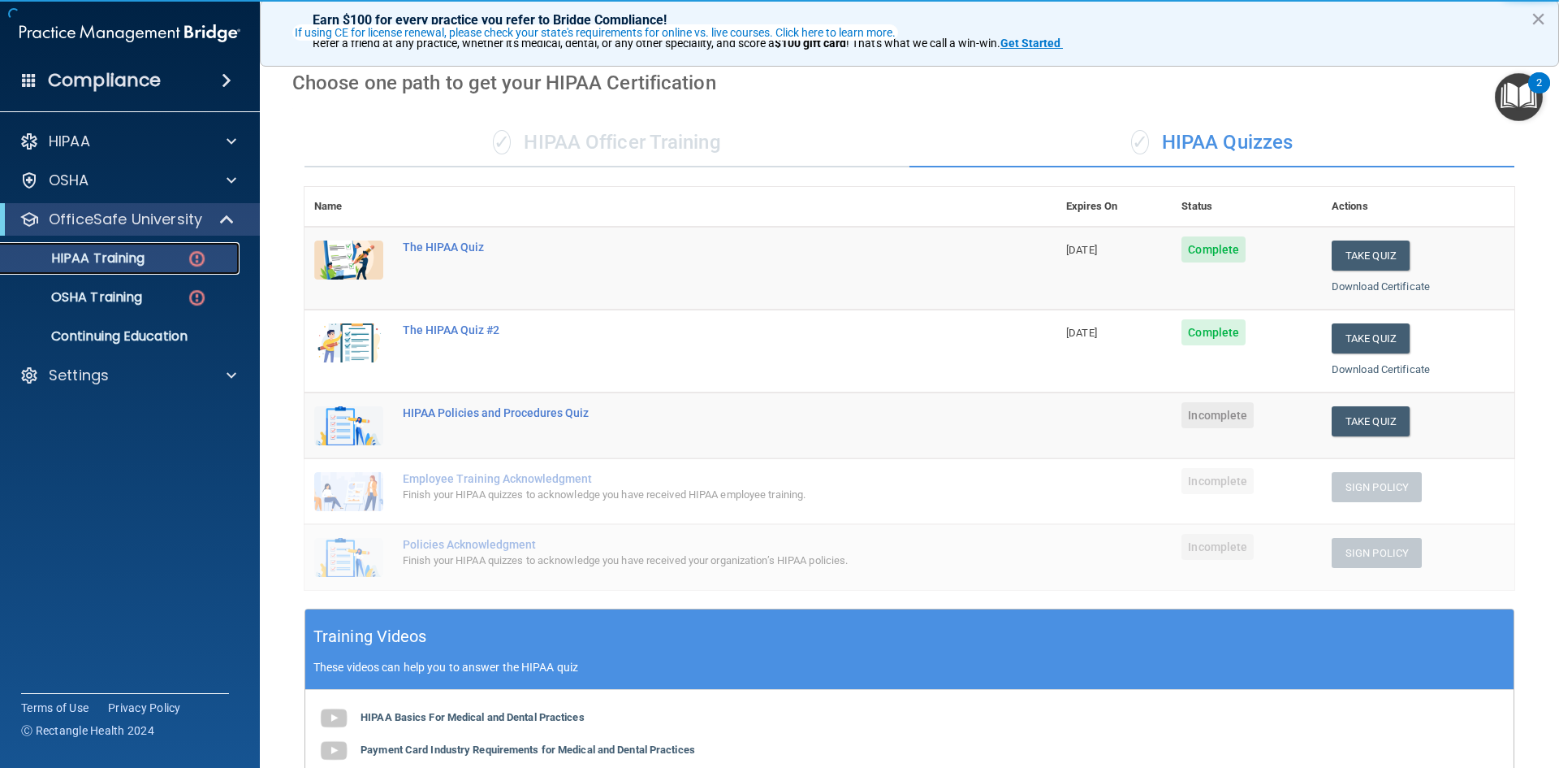
scroll to position [162, 0]
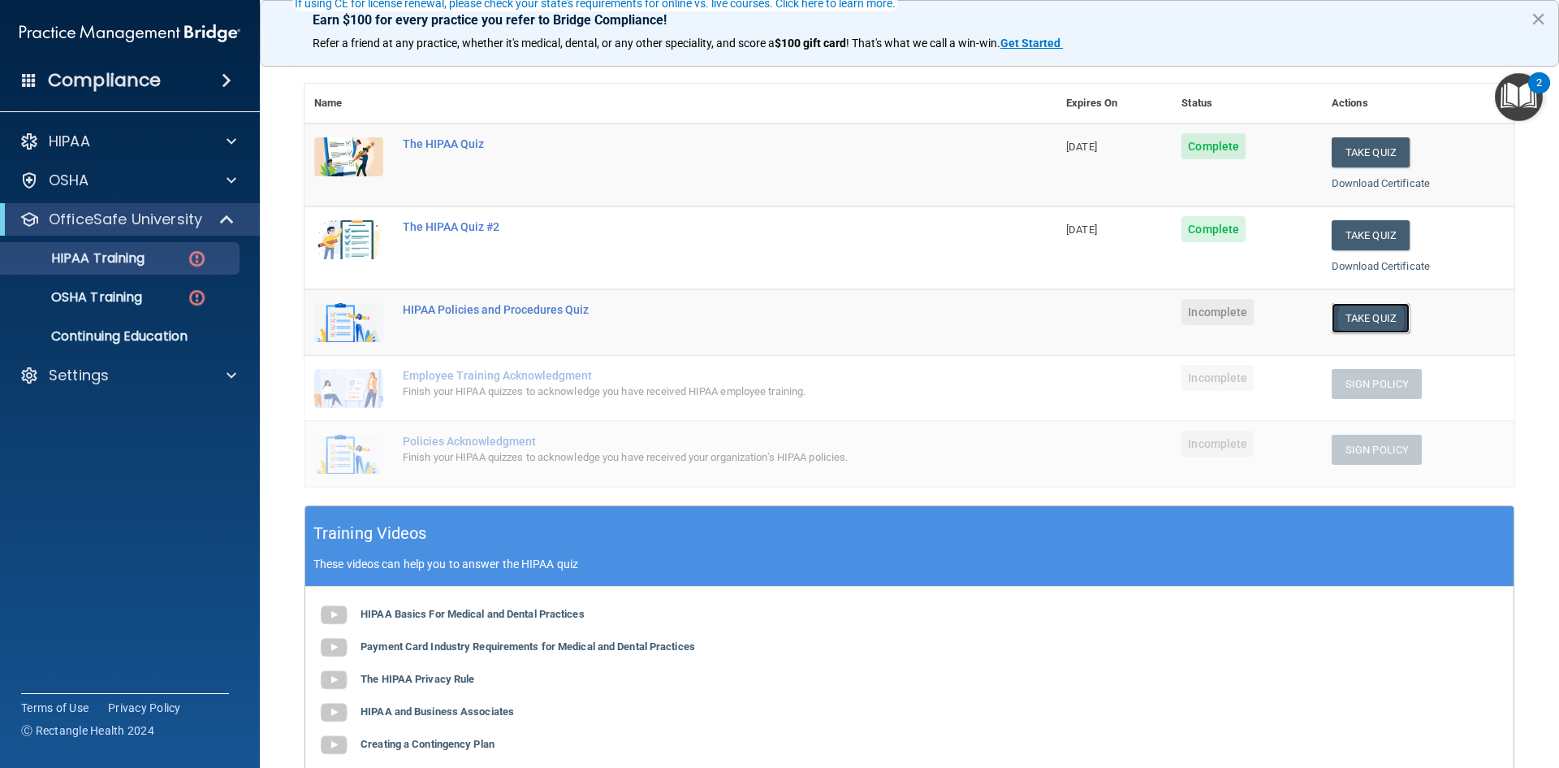
click at [1358, 317] on button "Take Quiz" at bounding box center [1371, 318] width 78 height 30
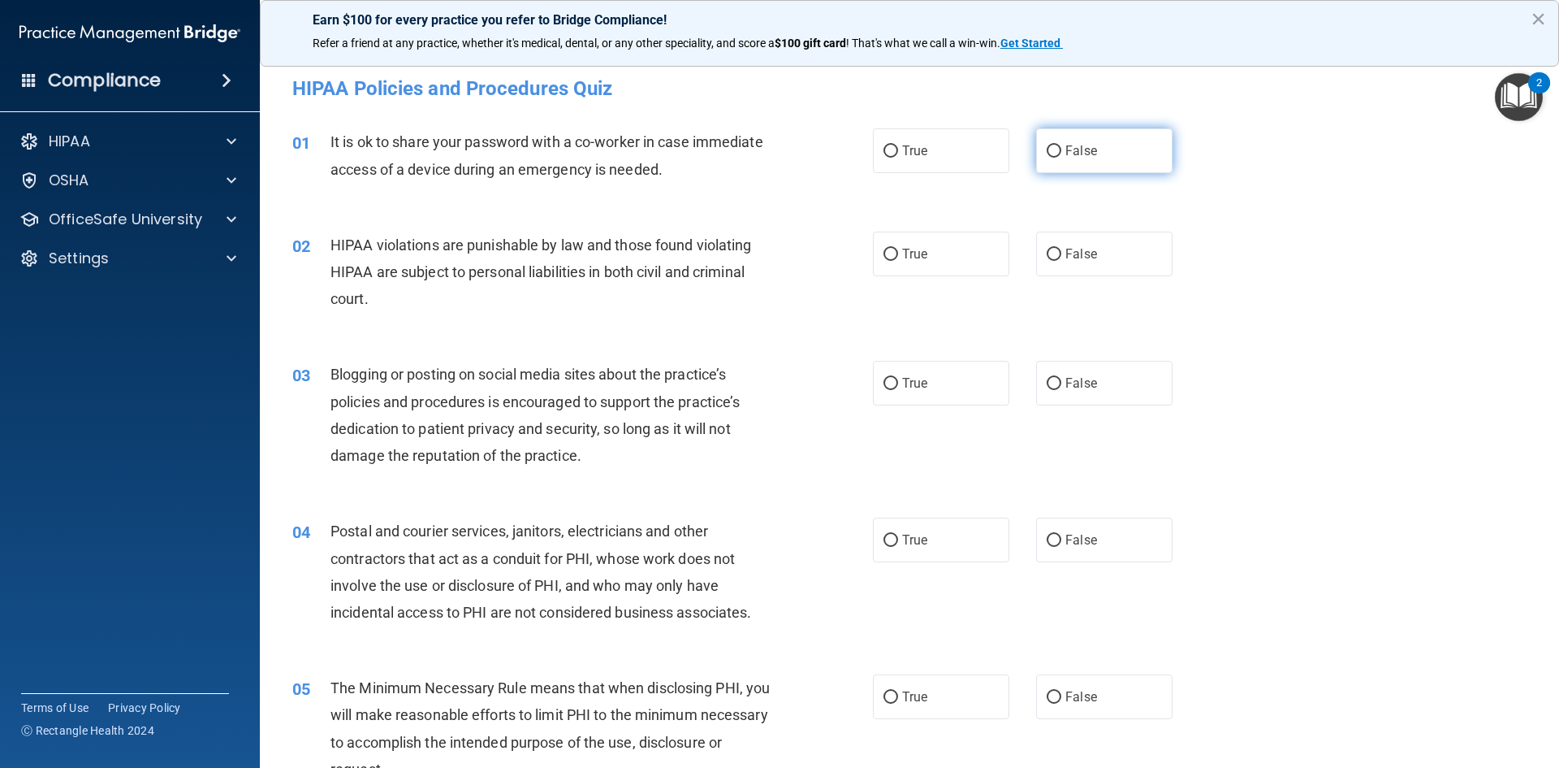
click at [1113, 159] on label "False" at bounding box center [1104, 150] width 136 height 45
click at [1062, 158] on input "False" at bounding box center [1054, 151] width 15 height 12
radio input "true"
click at [912, 256] on span "True" at bounding box center [914, 253] width 25 height 15
click at [898, 256] on input "True" at bounding box center [891, 255] width 15 height 12
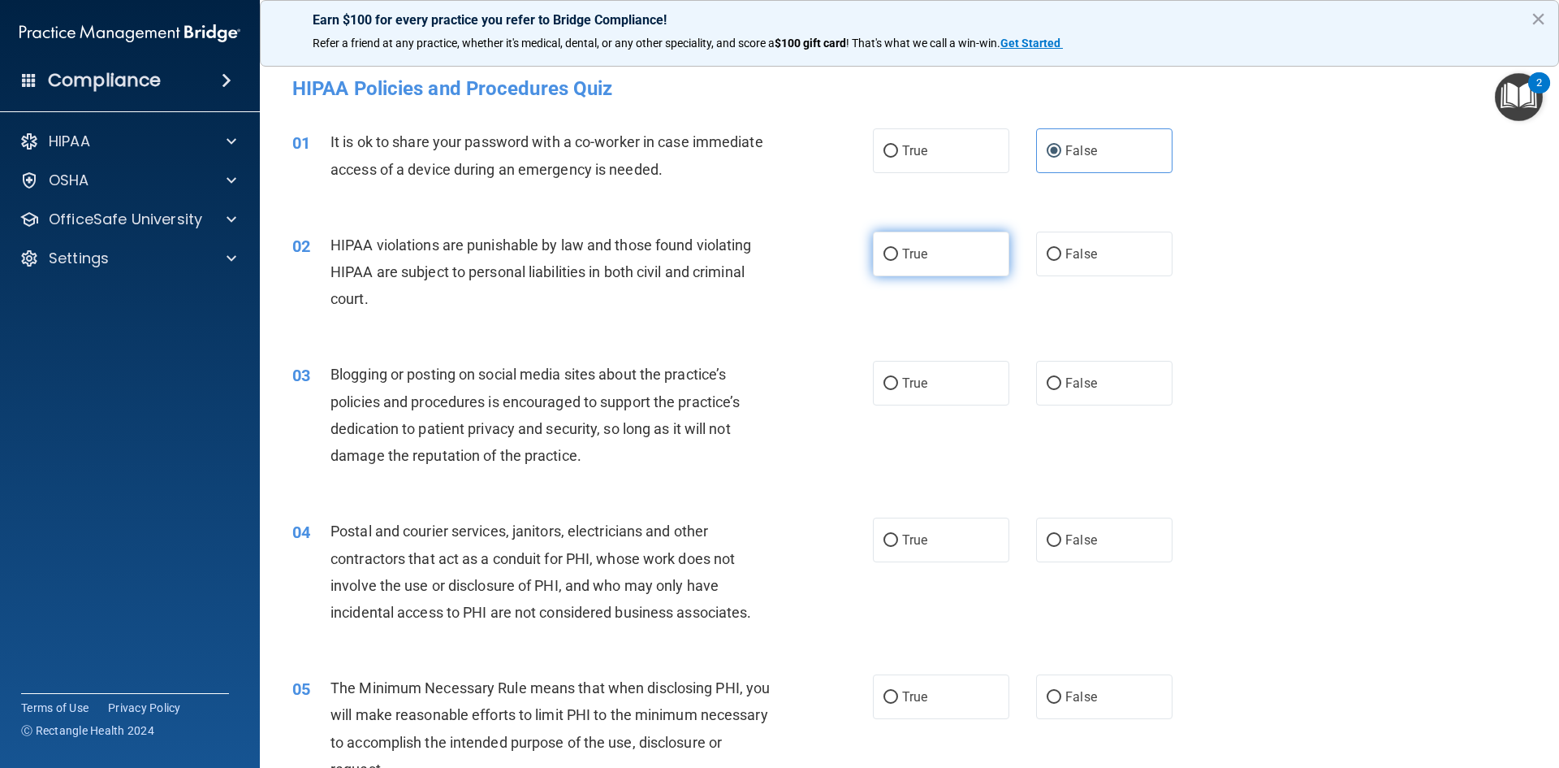
radio input "true"
click at [1131, 388] on label "False" at bounding box center [1104, 383] width 136 height 45
click at [1062, 388] on input "False" at bounding box center [1054, 384] width 15 height 12
radio input "true"
click at [949, 543] on label "True" at bounding box center [941, 539] width 136 height 45
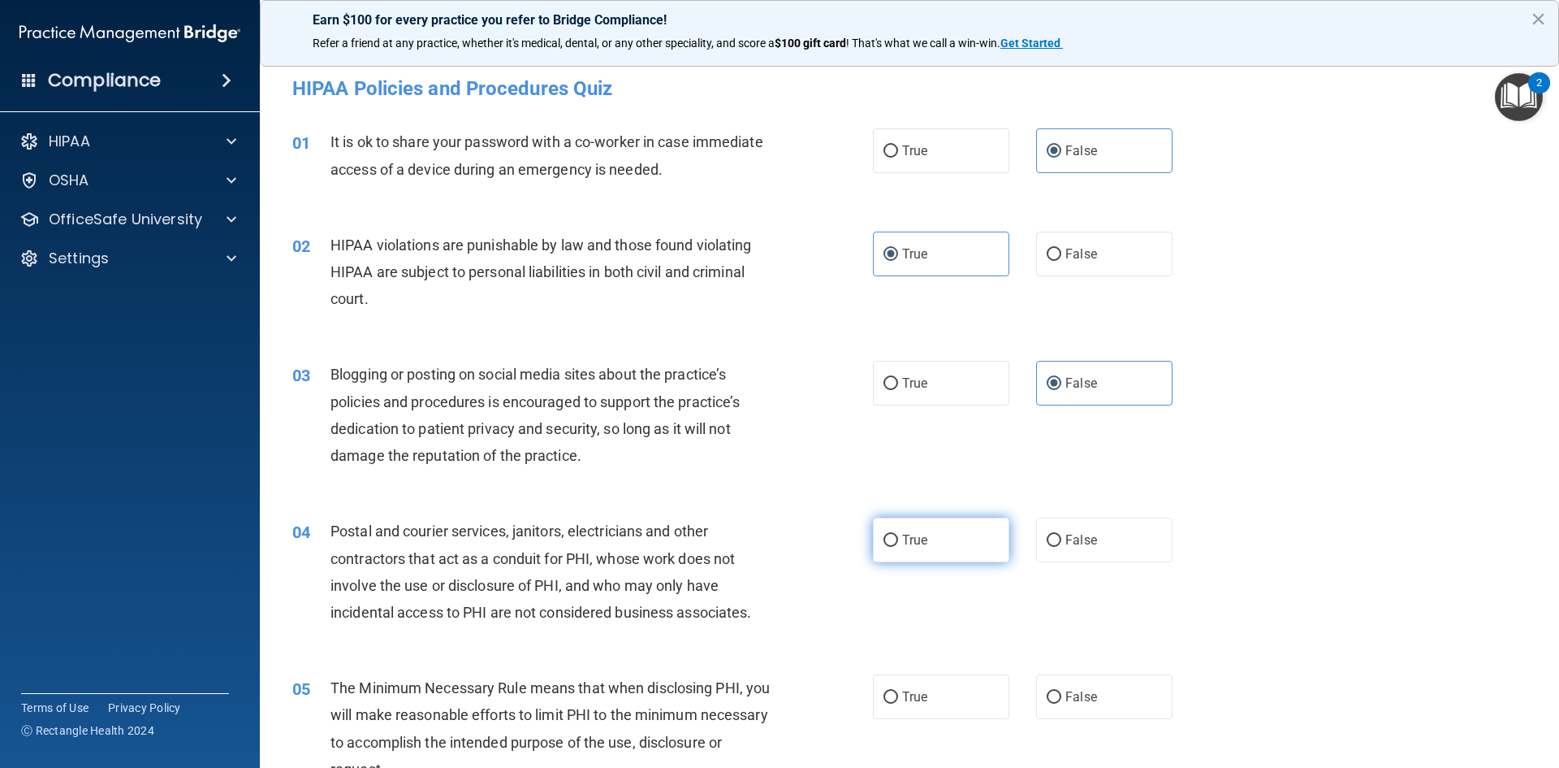
click at [898, 543] on input "True" at bounding box center [891, 540] width 15 height 12
radio input "true"
click at [981, 707] on label "True" at bounding box center [941, 696] width 136 height 45
click at [898, 703] on input "True" at bounding box center [891, 697] width 15 height 12
radio input "true"
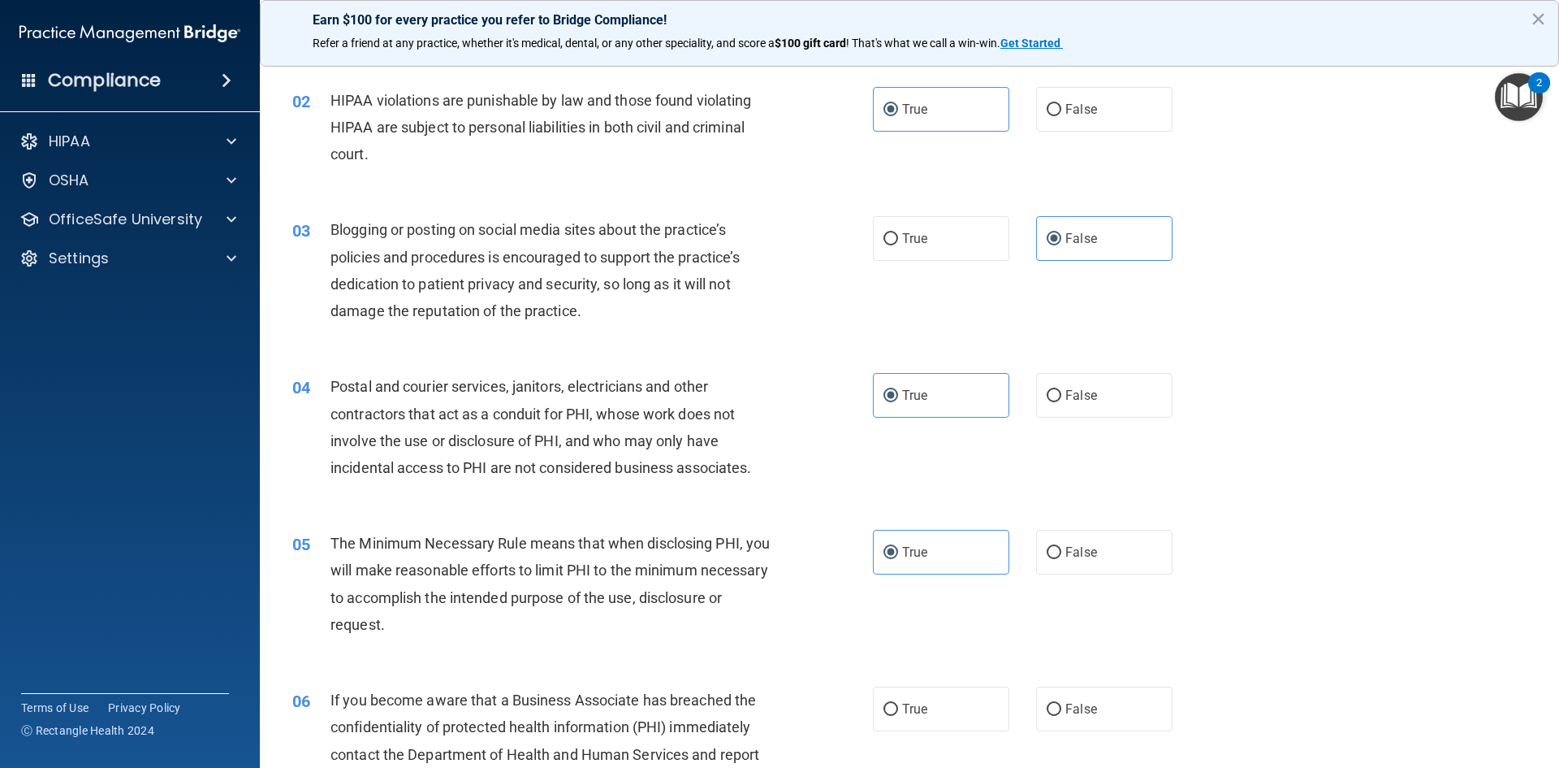
scroll to position [162, 0]
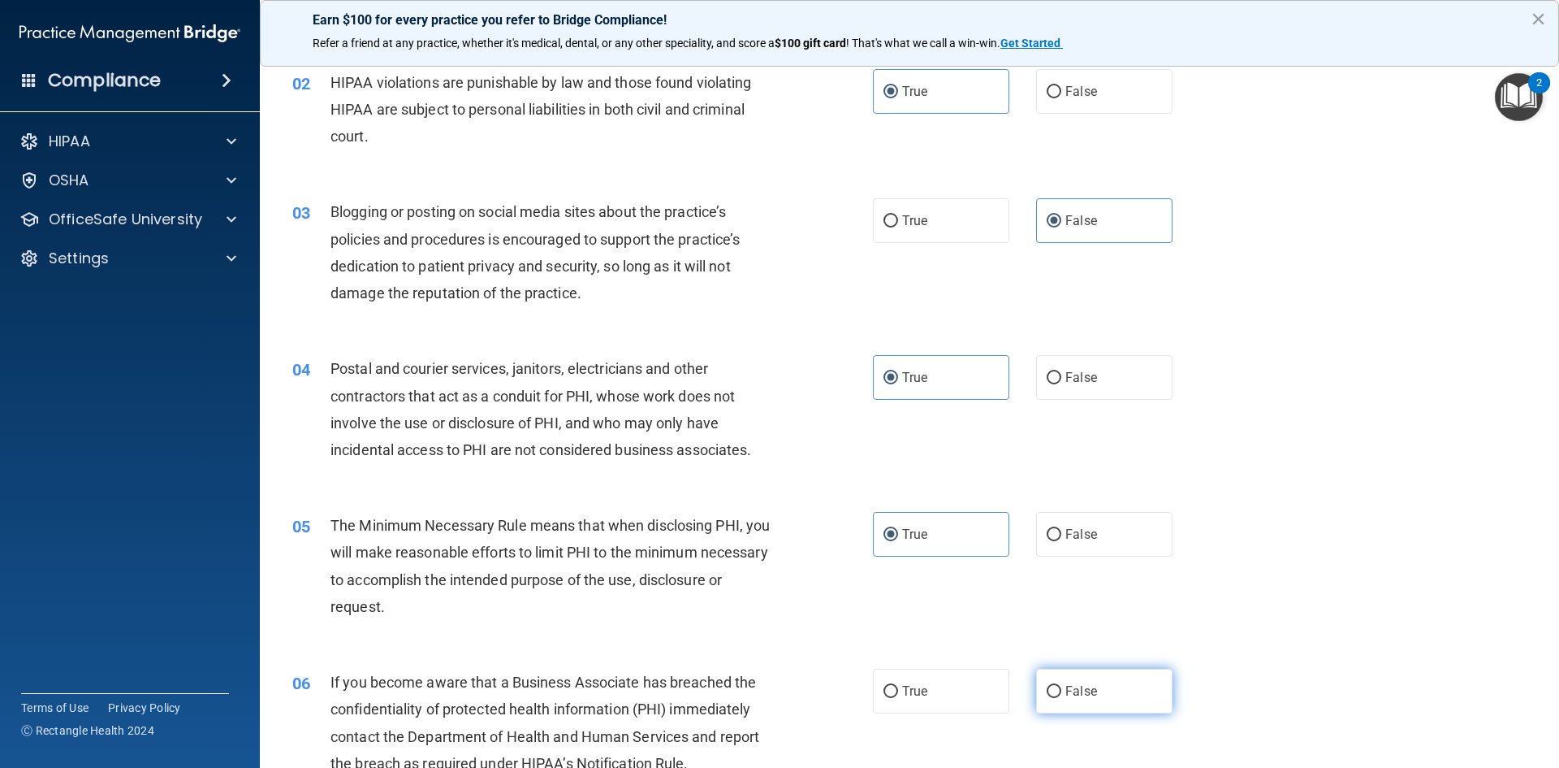
click at [1117, 688] on label "False" at bounding box center [1104, 690] width 136 height 45
click at [1062, 688] on input "False" at bounding box center [1054, 692] width 15 height 12
radio input "true"
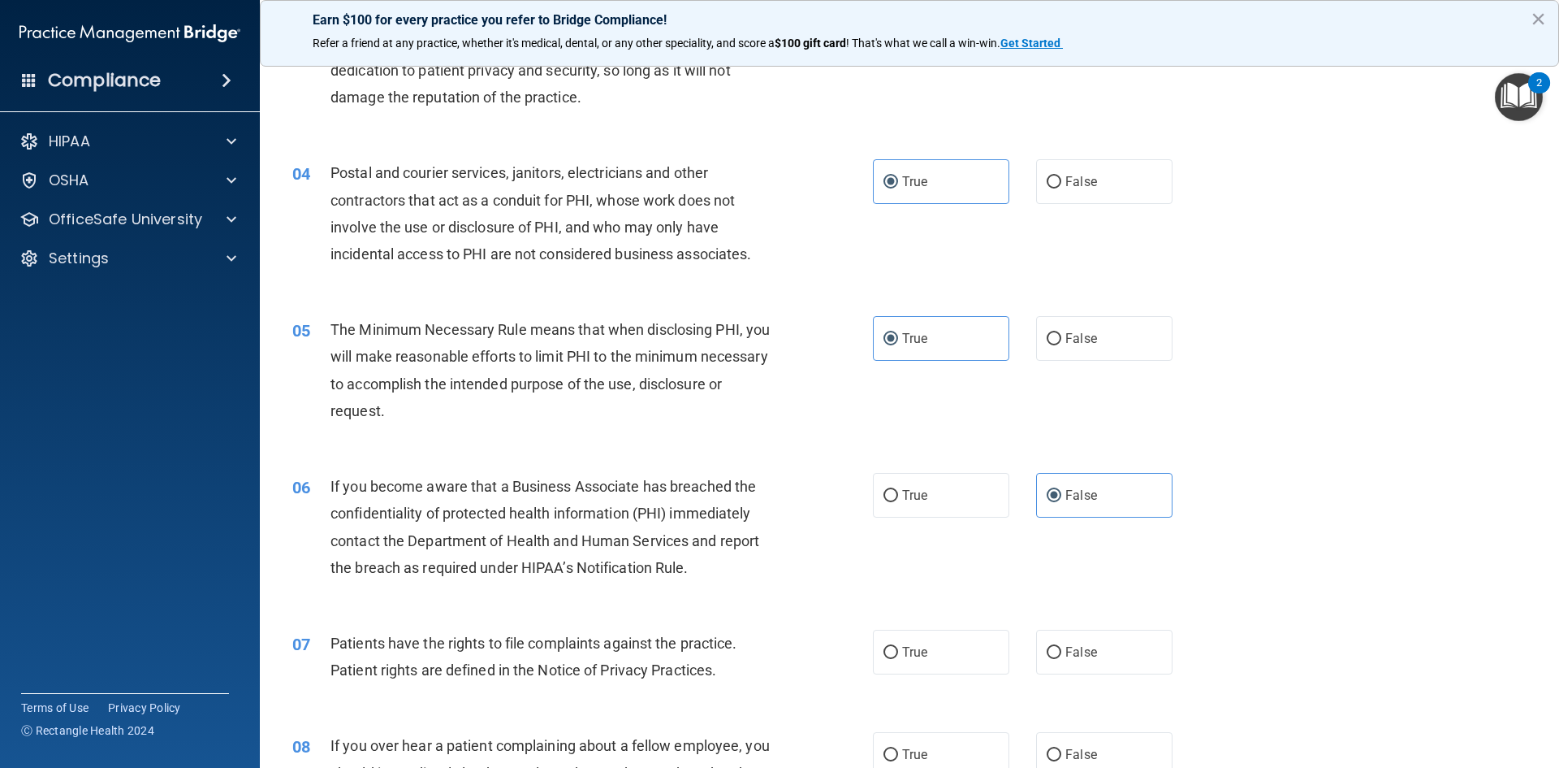
scroll to position [406, 0]
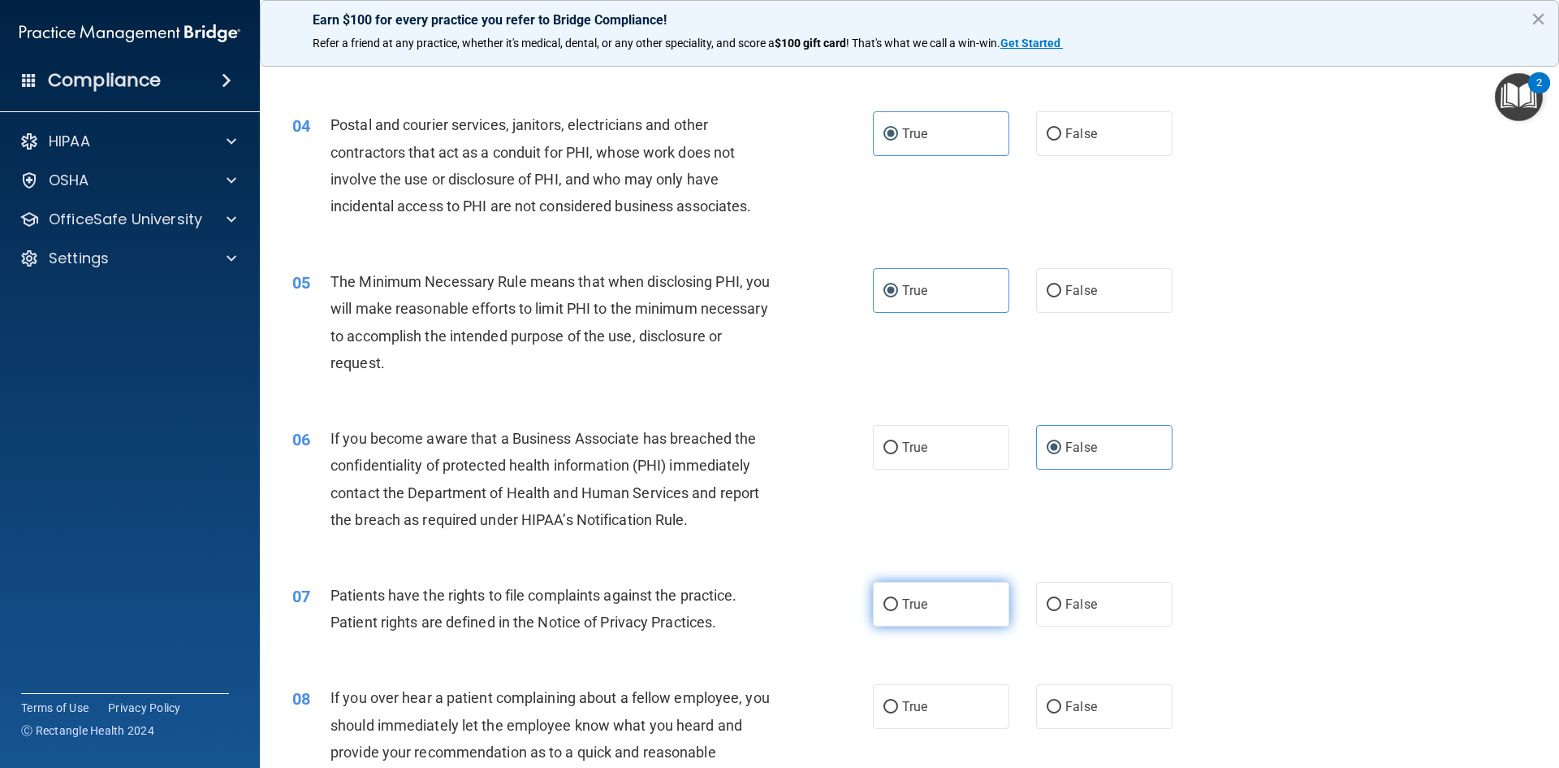
click at [962, 620] on label "True" at bounding box center [941, 604] width 136 height 45
click at [898, 611] on input "True" at bounding box center [891, 605] width 15 height 12
radio input "true"
click at [1149, 706] on label "False" at bounding box center [1104, 706] width 136 height 45
click at [1062, 706] on input "False" at bounding box center [1054, 707] width 15 height 12
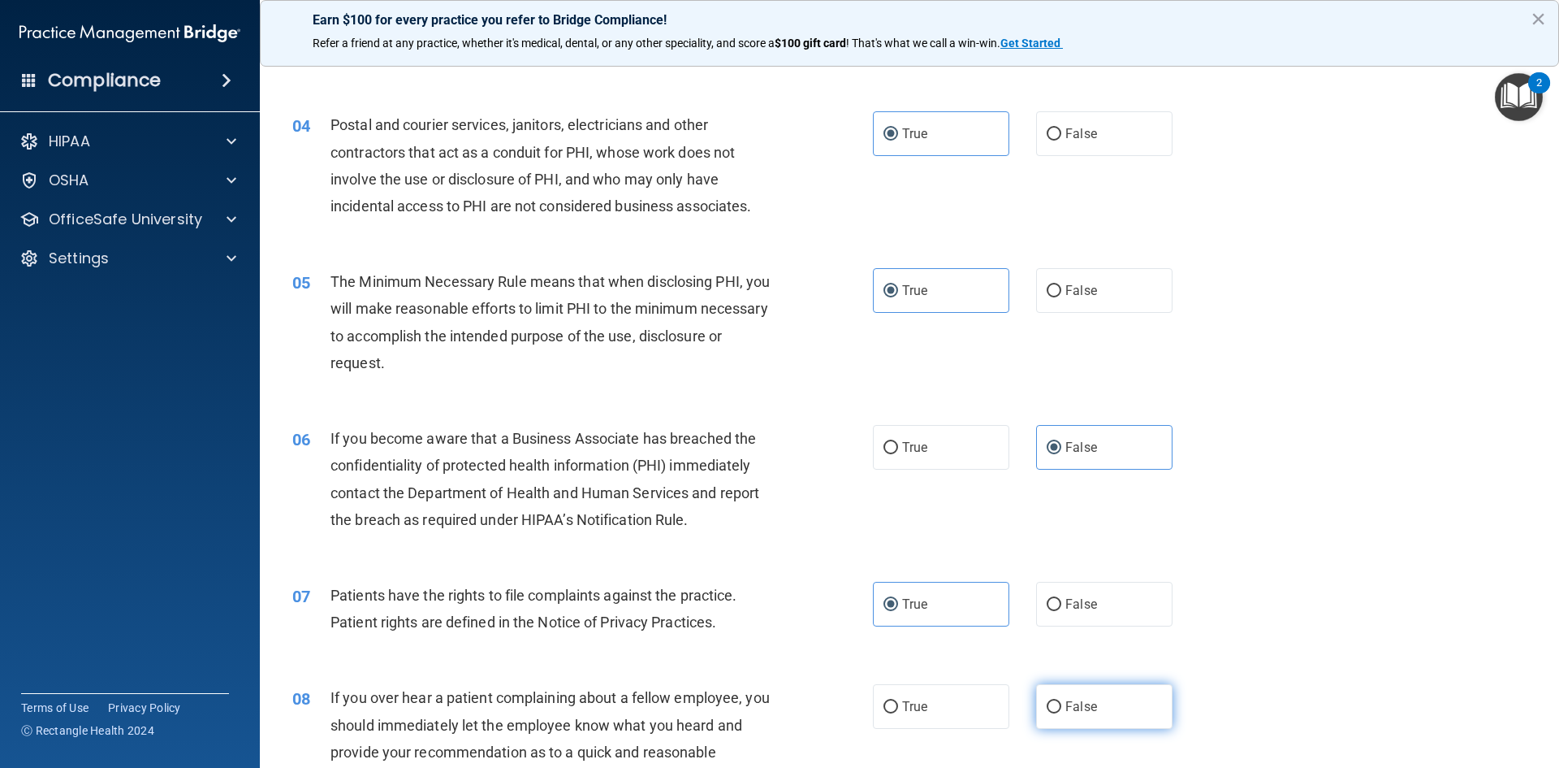
radio input "true"
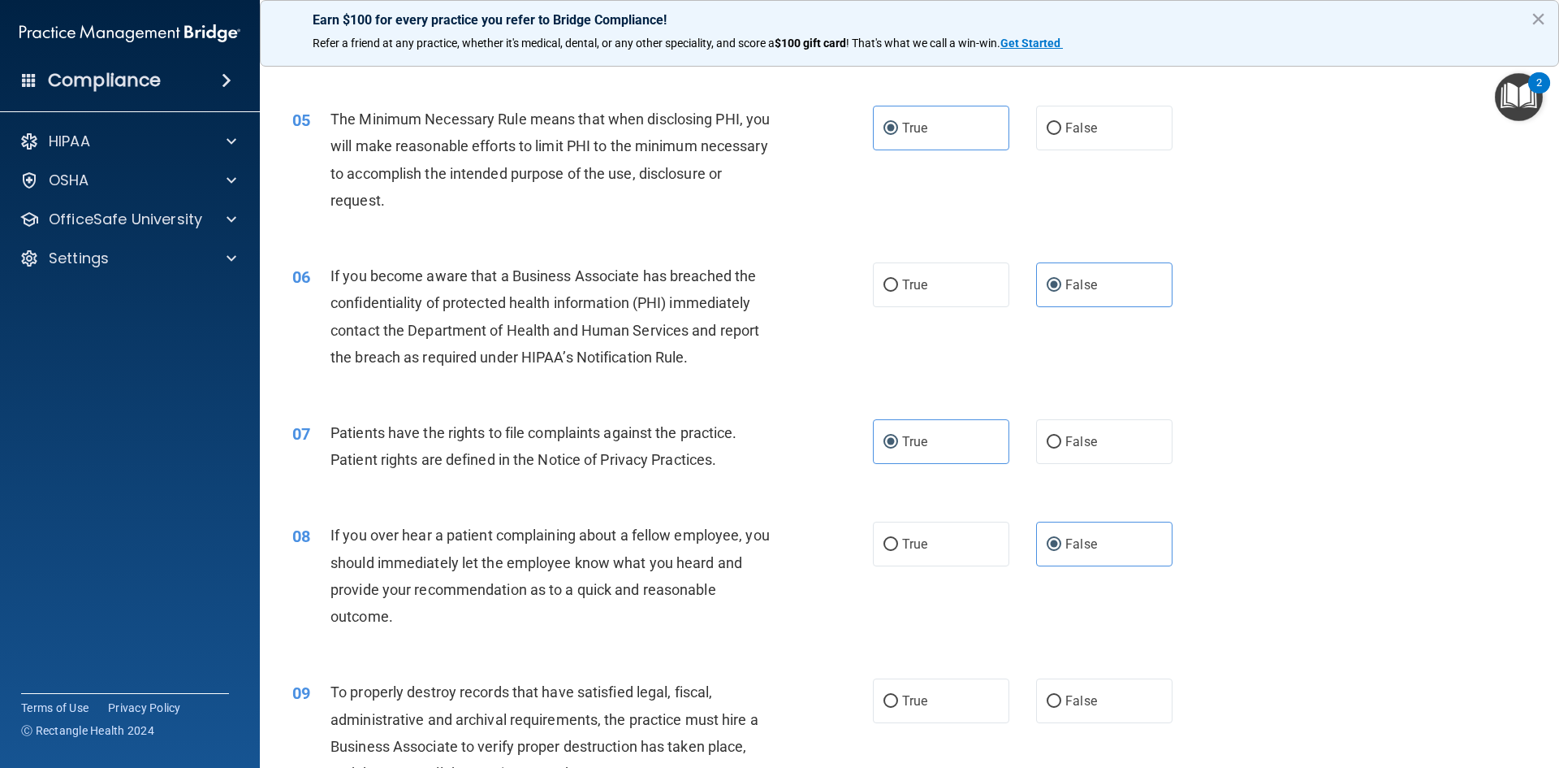
scroll to position [650, 0]
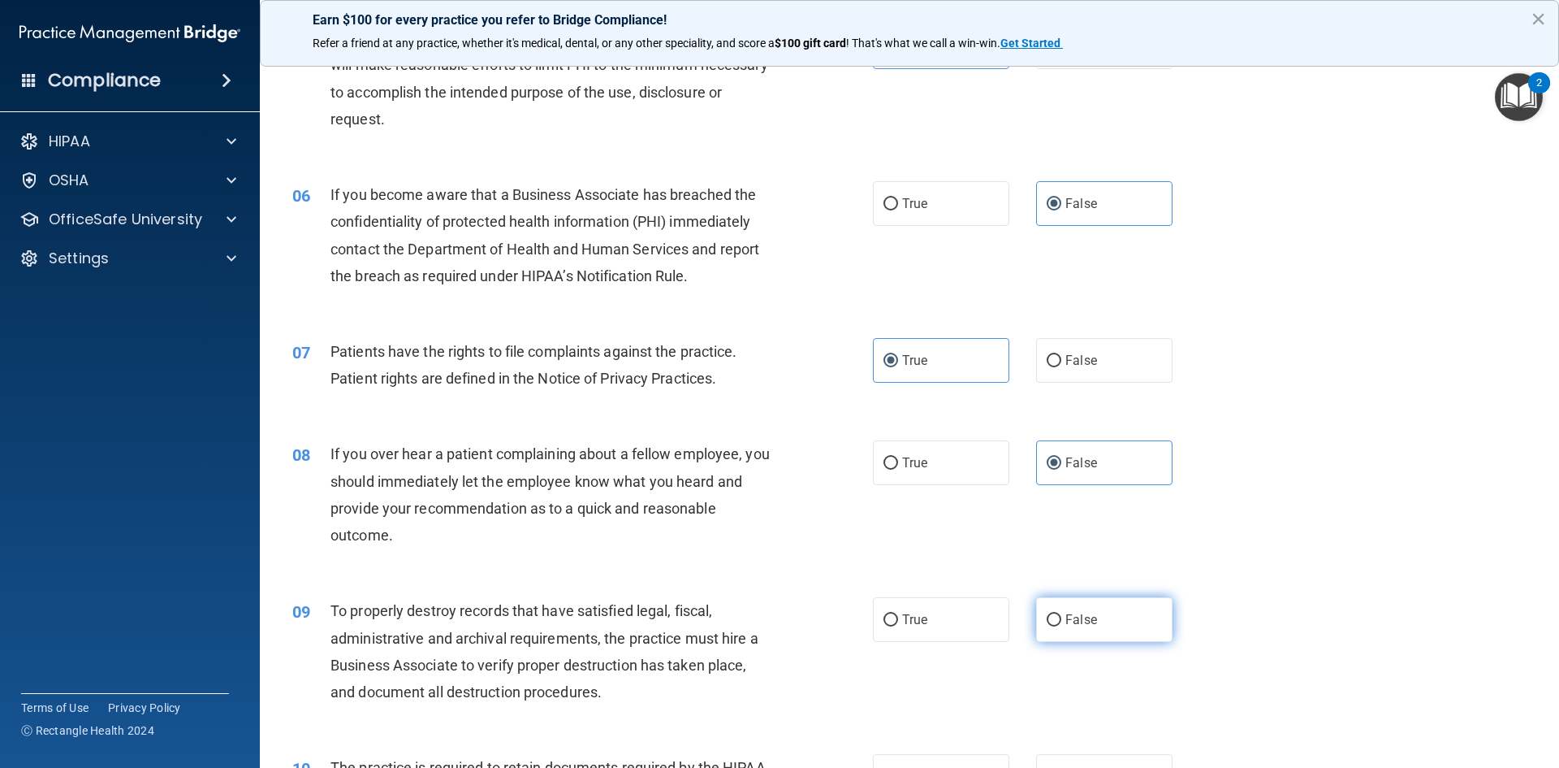
click at [1111, 625] on label "False" at bounding box center [1104, 619] width 136 height 45
click at [1062, 625] on input "False" at bounding box center [1054, 620] width 15 height 12
radio input "true"
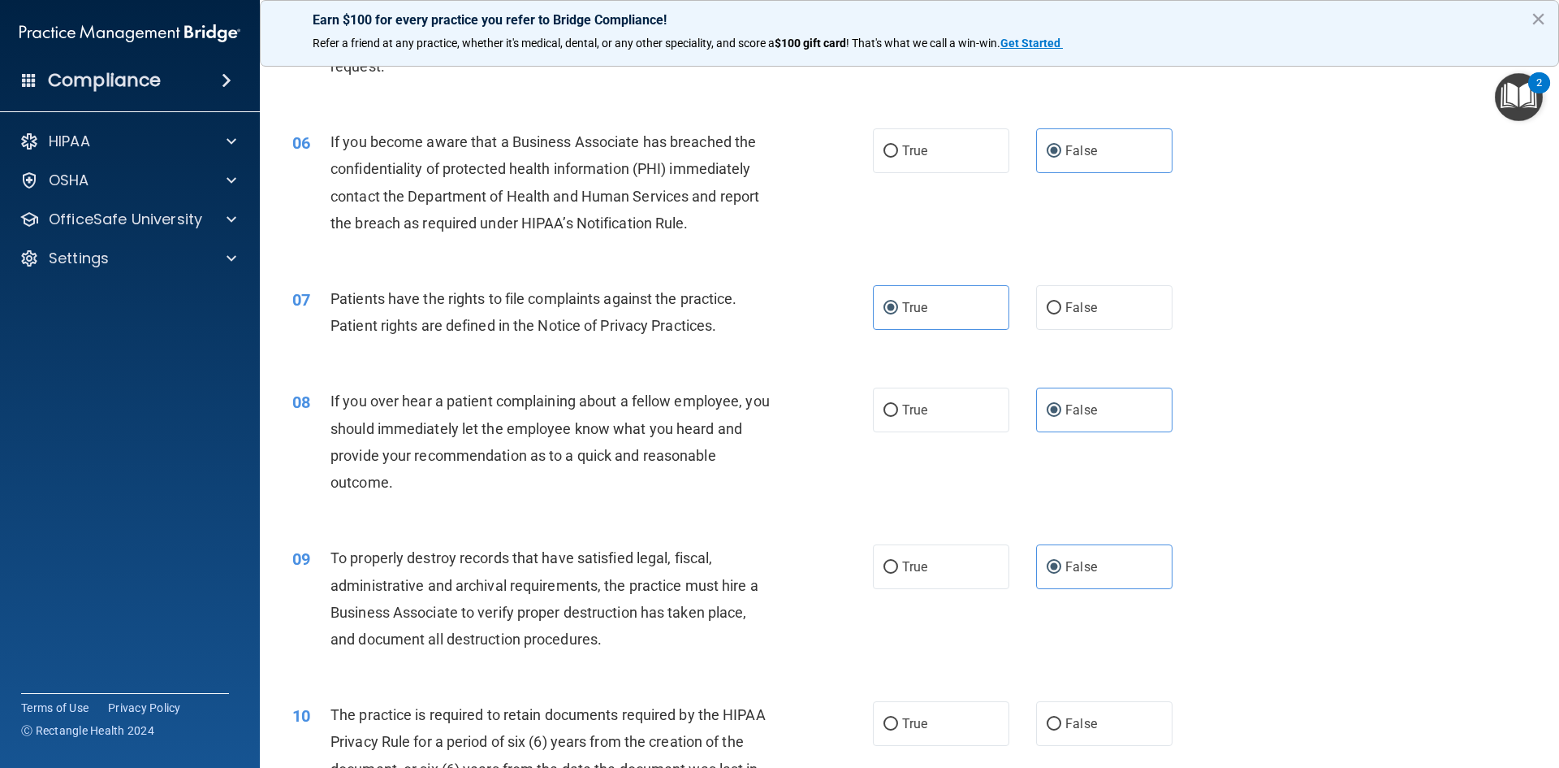
scroll to position [731, 0]
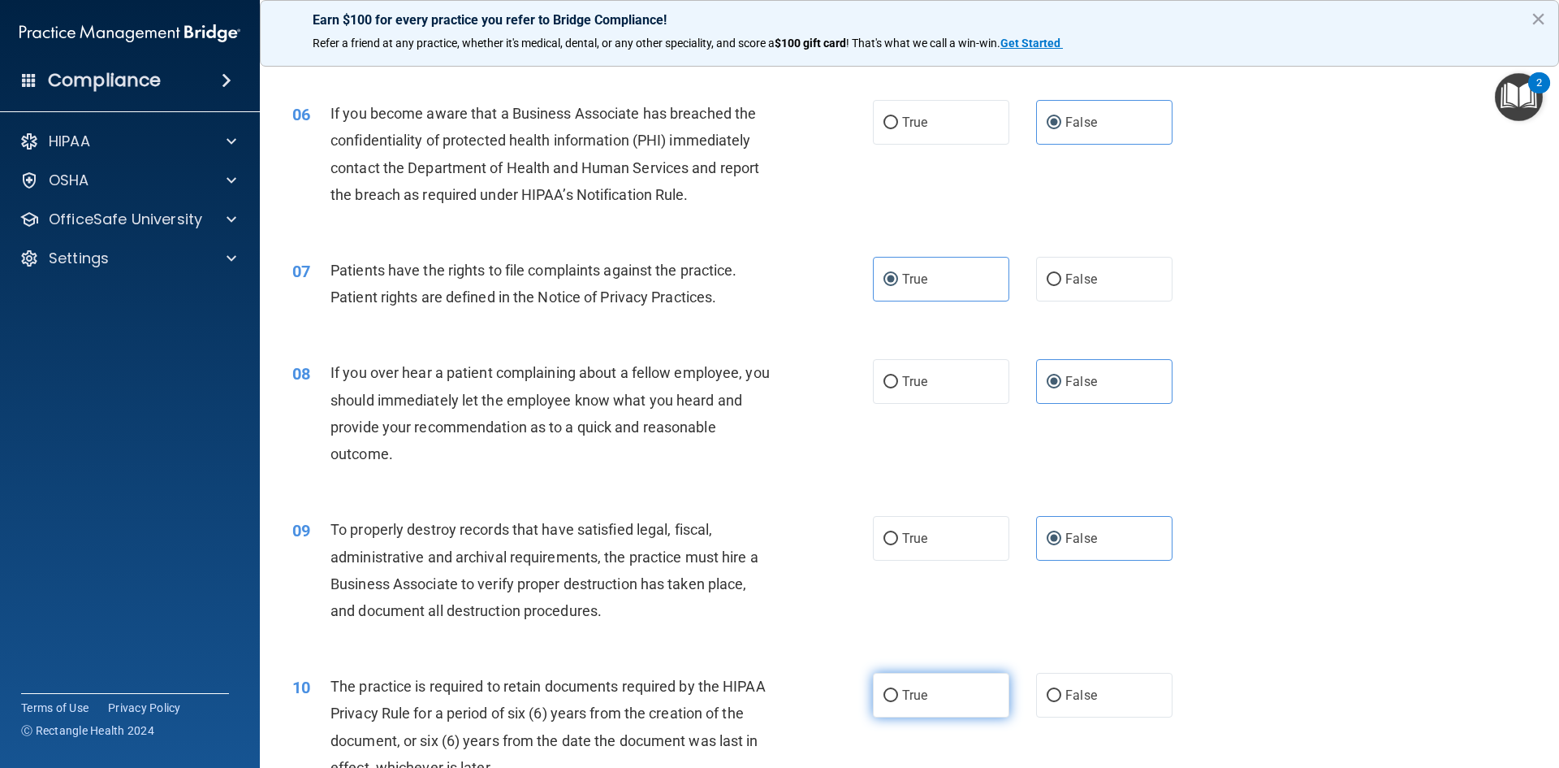
drag, startPoint x: 983, startPoint y: 686, endPoint x: 982, endPoint y: 677, distance: 8.2
click at [984, 683] on label "True" at bounding box center [941, 695] width 136 height 45
click at [898, 690] on input "True" at bounding box center [891, 696] width 15 height 12
radio input "true"
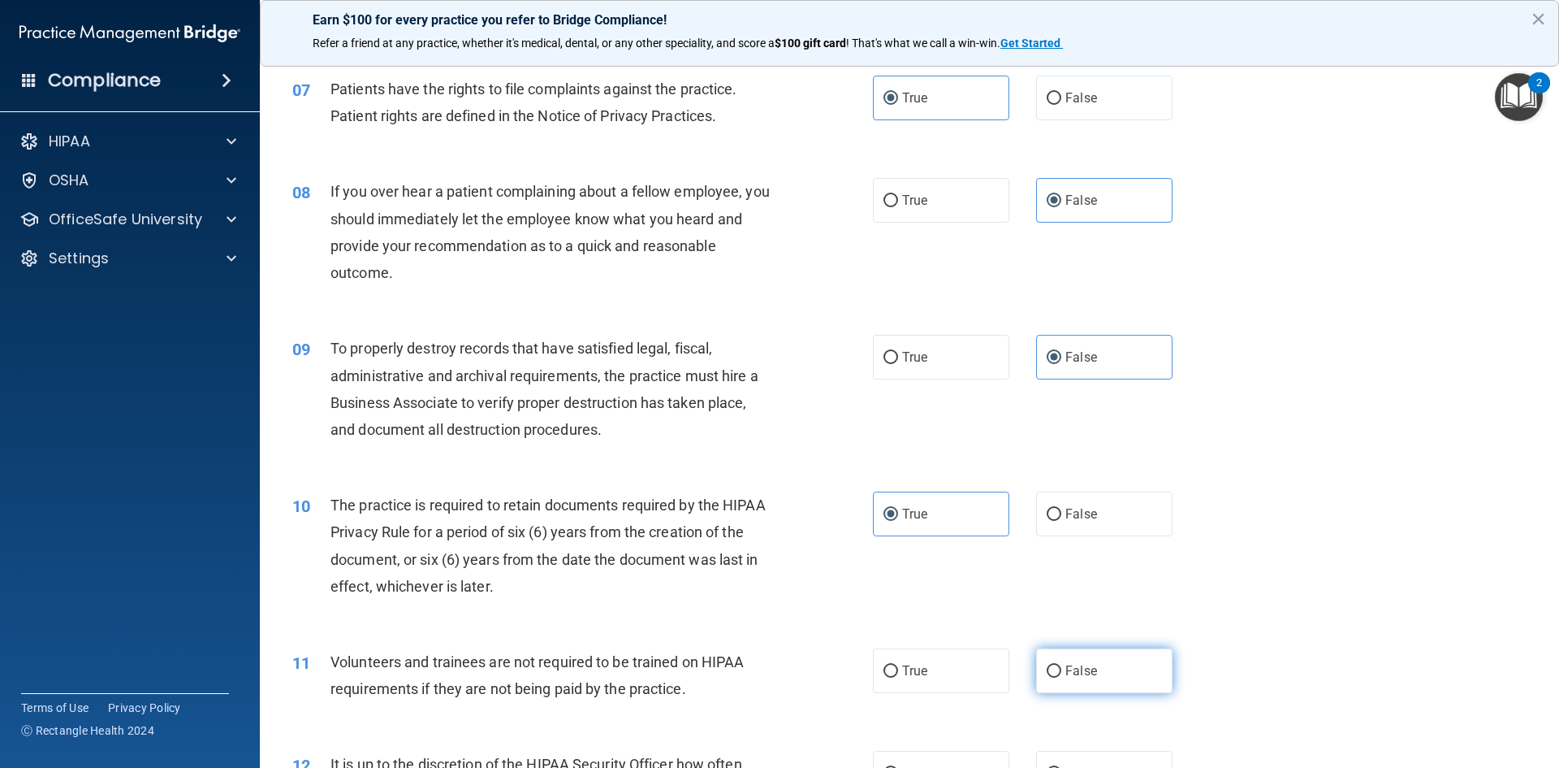
scroll to position [975, 0]
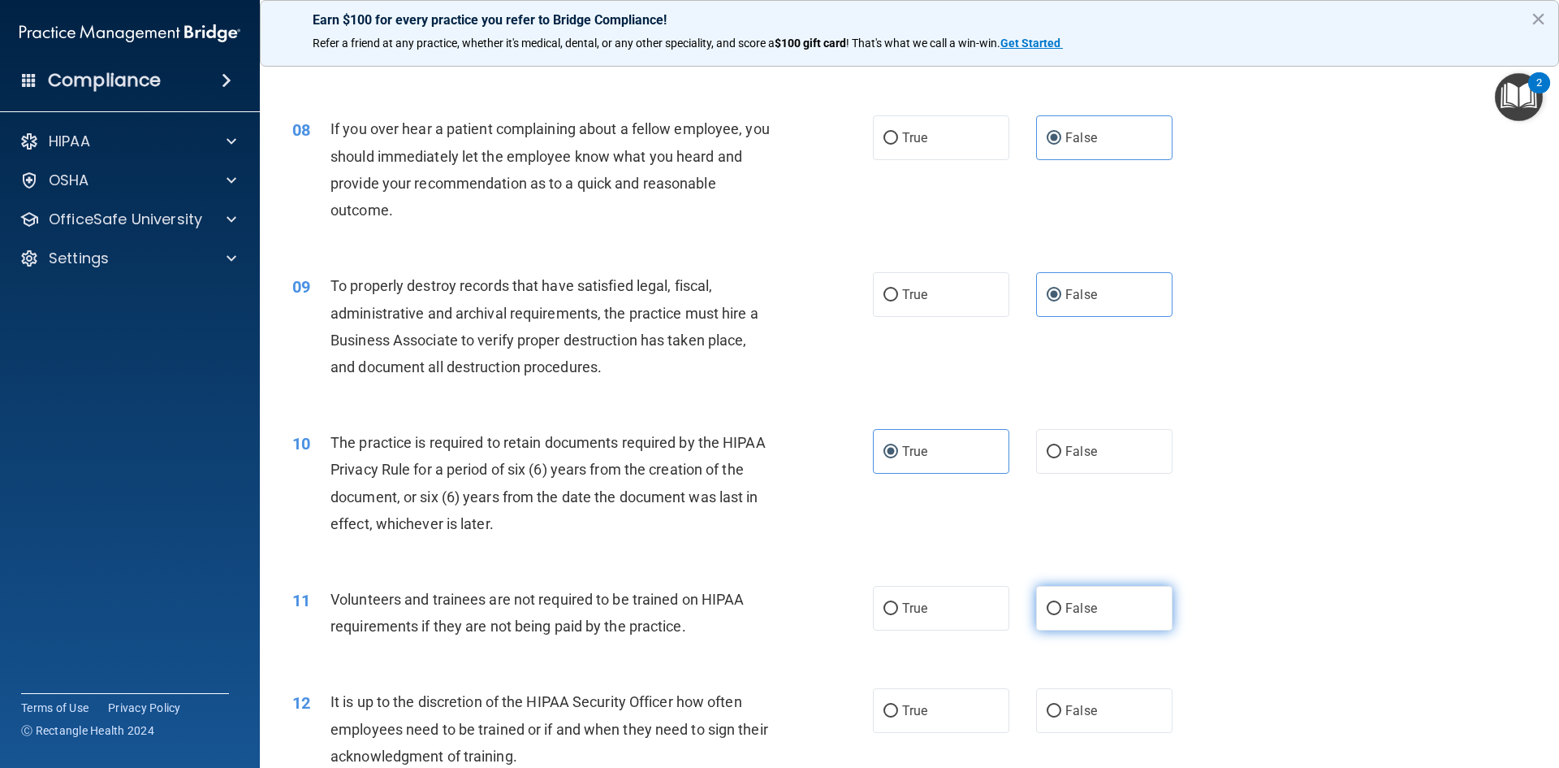
click at [1125, 623] on label "False" at bounding box center [1104, 608] width 136 height 45
click at [1062, 615] on input "False" at bounding box center [1054, 609] width 15 height 12
radio input "true"
click at [1127, 704] on label "False" at bounding box center [1104, 710] width 136 height 45
click at [1062, 705] on input "False" at bounding box center [1054, 711] width 15 height 12
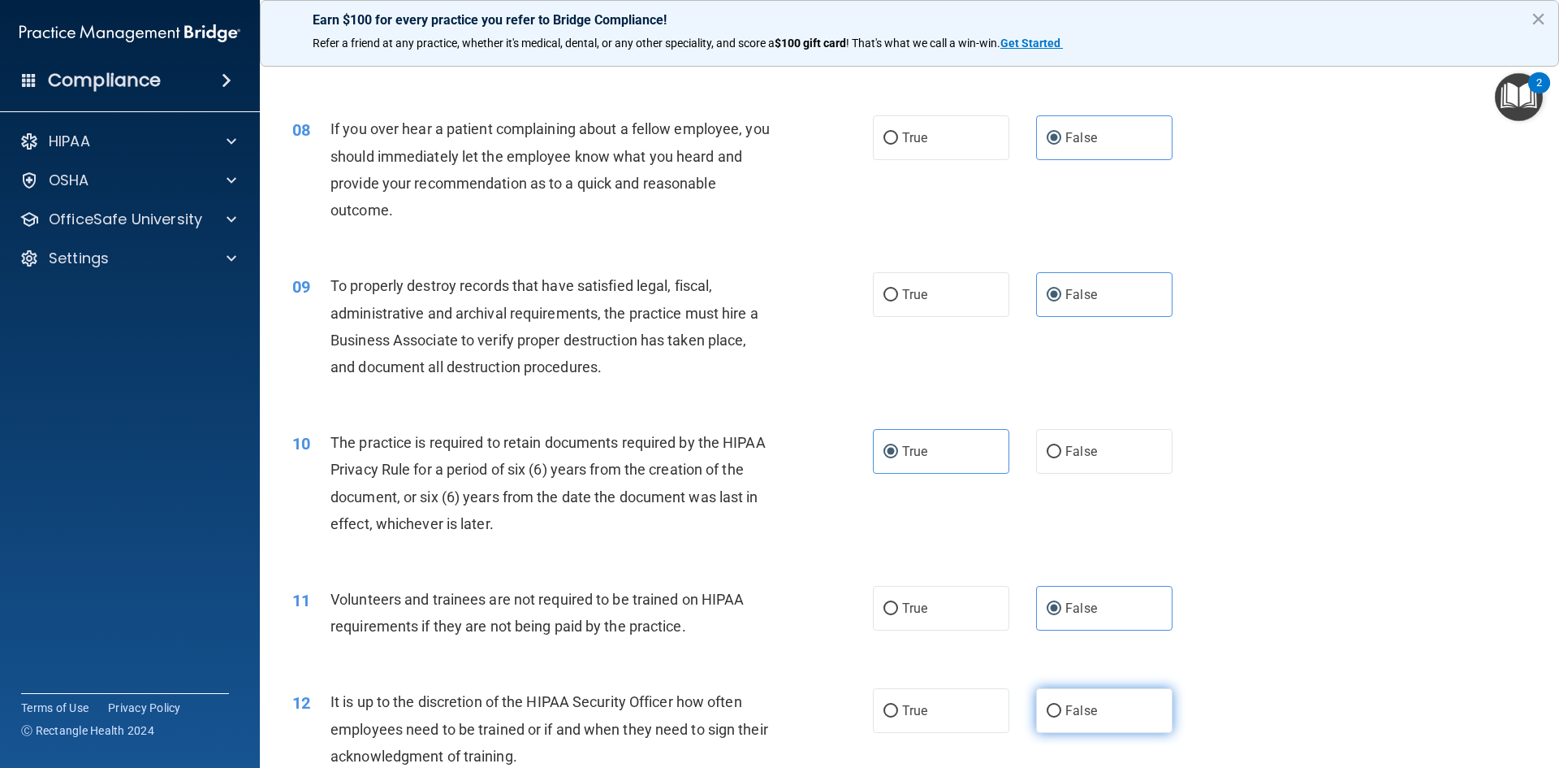
radio input "true"
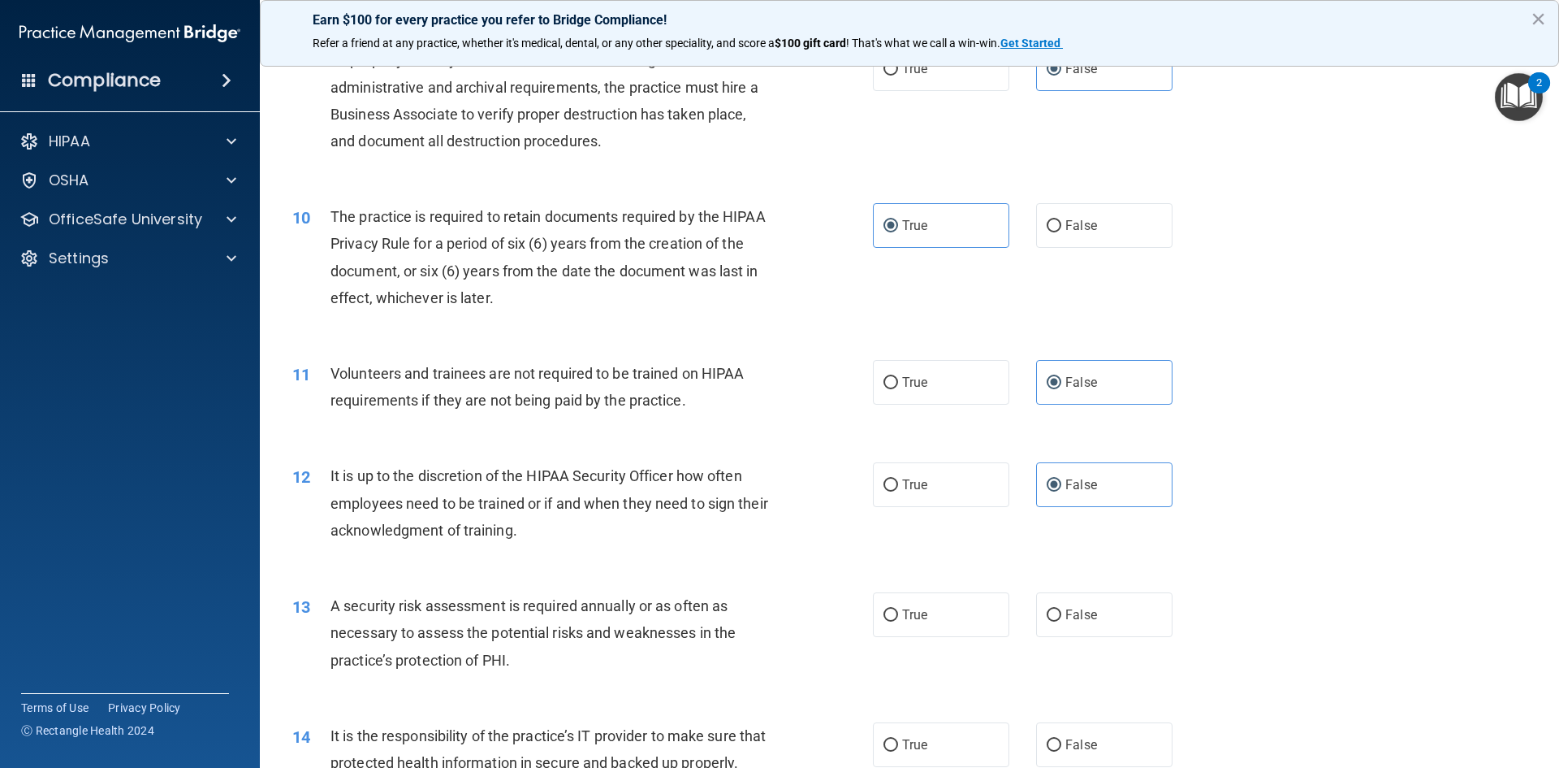
scroll to position [1218, 0]
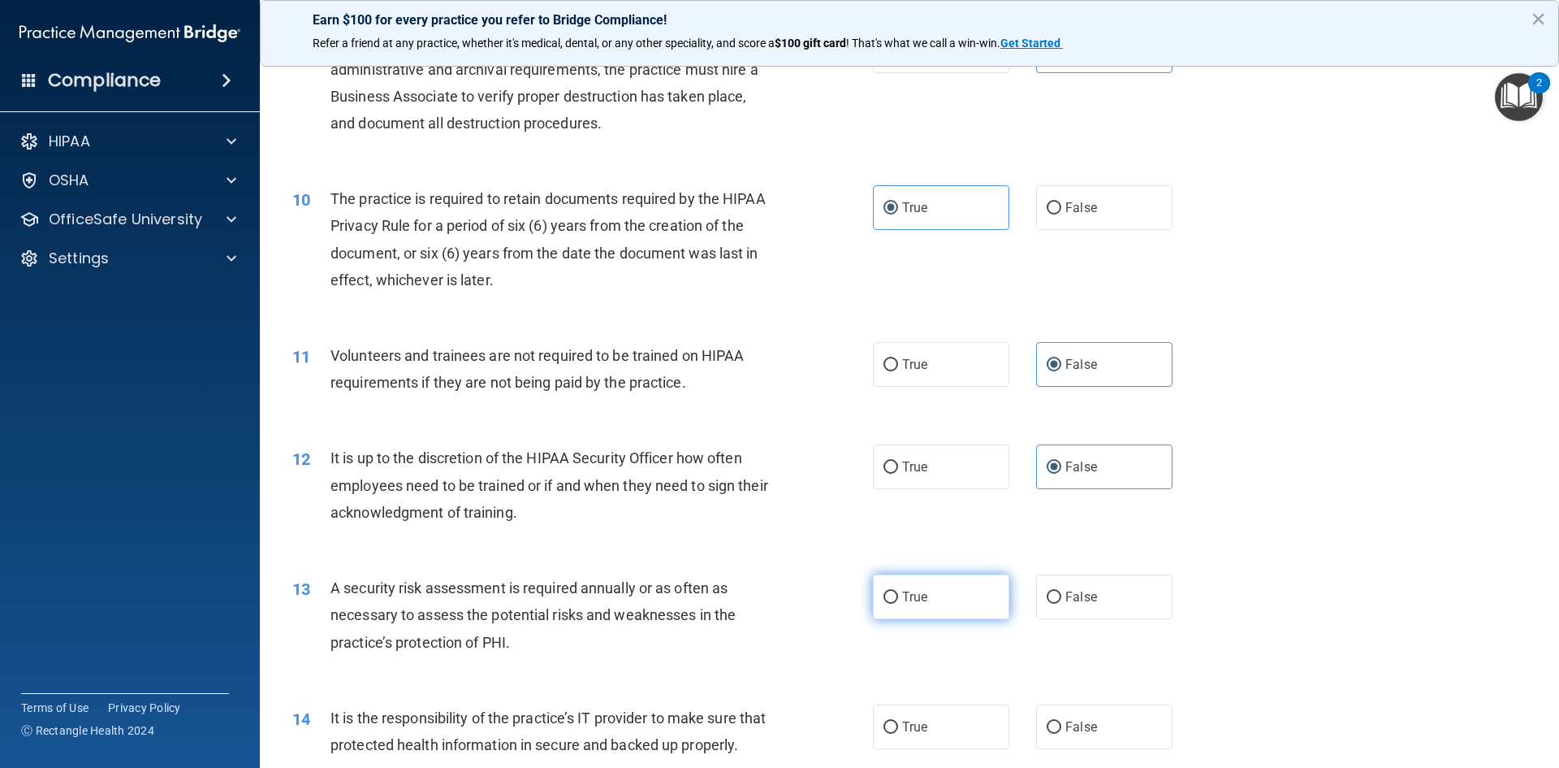
click at [994, 590] on label "True" at bounding box center [941, 596] width 136 height 45
click at [898, 591] on input "True" at bounding box center [891, 597] width 15 height 12
radio input "true"
click at [1111, 712] on label "False" at bounding box center [1104, 726] width 136 height 45
click at [1062, 721] on input "False" at bounding box center [1054, 727] width 15 height 12
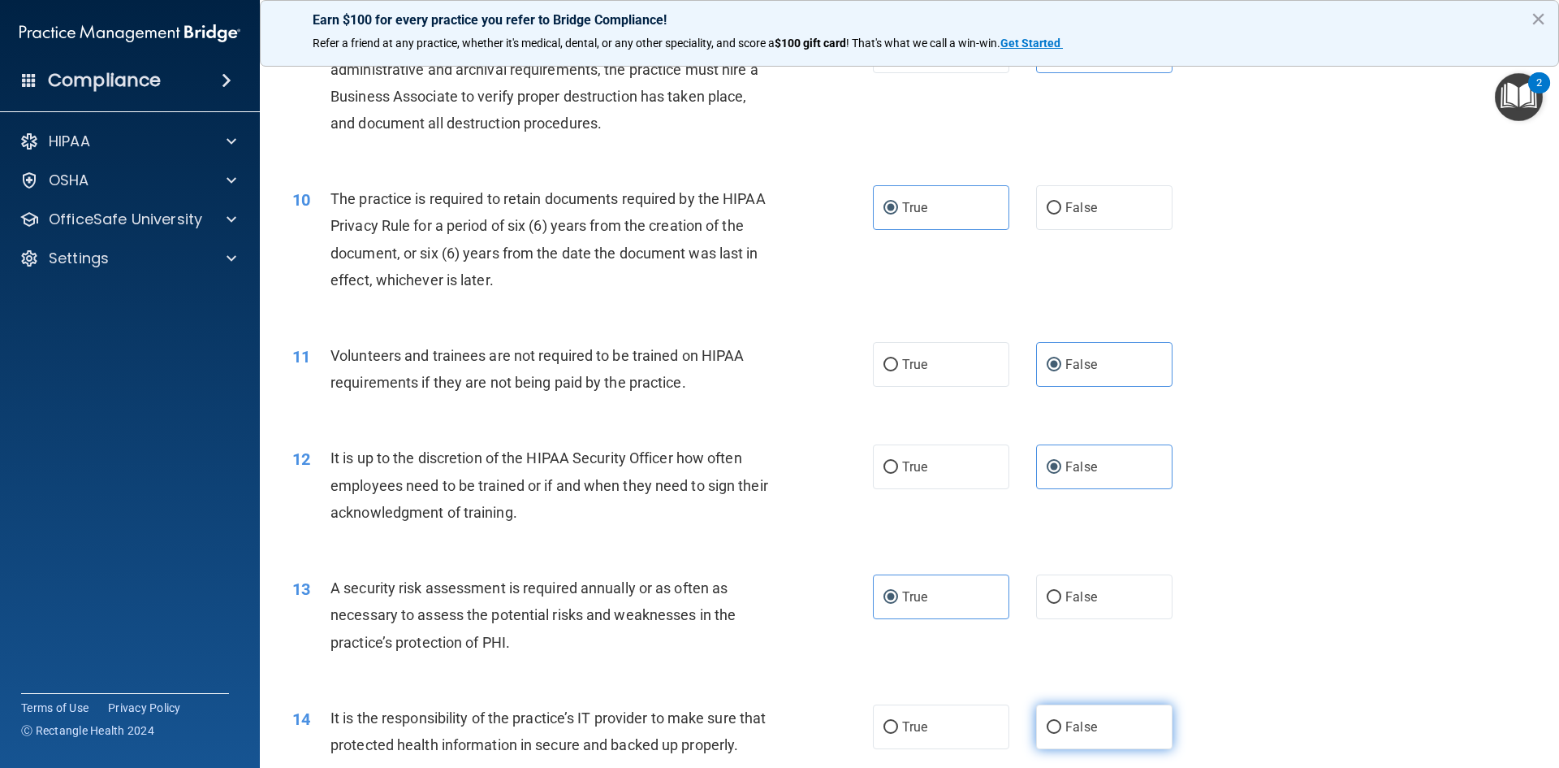
radio input "true"
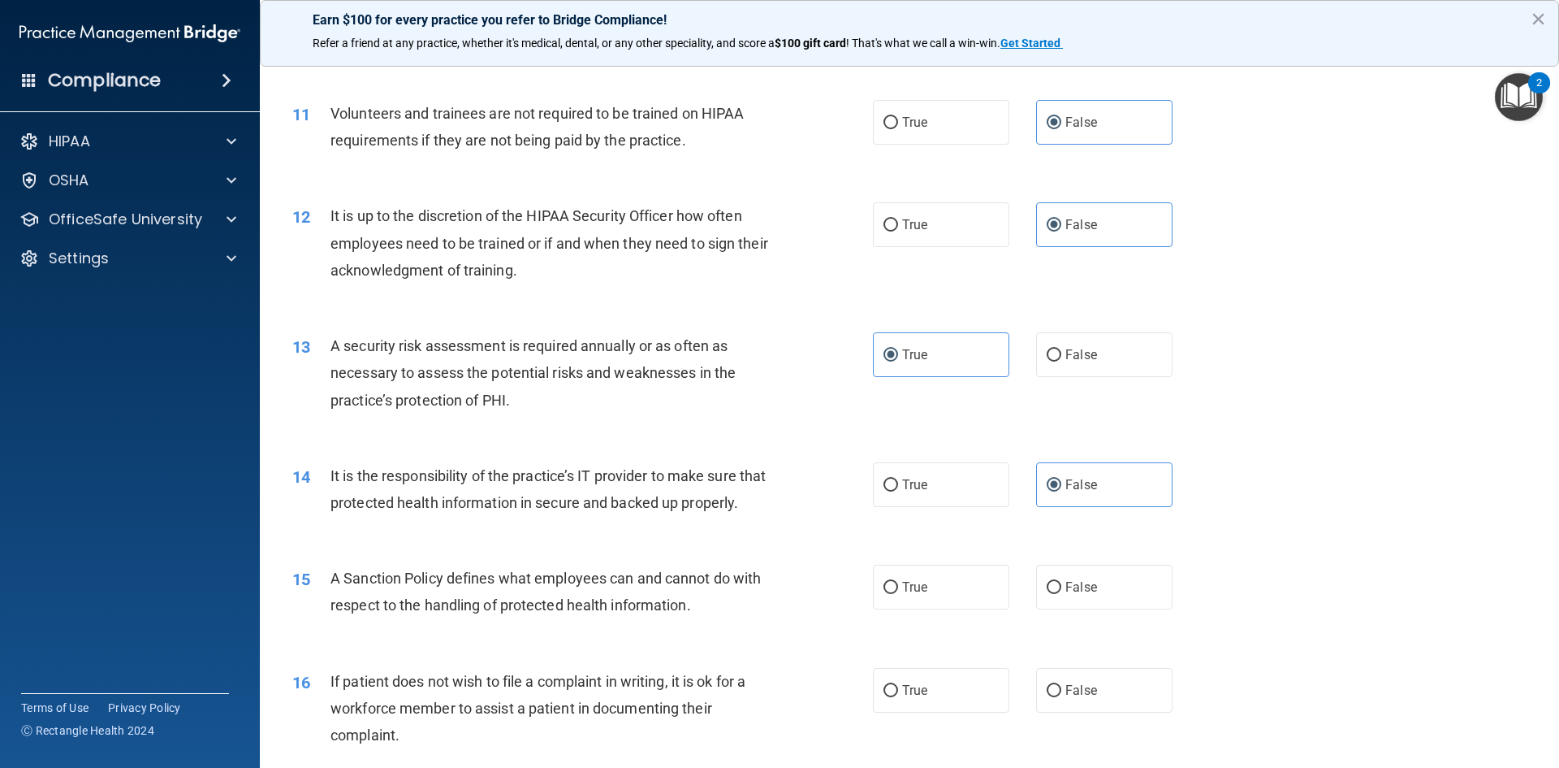
scroll to position [1462, 0]
click at [1115, 637] on div "15 A Sanction Policy defines what employees can and cannot do with respect to t…" at bounding box center [909, 594] width 1259 height 102
click at [1110, 608] on label "False" at bounding box center [1104, 585] width 136 height 45
click at [1062, 592] on input "False" at bounding box center [1054, 586] width 15 height 12
radio input "true"
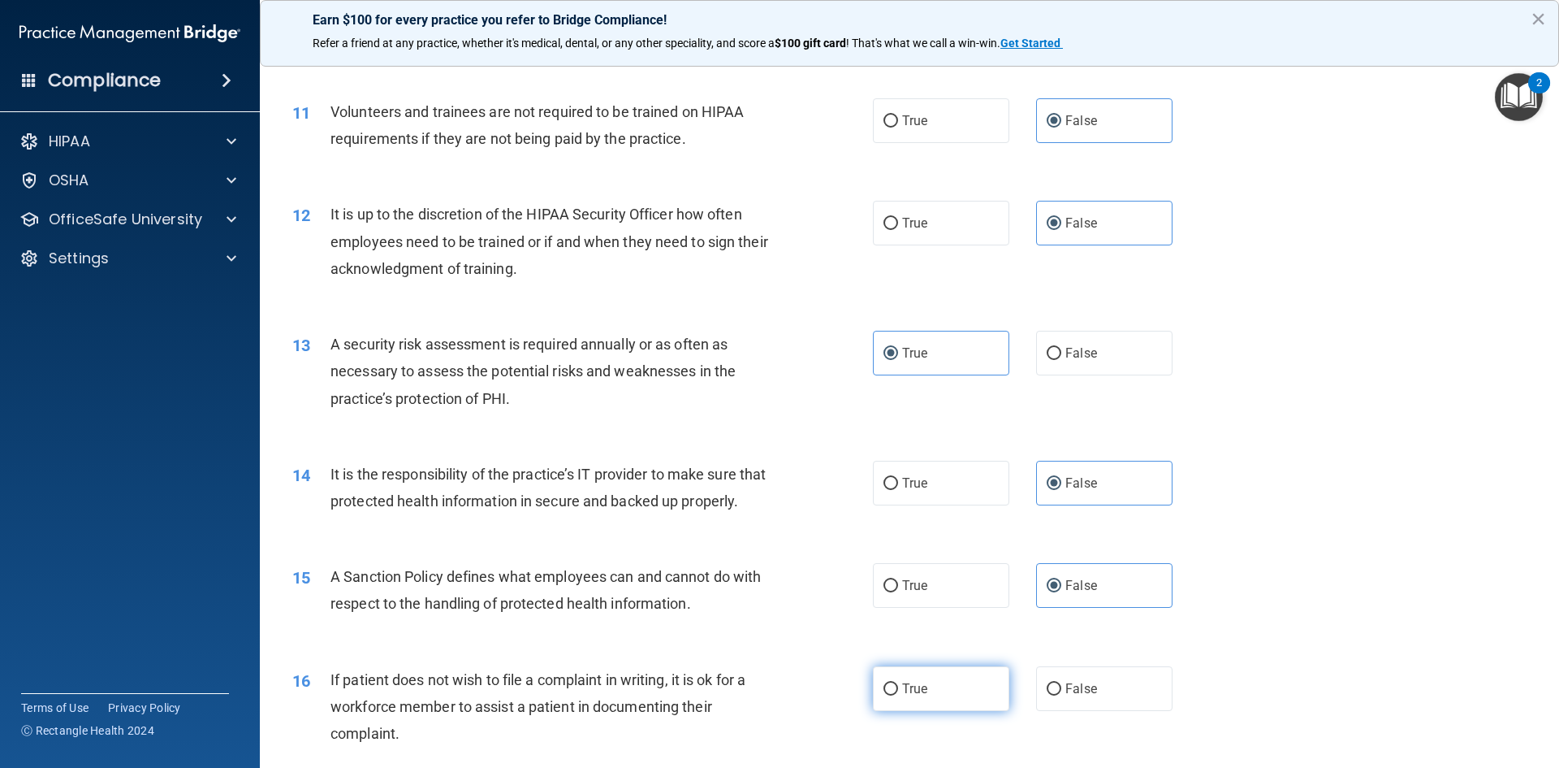
click at [949, 711] on label "True" at bounding box center [941, 688] width 136 height 45
click at [898, 695] on input "True" at bounding box center [891, 689] width 15 height 12
radio input "true"
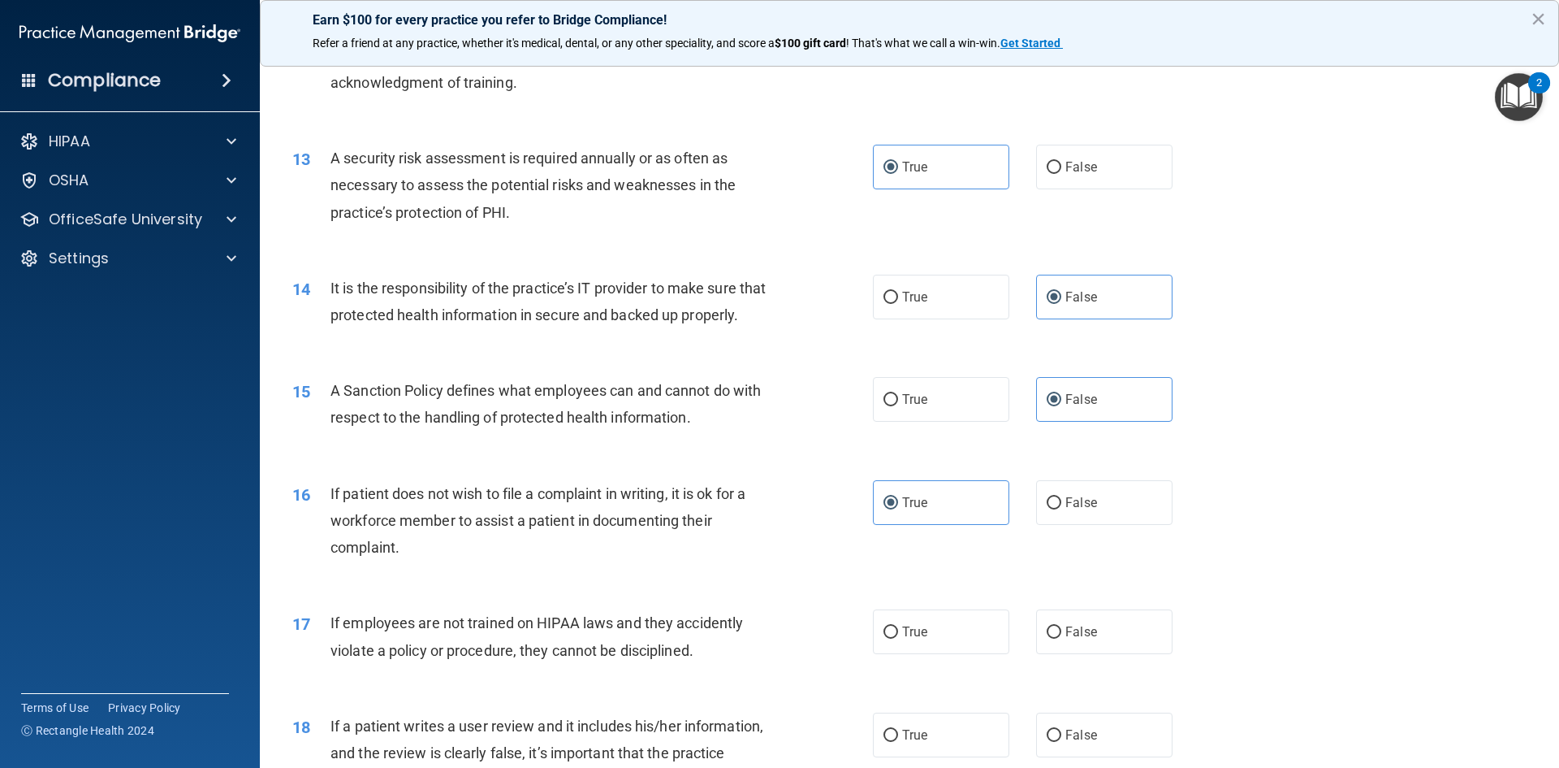
scroll to position [1706, 0]
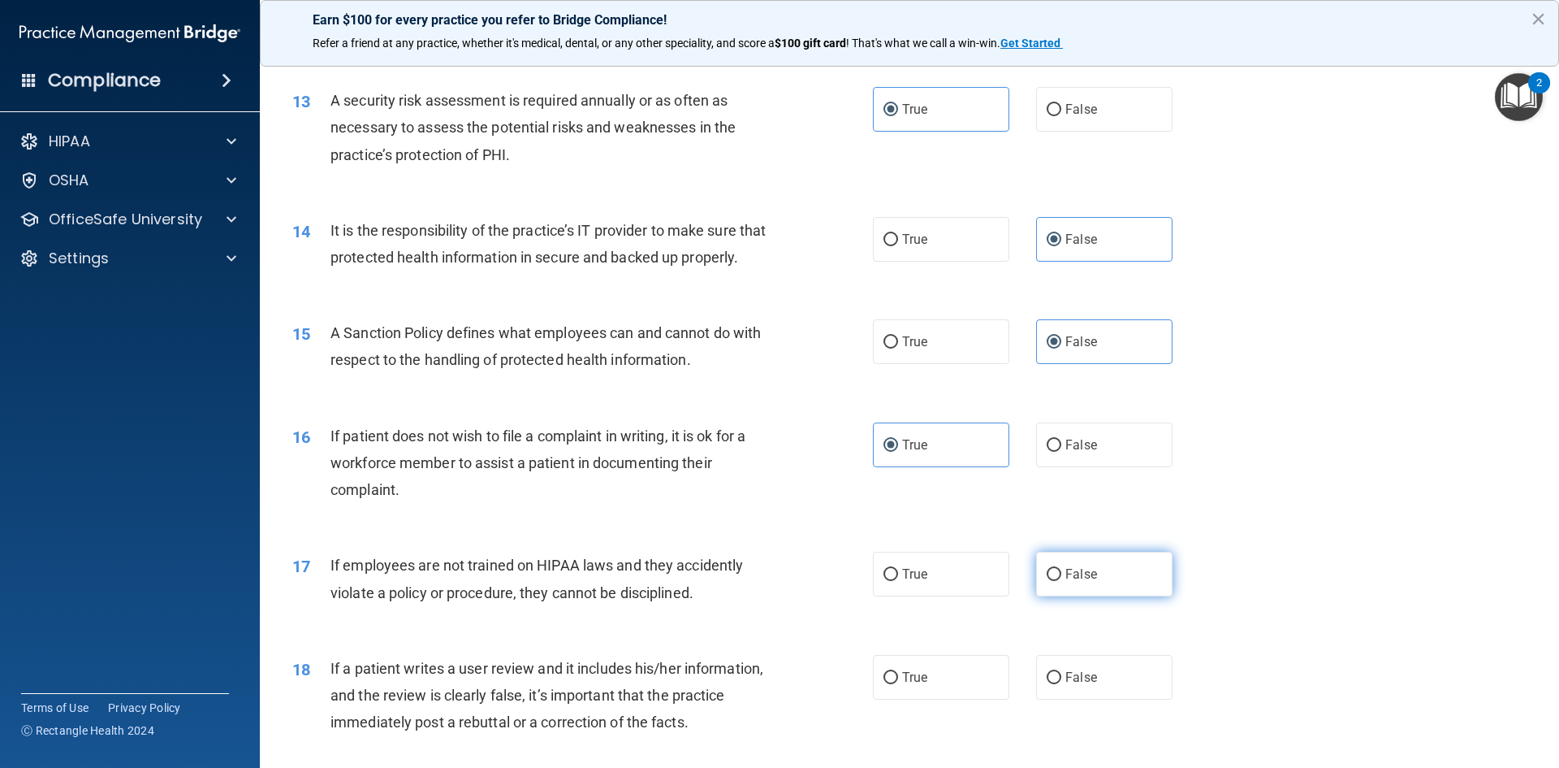
click at [1078, 582] on span "False" at bounding box center [1082, 573] width 32 height 15
click at [1062, 581] on input "False" at bounding box center [1054, 575] width 15 height 12
radio input "true"
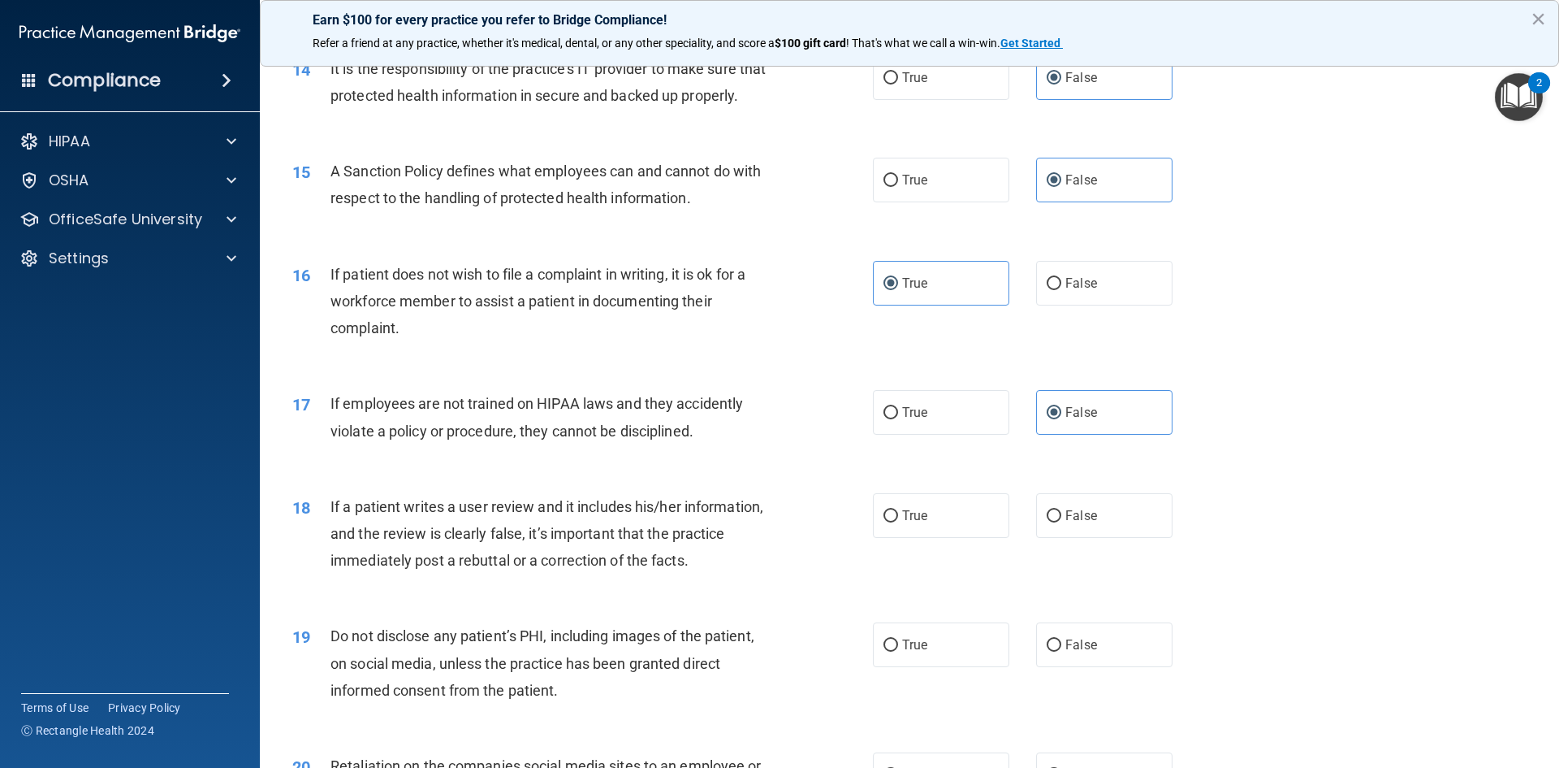
scroll to position [1868, 0]
click at [1079, 522] on span "False" at bounding box center [1082, 514] width 32 height 15
click at [1062, 521] on input "False" at bounding box center [1054, 515] width 15 height 12
radio input "true"
click at [923, 666] on label "True" at bounding box center [941, 643] width 136 height 45
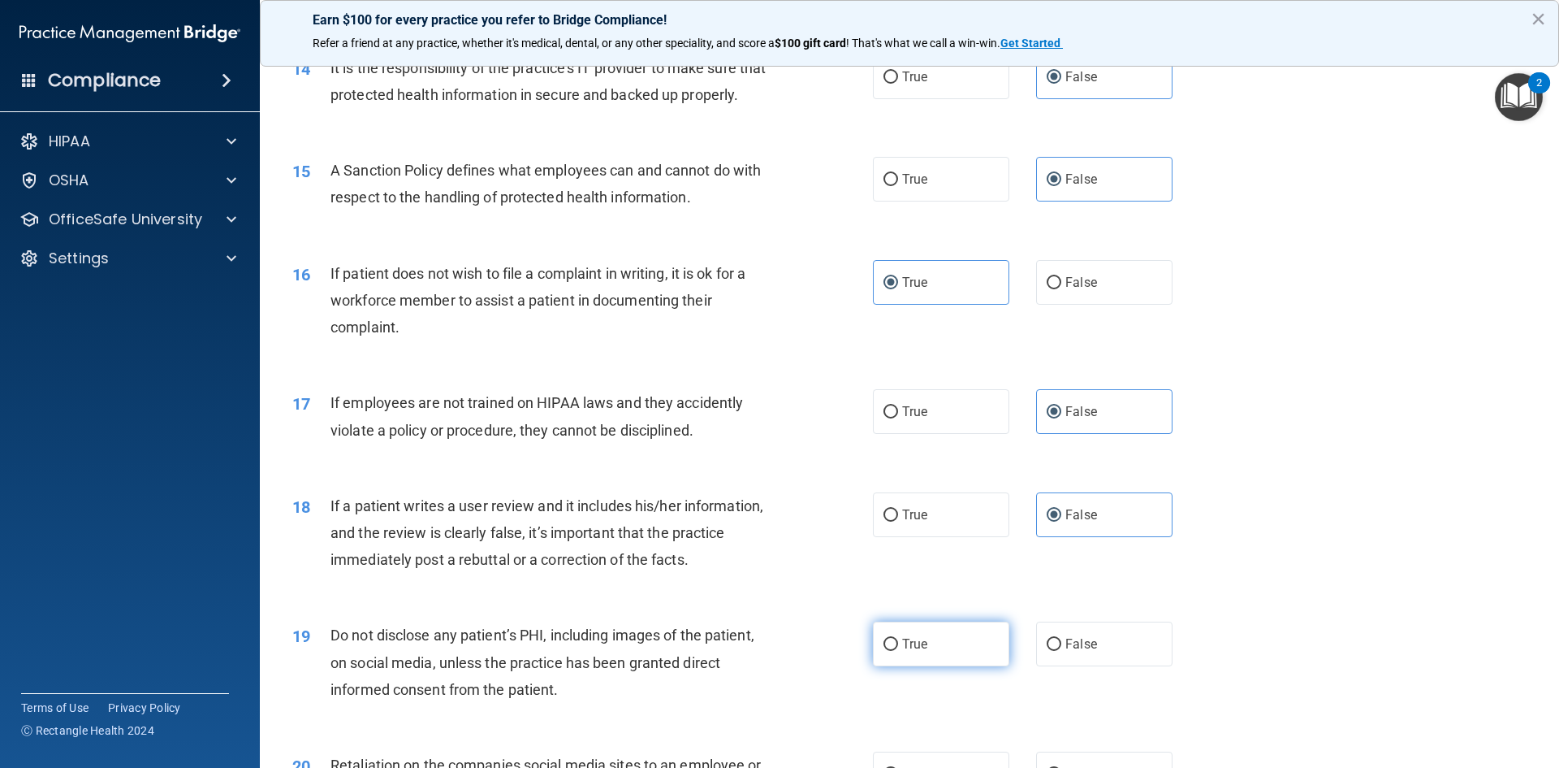
click at [898, 651] on input "True" at bounding box center [891, 644] width 15 height 12
radio input "true"
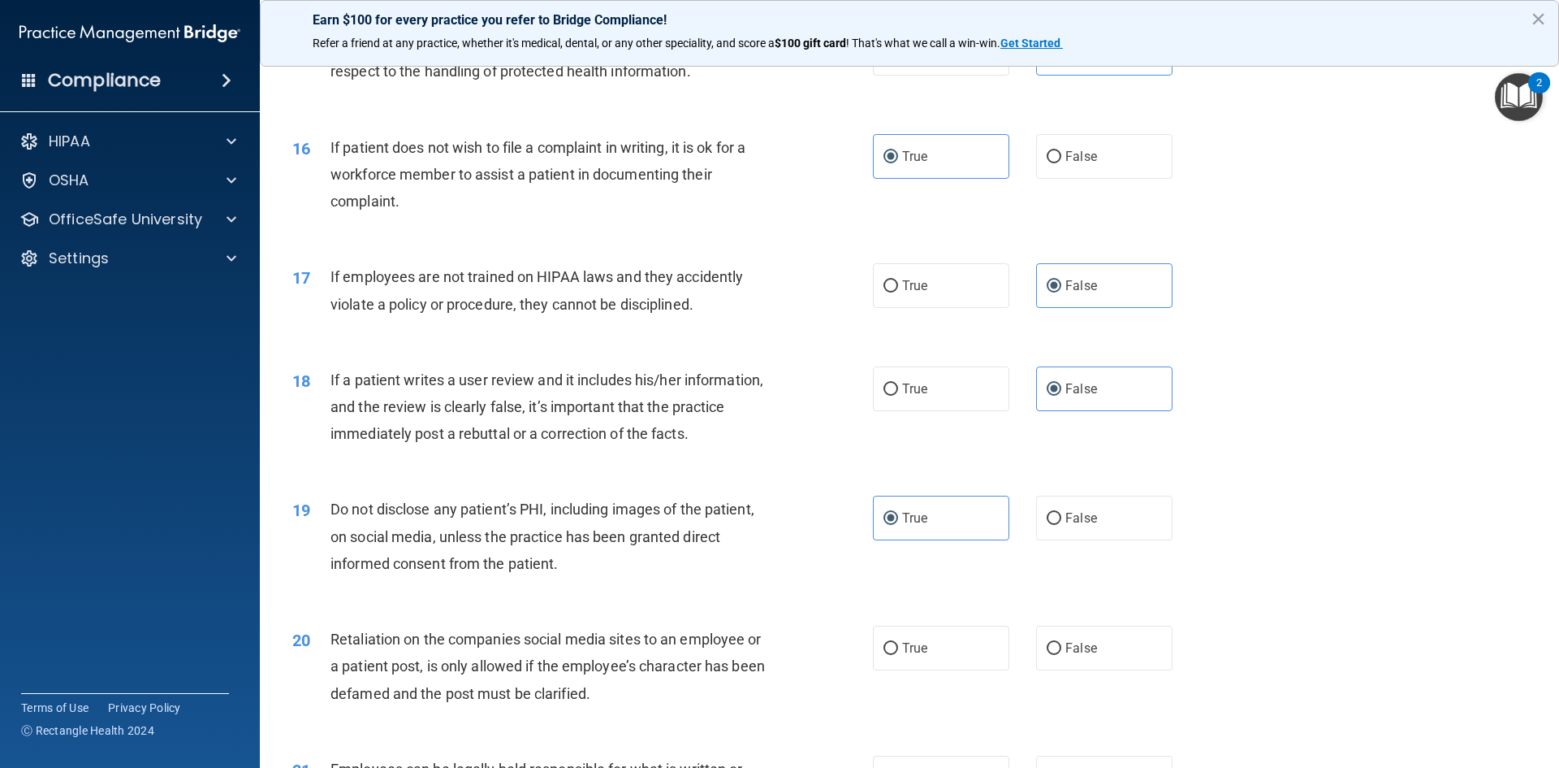
scroll to position [2031, 0]
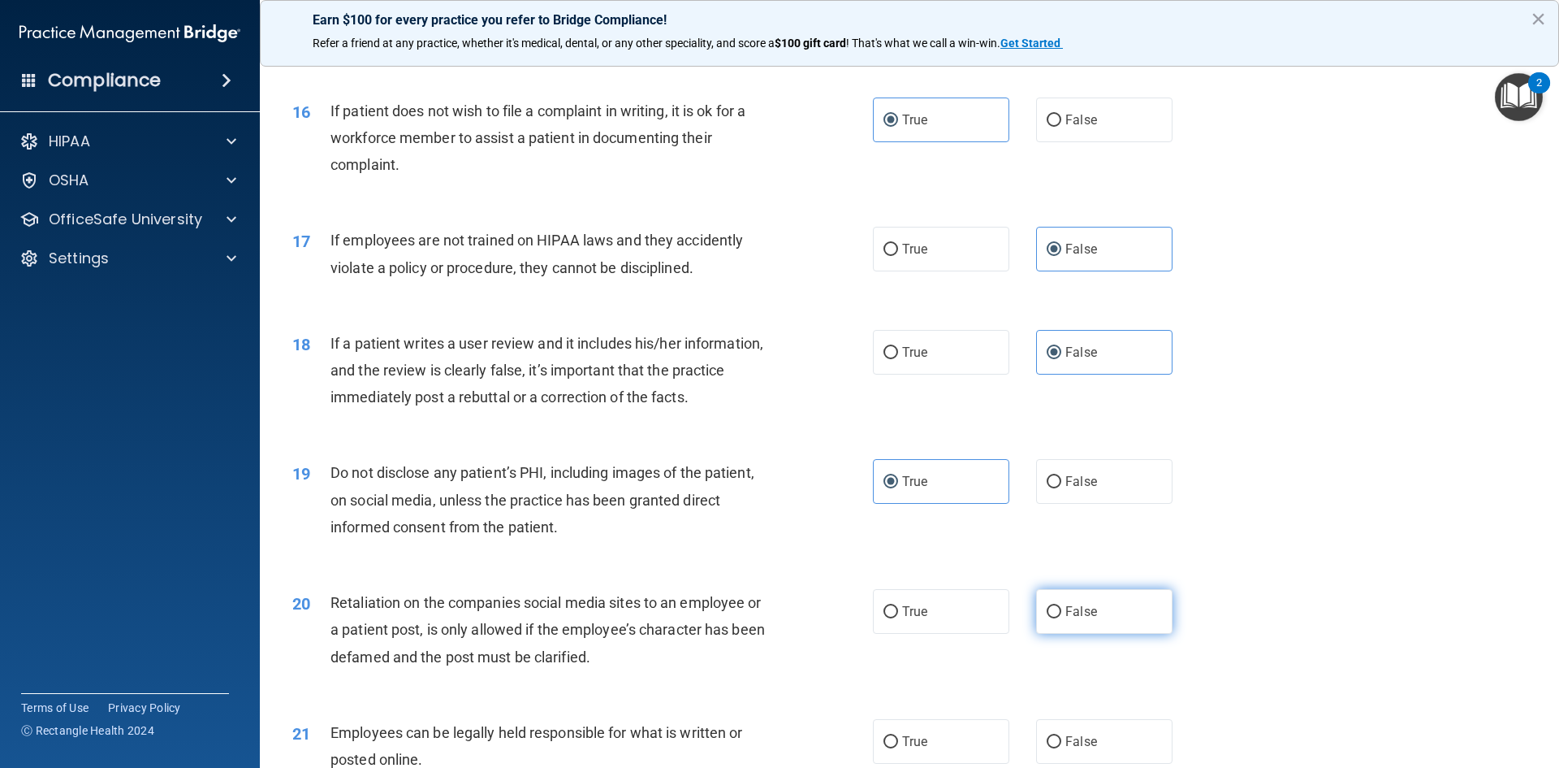
click at [1103, 634] on label "False" at bounding box center [1104, 611] width 136 height 45
click at [1062, 618] on input "False" at bounding box center [1054, 612] width 15 height 12
radio input "true"
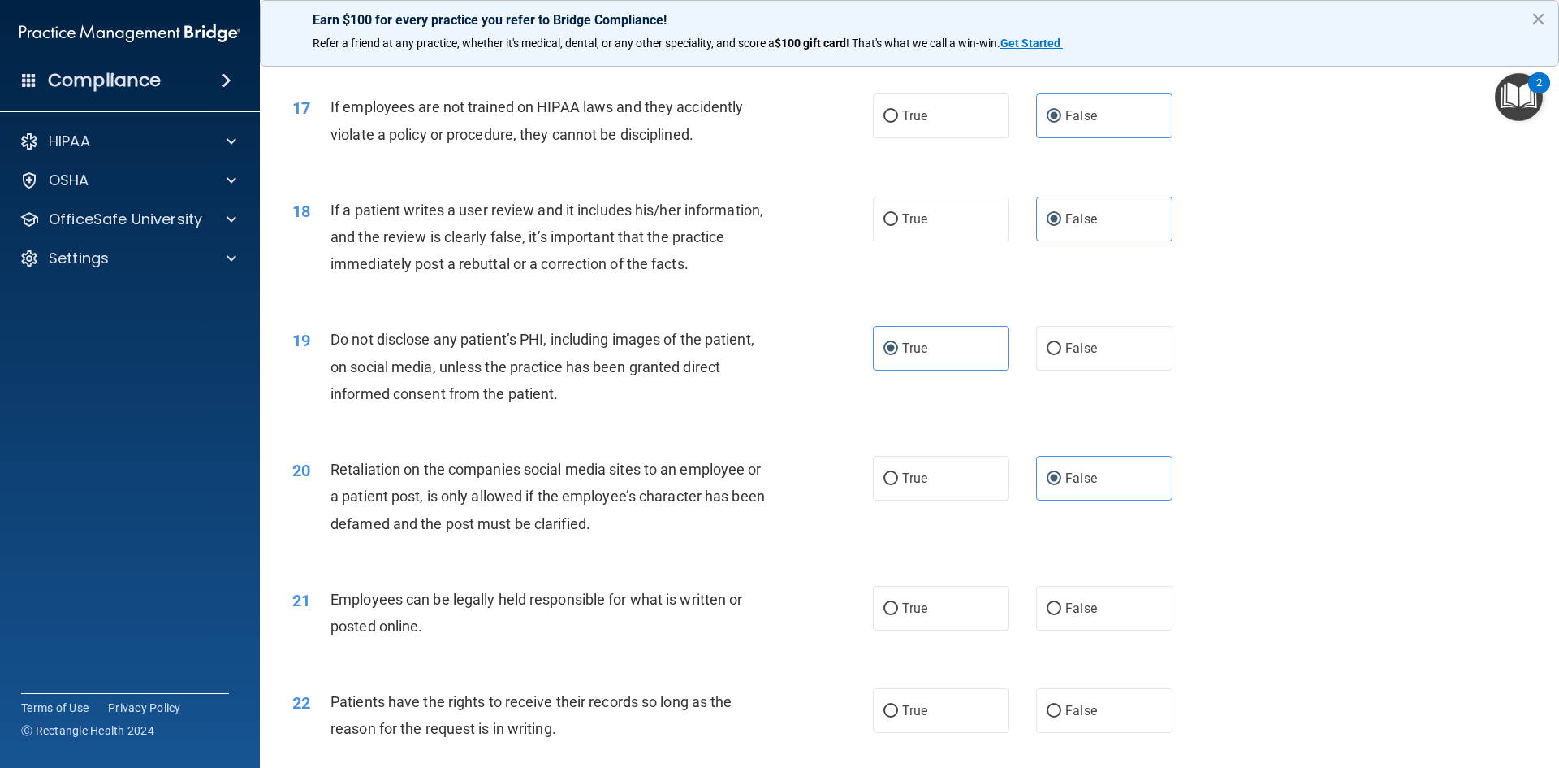
scroll to position [2193, 0]
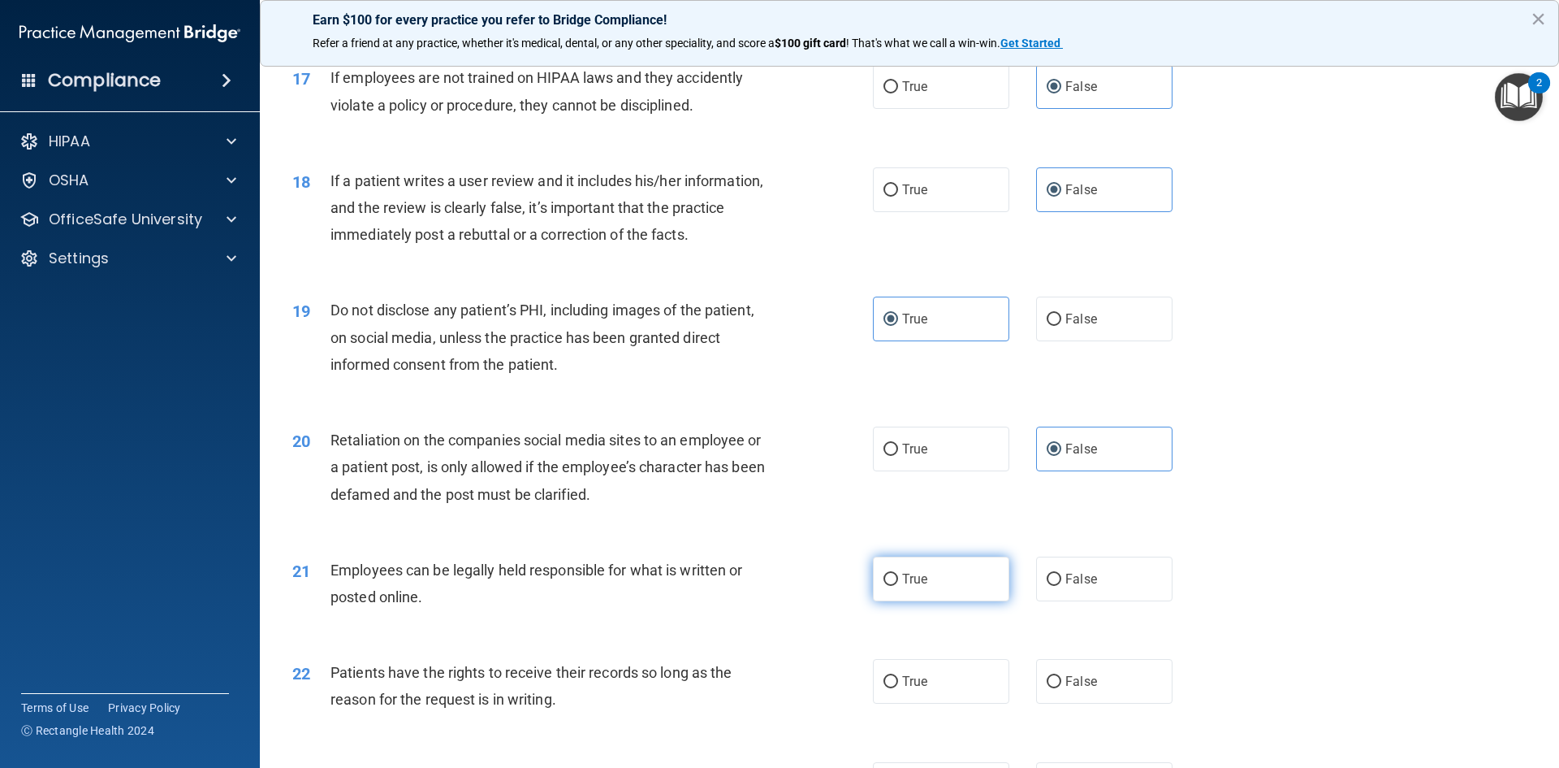
click at [957, 601] on label "True" at bounding box center [941, 578] width 136 height 45
click at [898, 586] on input "True" at bounding box center [891, 579] width 15 height 12
radio input "true"
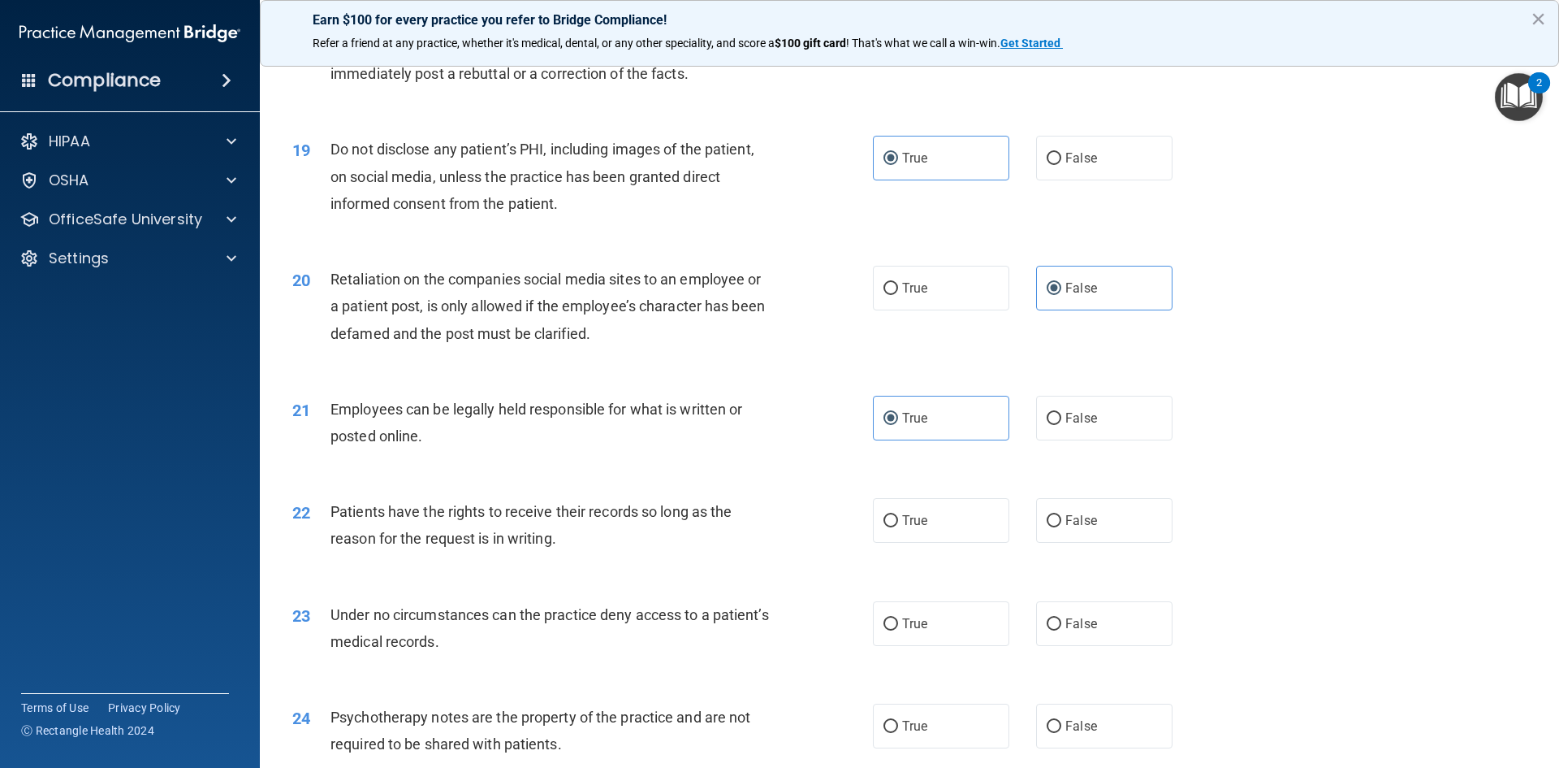
scroll to position [2355, 0]
click at [1083, 541] on label "False" at bounding box center [1104, 518] width 136 height 45
click at [1062, 526] on input "False" at bounding box center [1054, 519] width 15 height 12
radio input "true"
click at [1078, 629] on span "False" at bounding box center [1082, 621] width 32 height 15
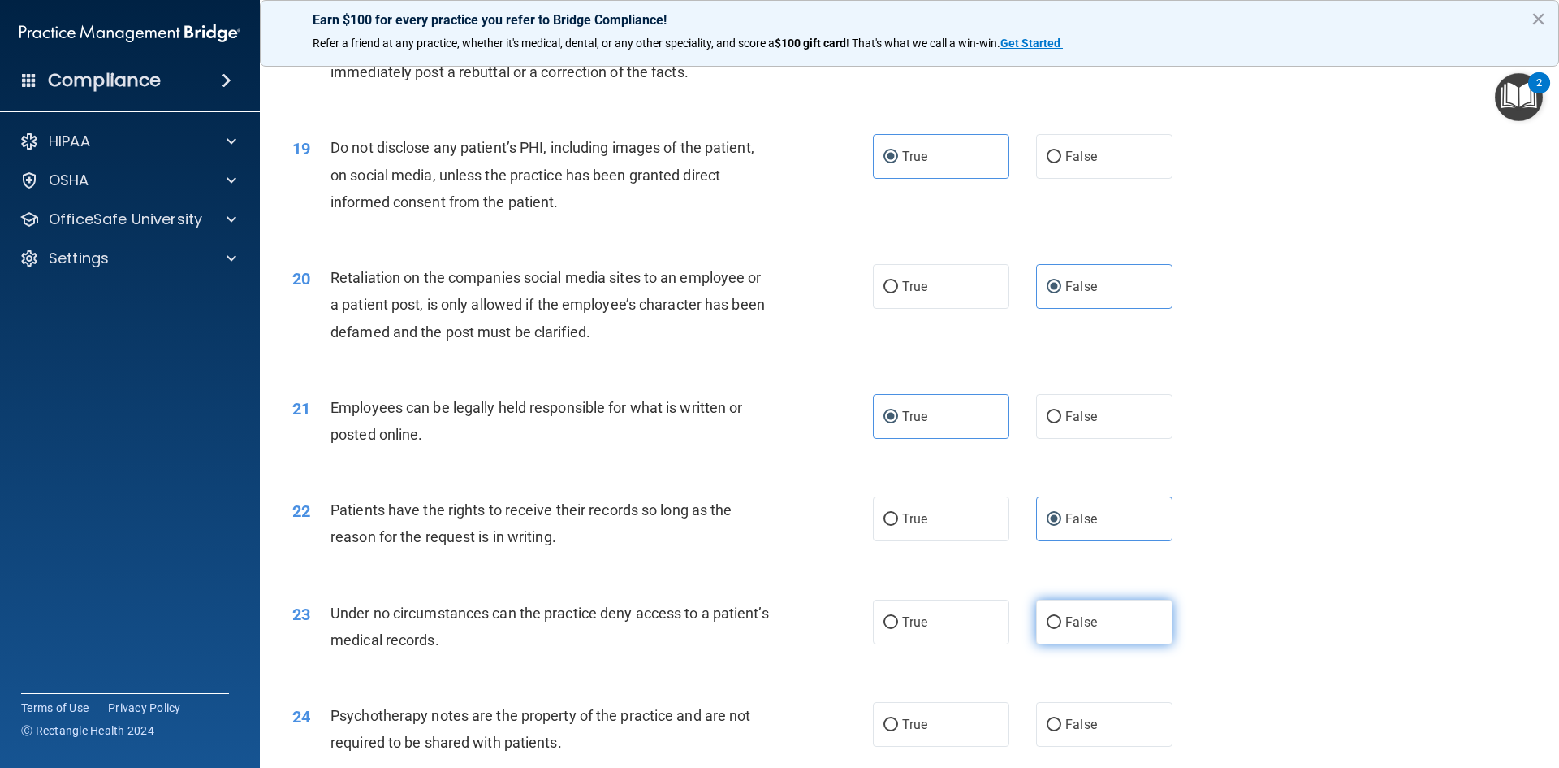
click at [1062, 629] on input "False" at bounding box center [1054, 622] width 15 height 12
radio input "true"
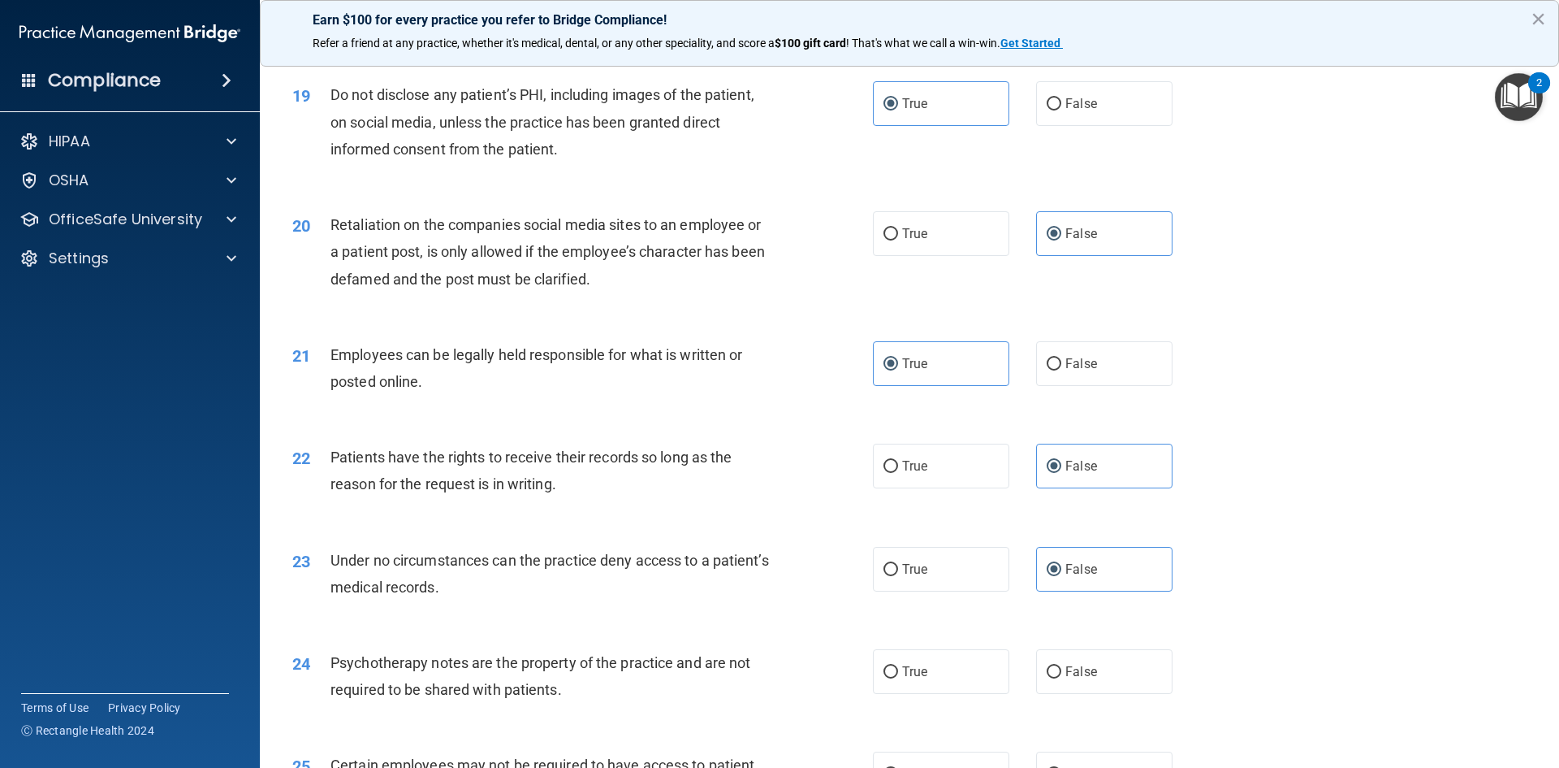
scroll to position [2437, 0]
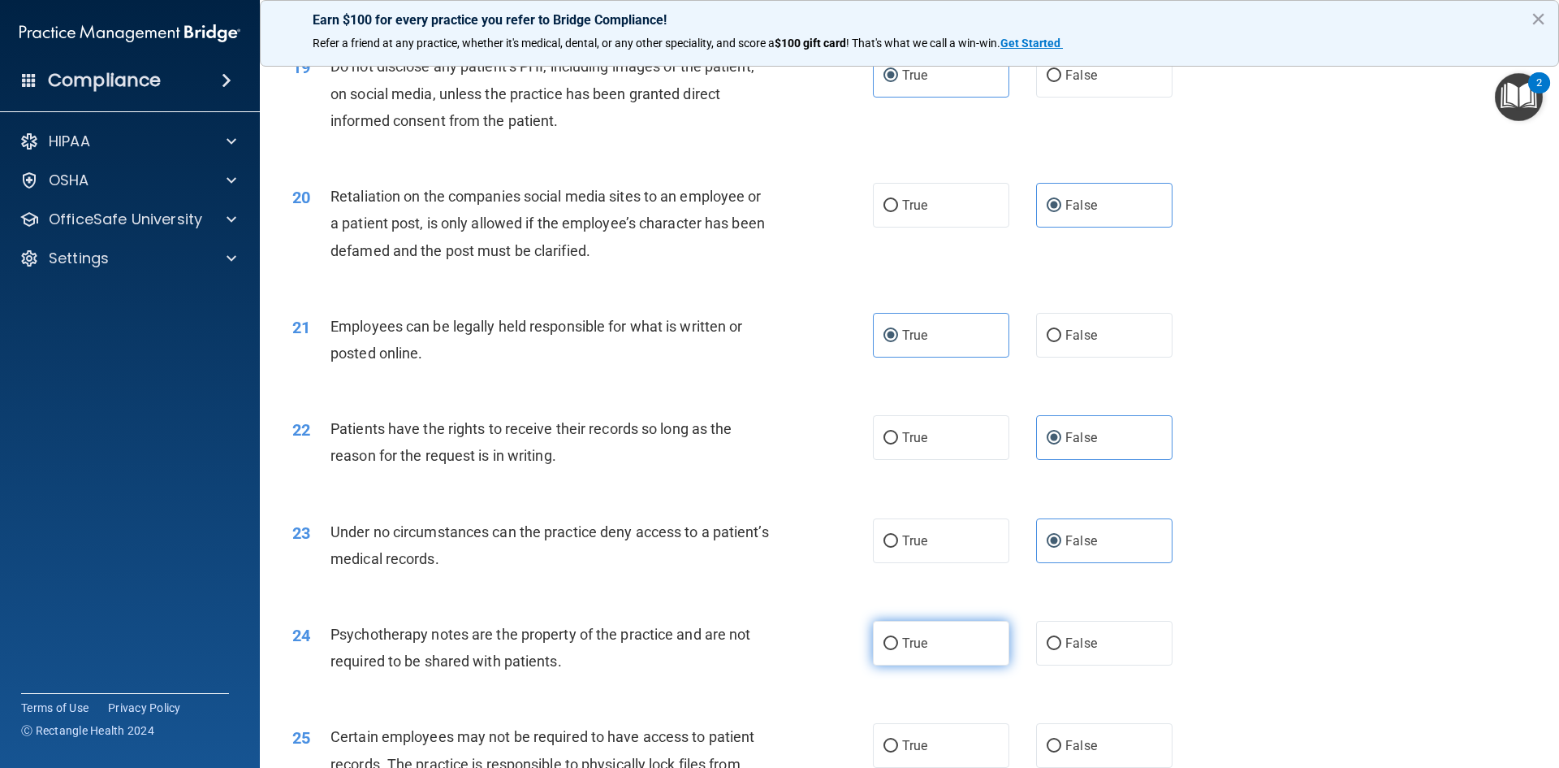
click at [950, 665] on label "True" at bounding box center [941, 643] width 136 height 45
click at [898, 650] on input "True" at bounding box center [891, 644] width 15 height 12
radio input "true"
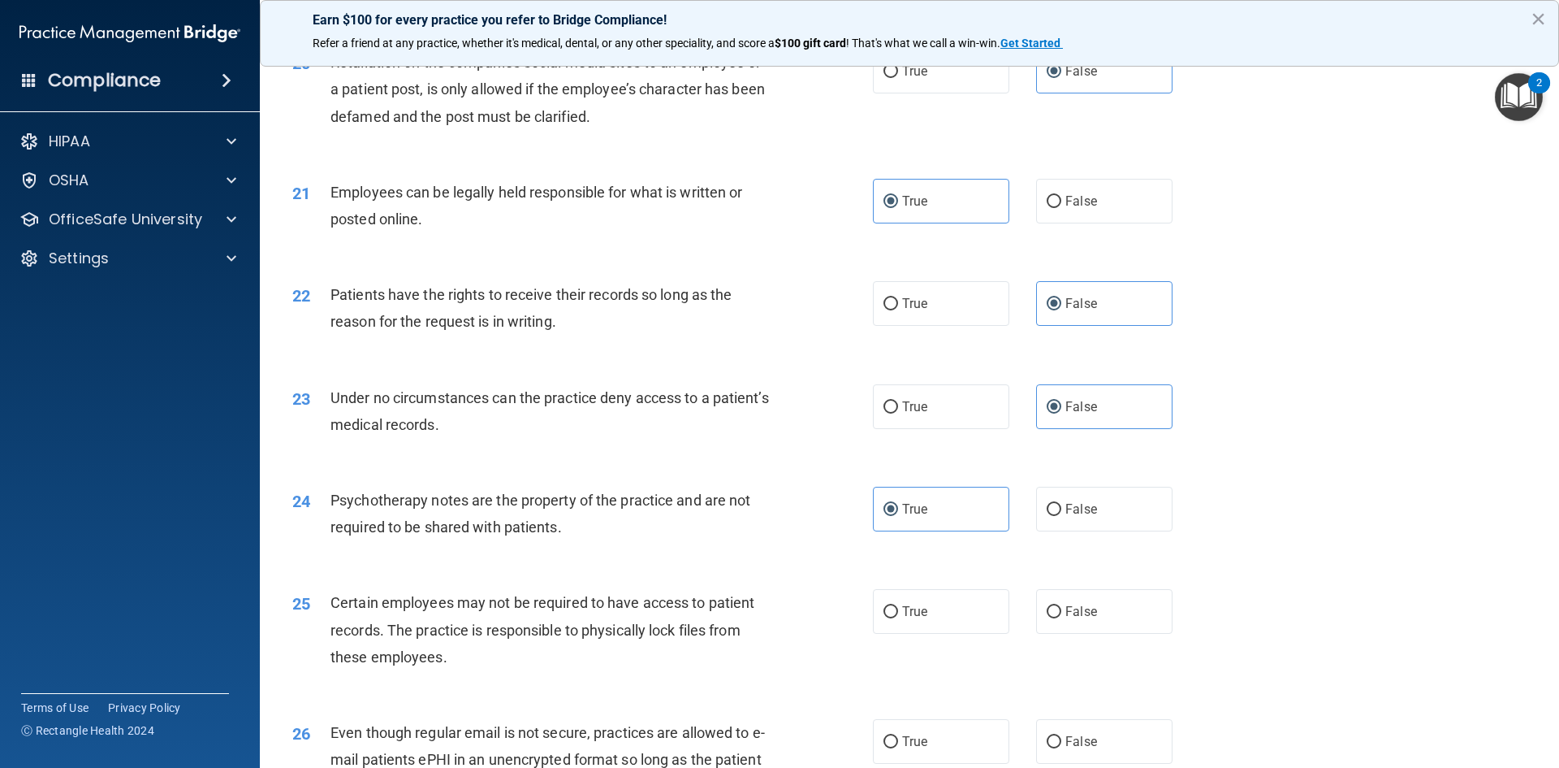
scroll to position [2599, 0]
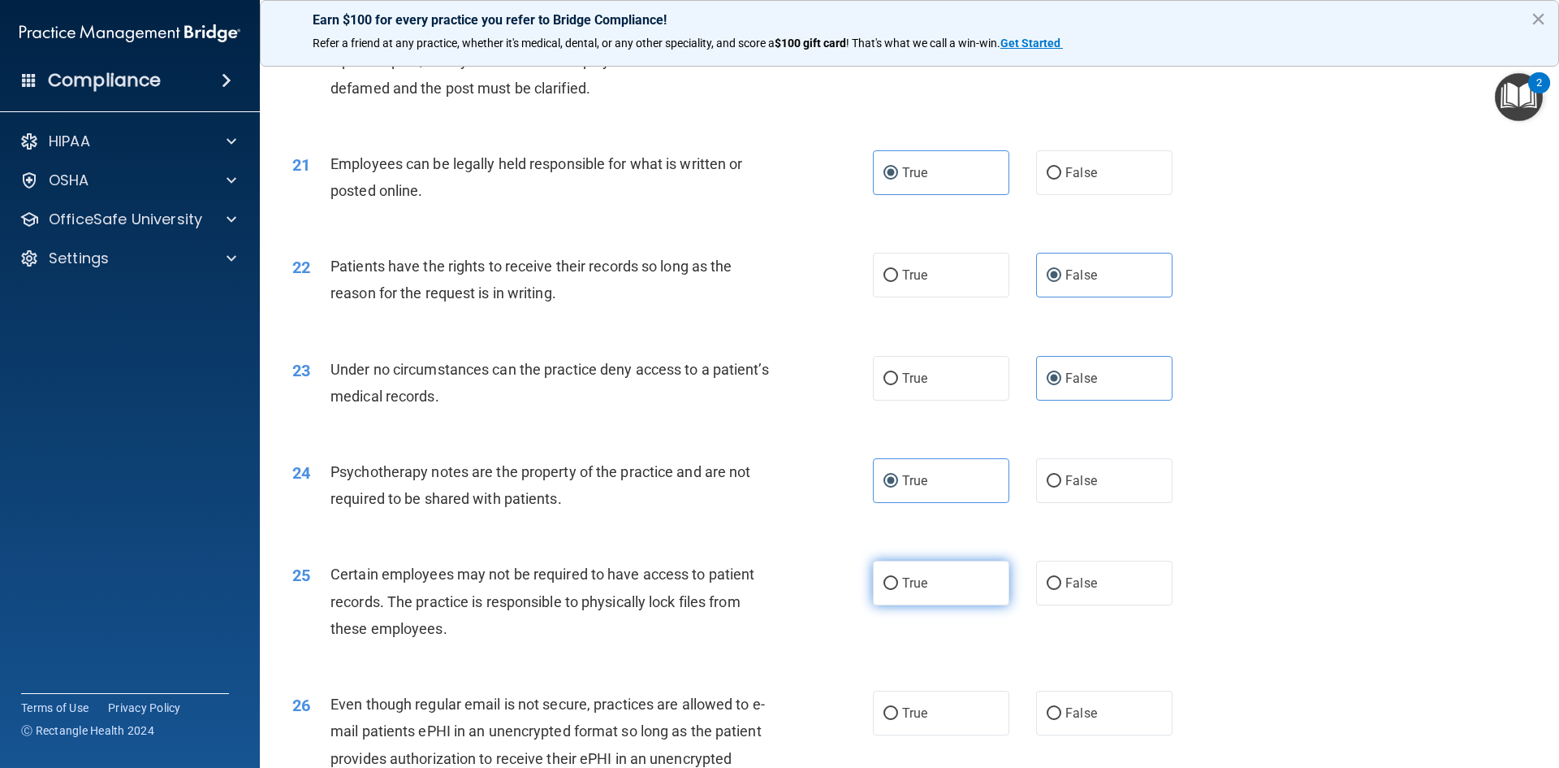
click at [911, 590] on span "True" at bounding box center [914, 582] width 25 height 15
click at [898, 590] on input "True" at bounding box center [891, 583] width 15 height 12
radio input "true"
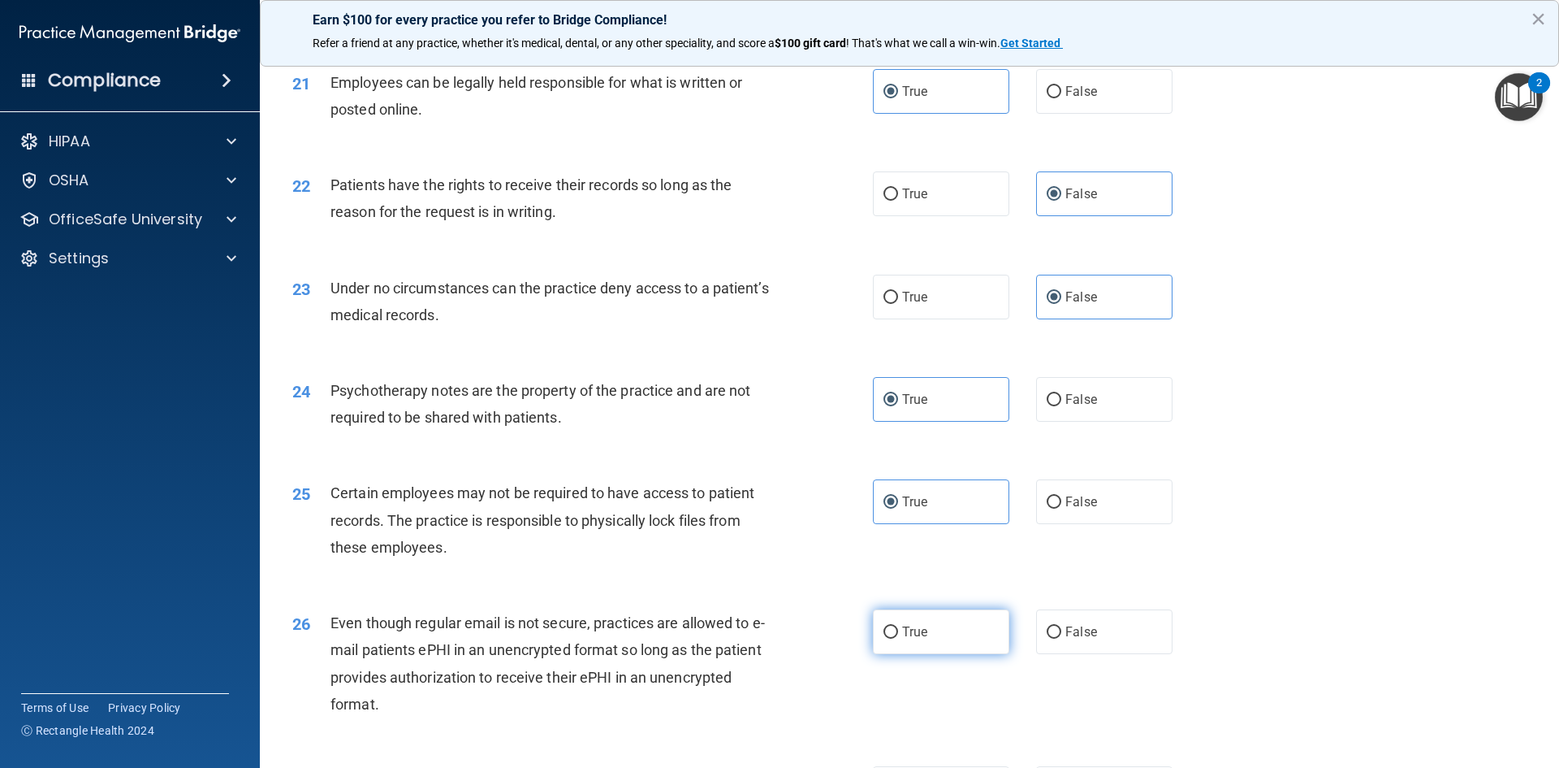
scroll to position [2762, 0]
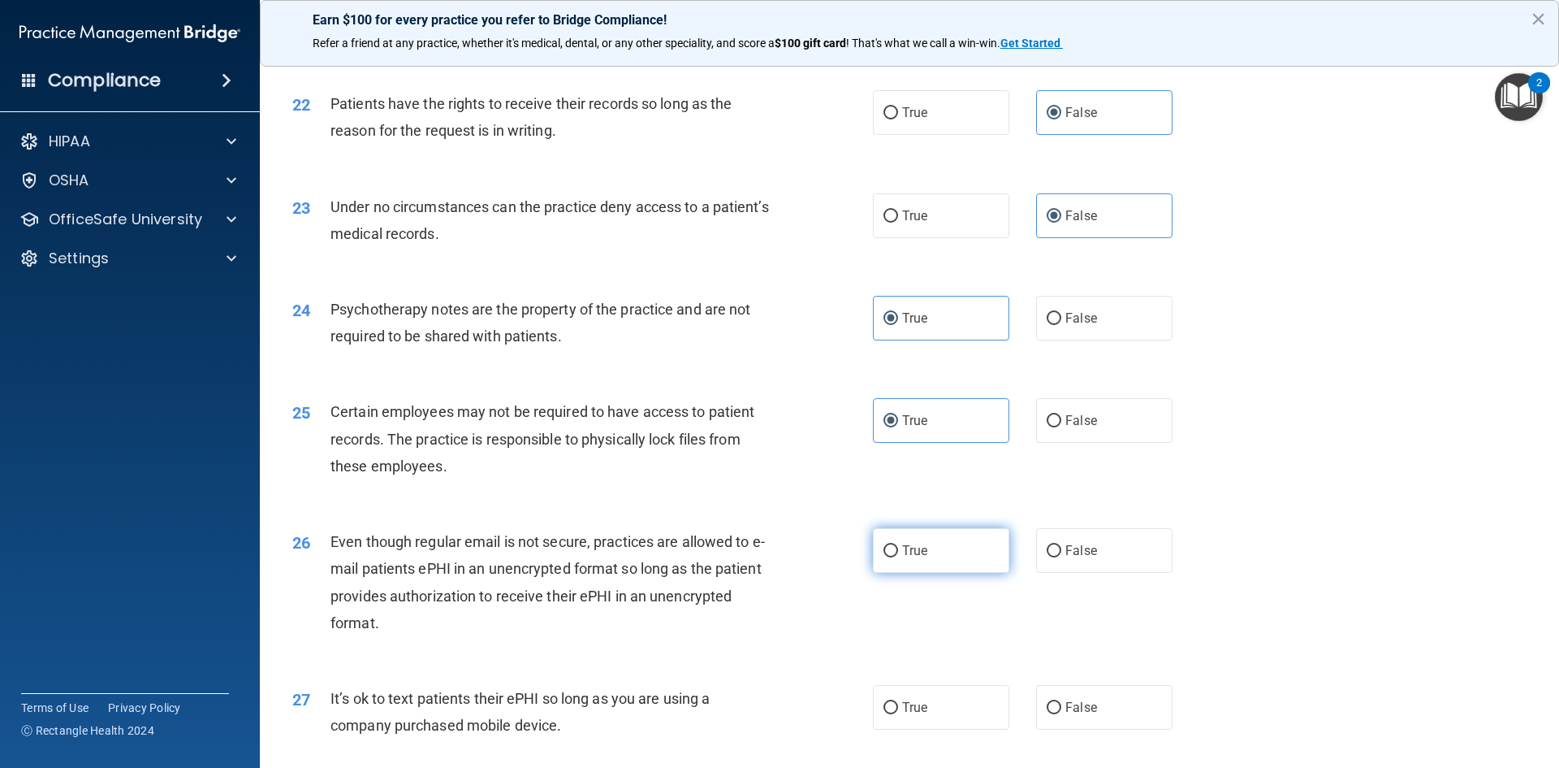
click at [979, 573] on label "True" at bounding box center [941, 550] width 136 height 45
click at [898, 557] on input "True" at bounding box center [891, 551] width 15 height 12
radio input "true"
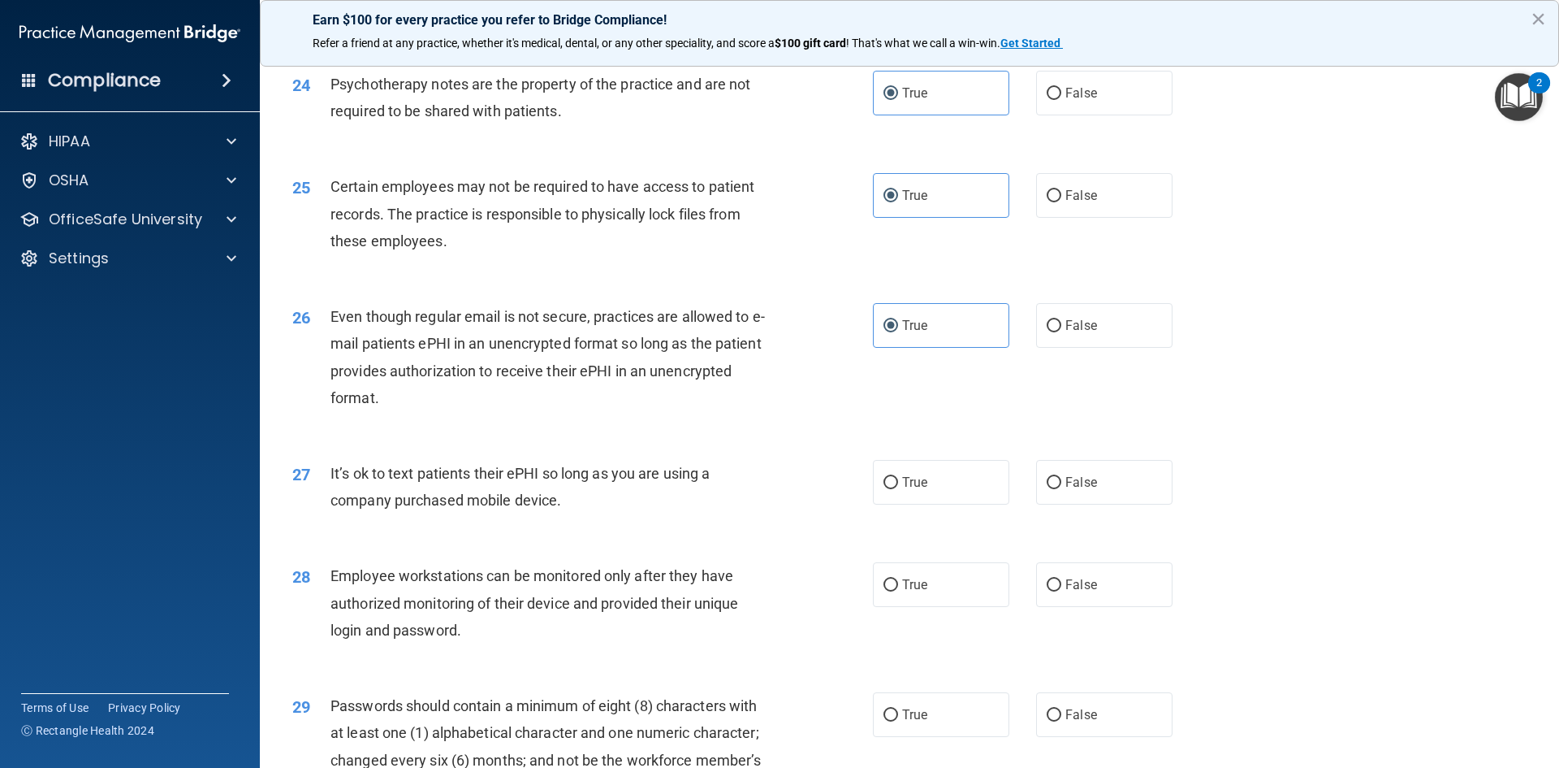
scroll to position [3005, 0]
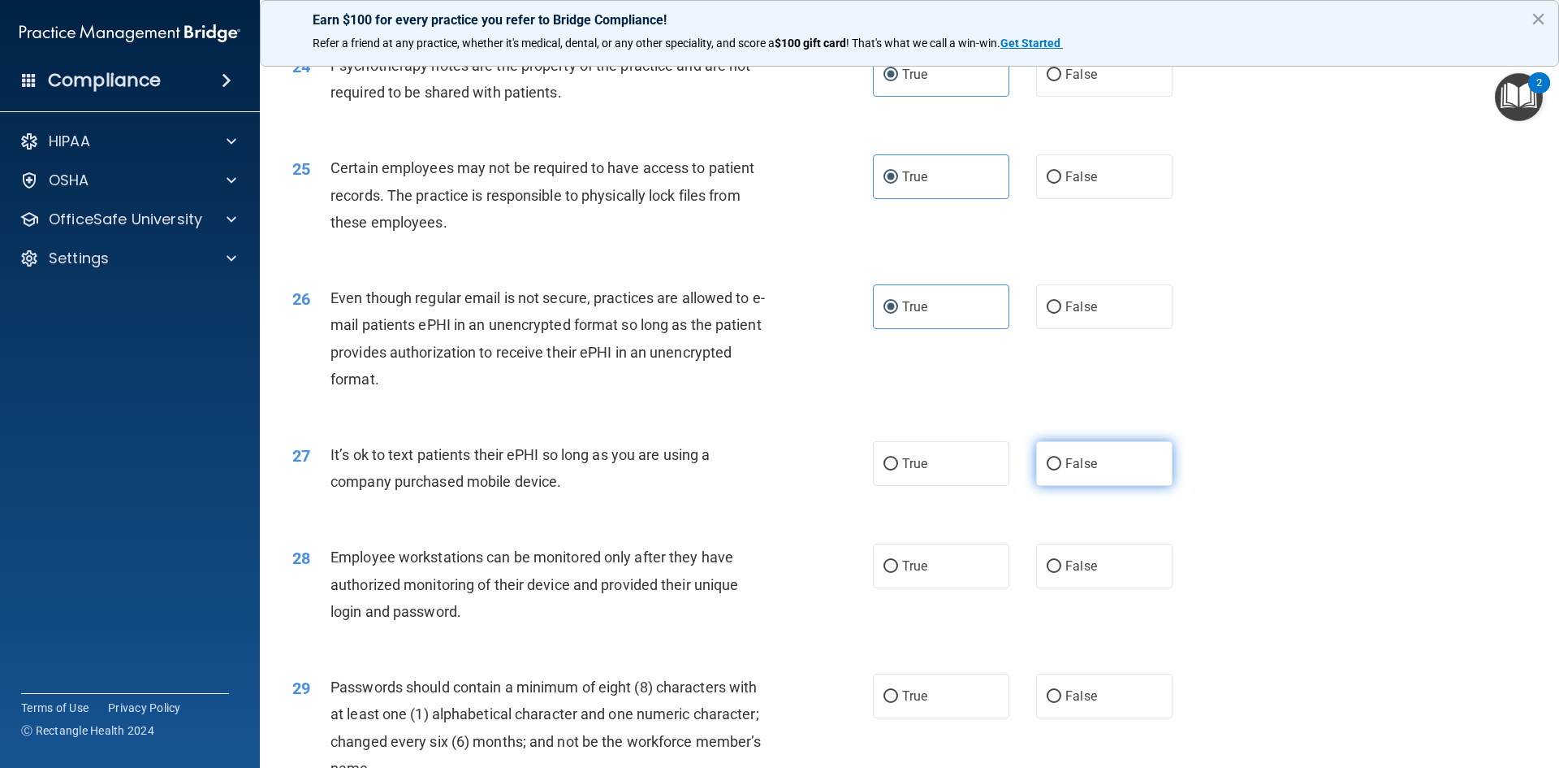
click at [1085, 471] on span "False" at bounding box center [1082, 463] width 32 height 15
click at [1062, 470] on input "False" at bounding box center [1054, 464] width 15 height 12
radio input "true"
click at [1072, 573] on span "False" at bounding box center [1082, 565] width 32 height 15
click at [1062, 573] on input "False" at bounding box center [1054, 566] width 15 height 12
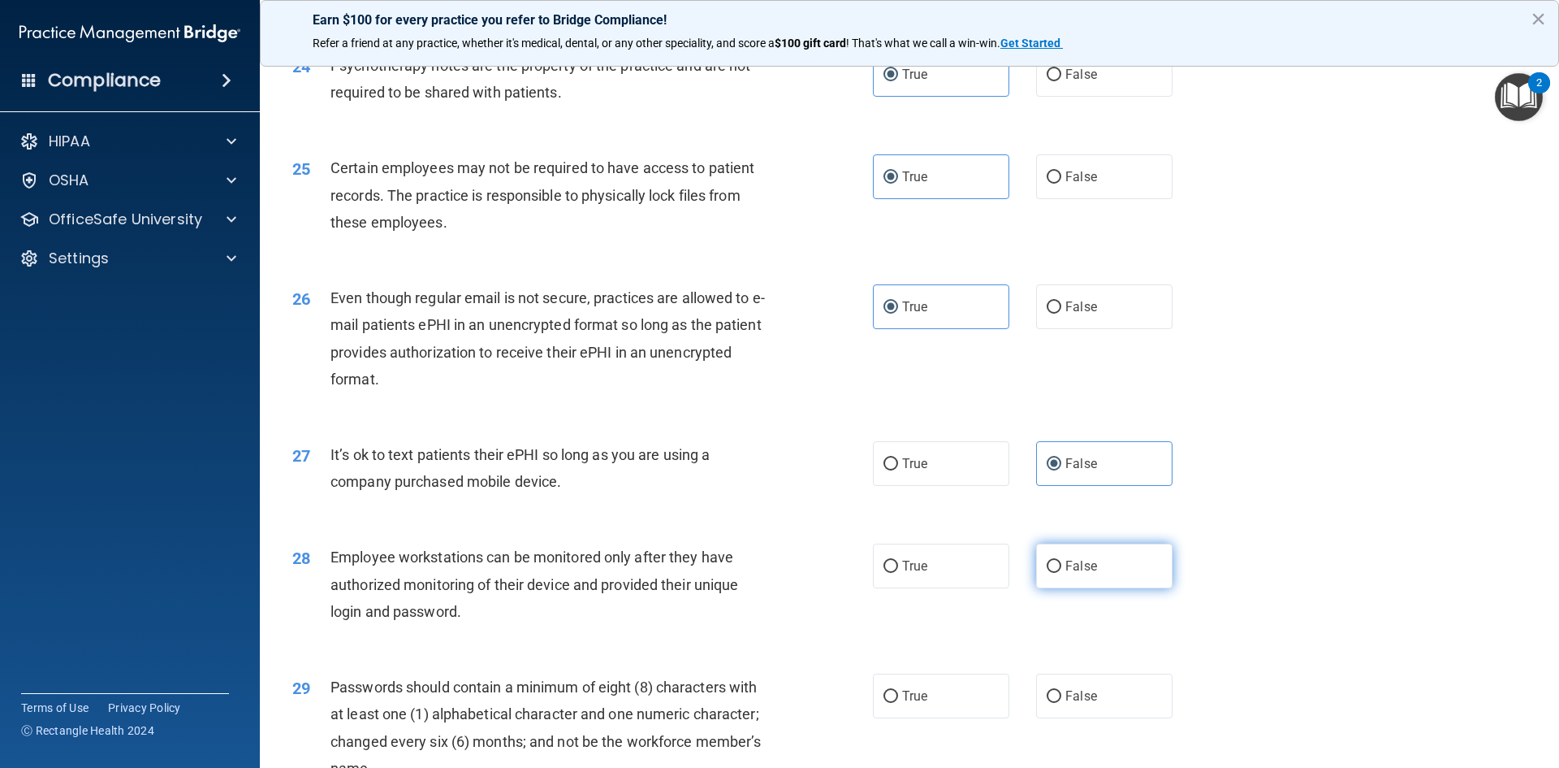
radio input "true"
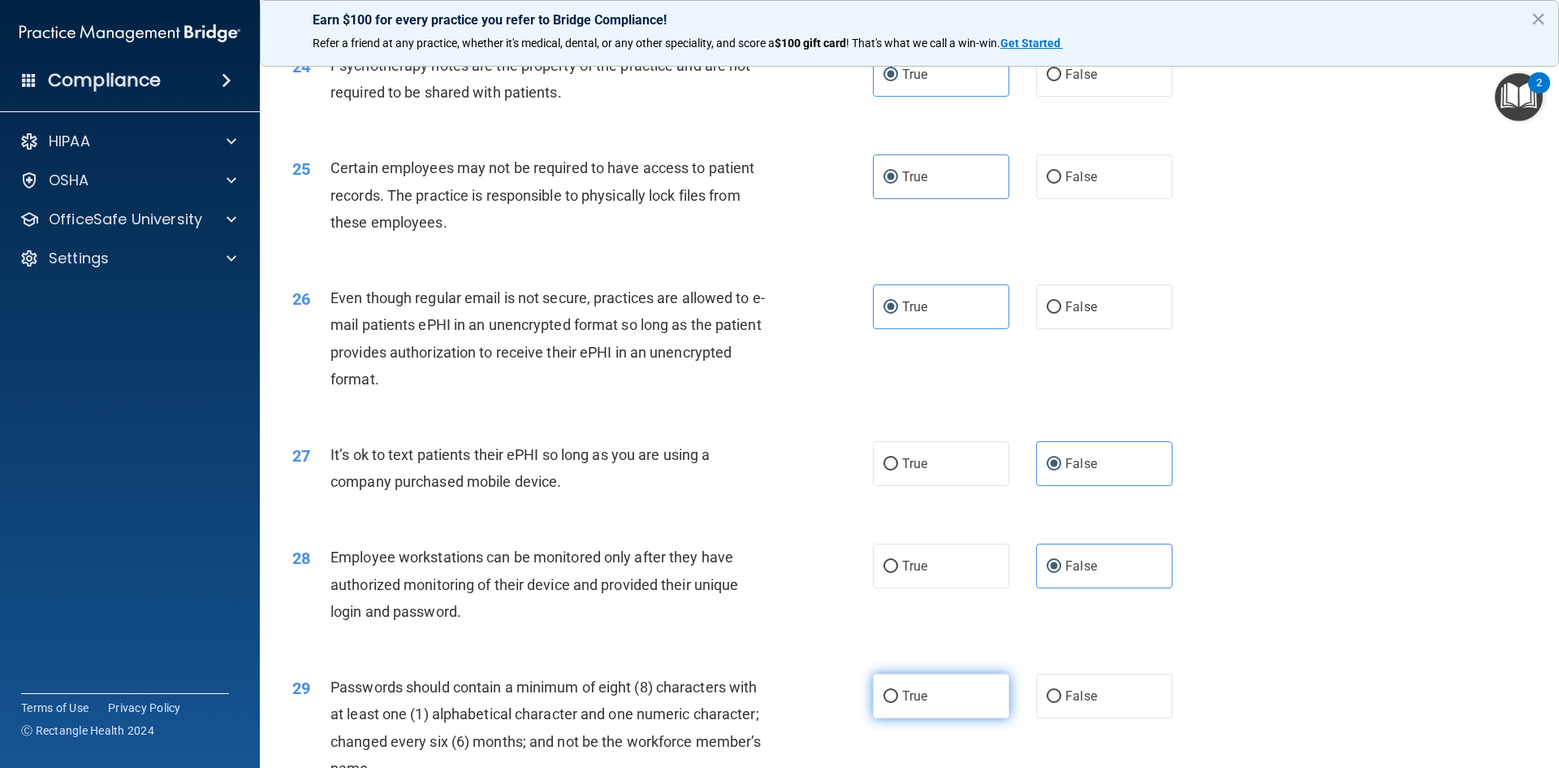
click at [923, 718] on label "True" at bounding box center [941, 695] width 136 height 45
click at [898, 703] on input "True" at bounding box center [891, 696] width 15 height 12
radio input "true"
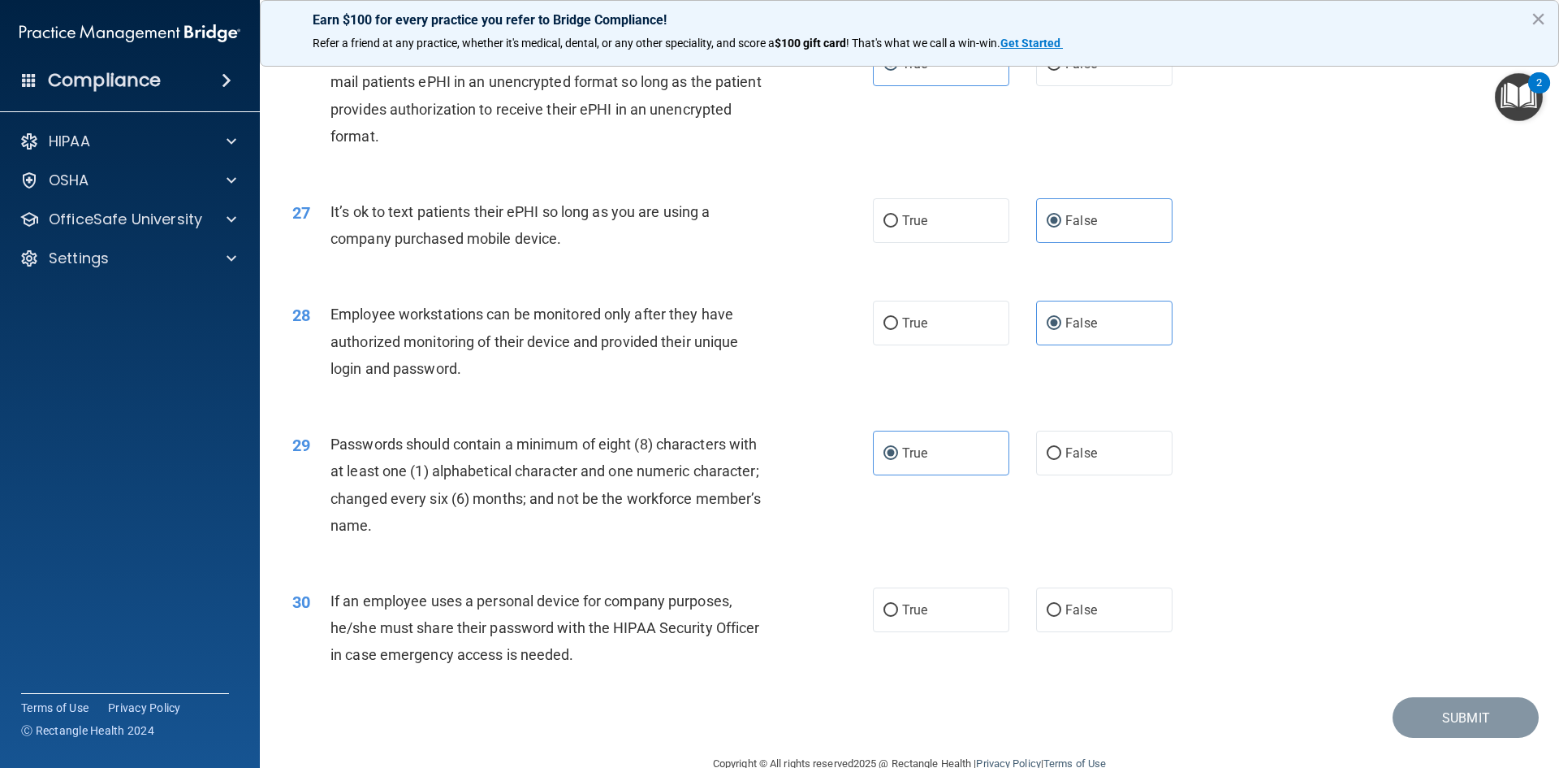
scroll to position [3249, 0]
click at [1082, 631] on label "False" at bounding box center [1104, 608] width 136 height 45
click at [1062, 616] on input "False" at bounding box center [1054, 609] width 15 height 12
radio input "true"
click at [1493, 738] on button "Submit" at bounding box center [1466, 716] width 146 height 41
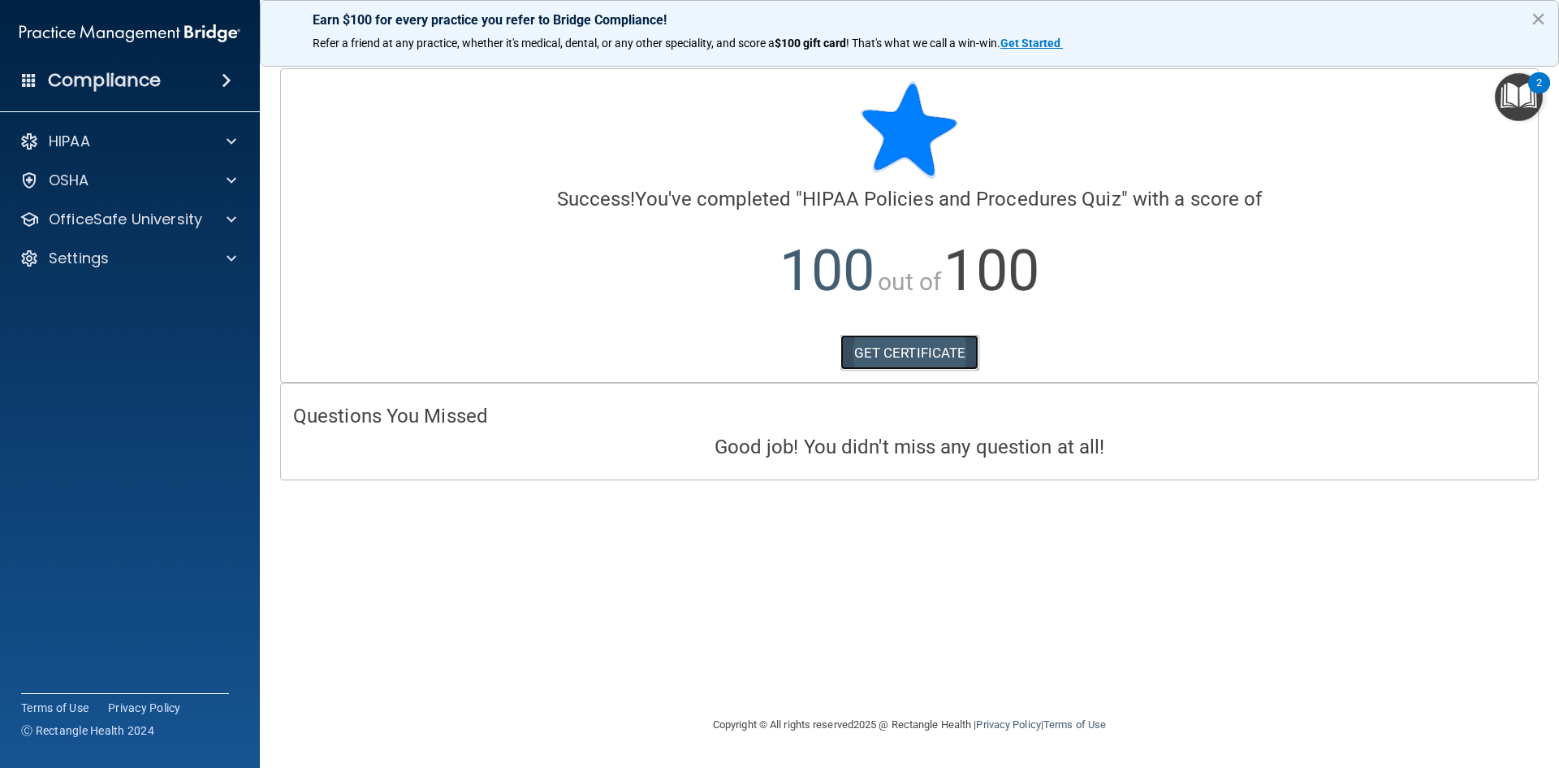
click at [898, 350] on link "GET CERTIFICATE" at bounding box center [910, 353] width 139 height 36
click at [158, 225] on p "OfficeSafe University" at bounding box center [126, 219] width 154 height 19
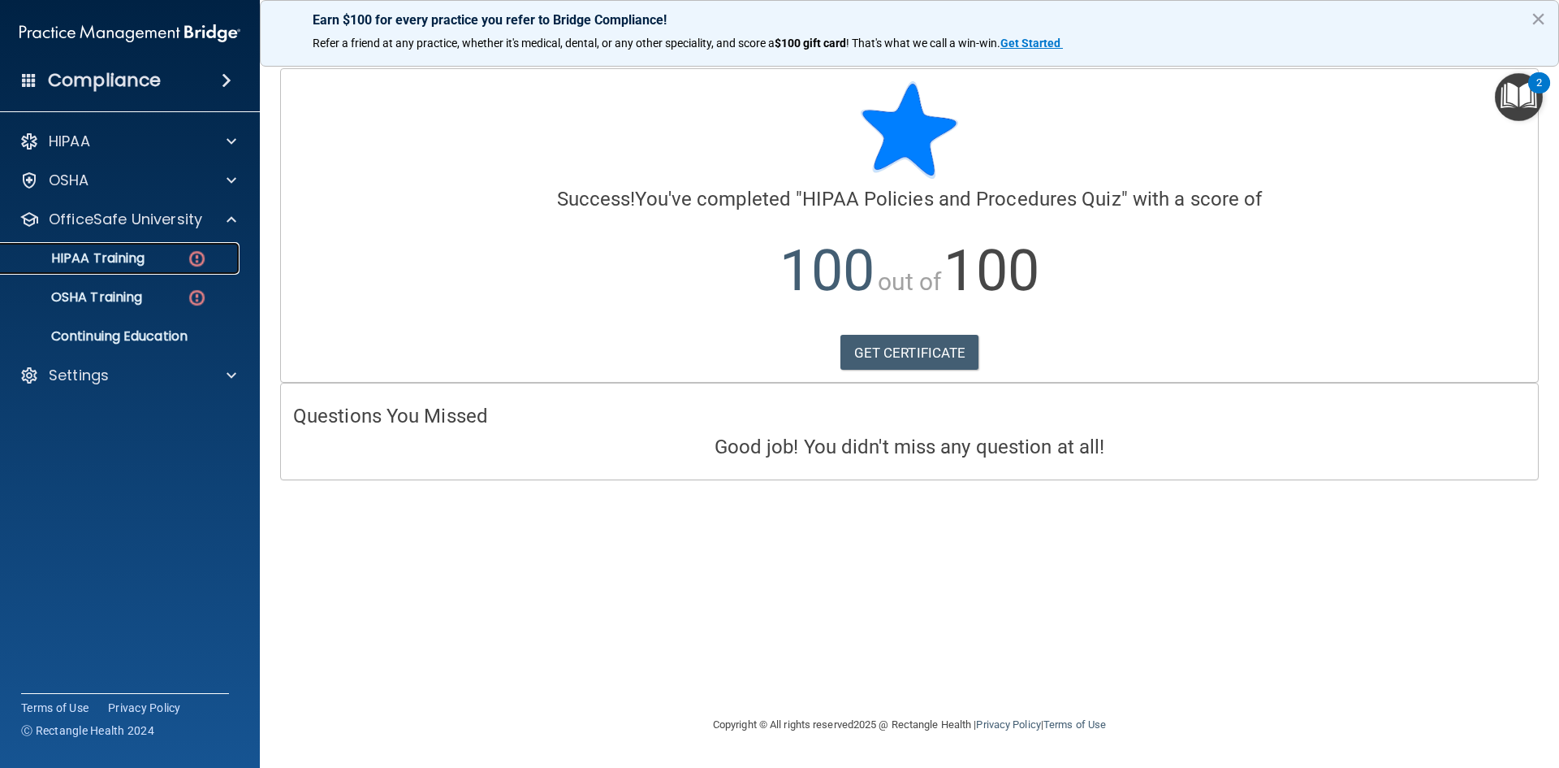
click at [164, 257] on div "HIPAA Training" at bounding box center [122, 258] width 222 height 16
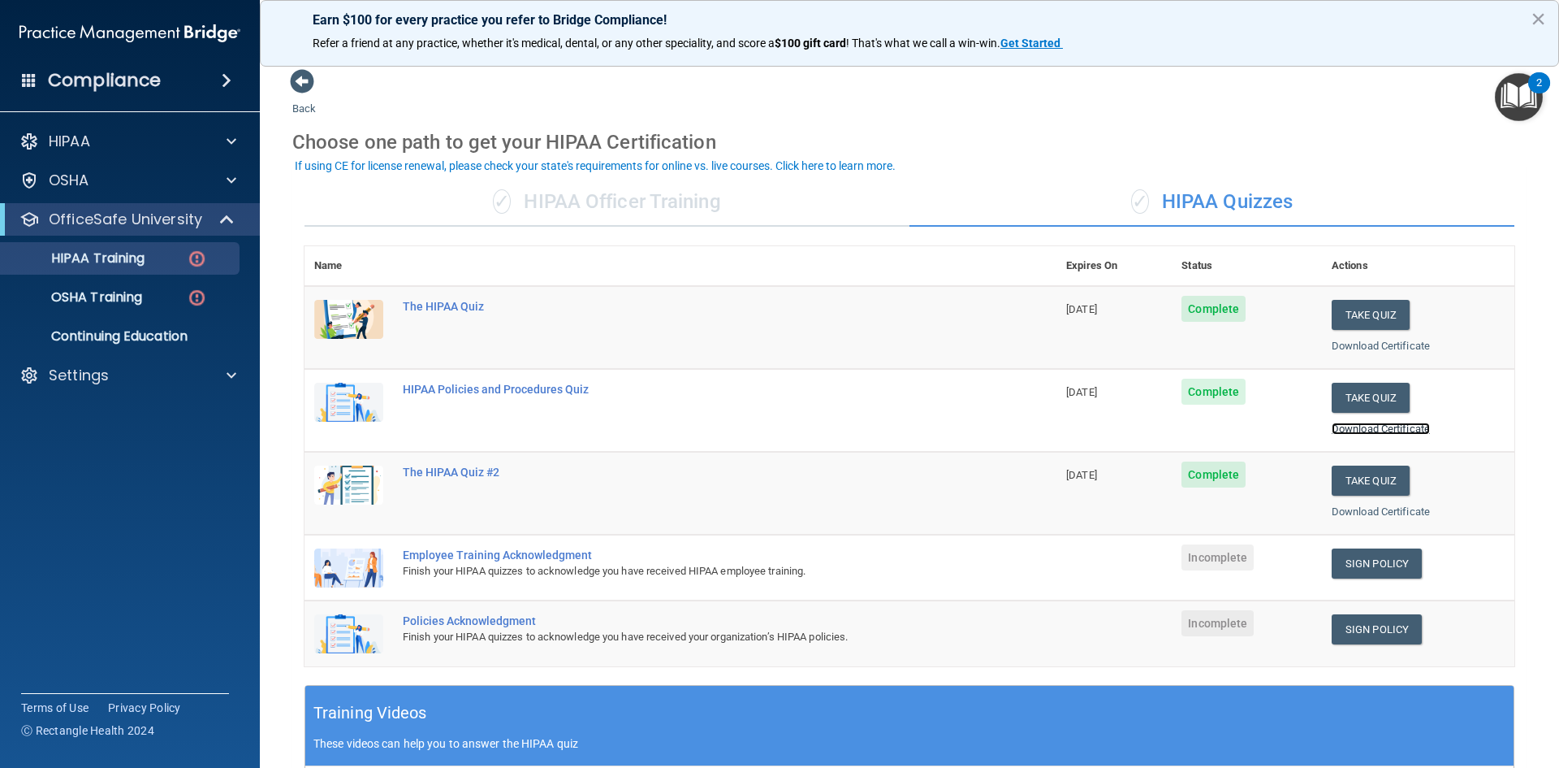
click at [1376, 432] on link "Download Certificate" at bounding box center [1381, 428] width 98 height 12
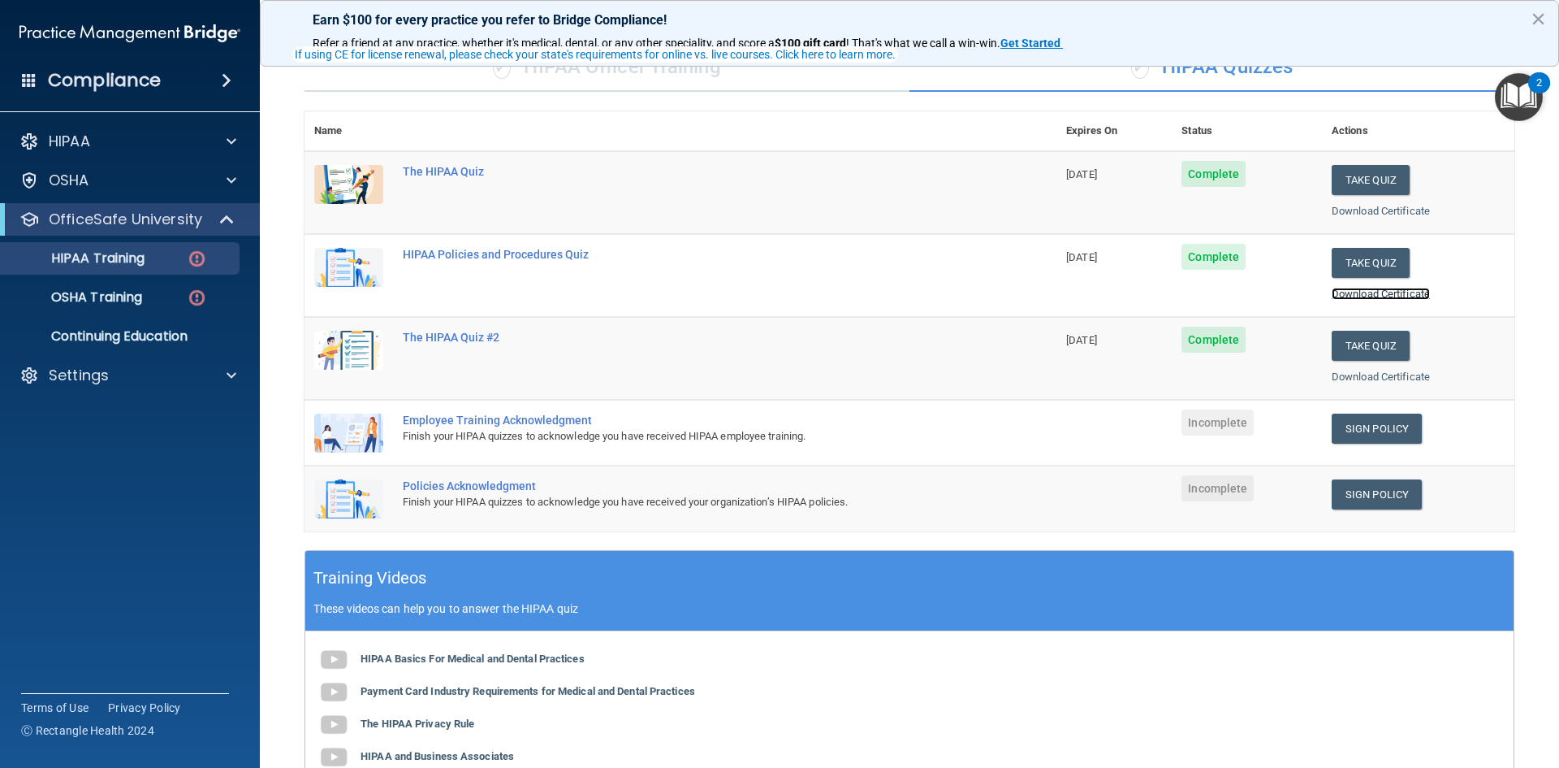
scroll to position [162, 0]
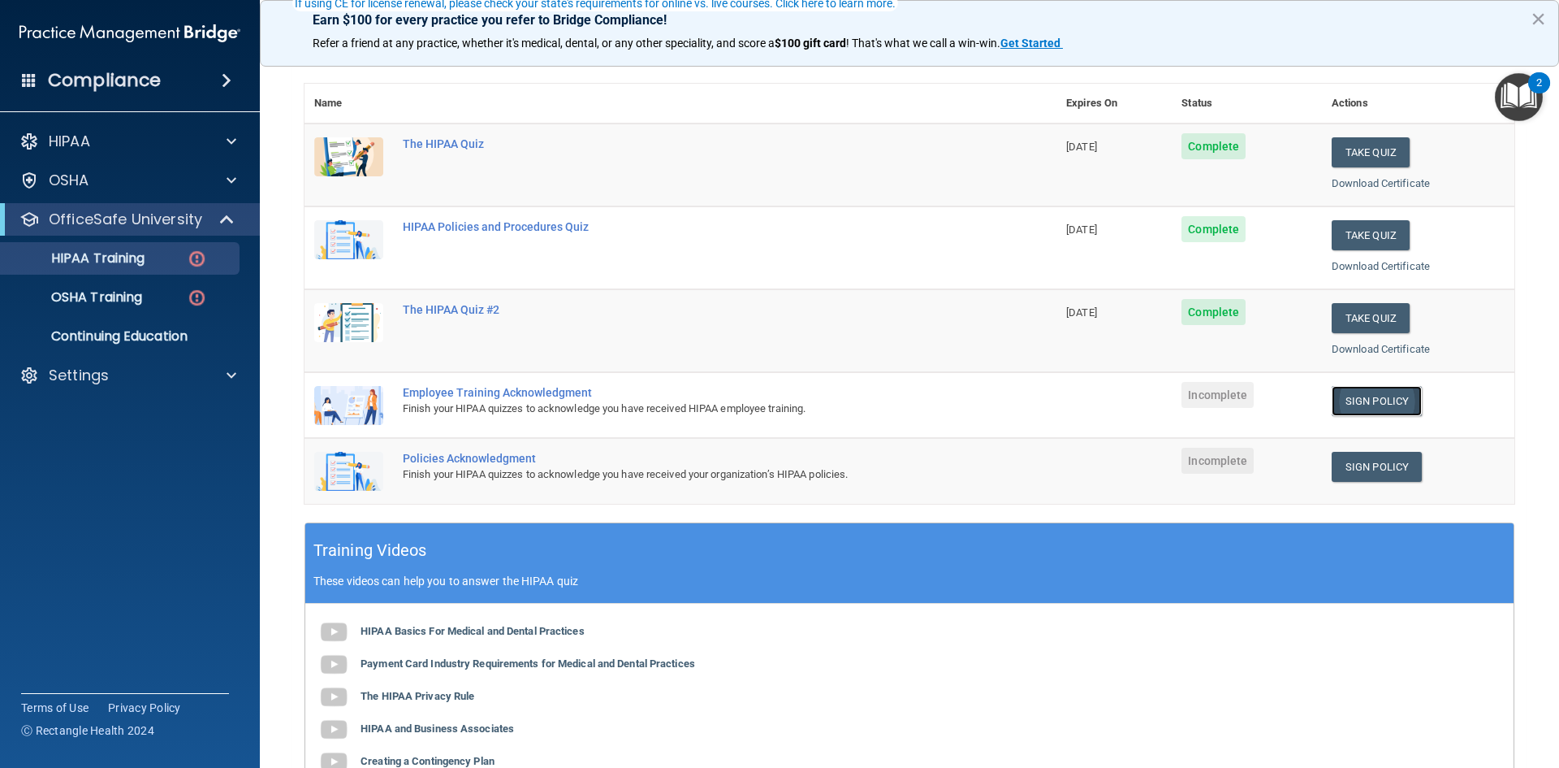
click at [1349, 408] on link "Sign Policy" at bounding box center [1377, 401] width 90 height 30
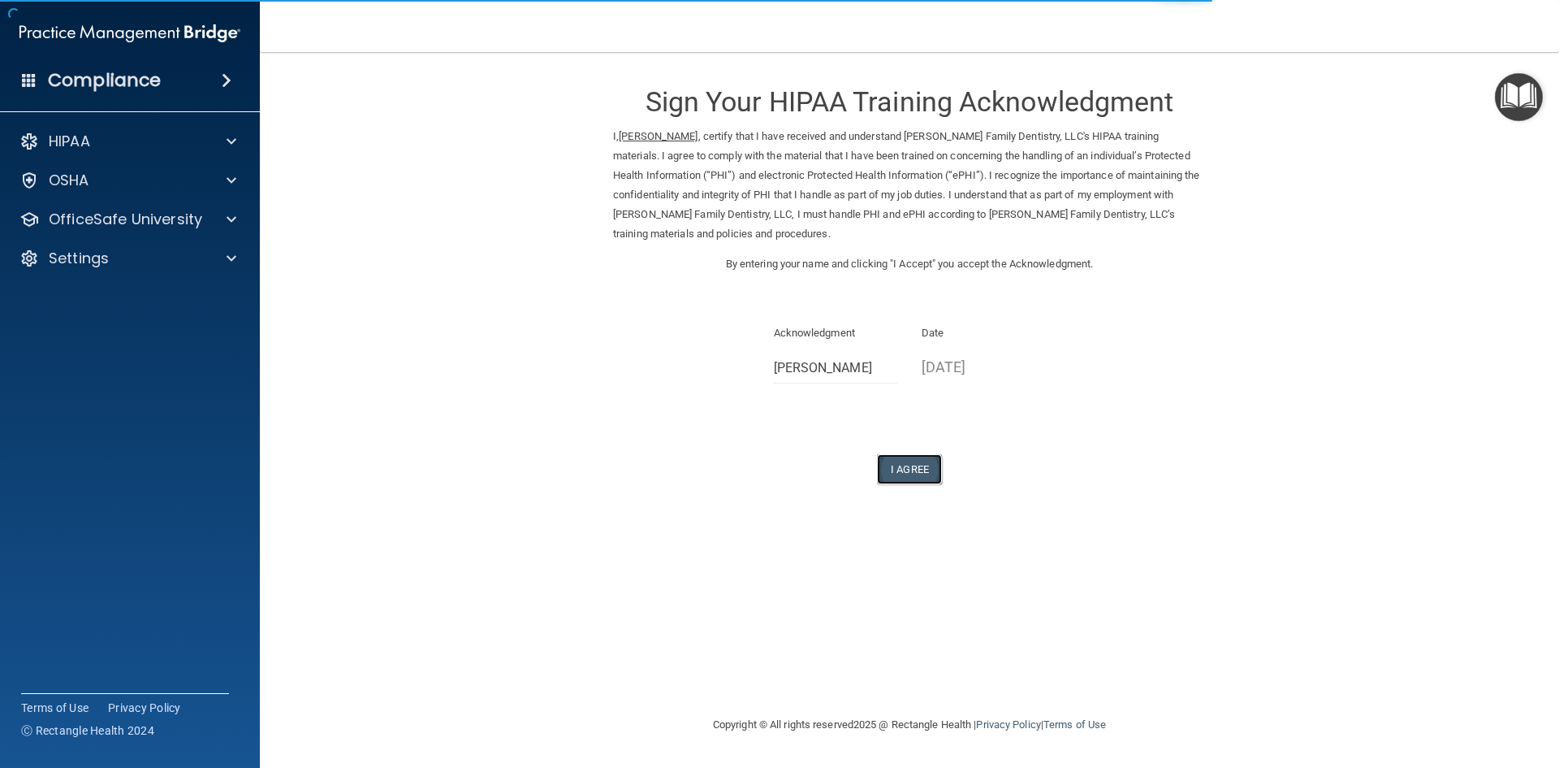
click at [932, 476] on button "I Agree" at bounding box center [909, 469] width 65 height 30
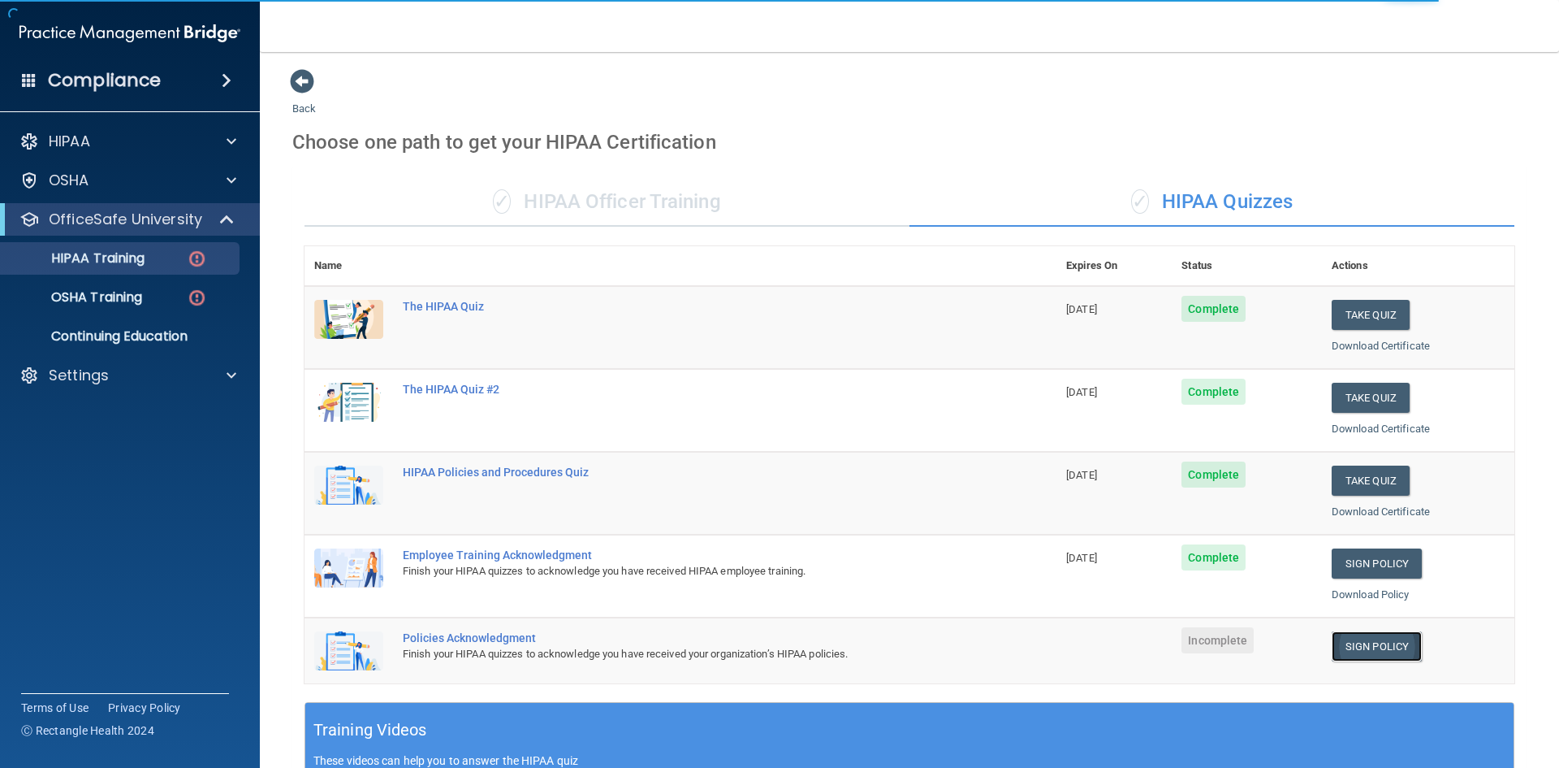
click at [1369, 650] on link "Sign Policy" at bounding box center [1377, 646] width 90 height 30
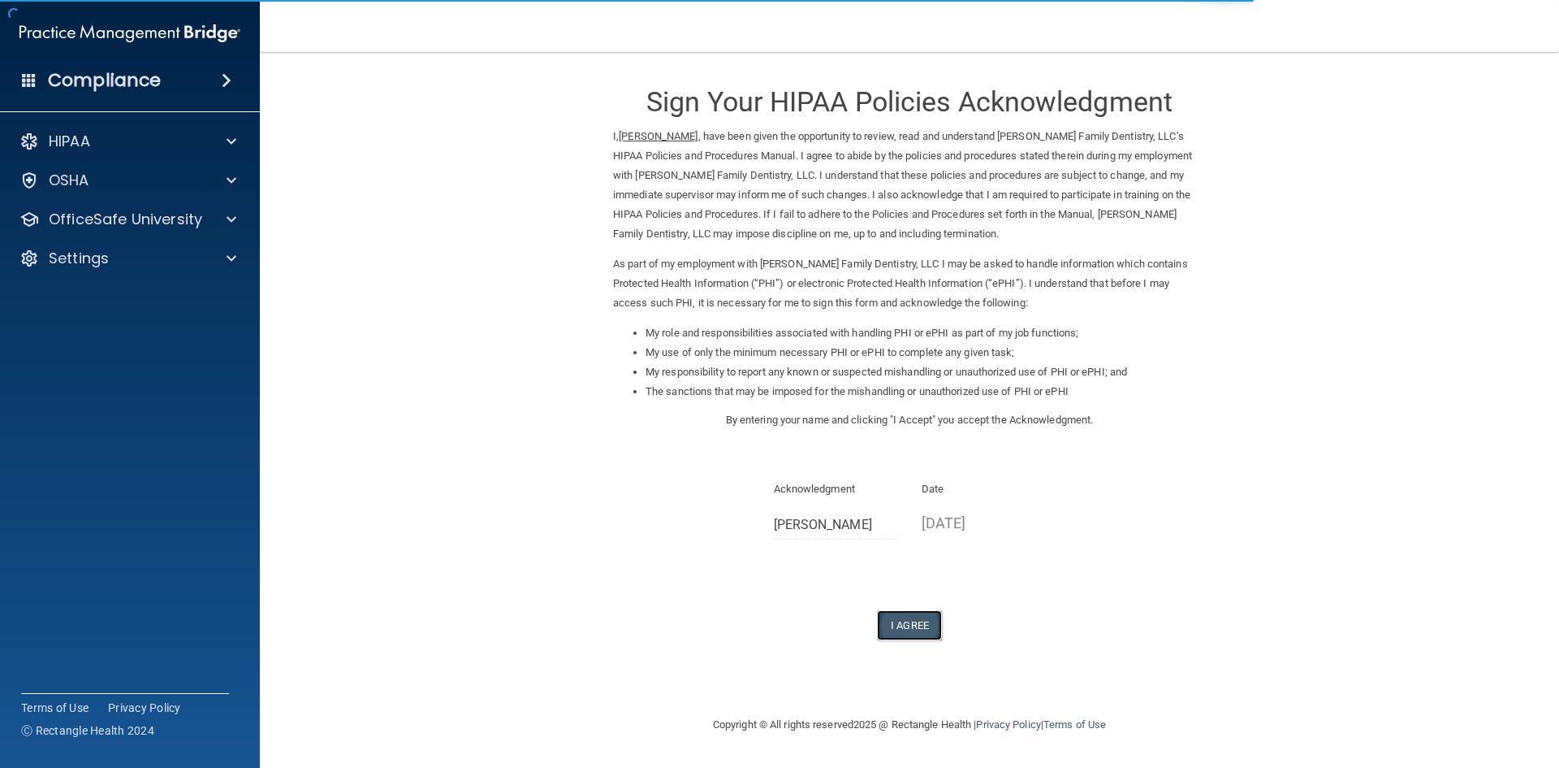
click at [914, 613] on button "I Agree" at bounding box center [909, 625] width 65 height 30
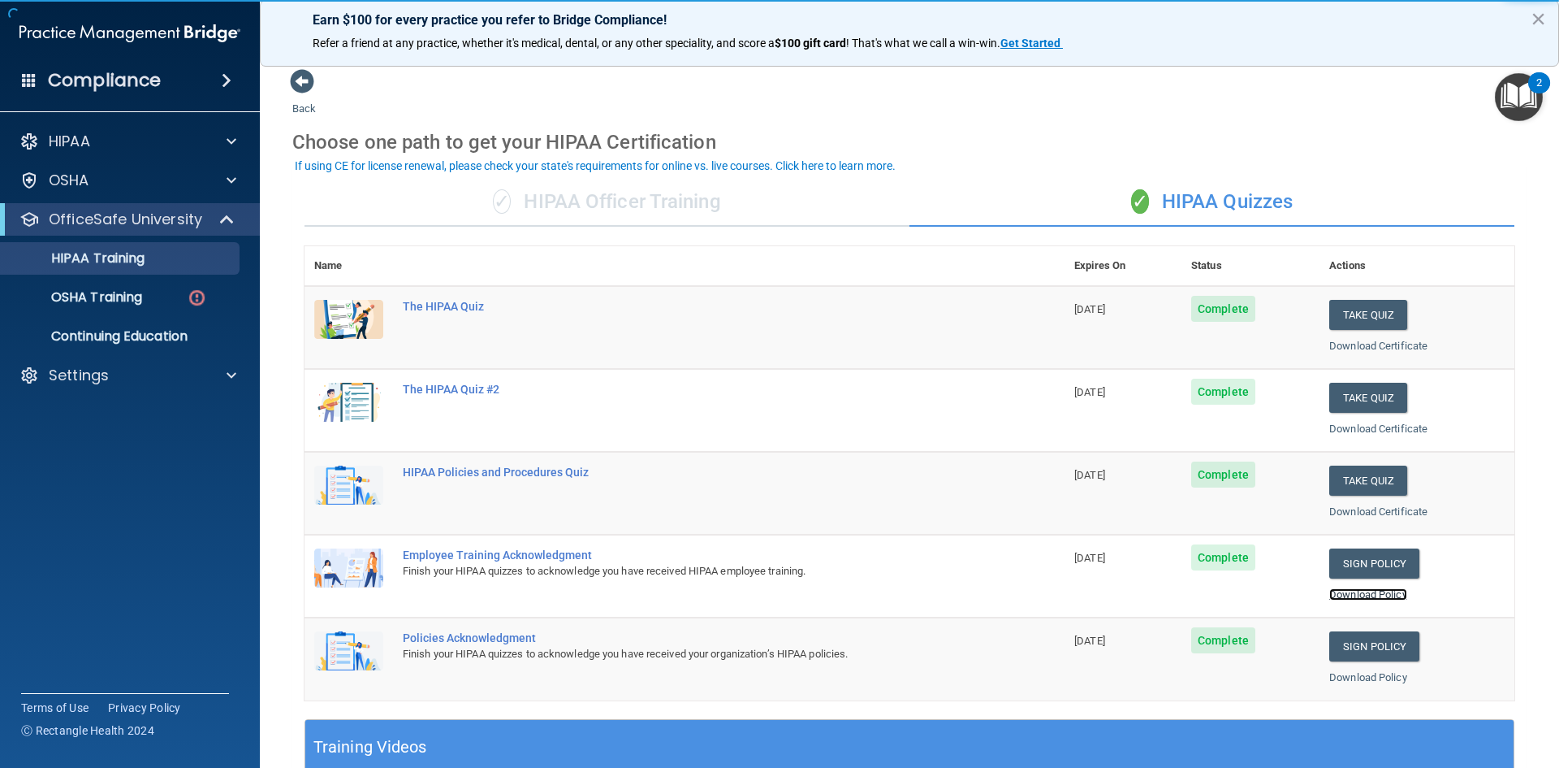
click at [1391, 591] on link "Download Policy" at bounding box center [1369, 594] width 78 height 12
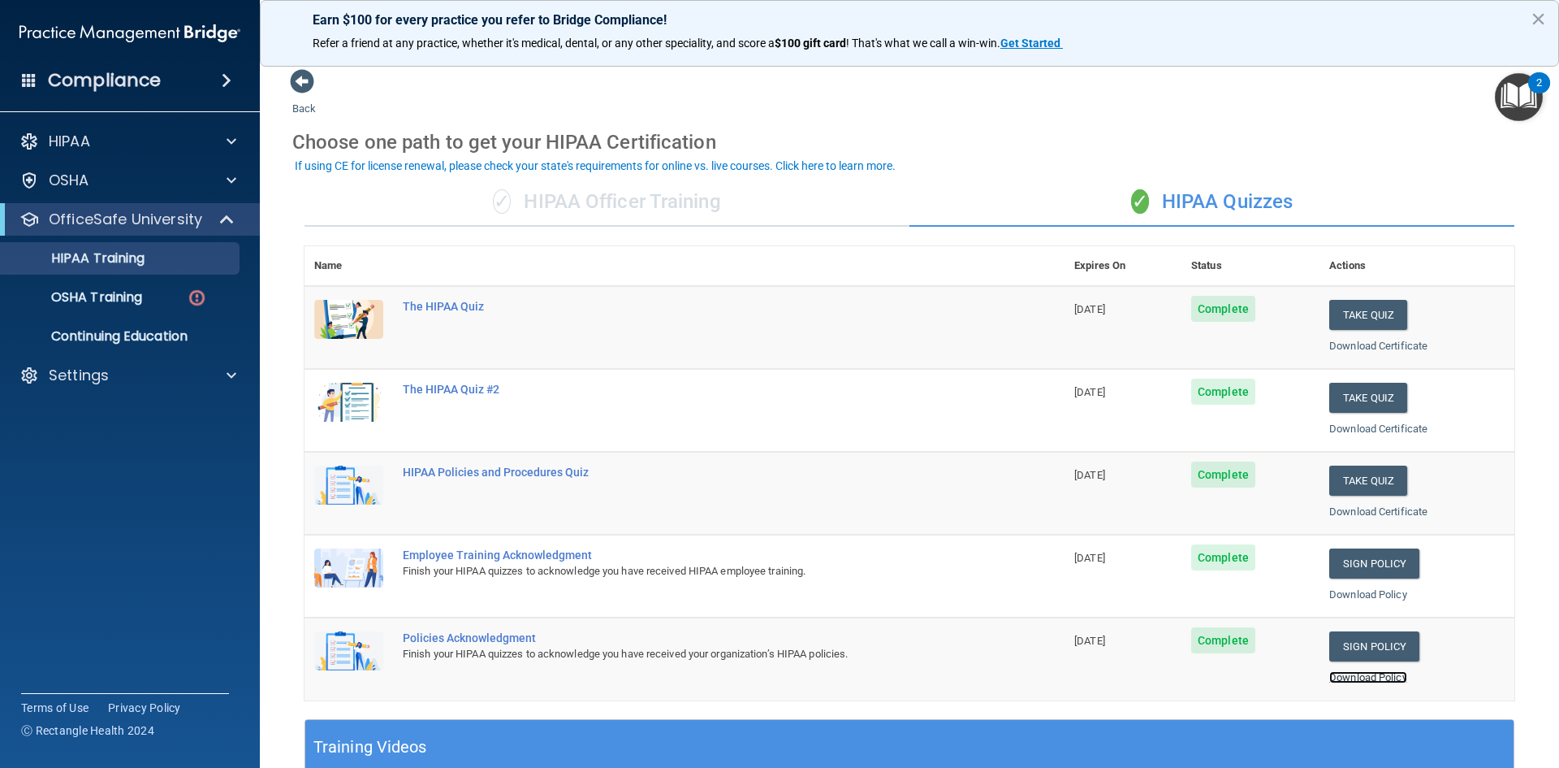
click at [1370, 673] on link "Download Policy" at bounding box center [1369, 677] width 78 height 12
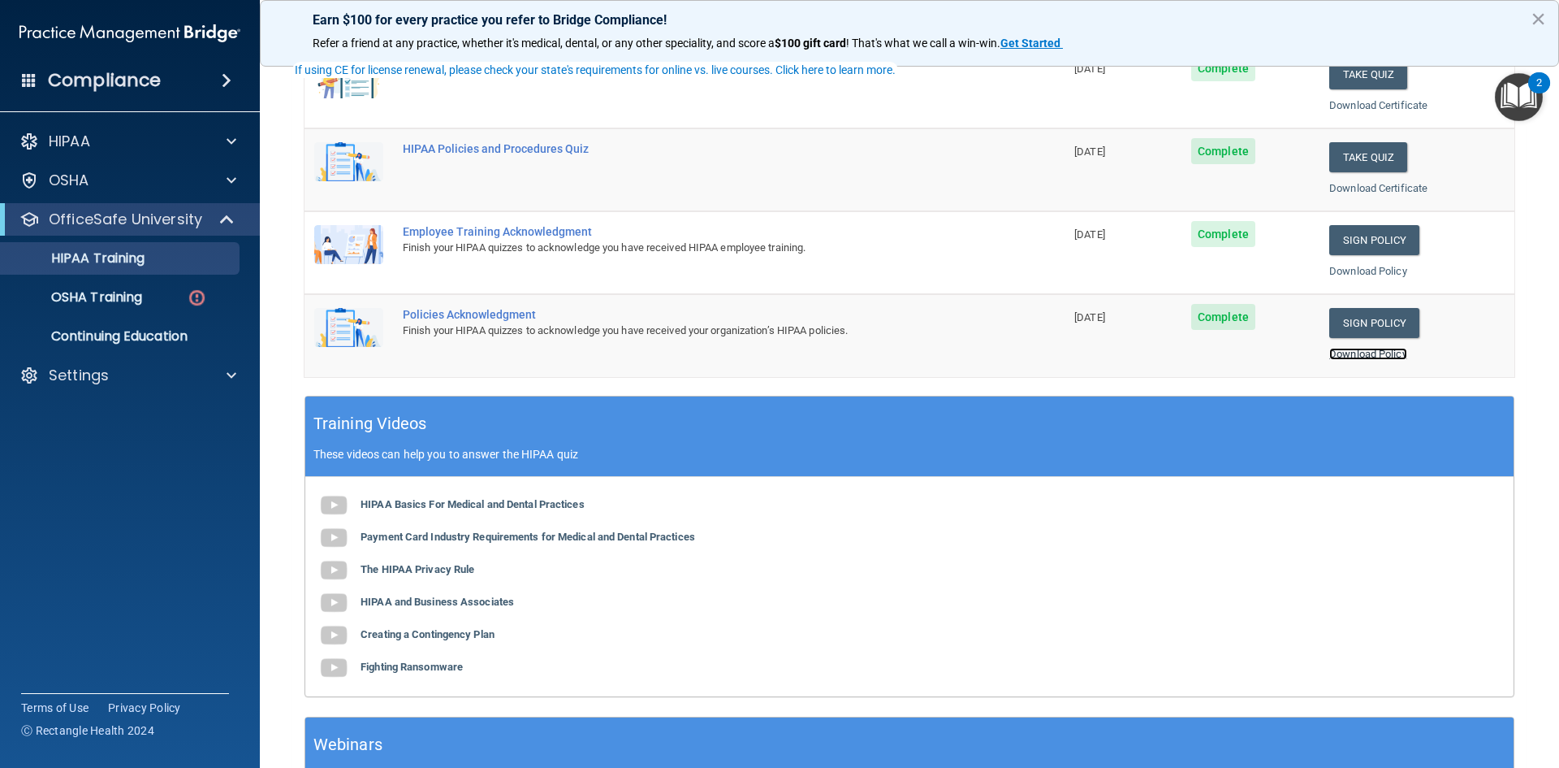
scroll to position [325, 0]
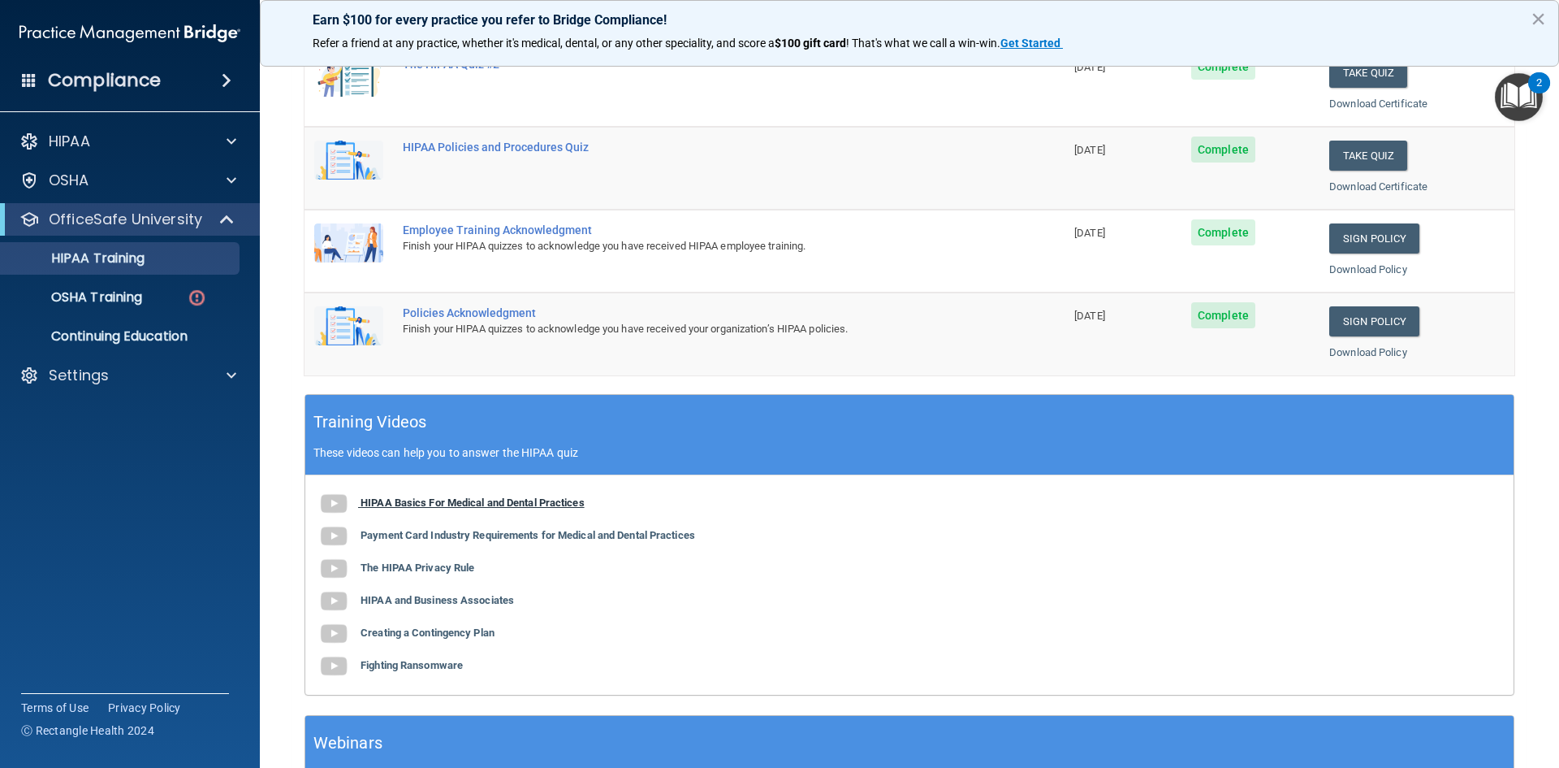
click at [550, 501] on b "HIPAA Basics For Medical and Dental Practices" at bounding box center [473, 502] width 224 height 12
click at [495, 544] on div "HIPAA Basics For Medical and Dental Practices Payment Card Industry Requirement…" at bounding box center [909, 584] width 1209 height 219
click at [495, 536] on b "Payment Card Industry Requirements for Medical and Dental Practices" at bounding box center [528, 535] width 335 height 12
click at [433, 575] on div "HIPAA Basics For Medical and Dental Practices Payment Card Industry Requirement…" at bounding box center [909, 584] width 1209 height 219
click at [442, 564] on b "The HIPAA Privacy Rule" at bounding box center [418, 567] width 114 height 12
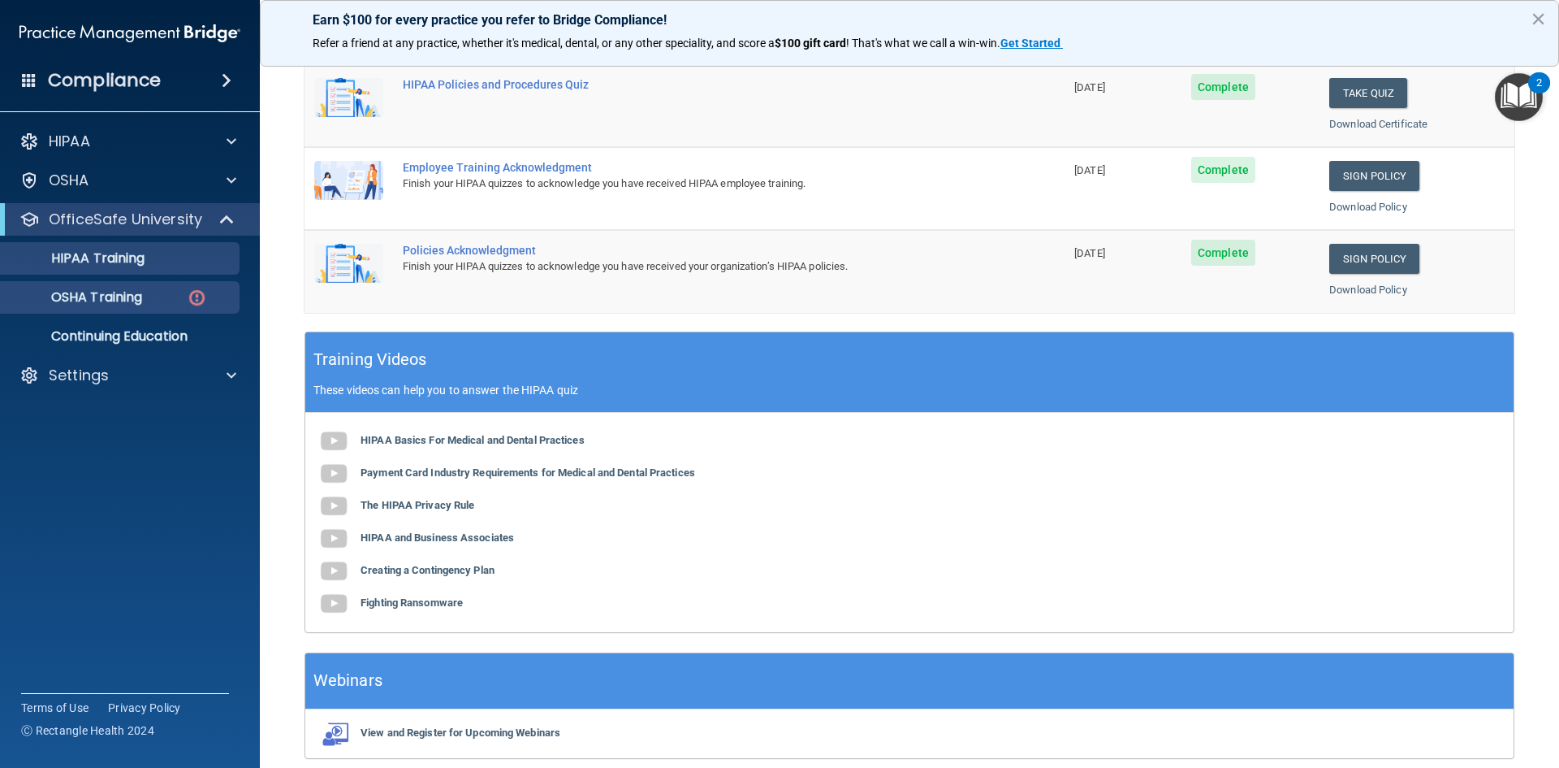
scroll to position [293, 0]
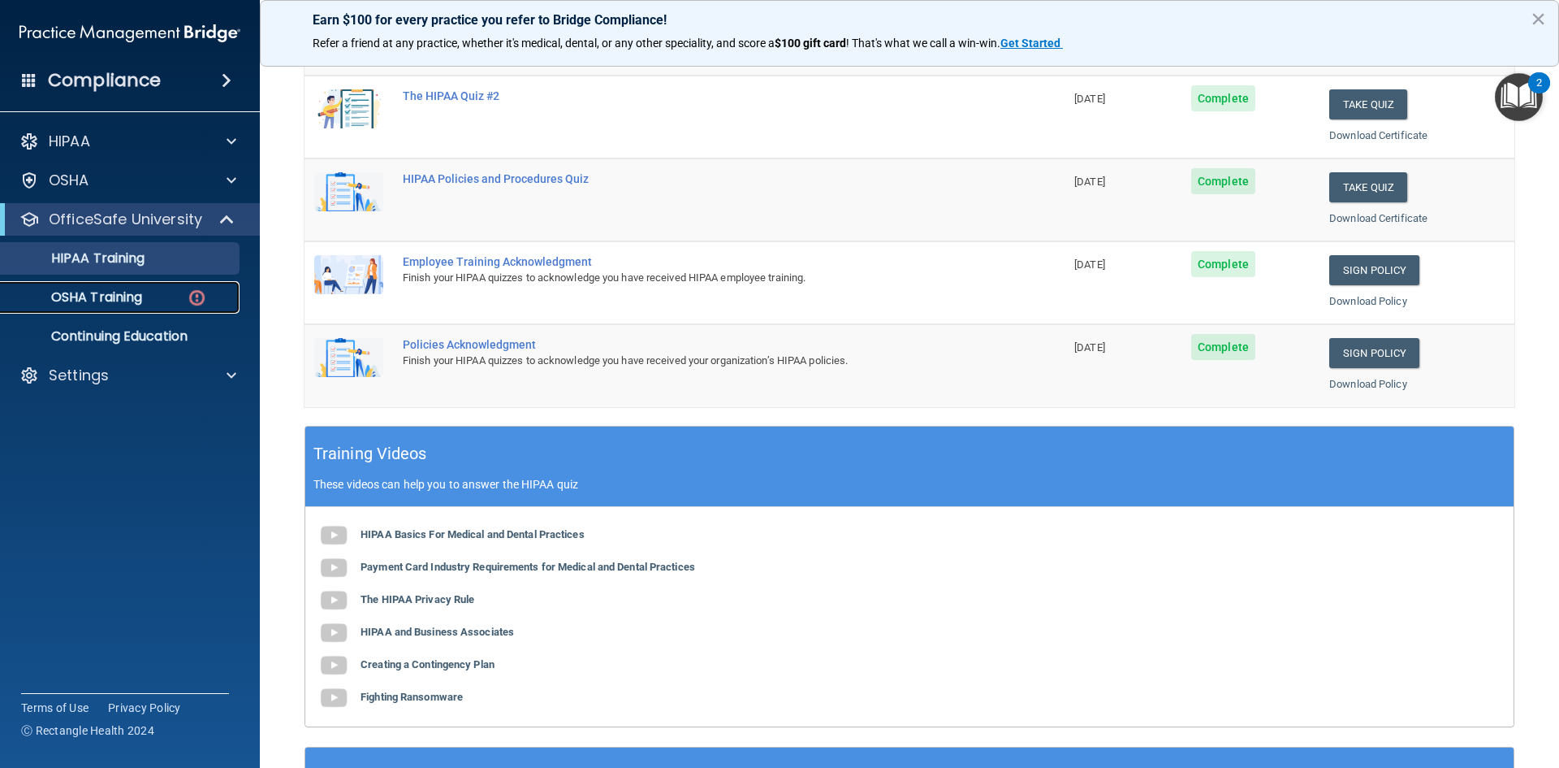
click at [99, 286] on link "OSHA Training" at bounding box center [112, 297] width 256 height 32
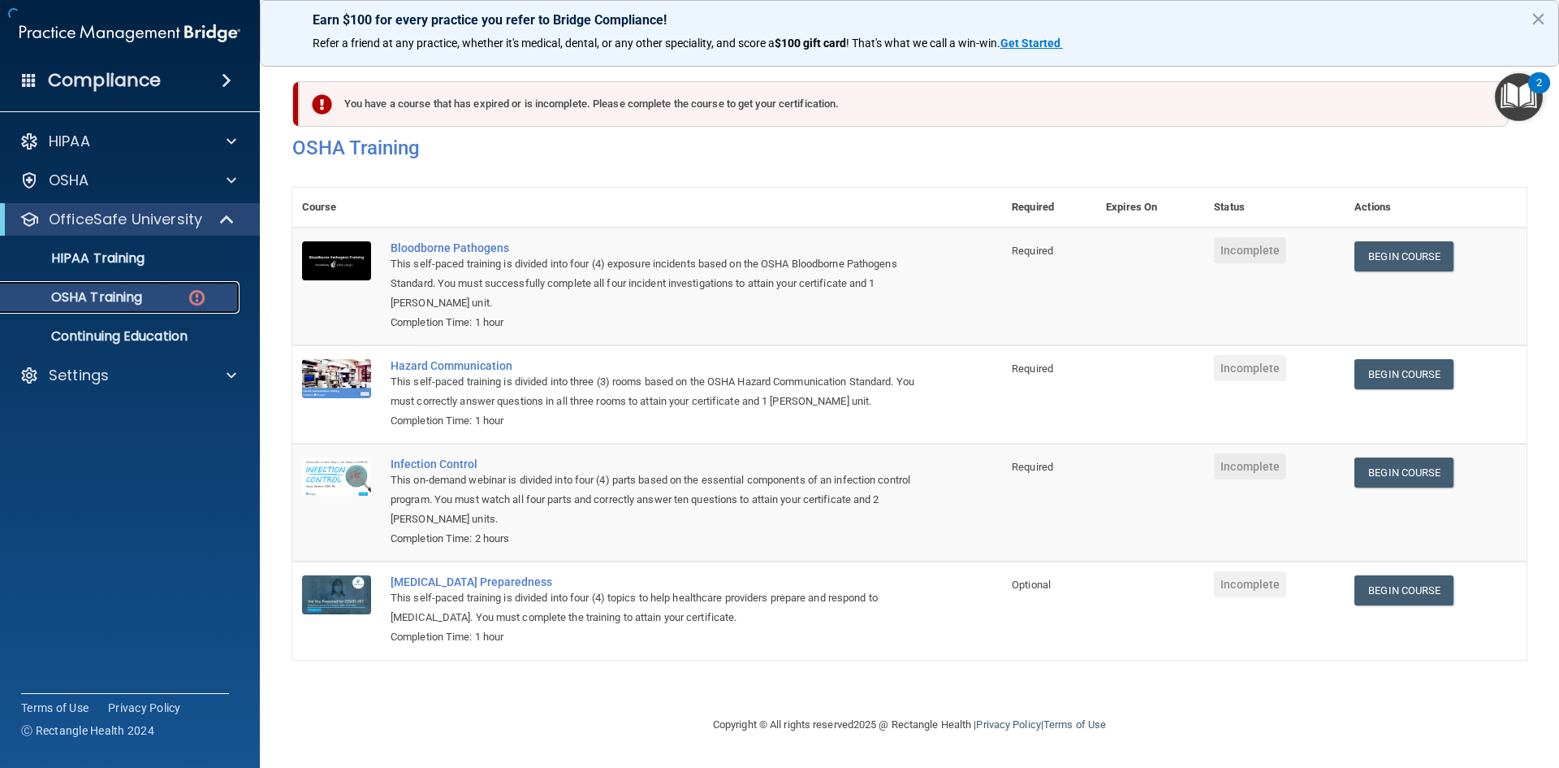
click at [154, 301] on div "OSHA Training" at bounding box center [122, 297] width 222 height 16
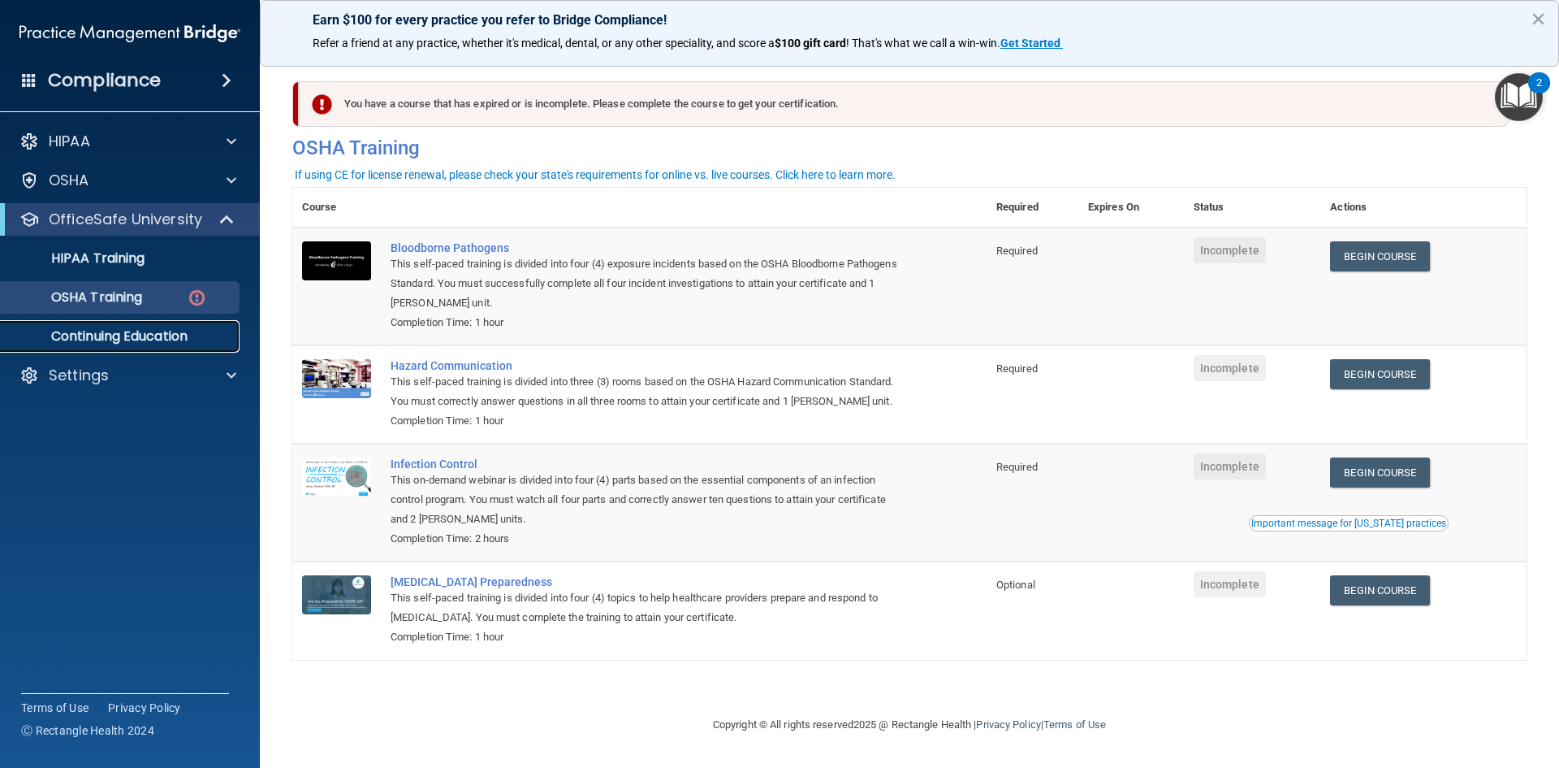
click at [107, 326] on link "Continuing Education" at bounding box center [112, 336] width 256 height 32
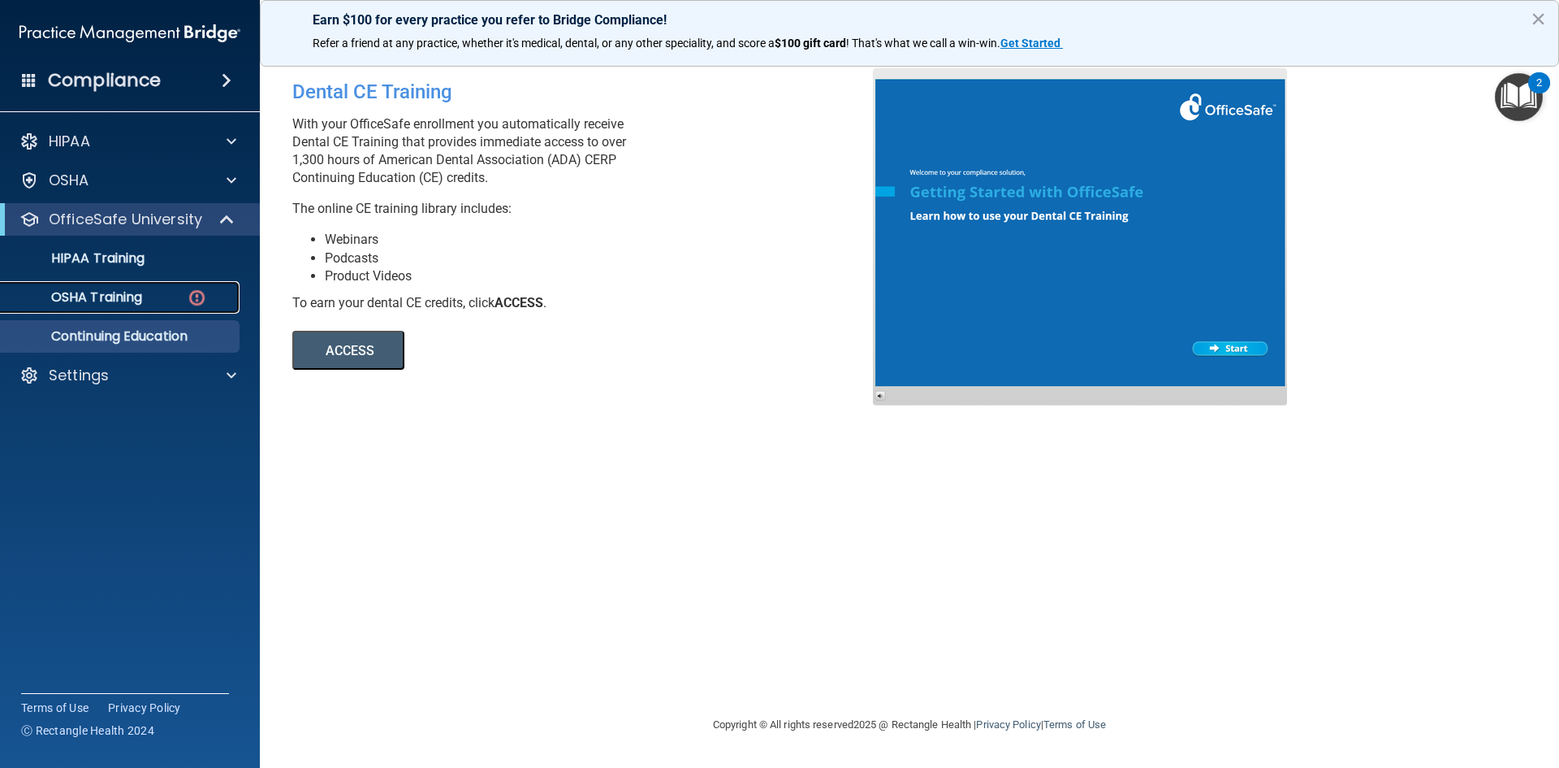
click at [84, 289] on p "OSHA Training" at bounding box center [77, 297] width 132 height 16
